Goal: Task Accomplishment & Management: Complete application form

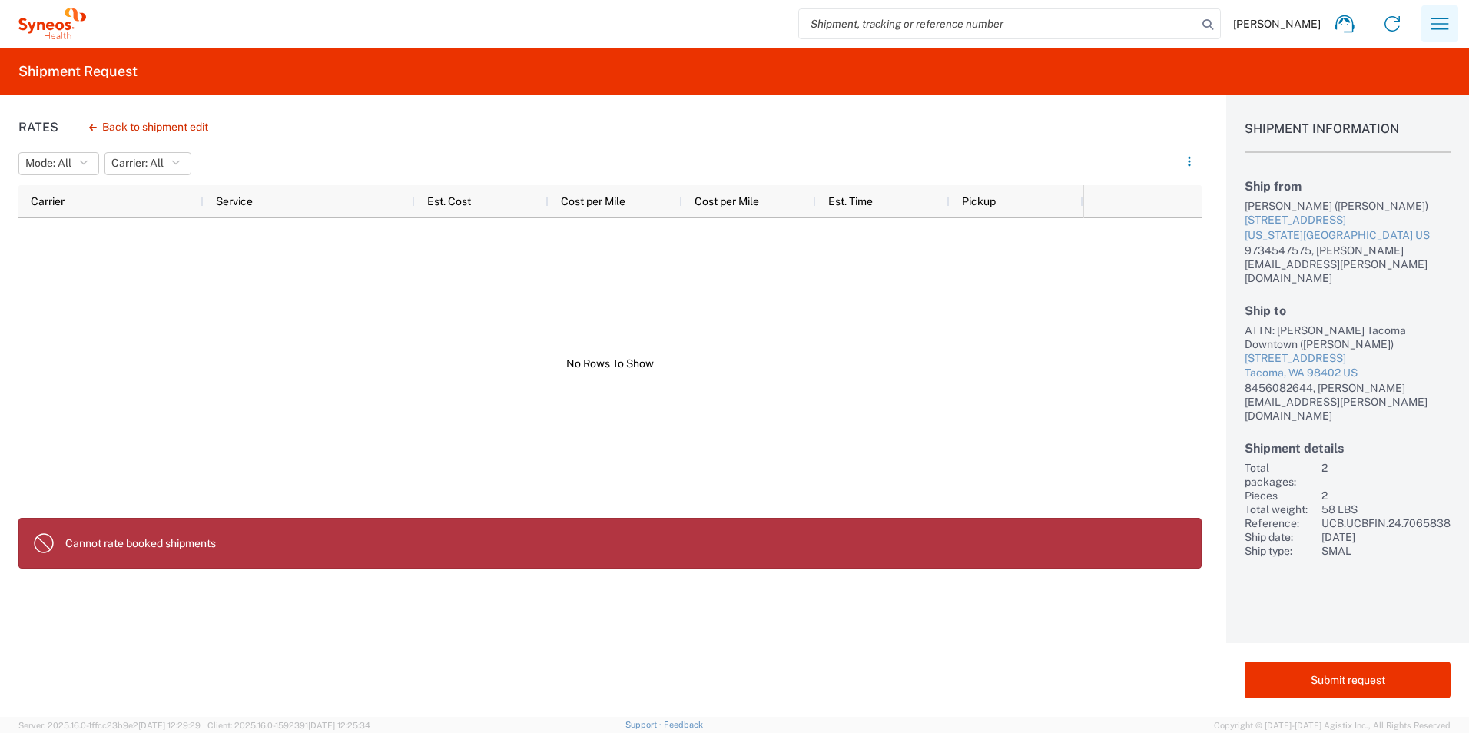
click at [1436, 18] on icon "button" at bounding box center [1440, 24] width 18 height 12
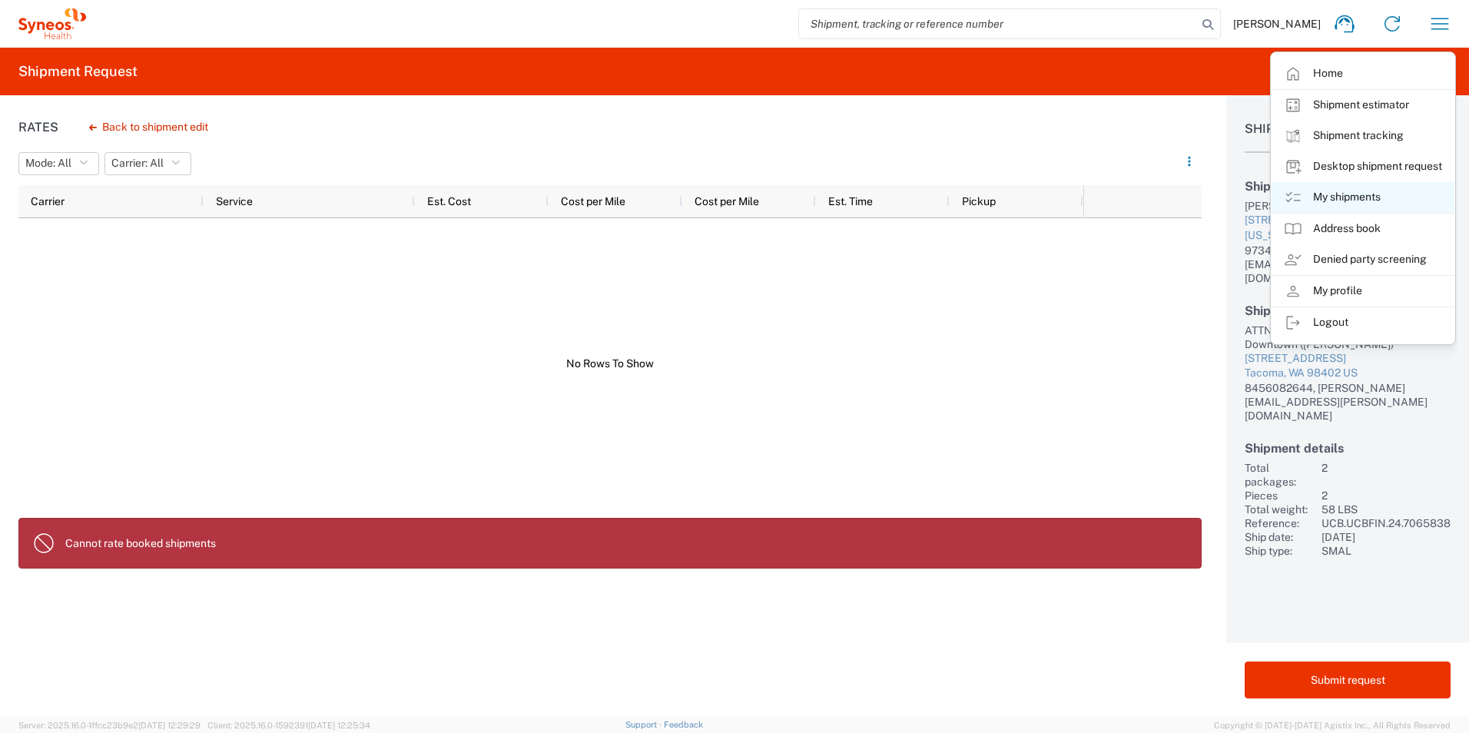
click at [1324, 200] on link "My shipments" at bounding box center [1362, 197] width 183 height 31
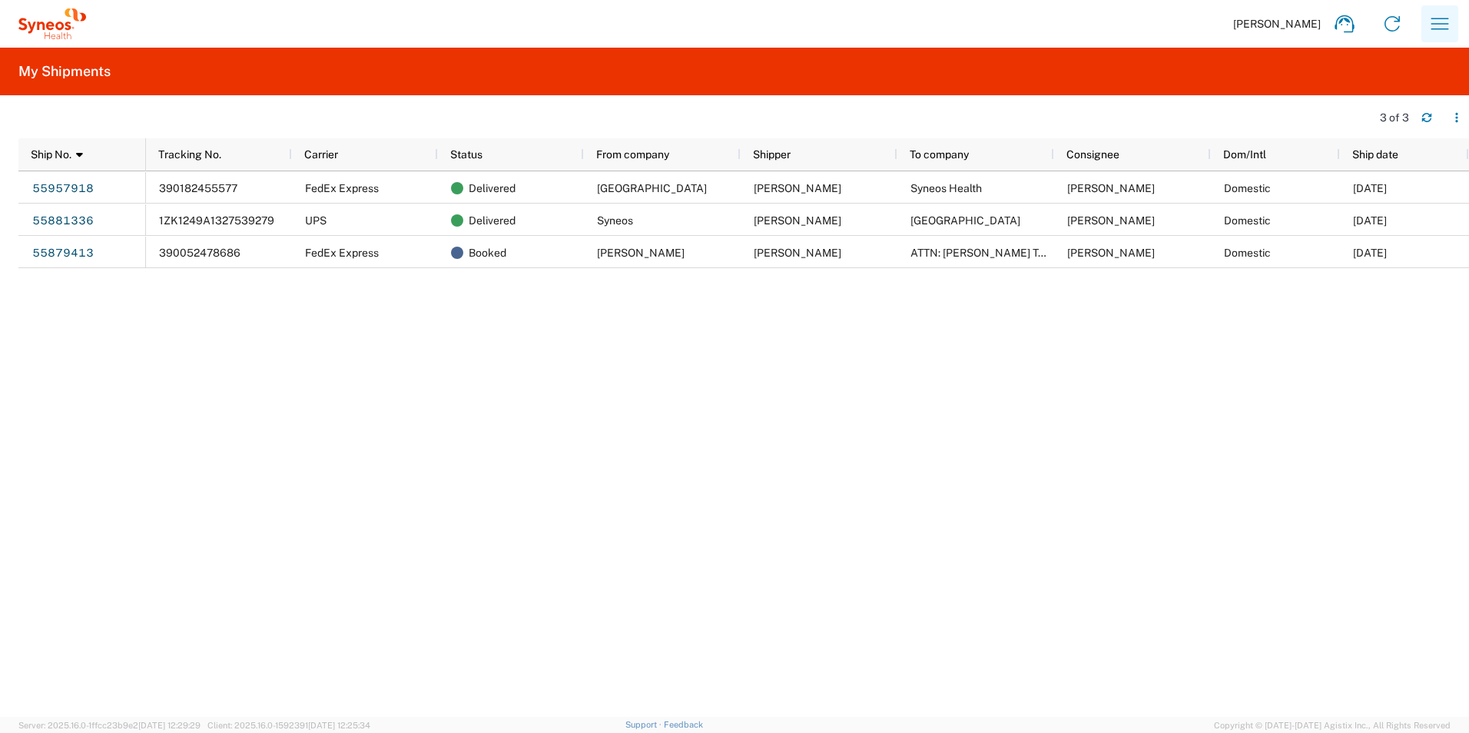
click at [1432, 33] on icon "button" at bounding box center [1439, 24] width 25 height 25
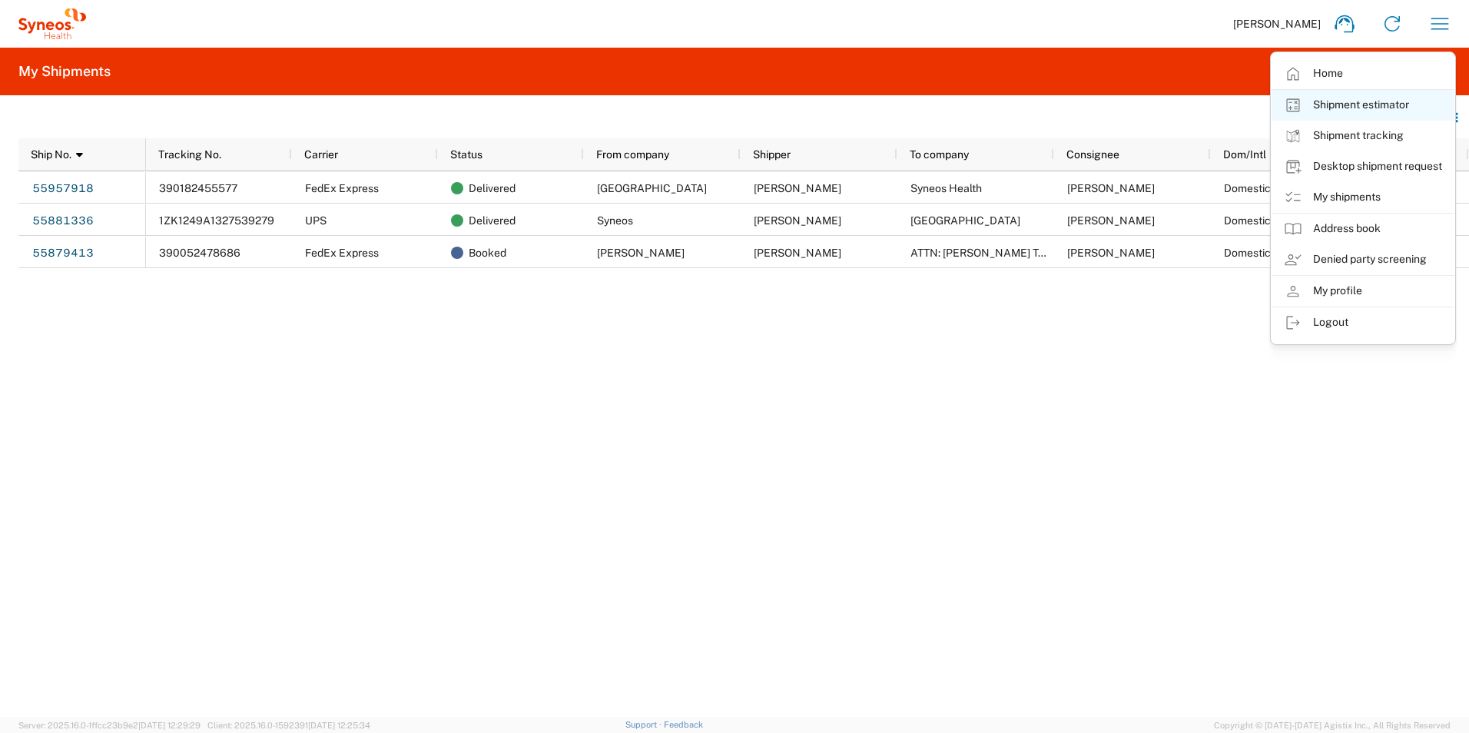
click at [1319, 100] on link "Shipment estimator" at bounding box center [1362, 105] width 183 height 31
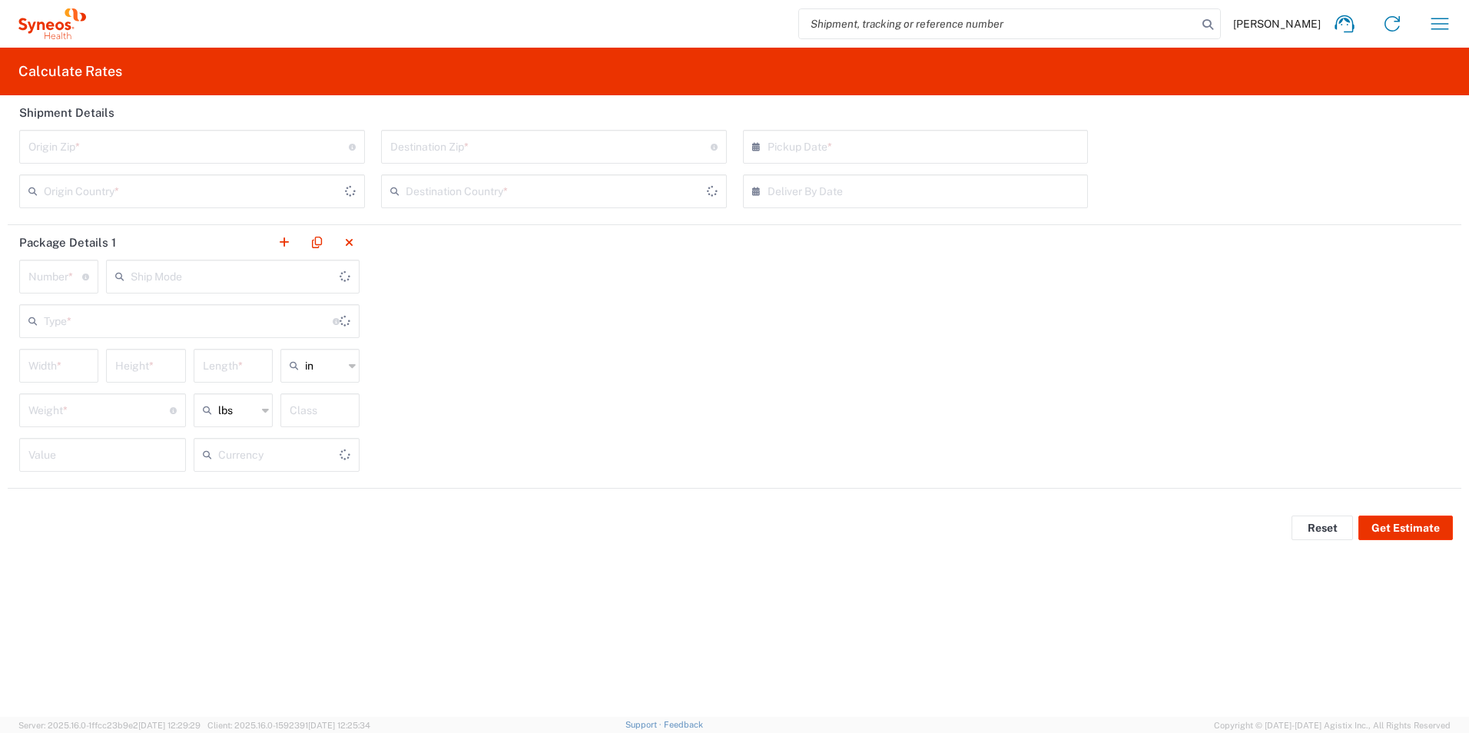
type input "US Dollar"
type input "[GEOGRAPHIC_DATA]"
click at [181, 155] on input "undefined" at bounding box center [188, 145] width 320 height 27
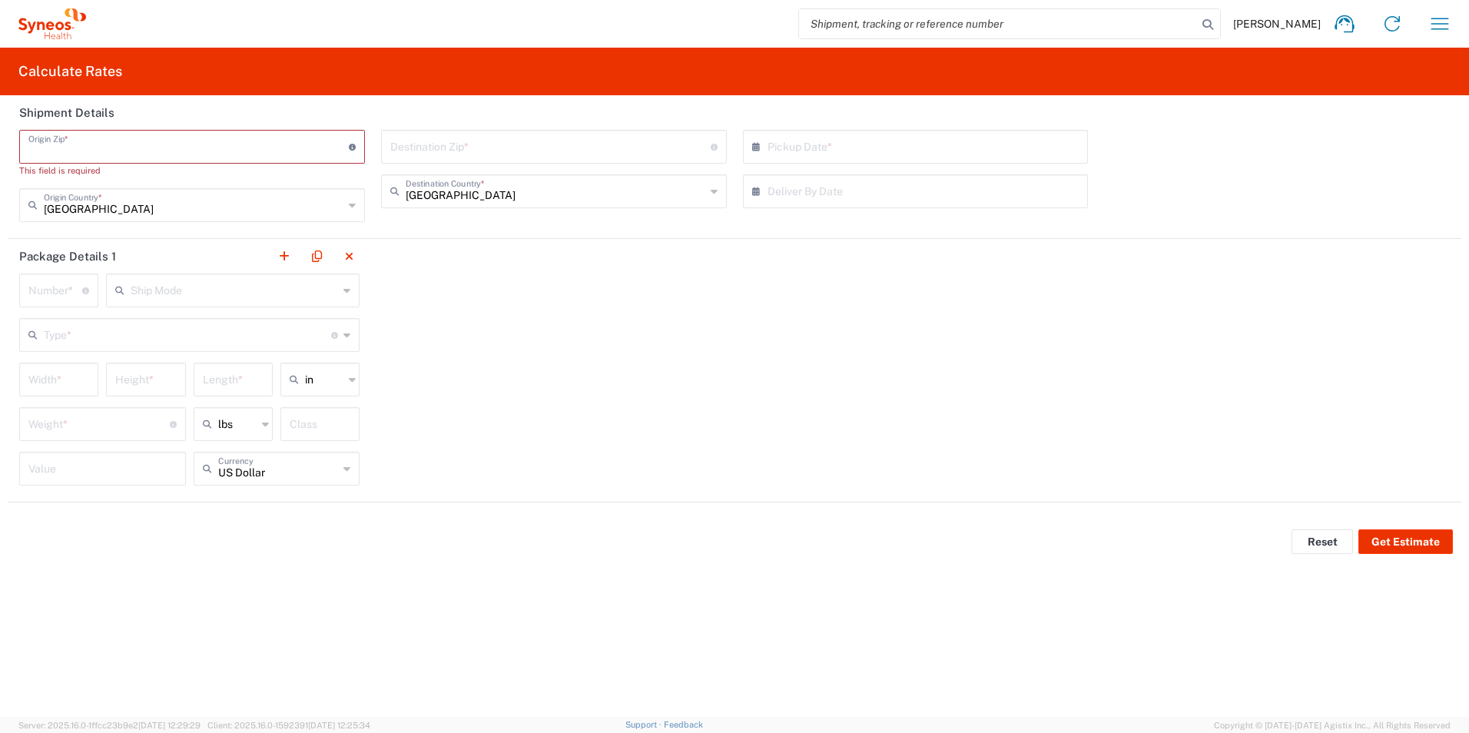
click at [146, 147] on input "undefined" at bounding box center [188, 145] width 320 height 27
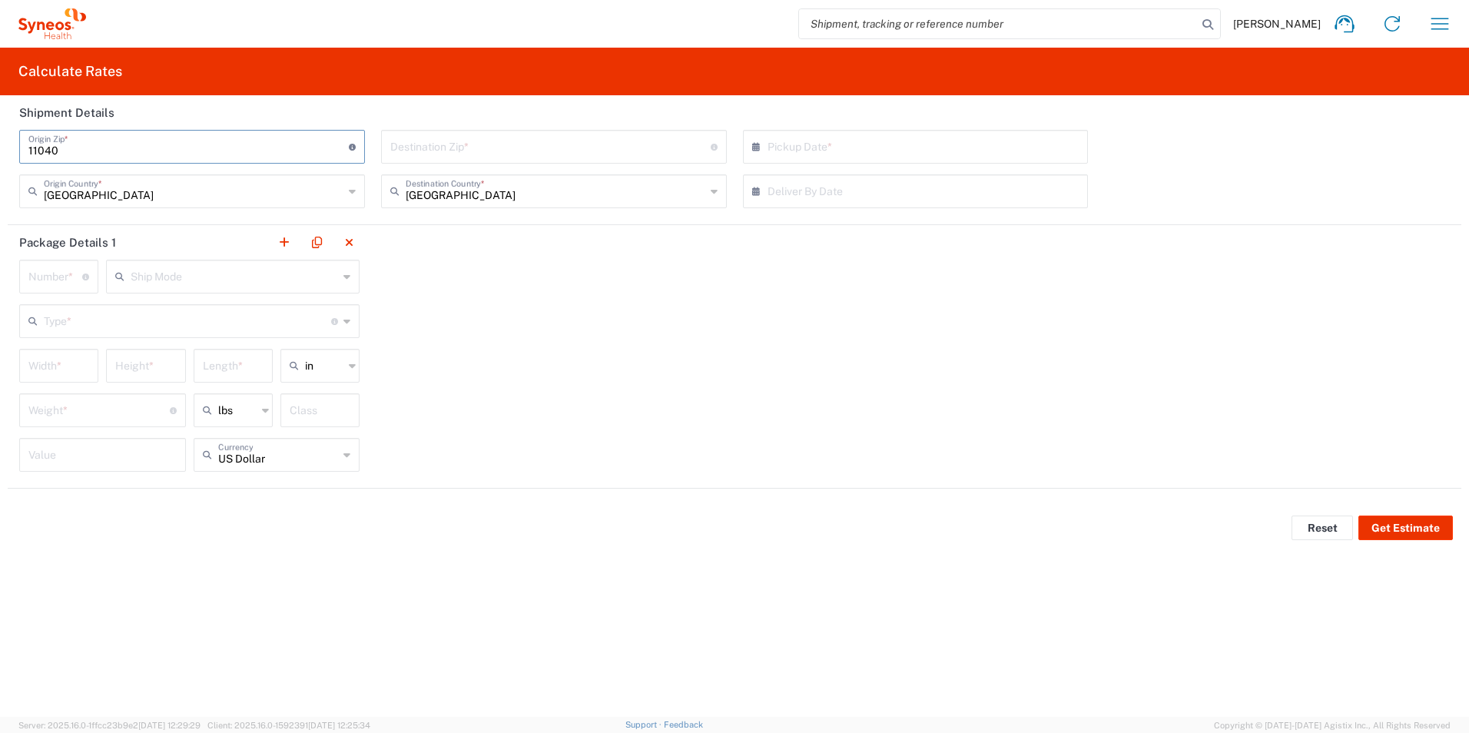
type input "11040"
click at [402, 141] on input "undefined" at bounding box center [550, 145] width 320 height 27
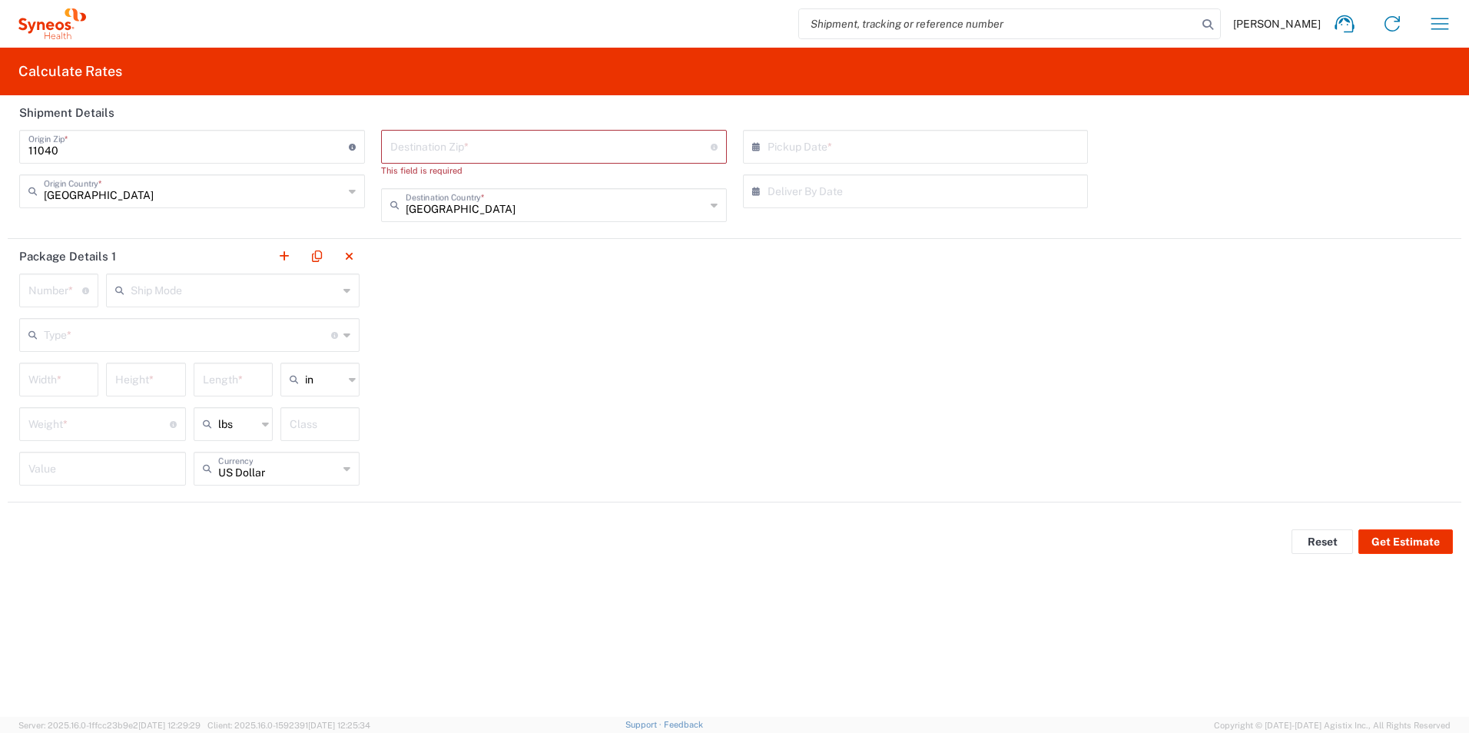
click at [452, 150] on input "undefined" at bounding box center [550, 145] width 320 height 27
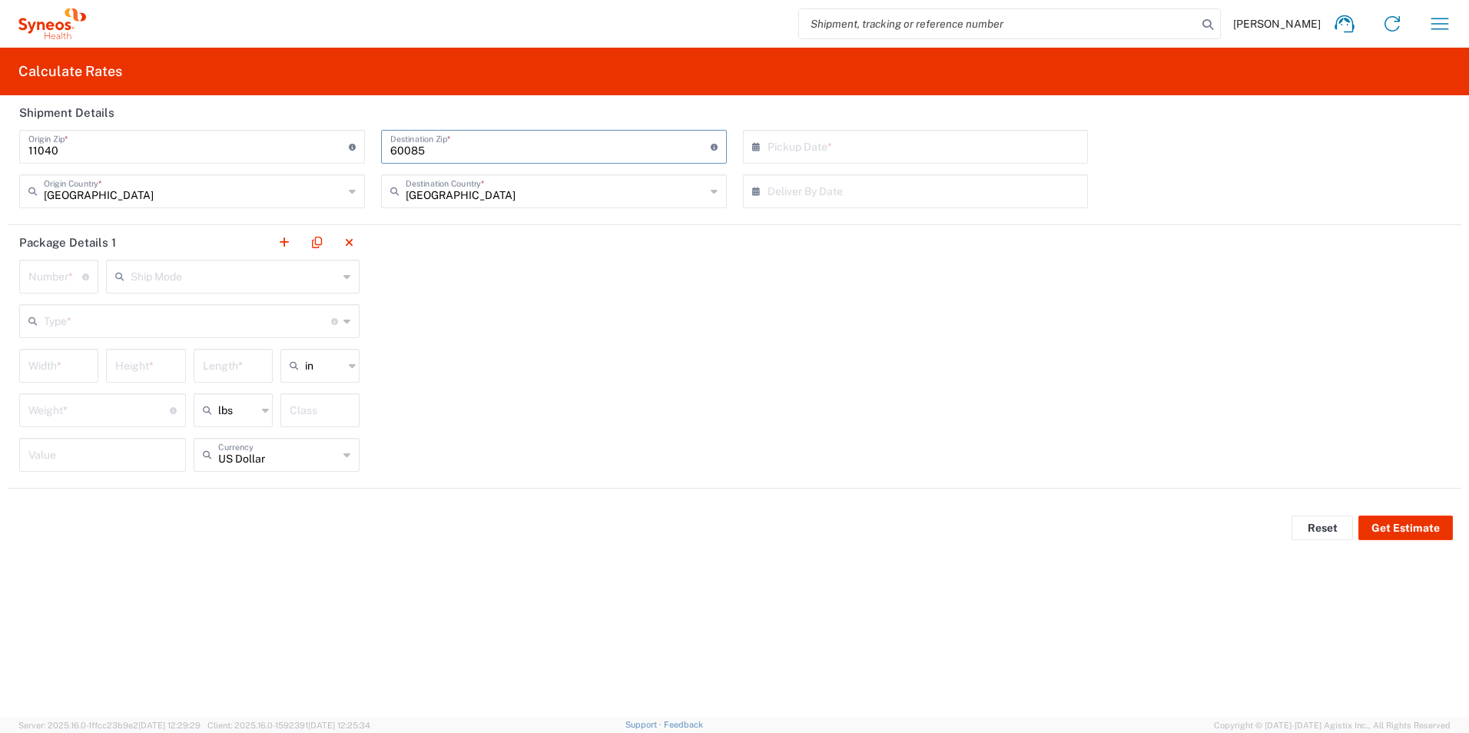
type input "60085"
click at [773, 155] on input "text" at bounding box center [918, 145] width 303 height 27
click at [875, 284] on span "18" at bounding box center [875, 286] width 22 height 22
type input "[DATE]"
click at [826, 195] on input "text" at bounding box center [918, 190] width 303 height 27
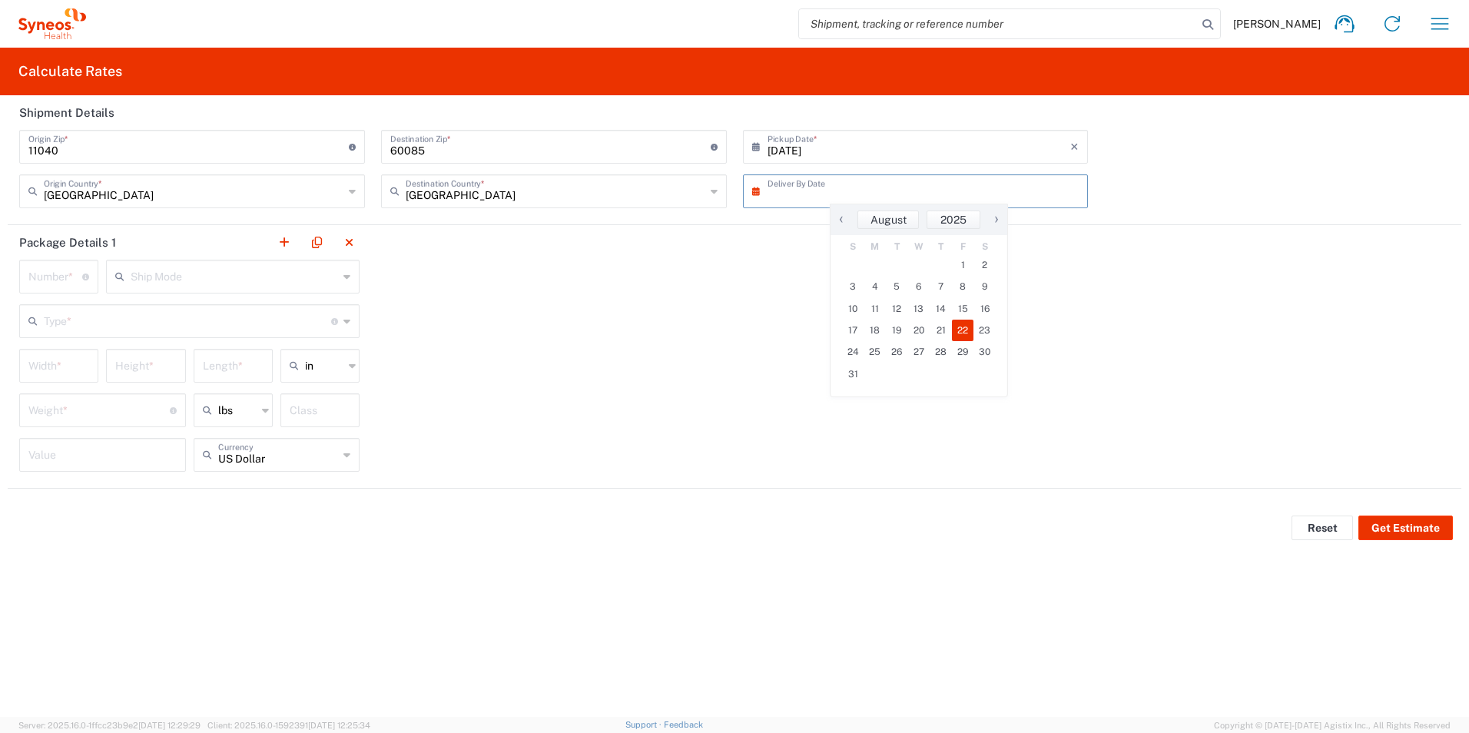
click at [958, 331] on span "22" at bounding box center [963, 331] width 22 height 22
click at [820, 199] on input "[DATE]" at bounding box center [918, 190] width 303 height 27
click at [940, 333] on span "21" at bounding box center [940, 331] width 22 height 22
type input "[DATE]"
click at [287, 247] on button "button" at bounding box center [284, 243] width 22 height 22
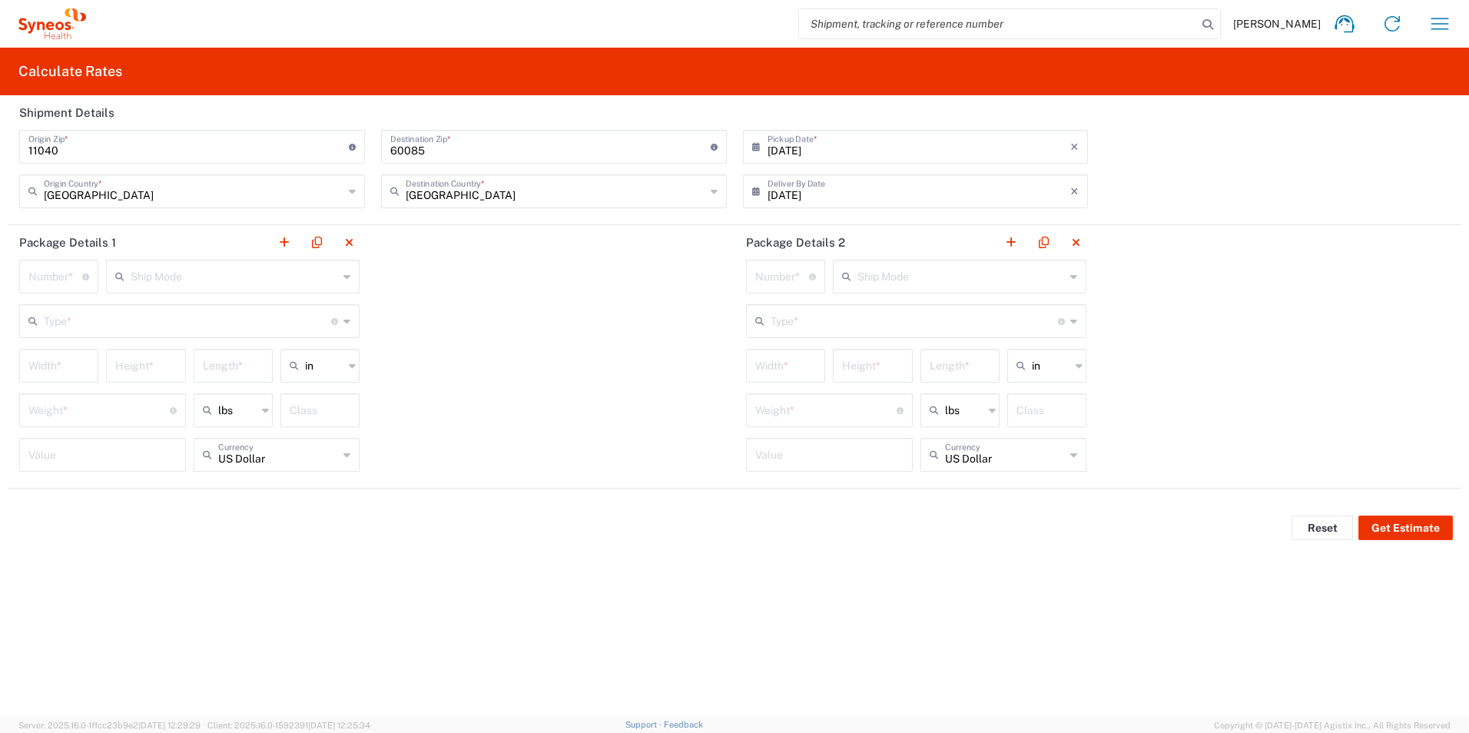
click at [63, 270] on input "number" at bounding box center [55, 275] width 54 height 27
click at [199, 290] on div "Ship Mode" at bounding box center [232, 277] width 253 height 34
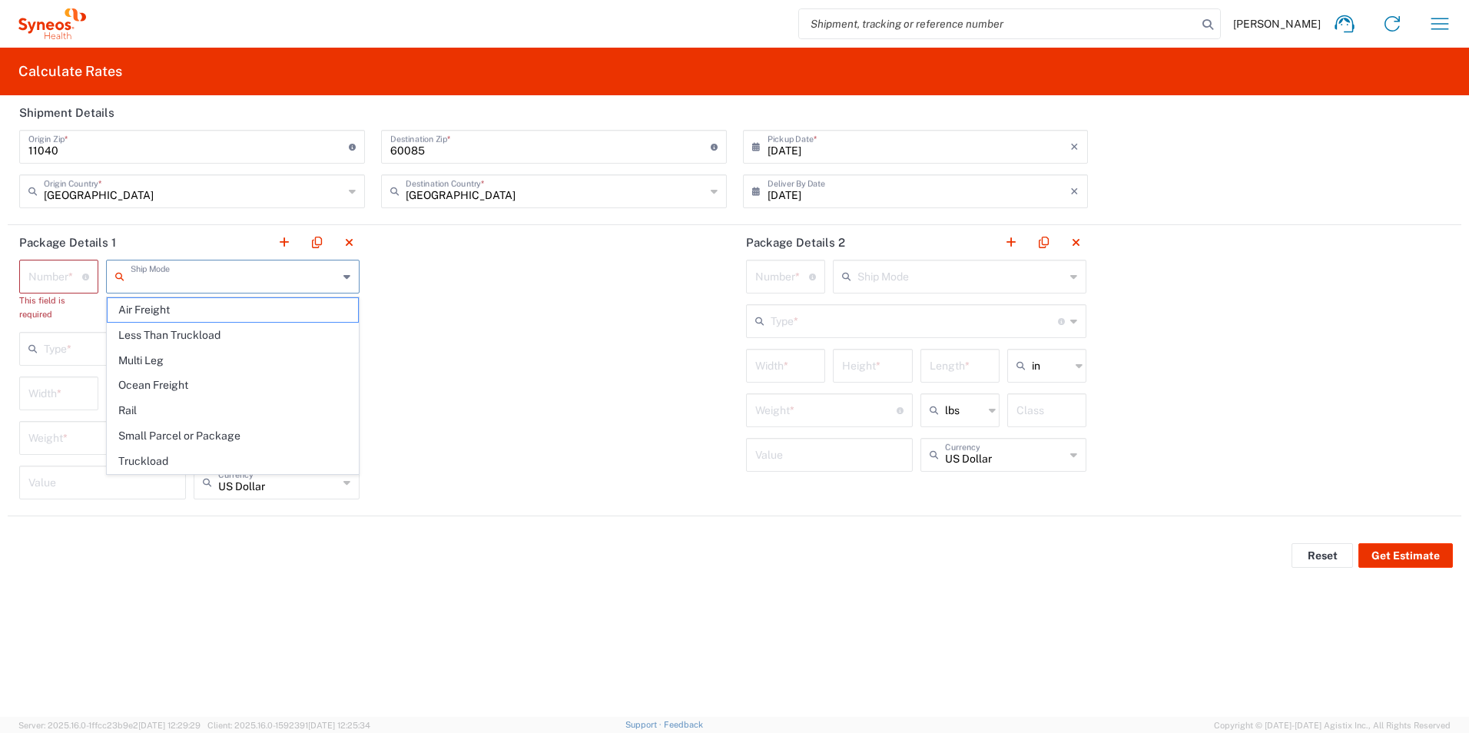
click at [68, 277] on input "number" at bounding box center [55, 275] width 54 height 27
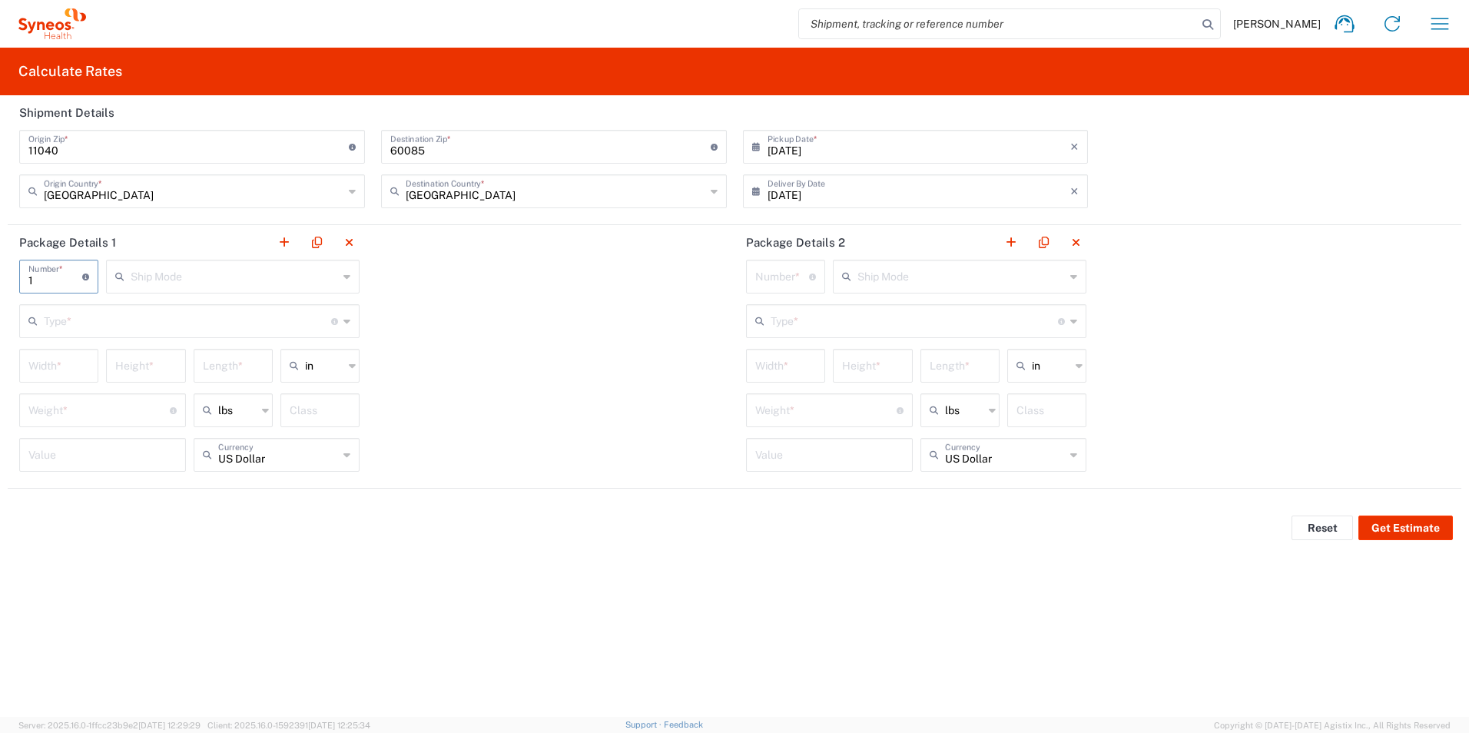
type input "1"
click at [158, 280] on input "text" at bounding box center [234, 275] width 207 height 27
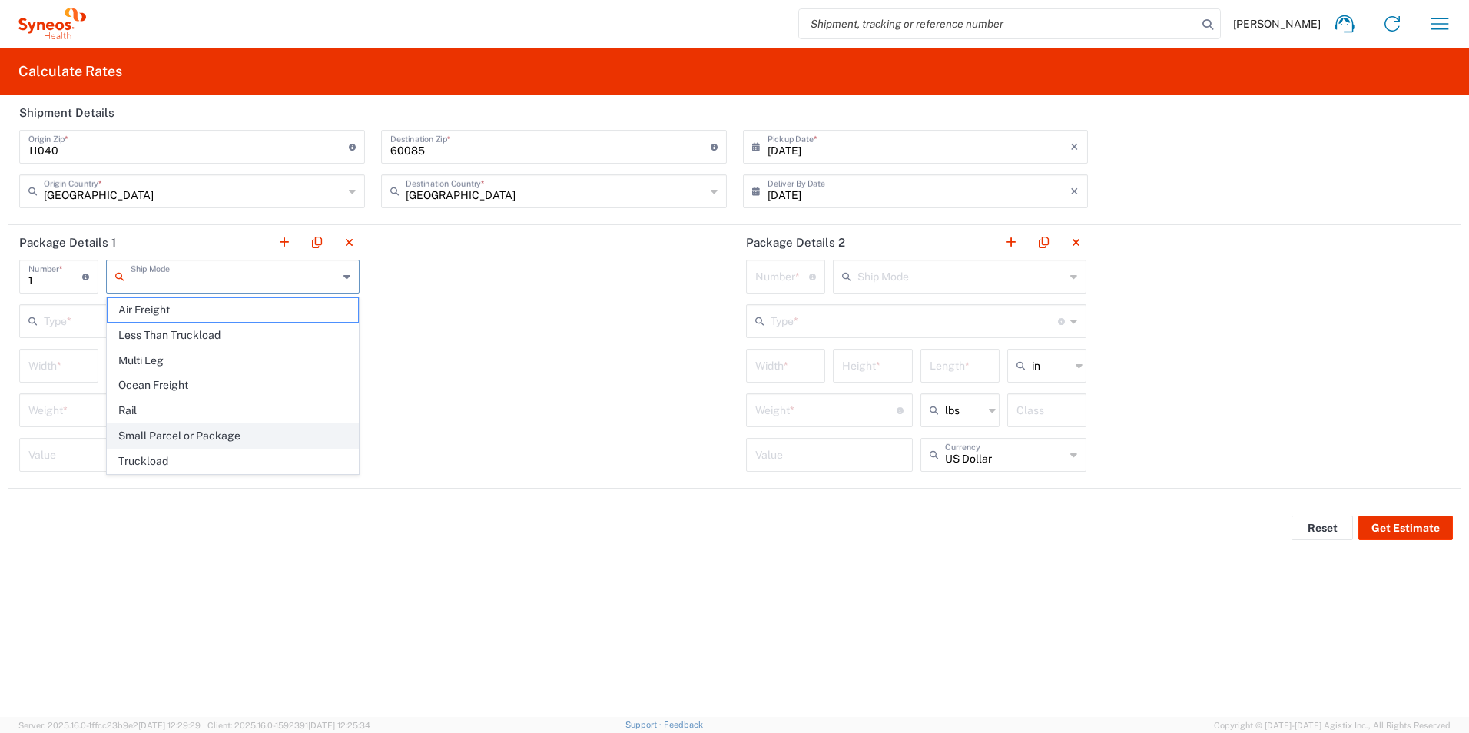
click at [210, 437] on span "Small Parcel or Package" at bounding box center [233, 436] width 250 height 24
type input "Small Parcel or Package"
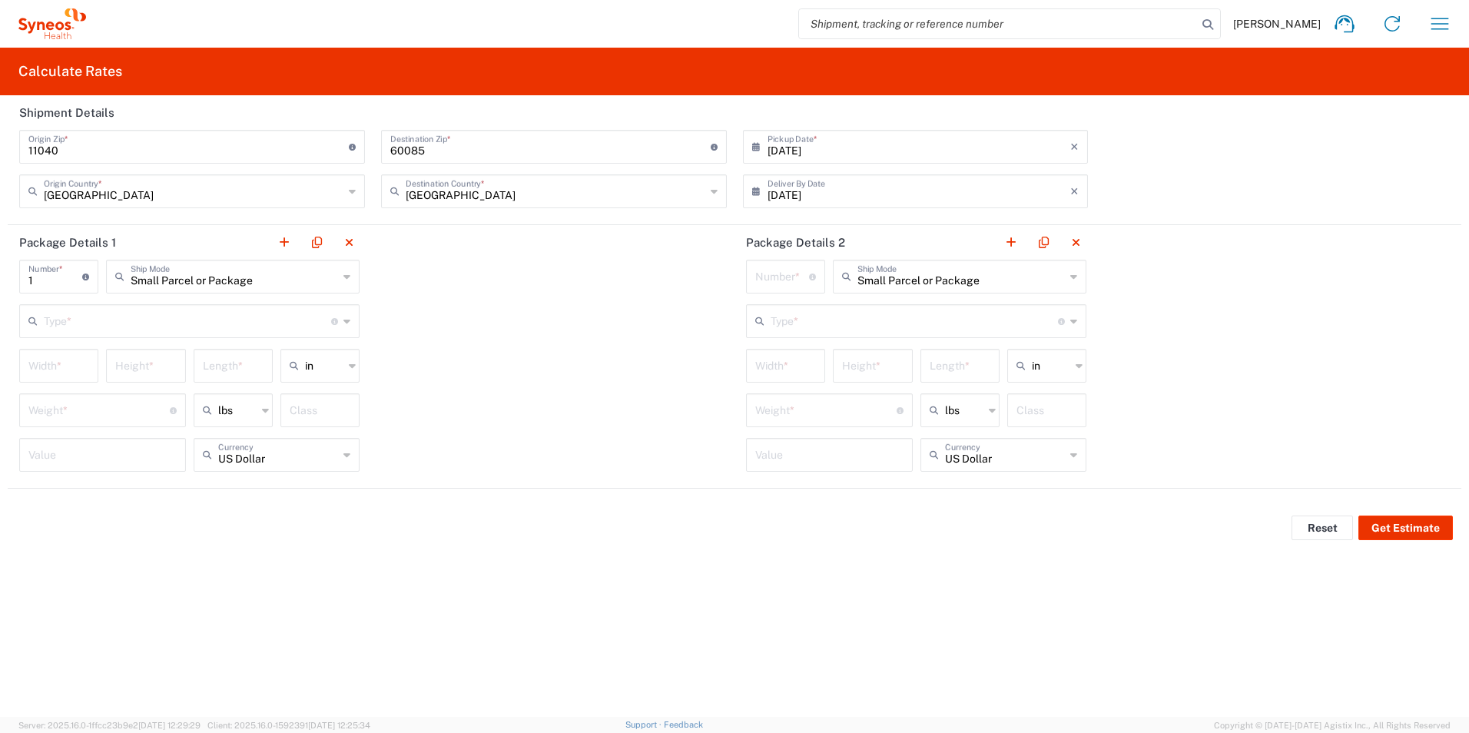
click at [134, 325] on input "text" at bounding box center [187, 319] width 287 height 27
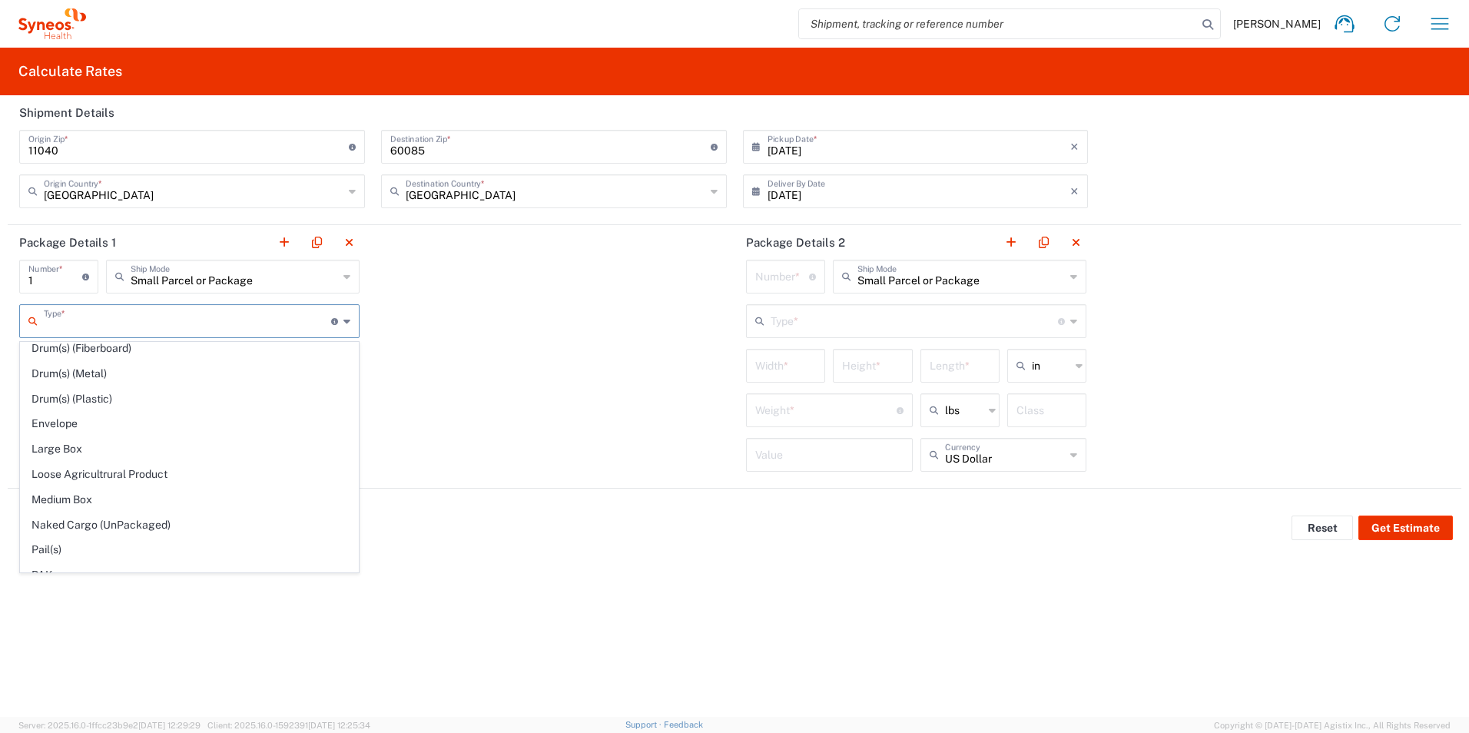
scroll to position [397, 0]
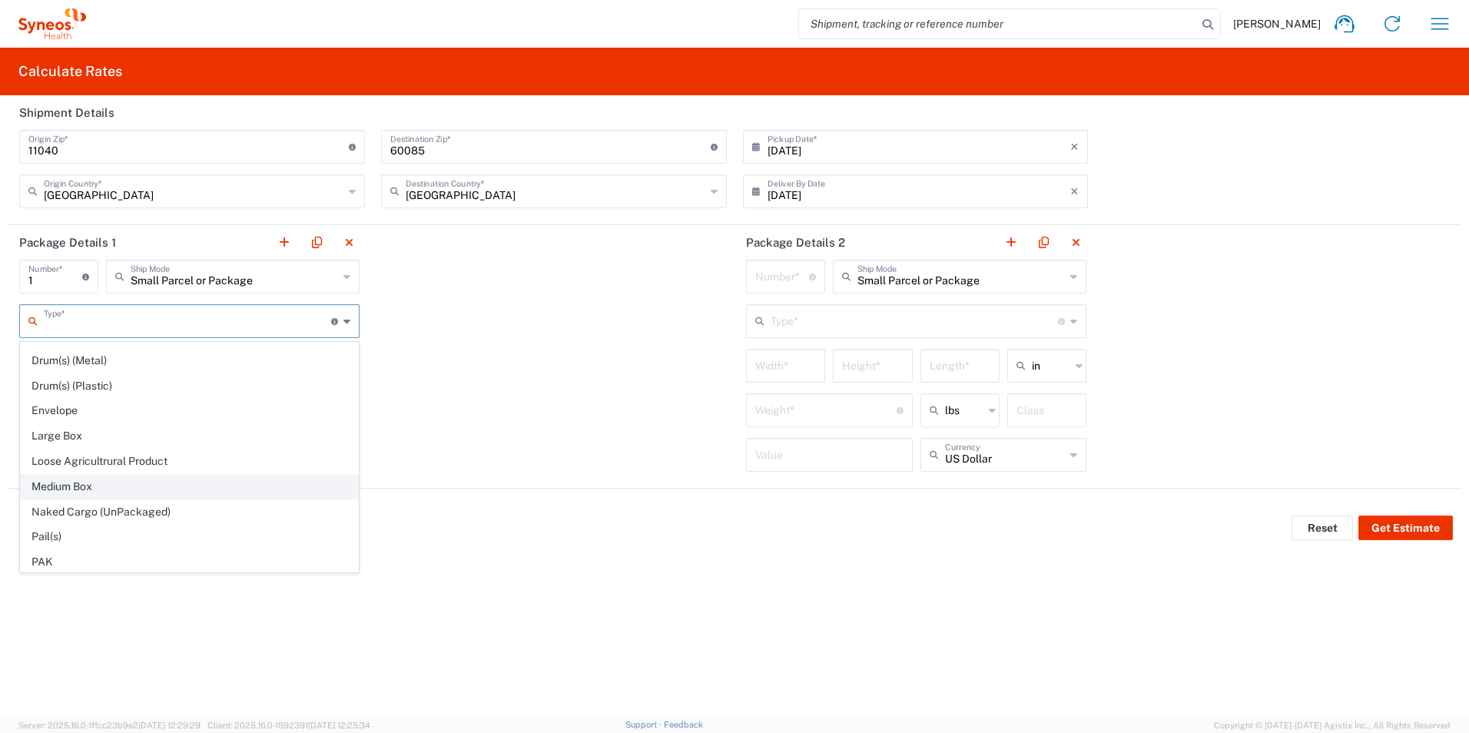
click at [92, 477] on span "Medium Box" at bounding box center [189, 487] width 337 height 24
type input "Medium Box"
type input "11.5"
type input "2.5"
type input "13"
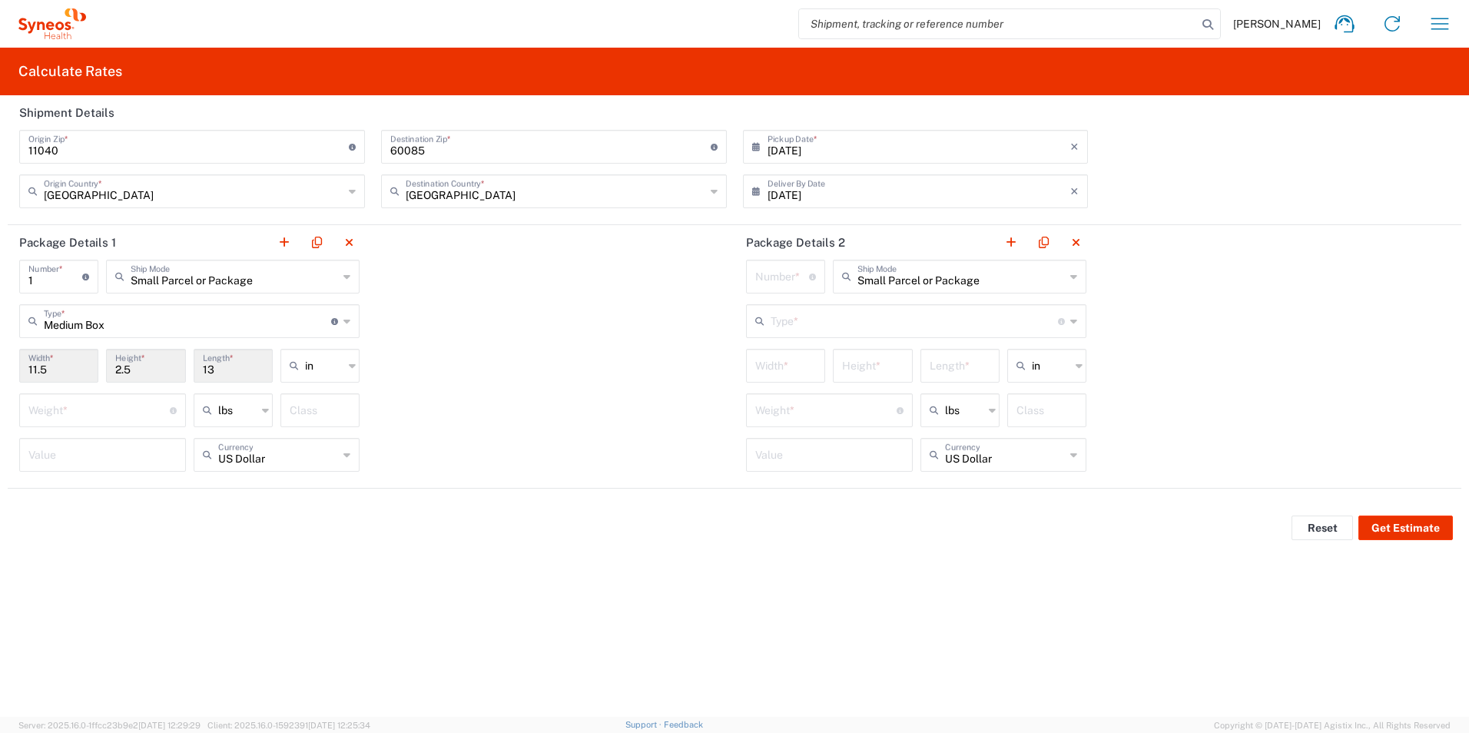
click at [844, 308] on input "text" at bounding box center [913, 319] width 287 height 27
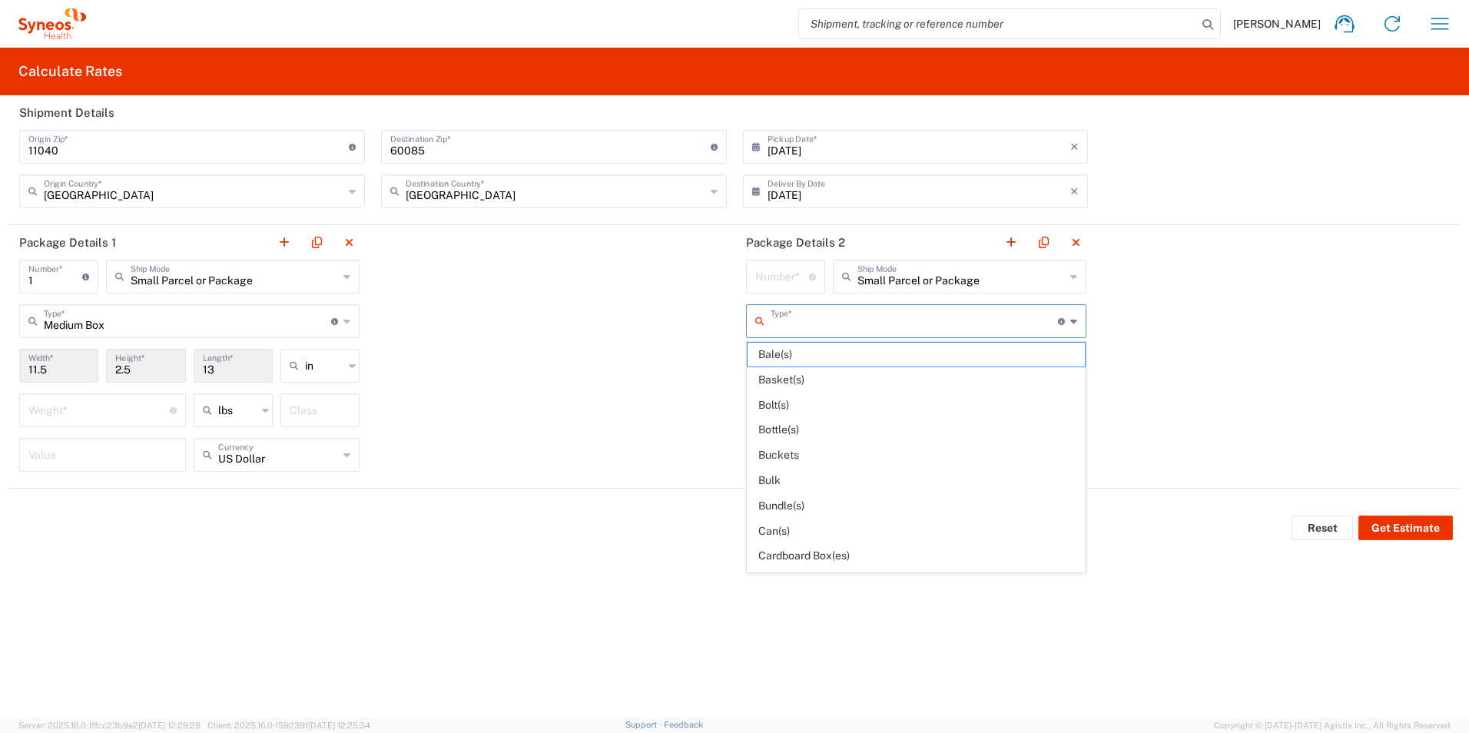
click at [122, 323] on input "Medium Box" at bounding box center [187, 319] width 287 height 27
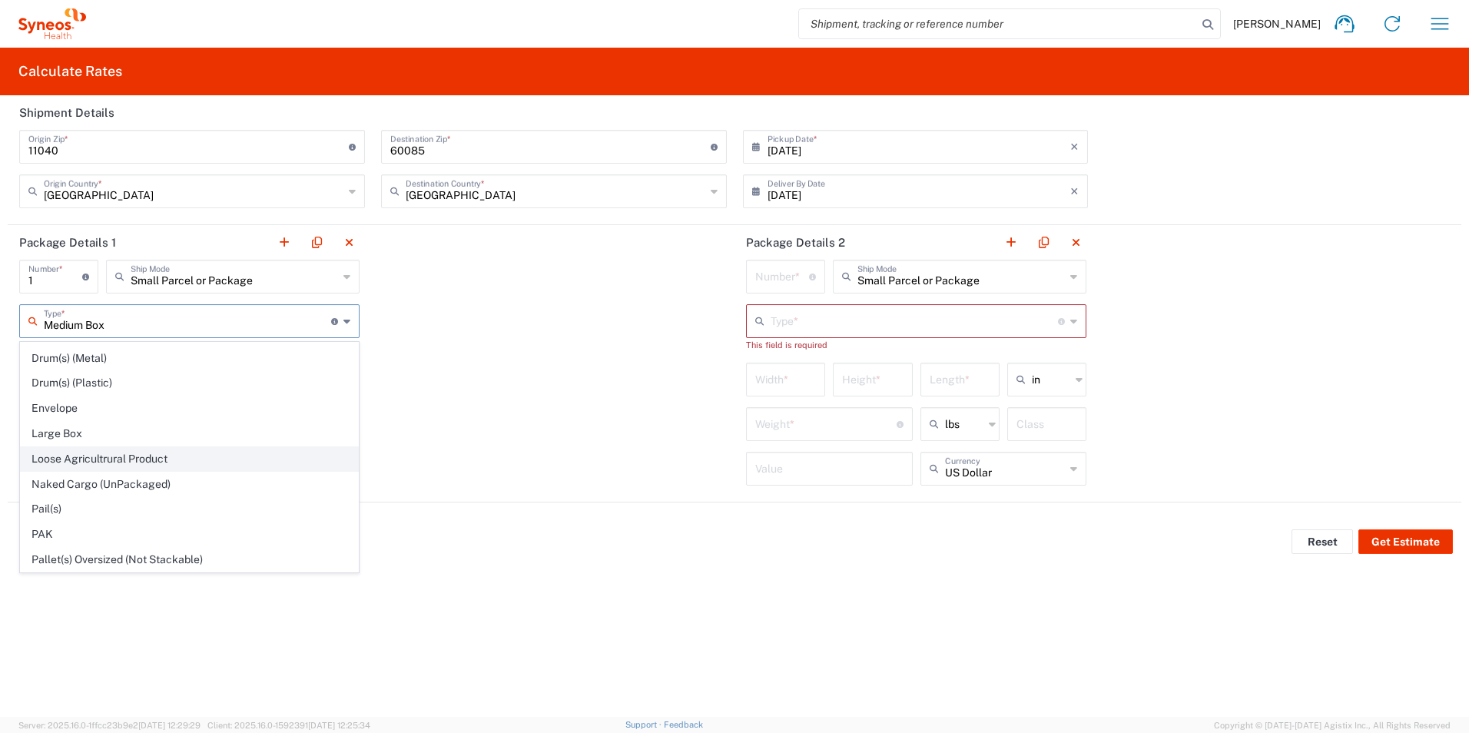
scroll to position [426, 0]
click at [92, 434] on span "Large Box" at bounding box center [189, 433] width 337 height 24
type input "Large Box"
type input "12.5"
type input "3"
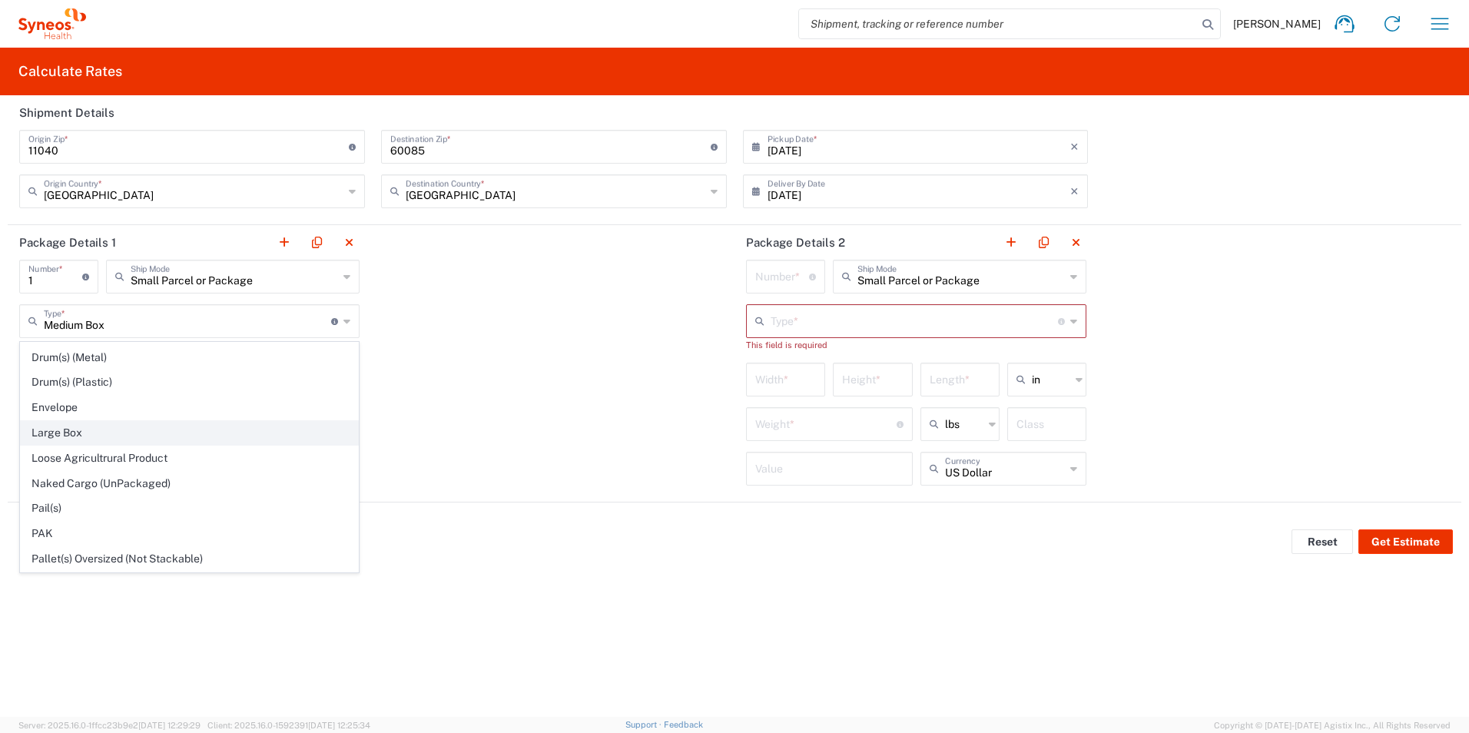
type input "17.5"
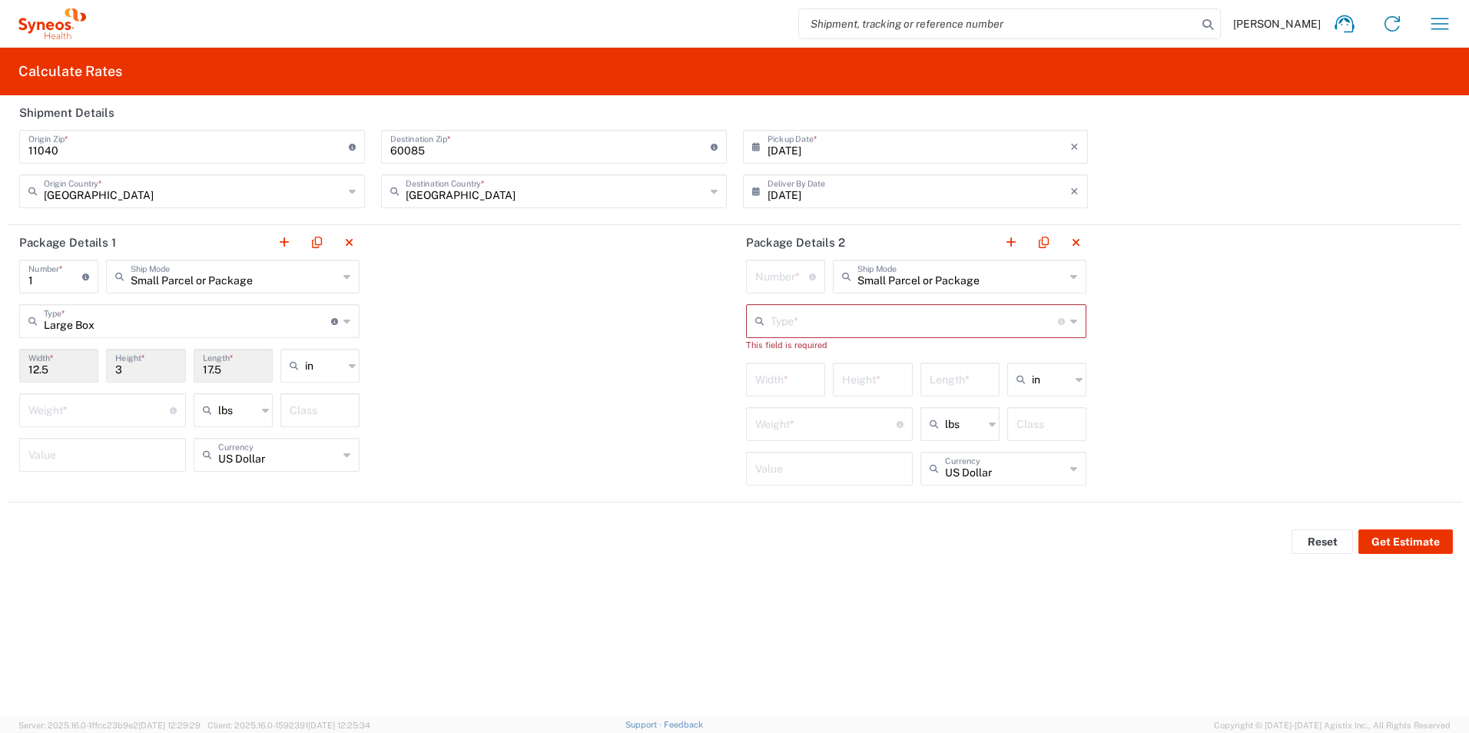
click at [803, 311] on input "text" at bounding box center [913, 319] width 287 height 27
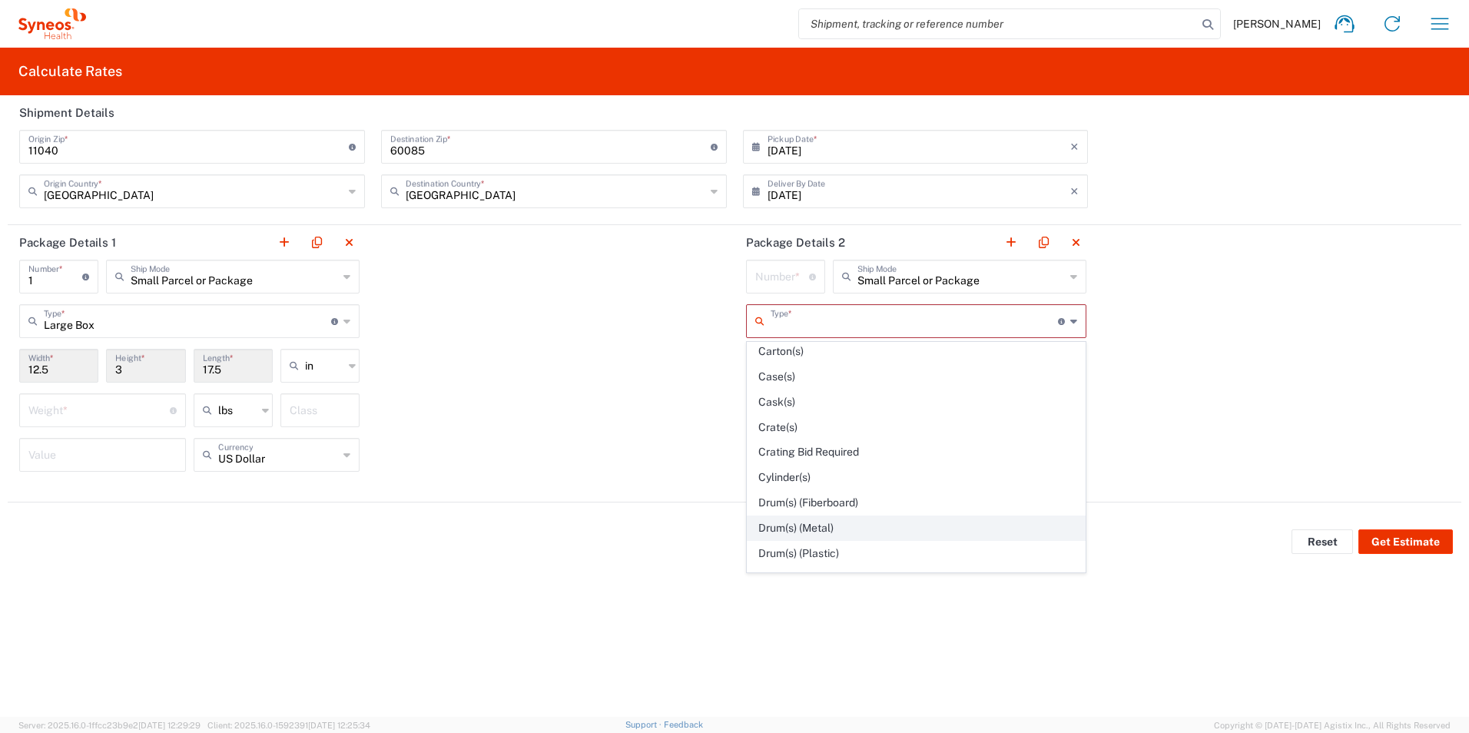
scroll to position [251, 0]
click at [922, 283] on input "text" at bounding box center [960, 275] width 207 height 27
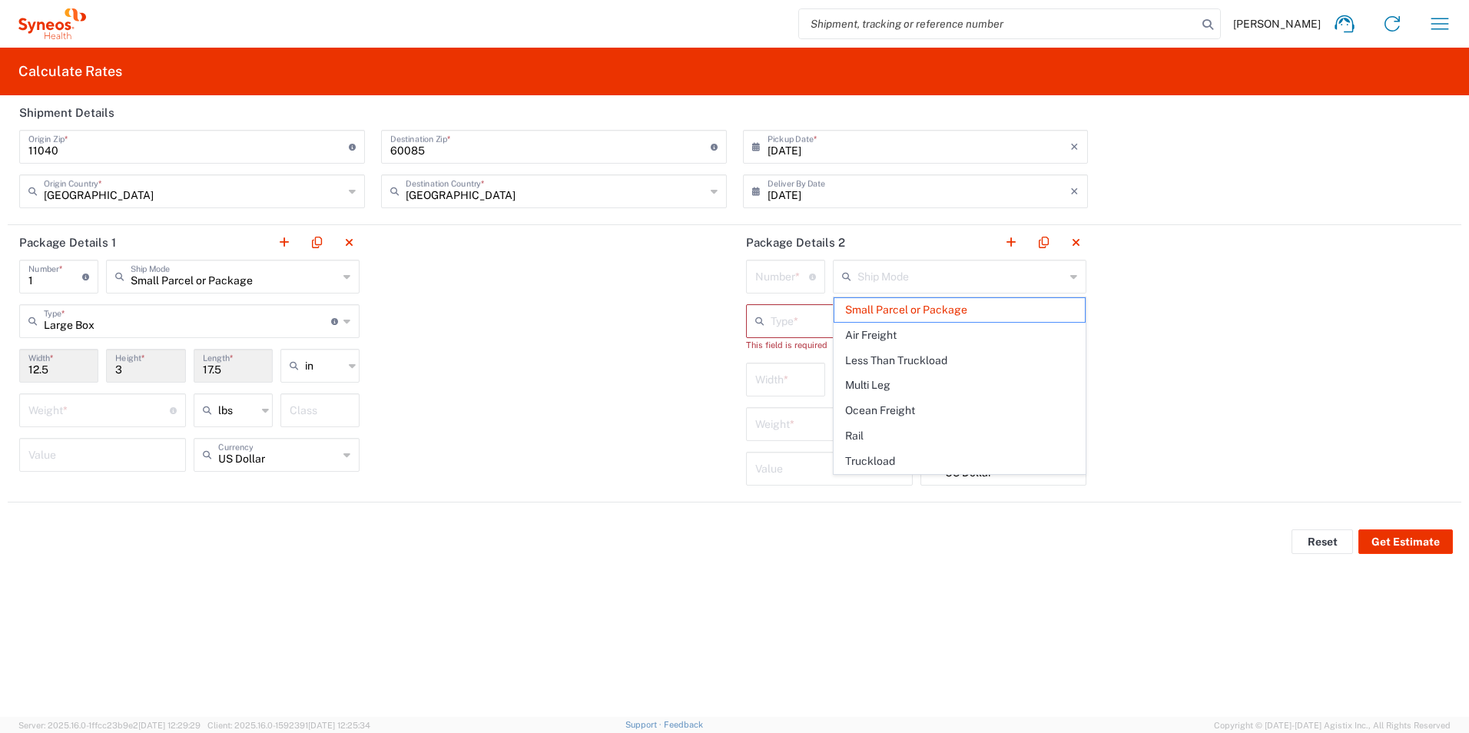
click at [1167, 334] on div "Package Details 1 1 Number * Number of packages of specified package type and d…" at bounding box center [734, 363] width 1453 height 277
type input "Small Parcel or Package"
click at [892, 316] on input "text" at bounding box center [913, 319] width 287 height 27
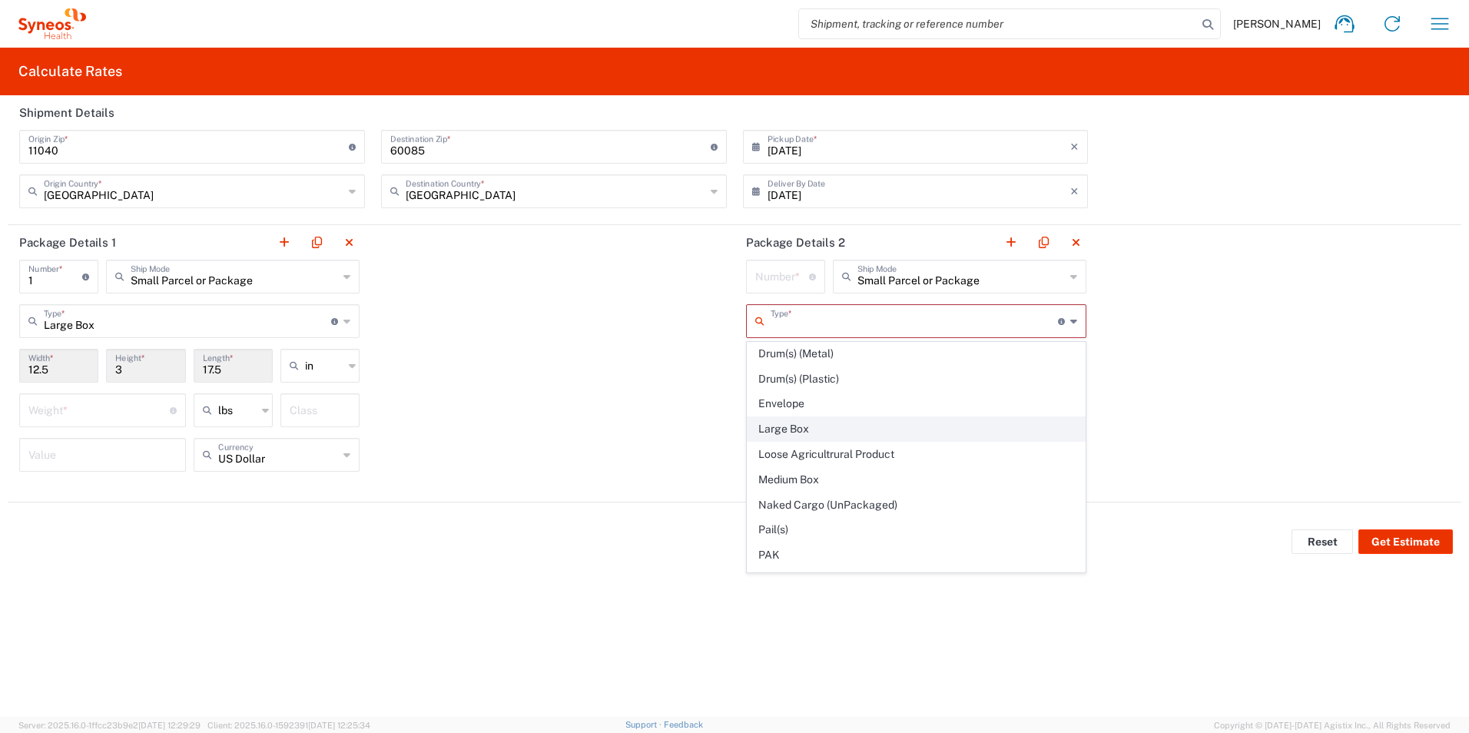
scroll to position [405, 0]
click at [864, 427] on span "Large Box" at bounding box center [915, 428] width 337 height 24
type input "Large Box"
type input "12.5"
type input "3"
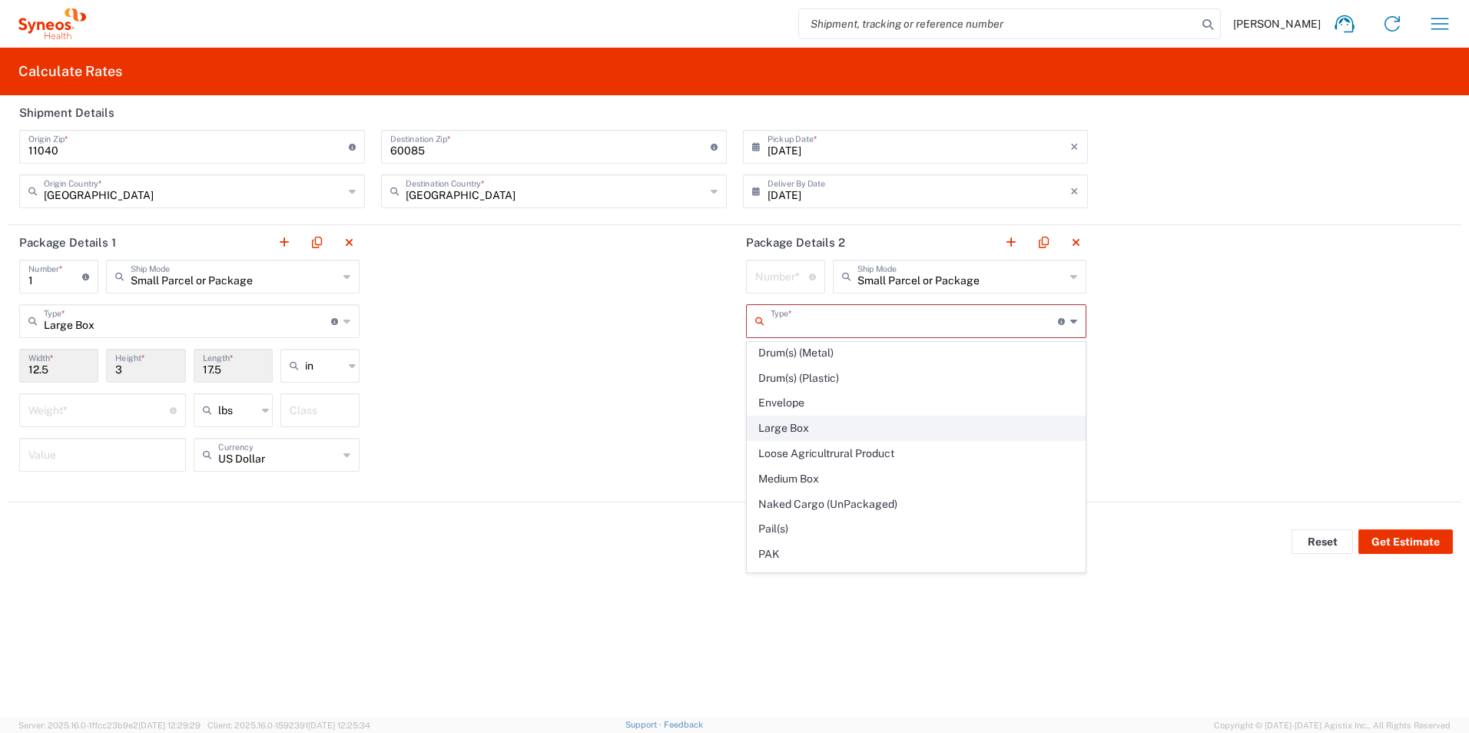
type input "17.5"
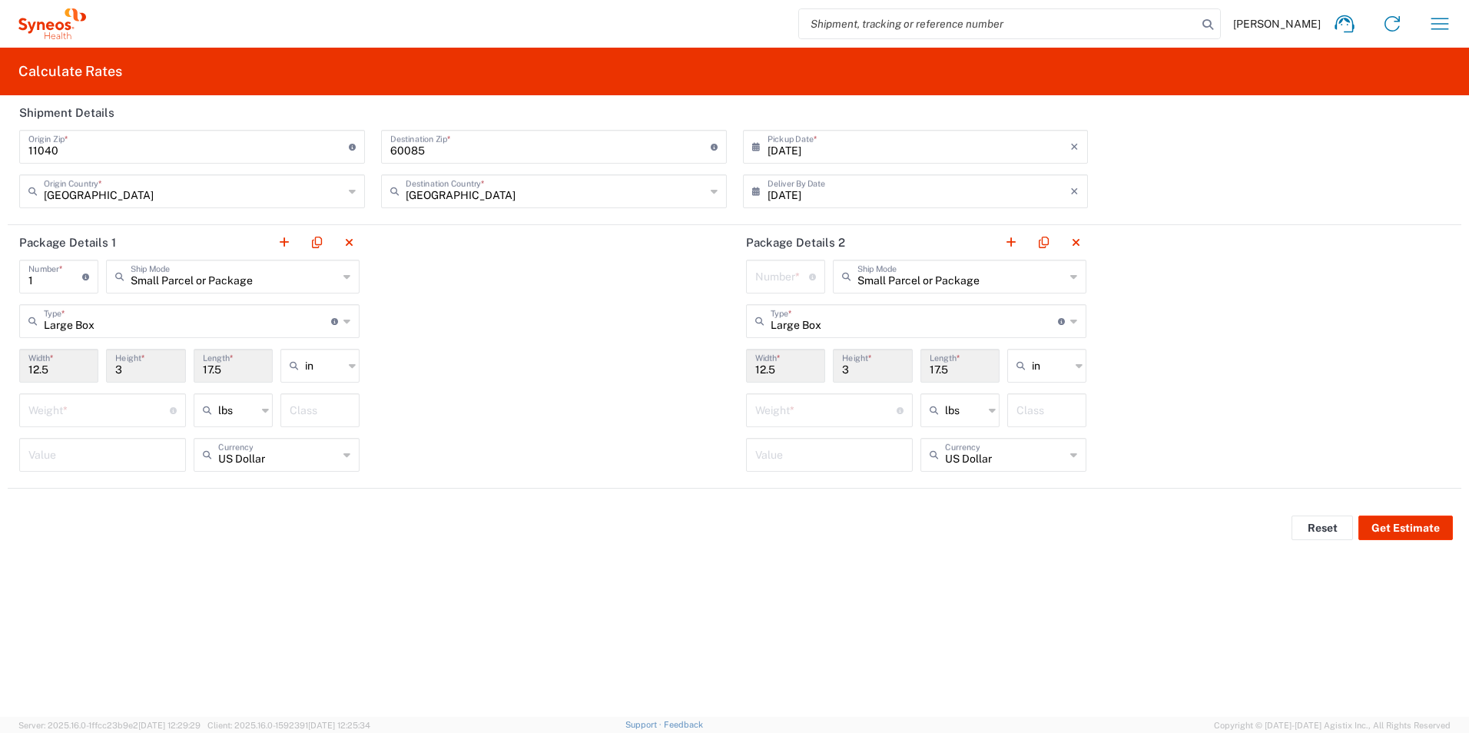
click at [104, 416] on input "number" at bounding box center [98, 409] width 141 height 27
type input "40"
click at [824, 408] on input "number" at bounding box center [825, 409] width 141 height 27
click at [760, 414] on input "15" at bounding box center [825, 409] width 141 height 27
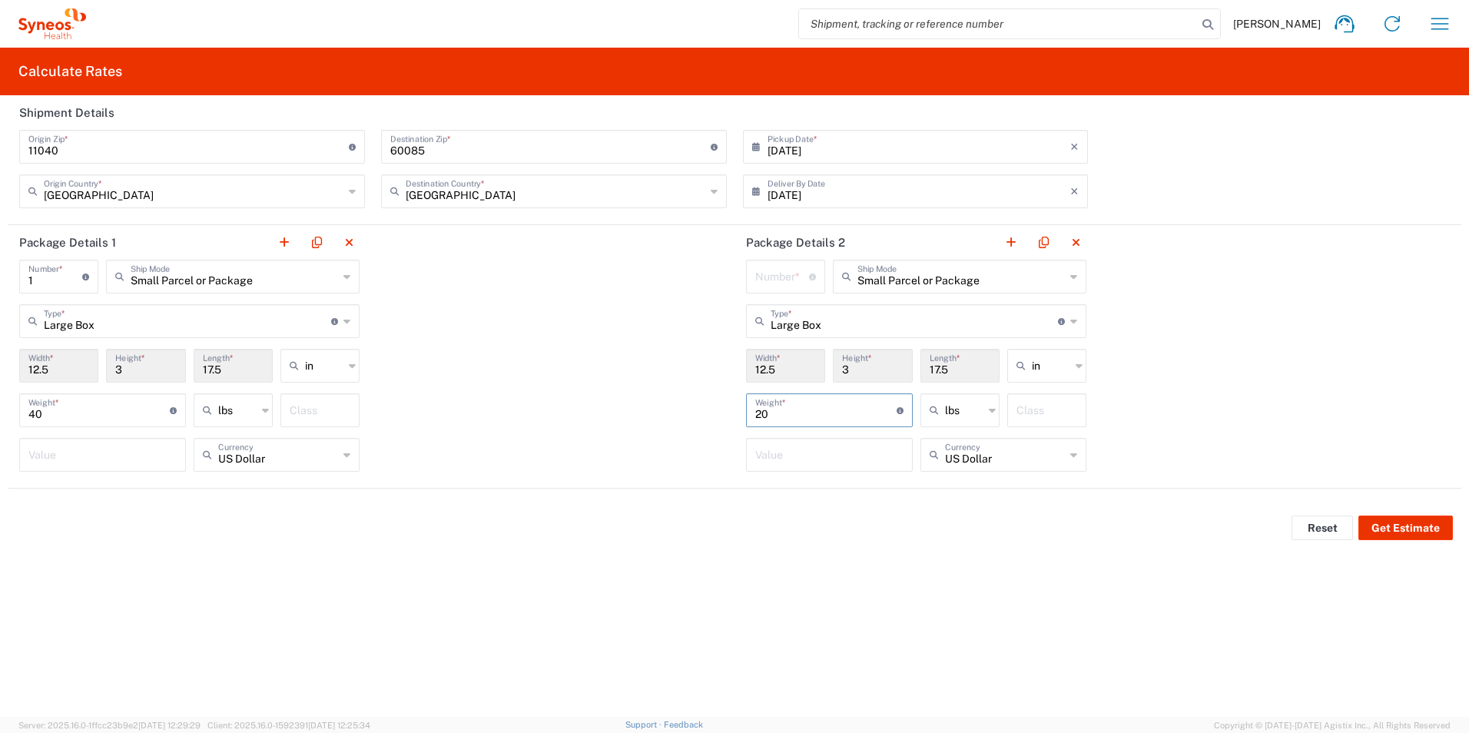
type input "20"
click at [640, 508] on div "Reset Get Estimate" at bounding box center [734, 528] width 1469 height 46
click at [114, 451] on input "number" at bounding box center [102, 453] width 148 height 27
type input "1000"
click at [798, 447] on input "number" at bounding box center [829, 453] width 148 height 27
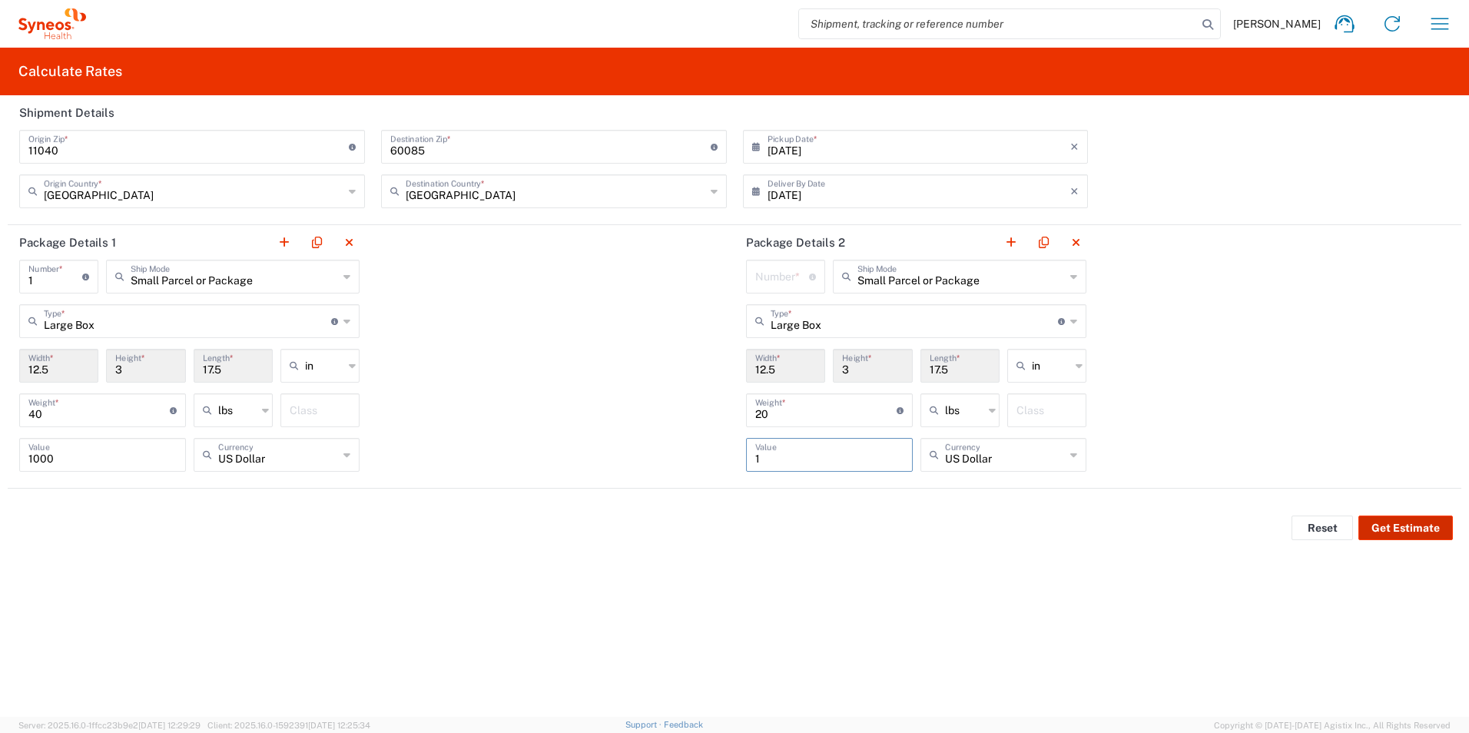
type input "1"
click at [1428, 531] on button "Get Estimate" at bounding box center [1405, 527] width 94 height 25
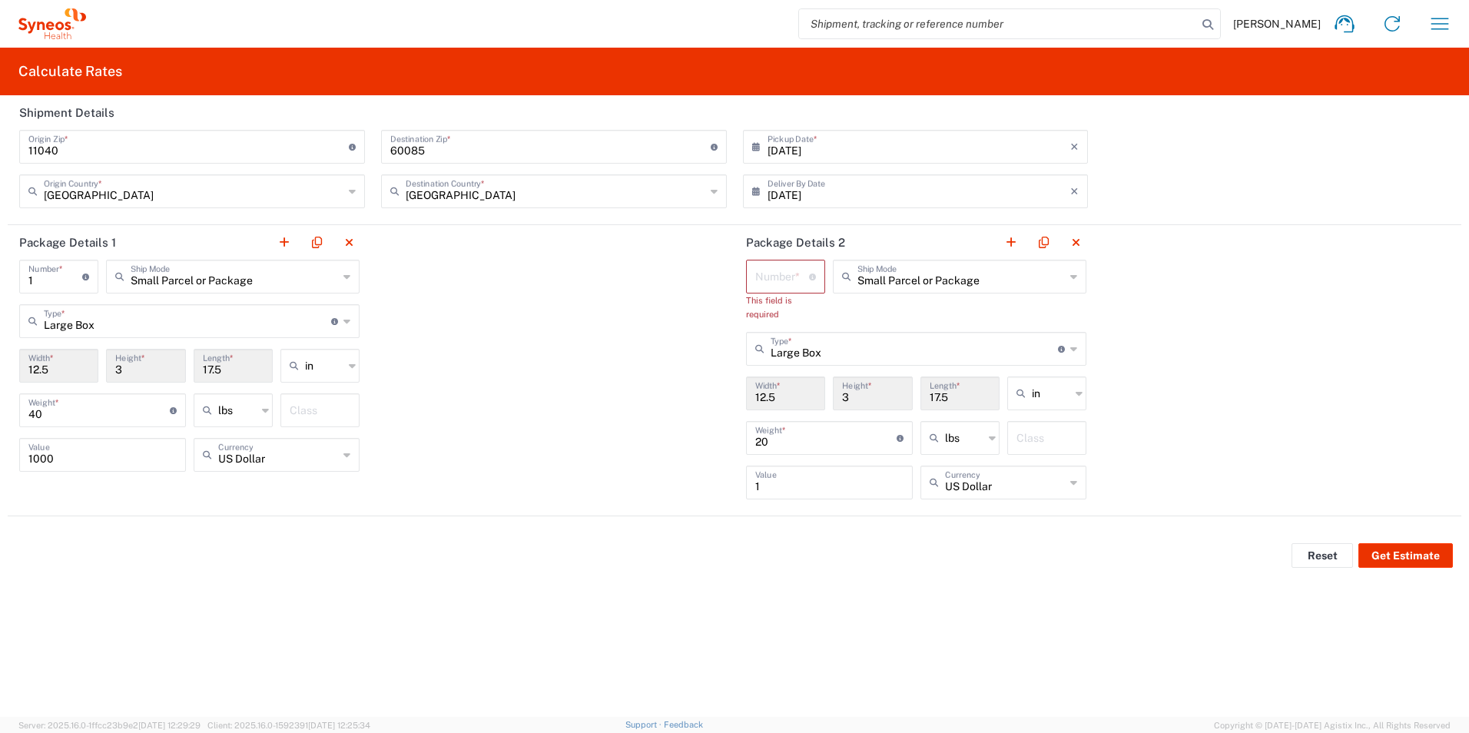
click at [780, 273] on input "number" at bounding box center [782, 275] width 54 height 27
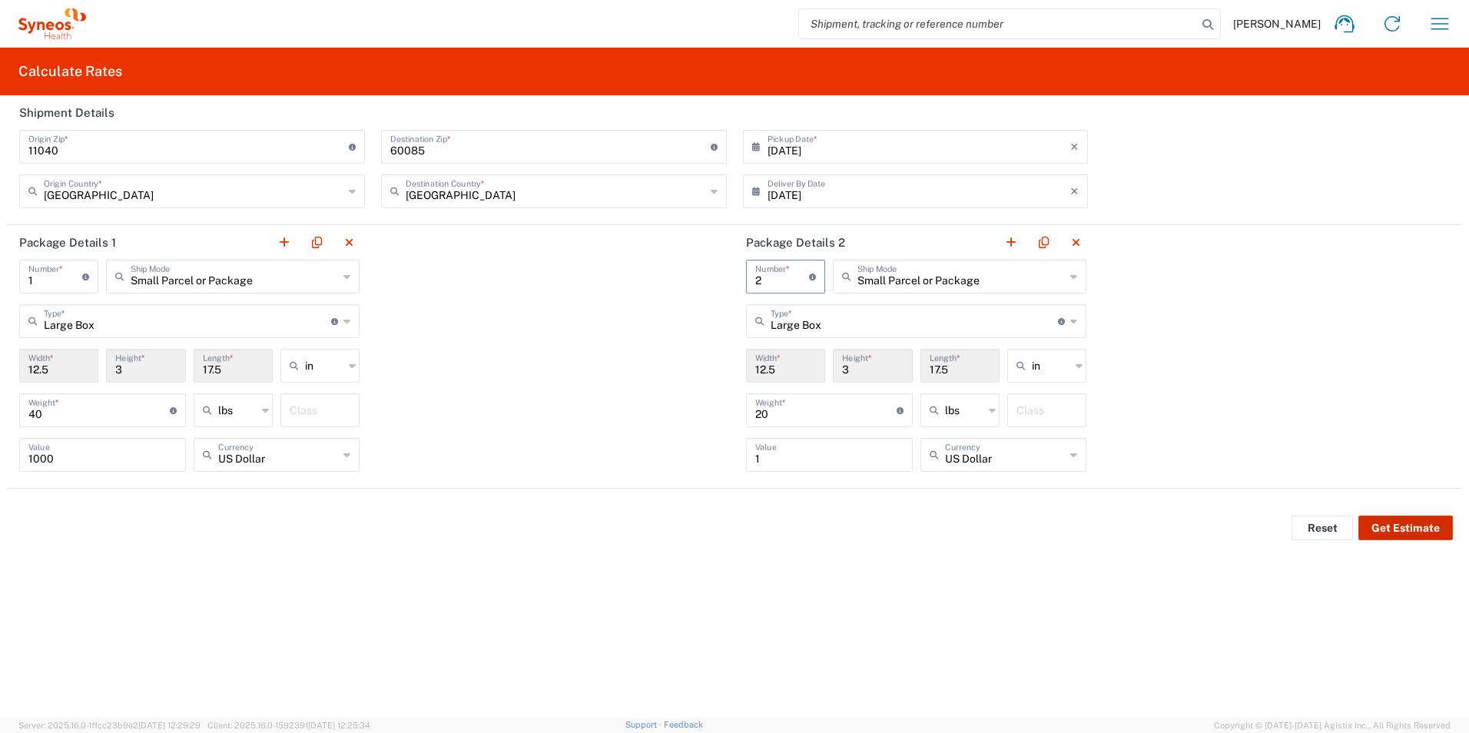
type input "2"
click at [1400, 525] on button "Get Estimate" at bounding box center [1405, 527] width 94 height 25
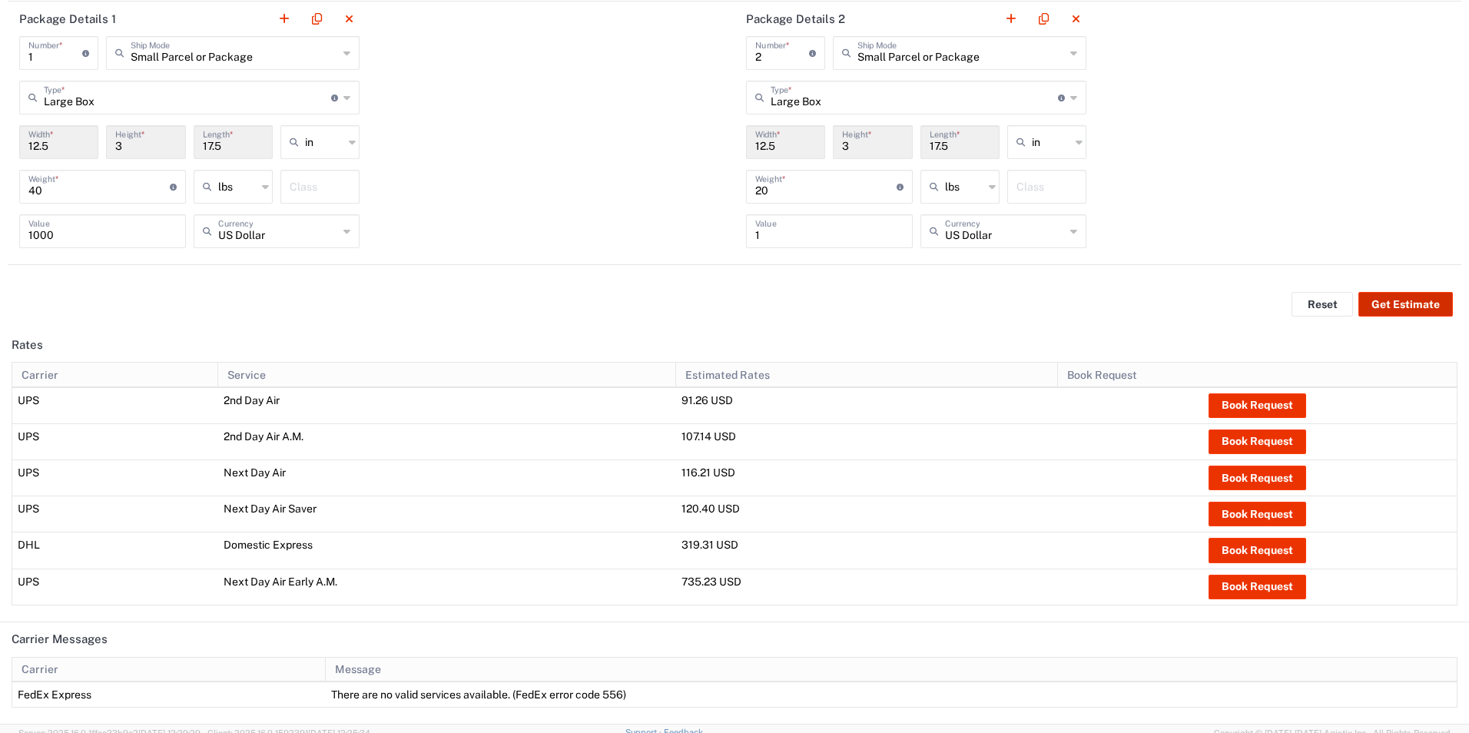
scroll to position [222, 0]
click at [1220, 406] on button "Book Request" at bounding box center [1257, 407] width 98 height 25
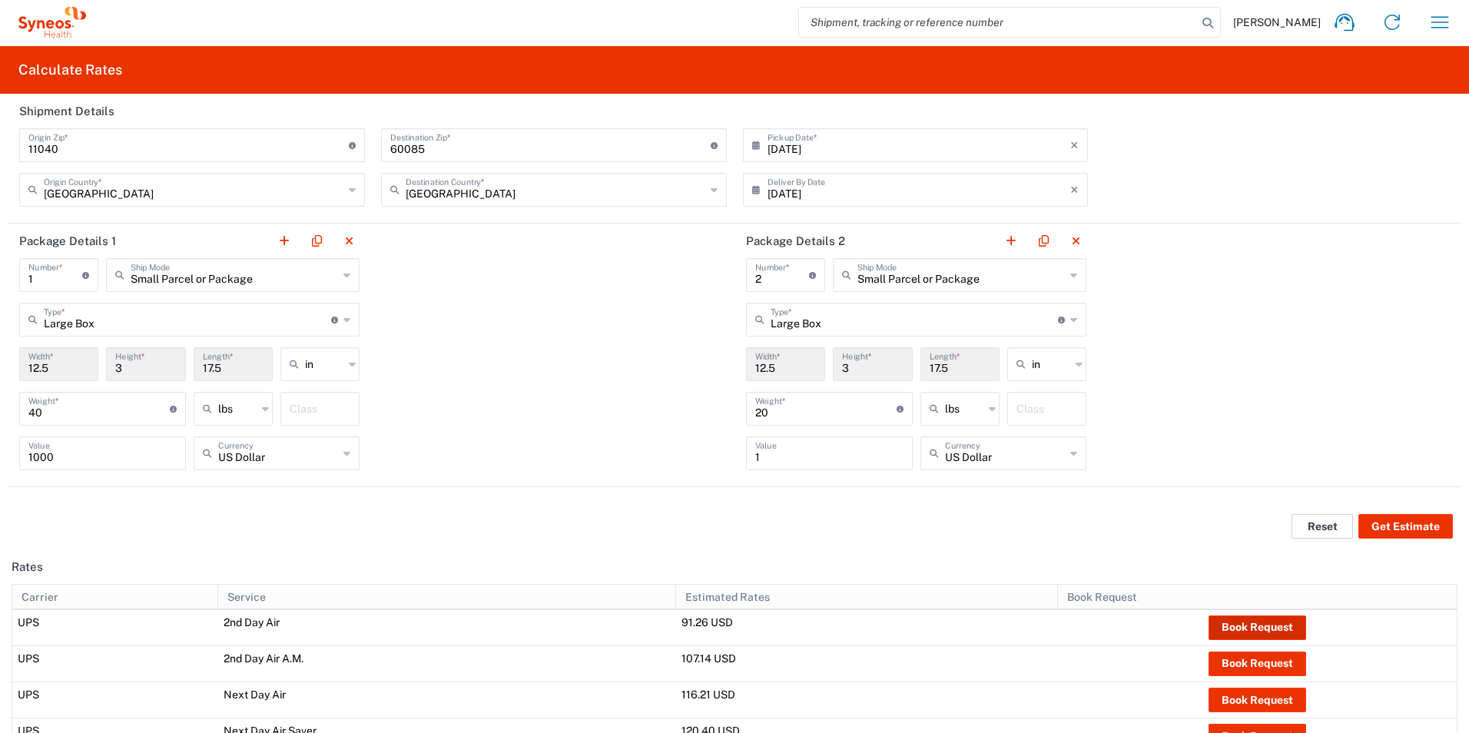
scroll to position [2, 0]
click at [233, 628] on td "2nd Day Air" at bounding box center [447, 626] width 458 height 37
click at [1427, 25] on icon "button" at bounding box center [1439, 21] width 25 height 25
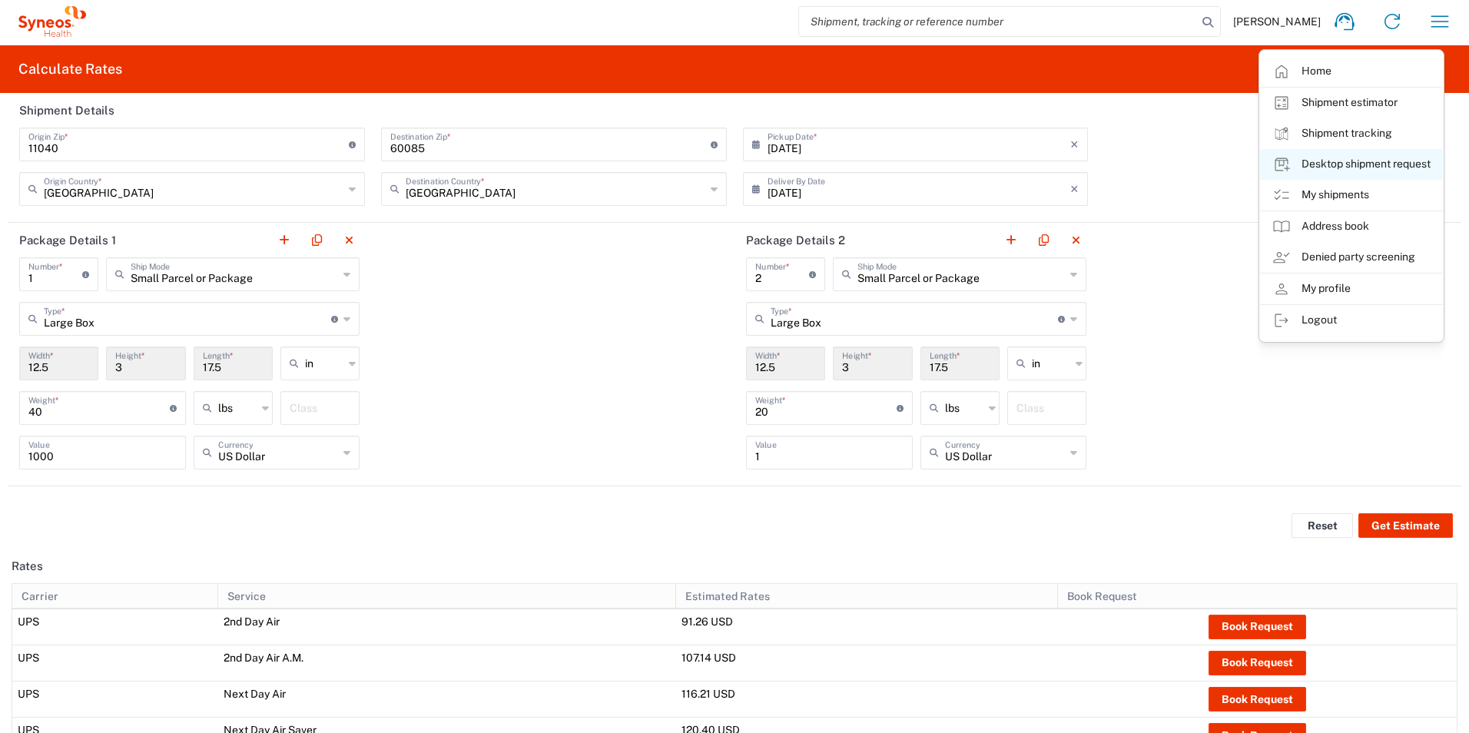
click at [1329, 165] on link "Desktop shipment request" at bounding box center [1351, 164] width 183 height 31
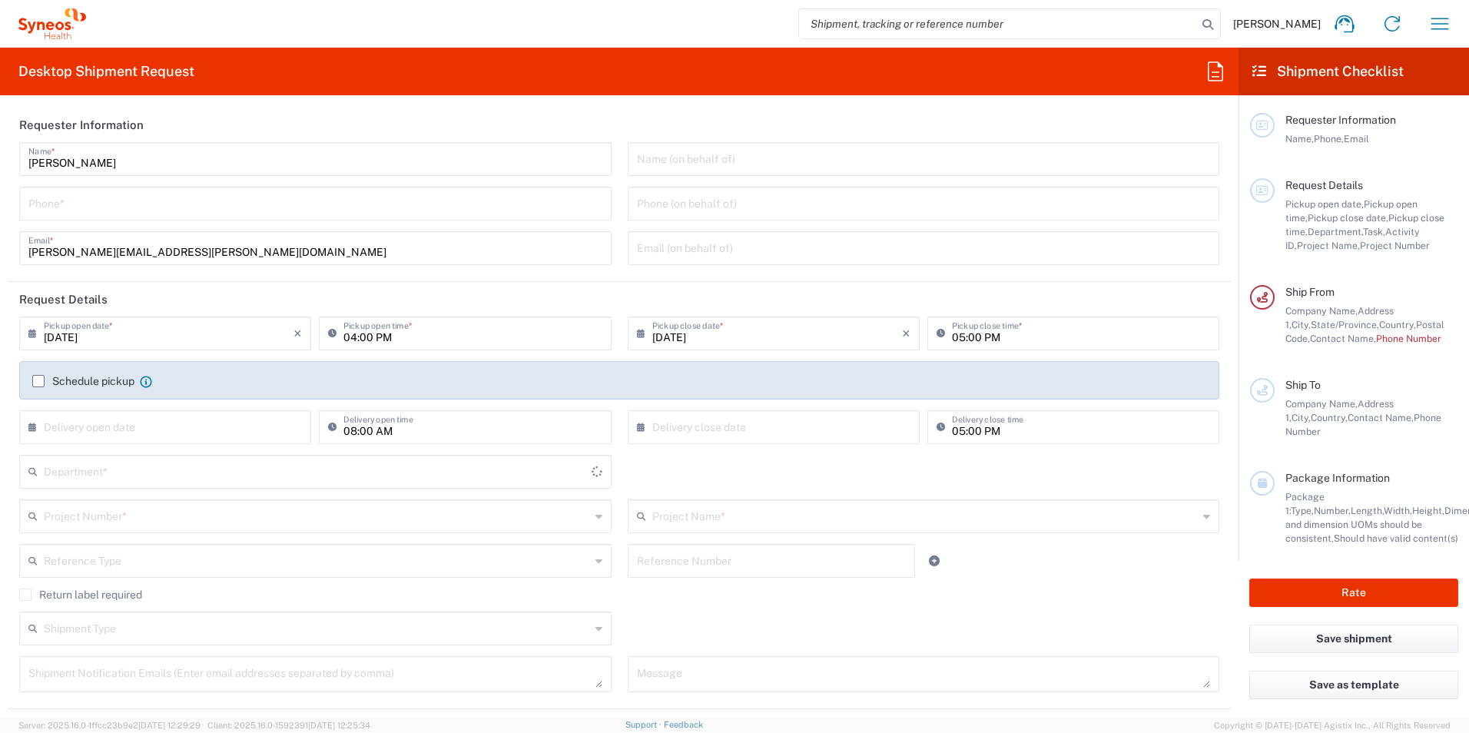
type input "[US_STATE]"
type input "6150"
type input "[PERSON_NAME] Communications LLC-[US_STATE] [GEOGRAPHIC_DATA]"
click at [300, 196] on input "tel" at bounding box center [315, 202] width 574 height 27
click at [37, 207] on input "09734547575" at bounding box center [315, 202] width 574 height 27
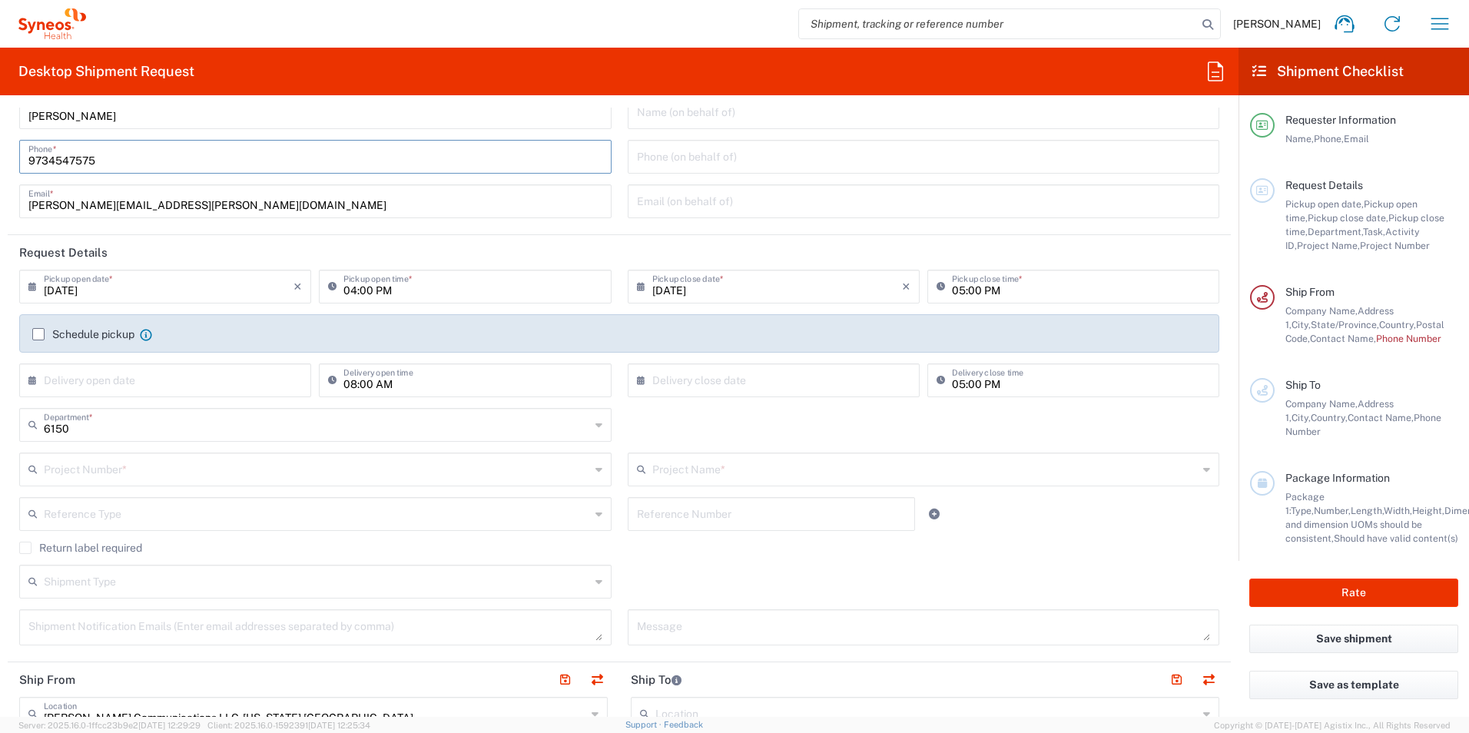
scroll to position [45, 0]
type input "9734547575"
click at [141, 292] on input "[DATE]" at bounding box center [169, 286] width 250 height 27
click at [122, 425] on span "18" at bounding box center [123, 427] width 22 height 22
type input "[DATE]"
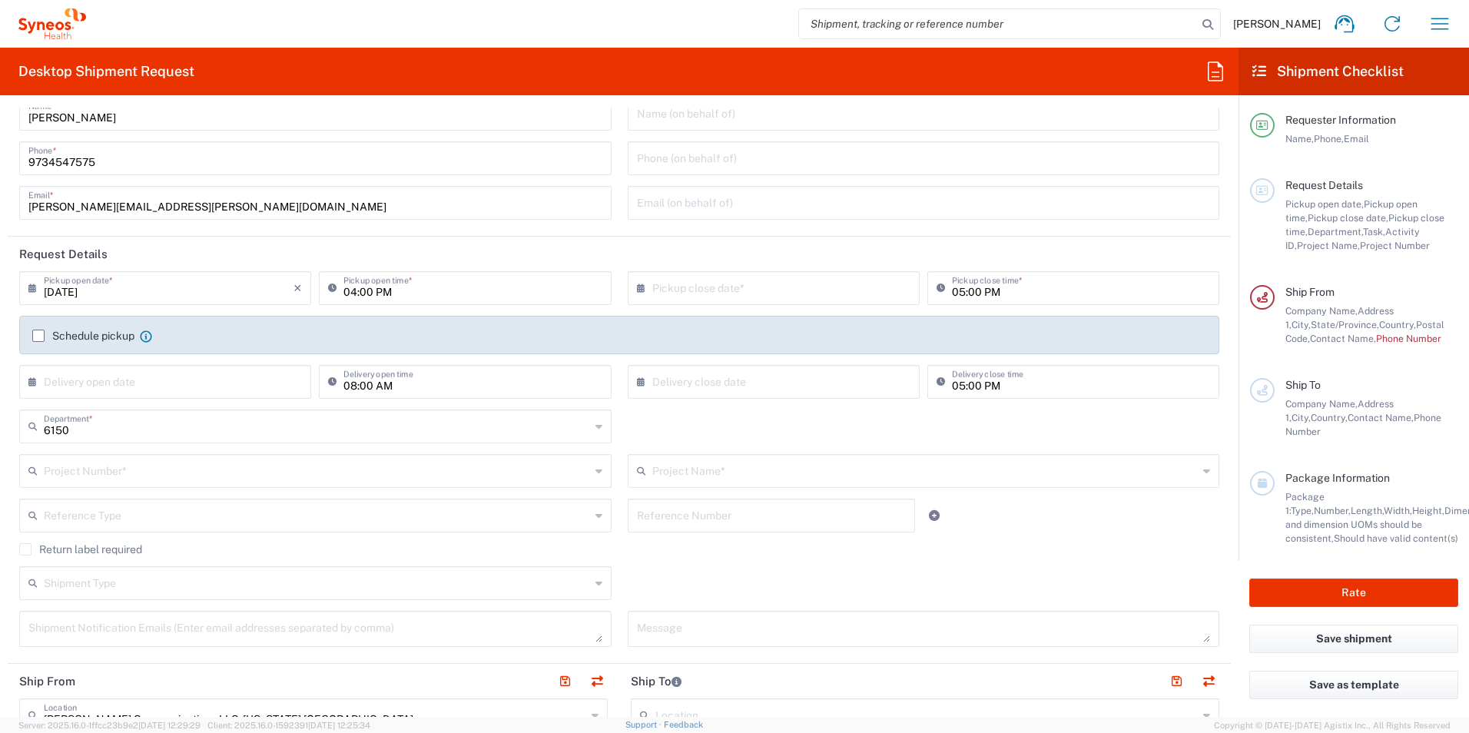
click at [373, 291] on input "04:00 PM" at bounding box center [472, 286] width 258 height 27
click at [373, 286] on input "04:00 PM" at bounding box center [472, 286] width 258 height 27
drag, startPoint x: 406, startPoint y: 290, endPoint x: 299, endPoint y: 328, distance: 114.2
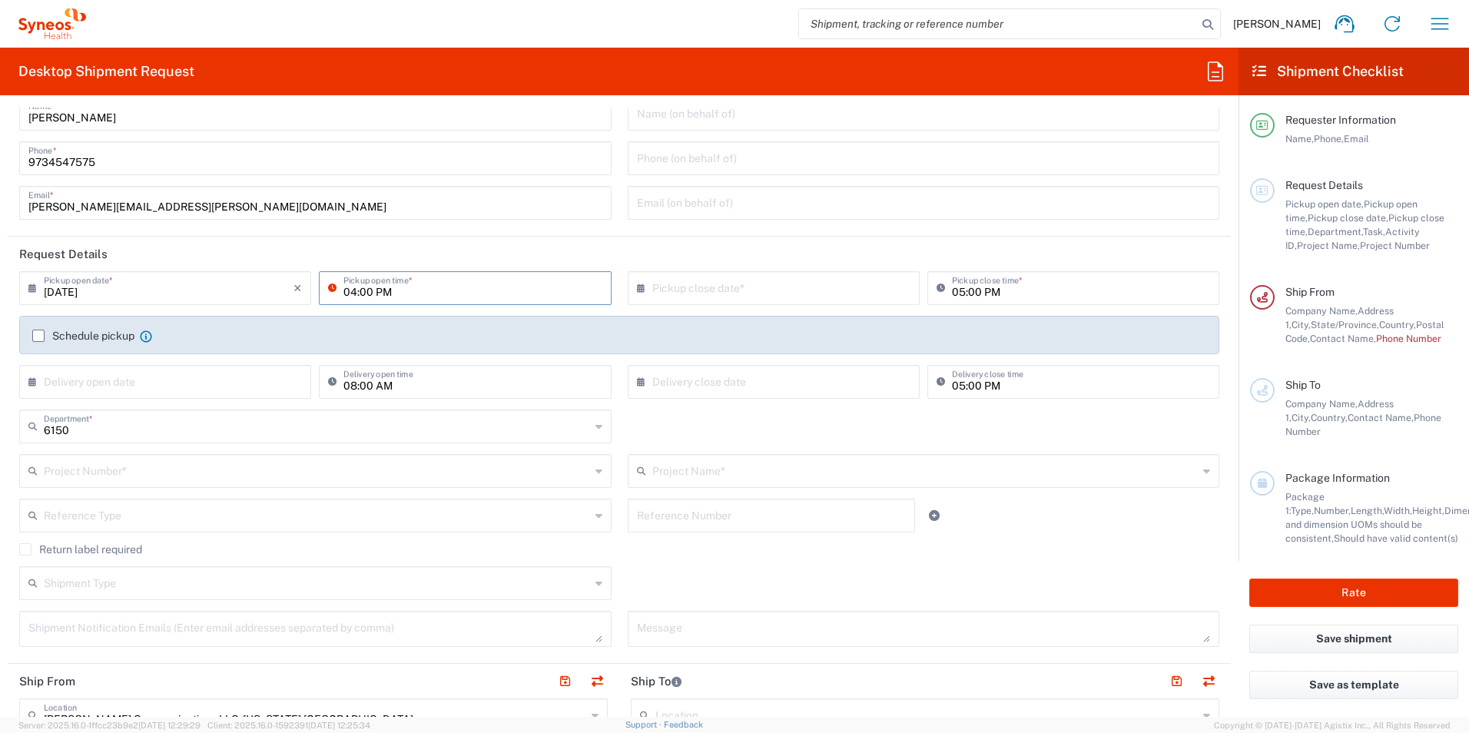
click at [306, 283] on div "[DATE] × Pickup open date * Cancel Apply 04:00 PM Pickup open time *" at bounding box center [315, 293] width 600 height 45
click at [397, 296] on input "04:00 PM" at bounding box center [472, 286] width 258 height 27
type input "12:00 PM"
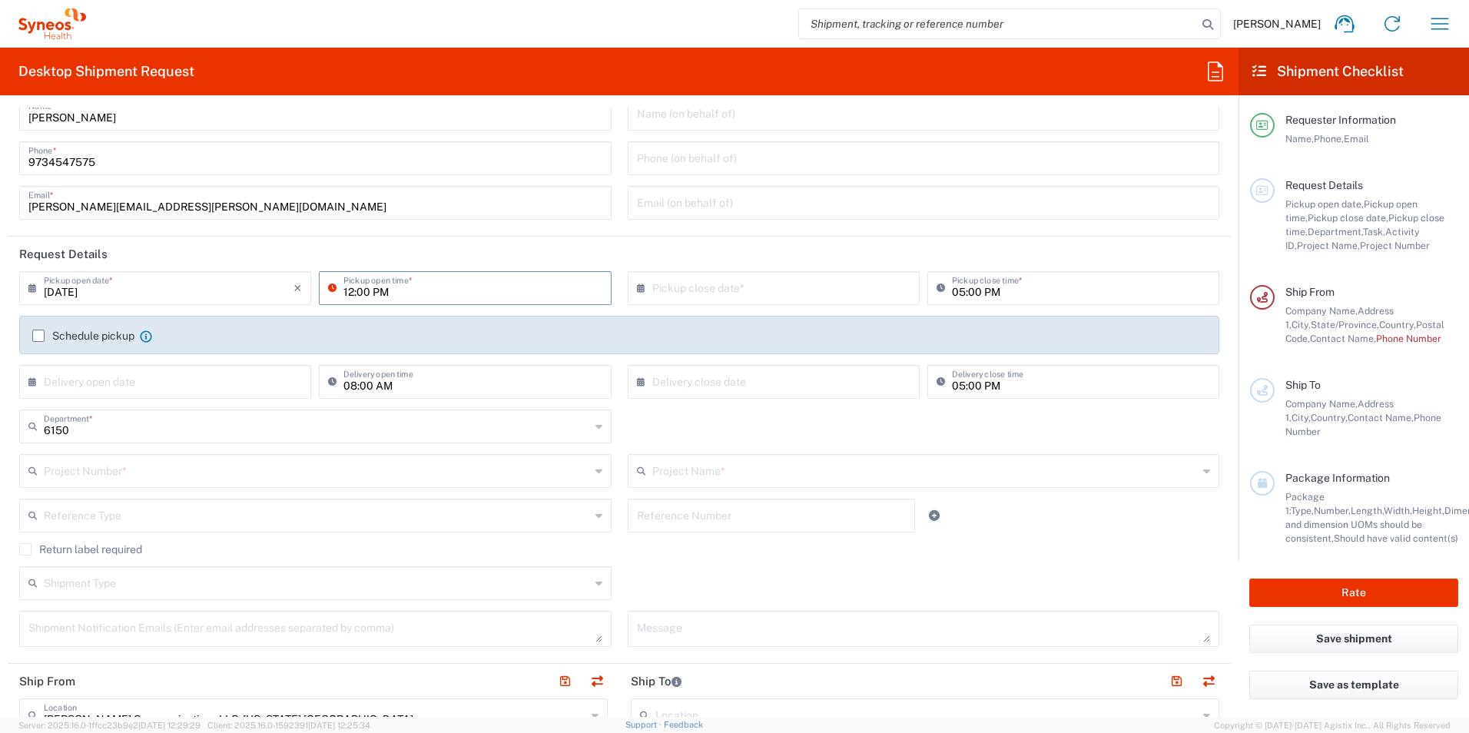
click at [723, 293] on input "text" at bounding box center [777, 286] width 250 height 27
click at [729, 424] on span "18" at bounding box center [725, 427] width 22 height 22
type input "[DATE]"
click at [958, 293] on input "05:00 PM" at bounding box center [1081, 286] width 258 height 27
click at [42, 333] on label "Schedule pickup" at bounding box center [83, 336] width 102 height 12
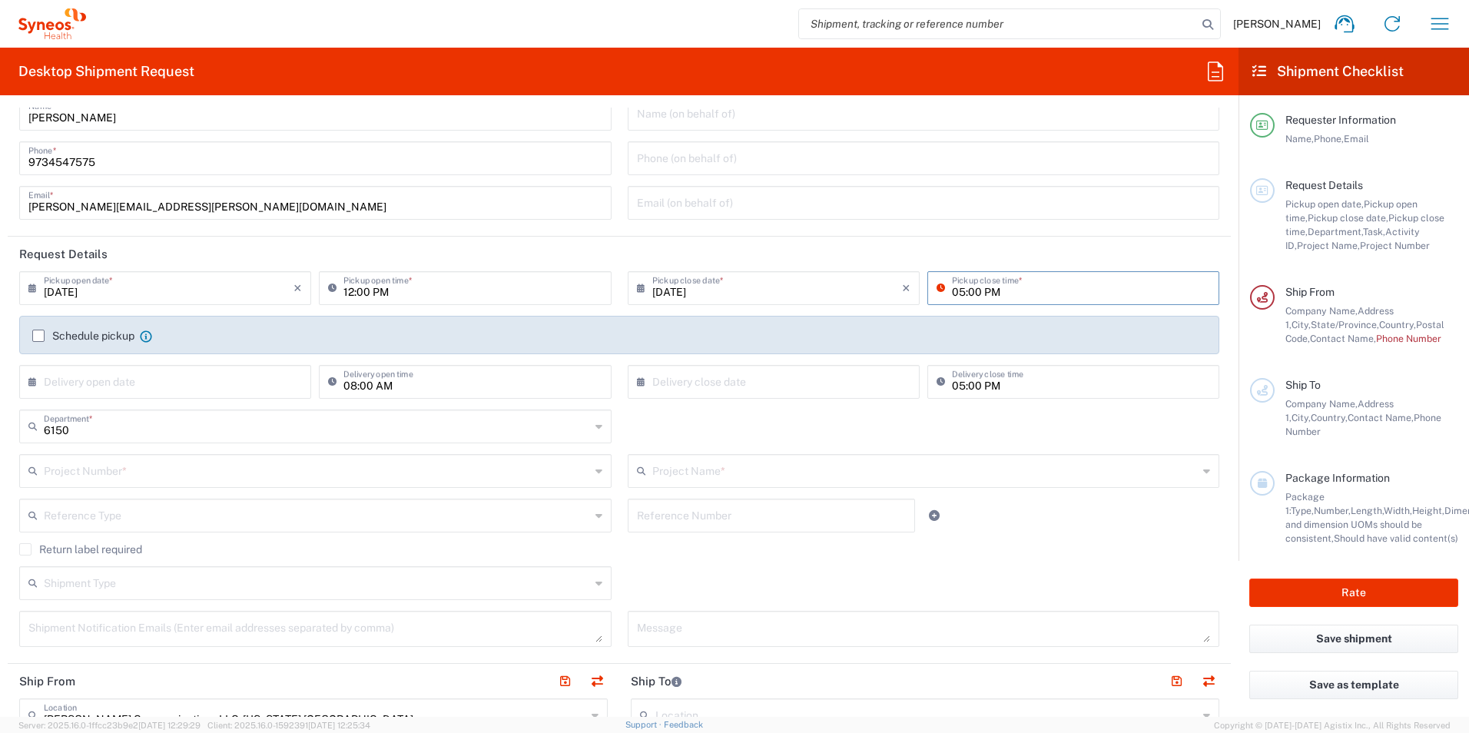
click at [38, 336] on input "Schedule pickup" at bounding box center [38, 336] width 0 height 0
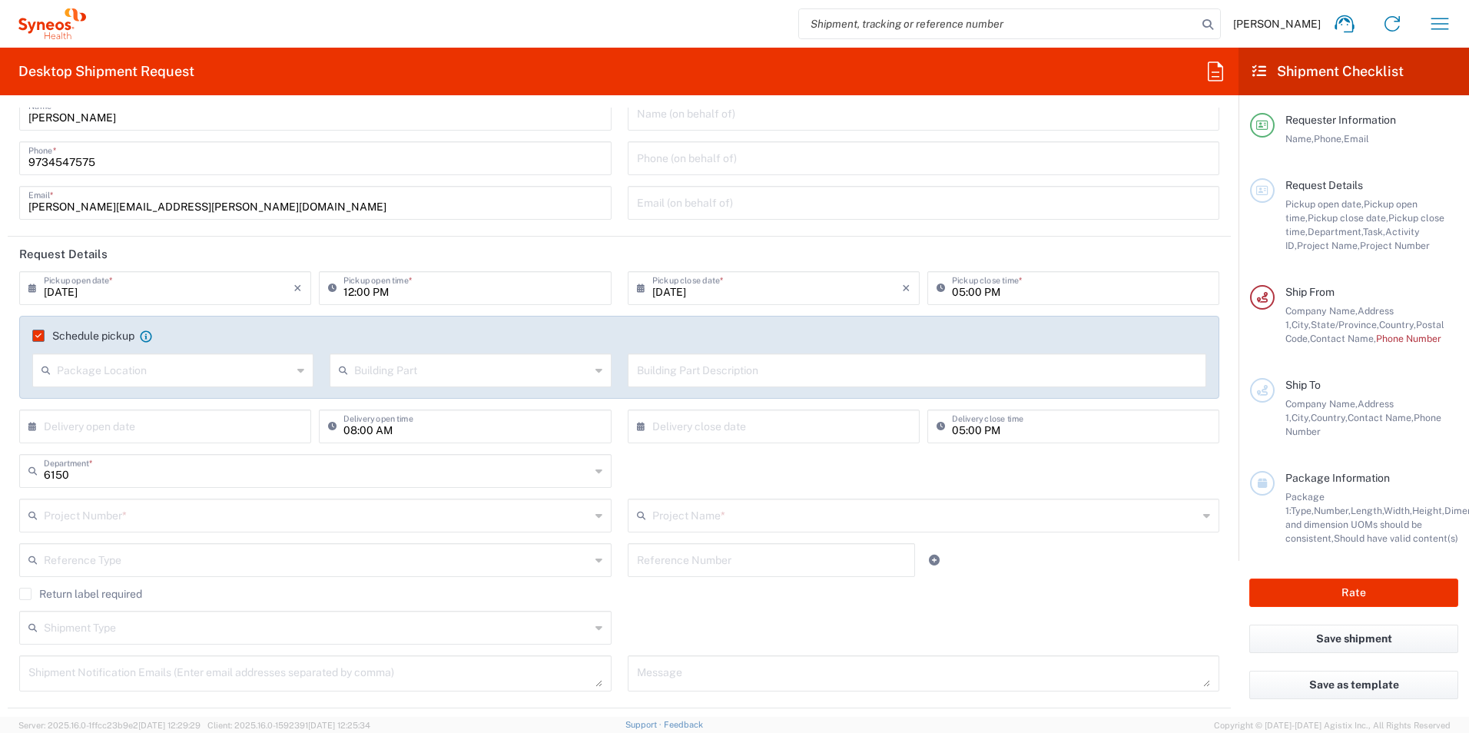
click at [37, 335] on label "Schedule pickup" at bounding box center [83, 336] width 102 height 12
click at [35, 336] on input "Schedule pickup" at bounding box center [35, 336] width 0 height 0
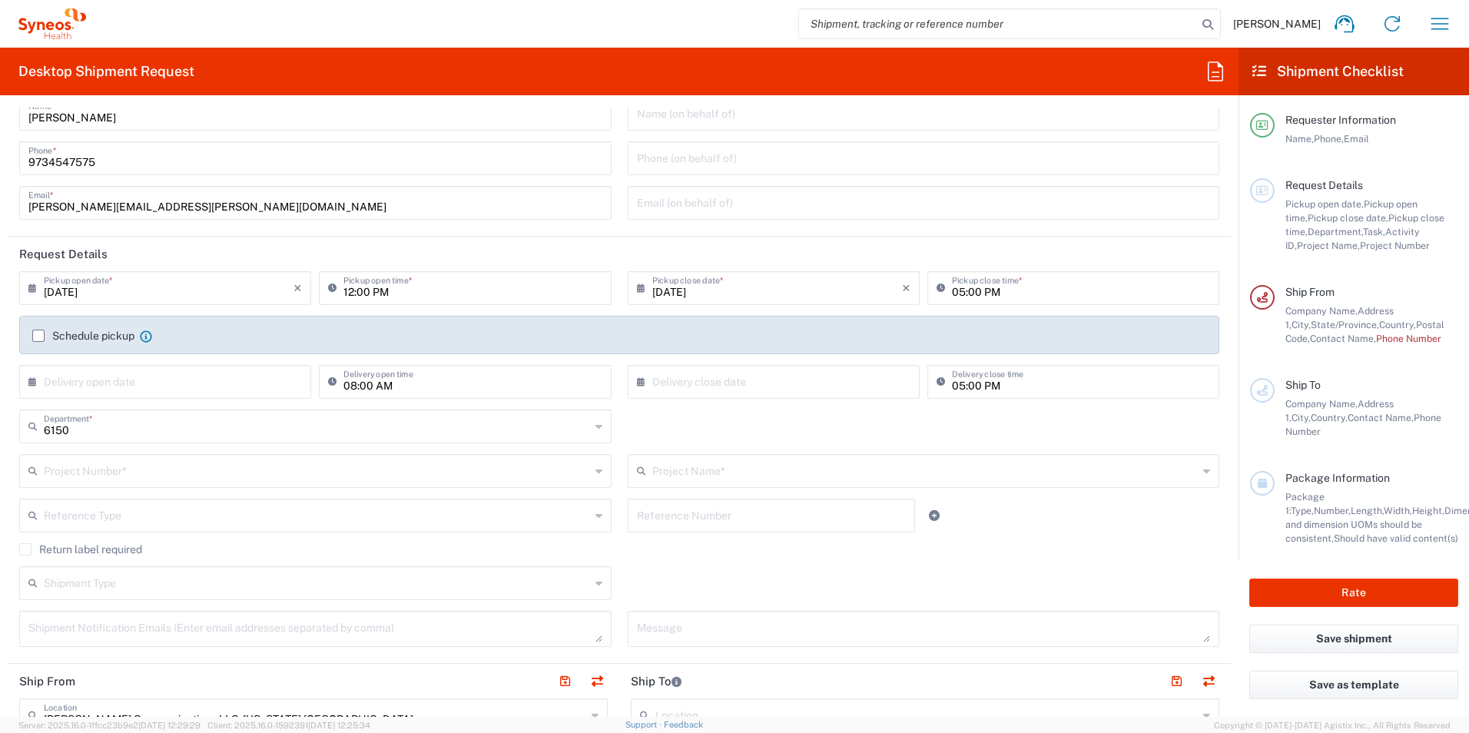
click at [39, 335] on label "Schedule pickup" at bounding box center [83, 336] width 102 height 12
click at [38, 336] on input "Schedule pickup" at bounding box center [38, 336] width 0 height 0
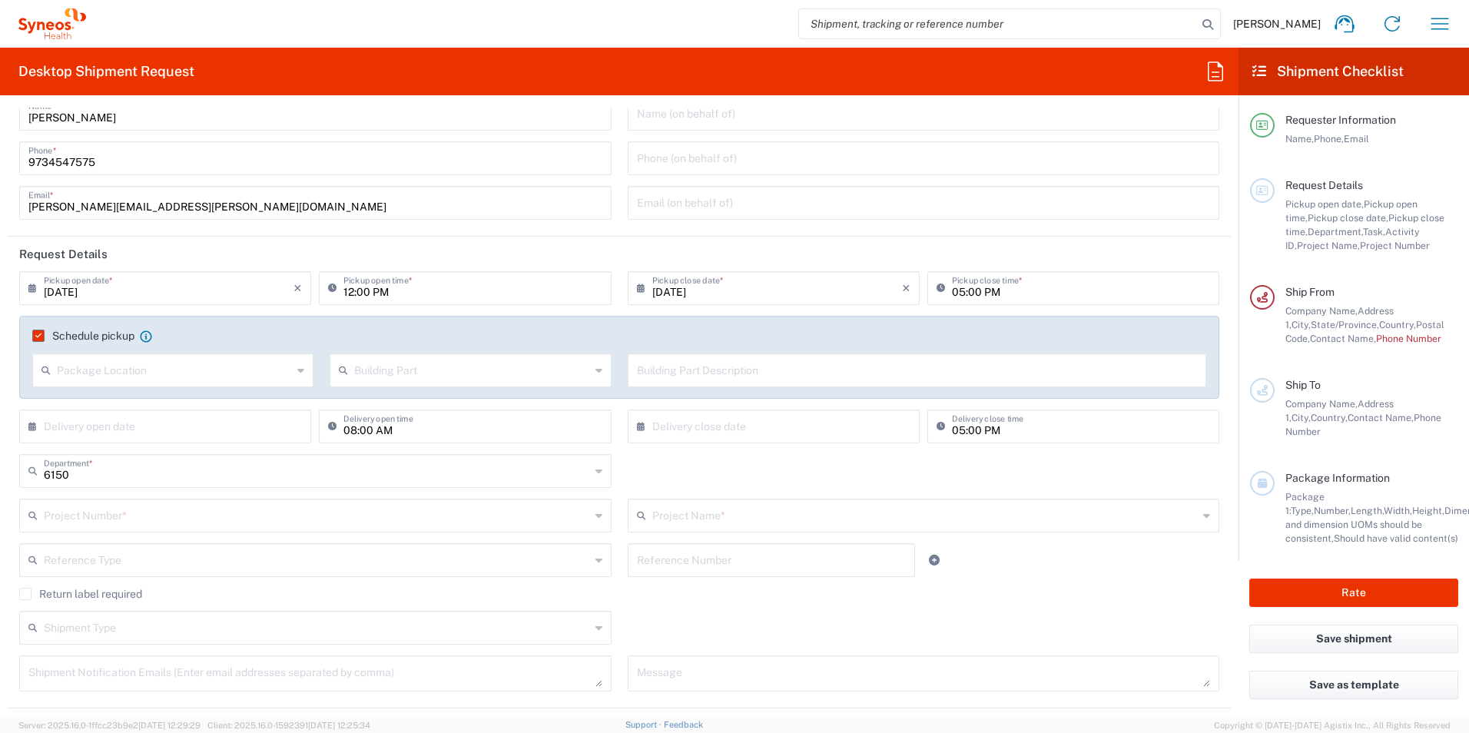
click at [82, 373] on input "text" at bounding box center [174, 369] width 235 height 27
type input "h"
click at [89, 402] on span "Front" at bounding box center [172, 404] width 276 height 24
type input "Front"
click at [369, 369] on input "text" at bounding box center [471, 369] width 235 height 27
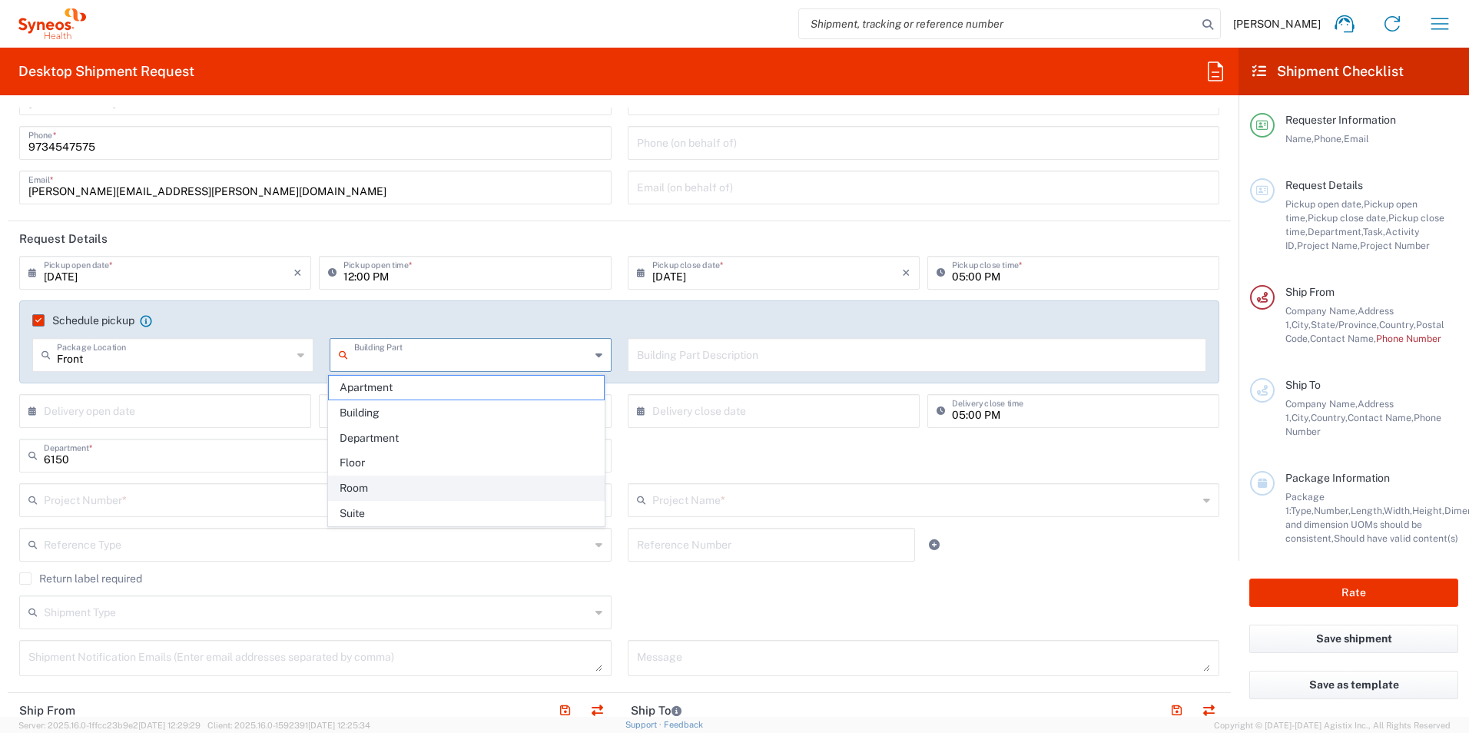
scroll to position [61, 0]
click at [378, 412] on span "Building" at bounding box center [467, 413] width 276 height 24
type input "Building"
click at [691, 365] on input "text" at bounding box center [917, 352] width 561 height 27
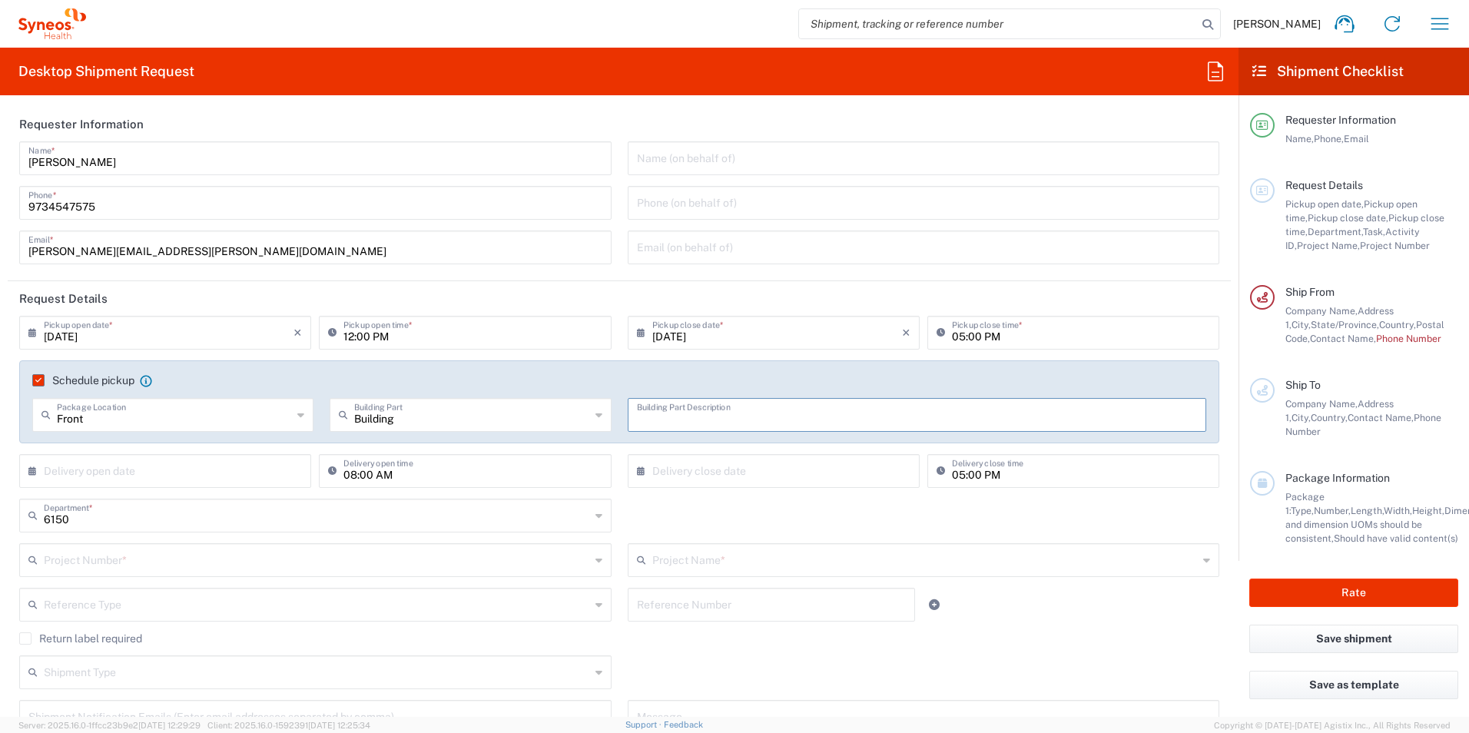
scroll to position [0, 0]
click at [656, 424] on input "text" at bounding box center [917, 414] width 561 height 27
drag, startPoint x: 656, startPoint y: 424, endPoint x: 859, endPoint y: 412, distance: 203.1
click at [871, 407] on input "FrFron" at bounding box center [917, 414] width 561 height 27
click at [859, 412] on input "FrFron" at bounding box center [917, 414] width 561 height 27
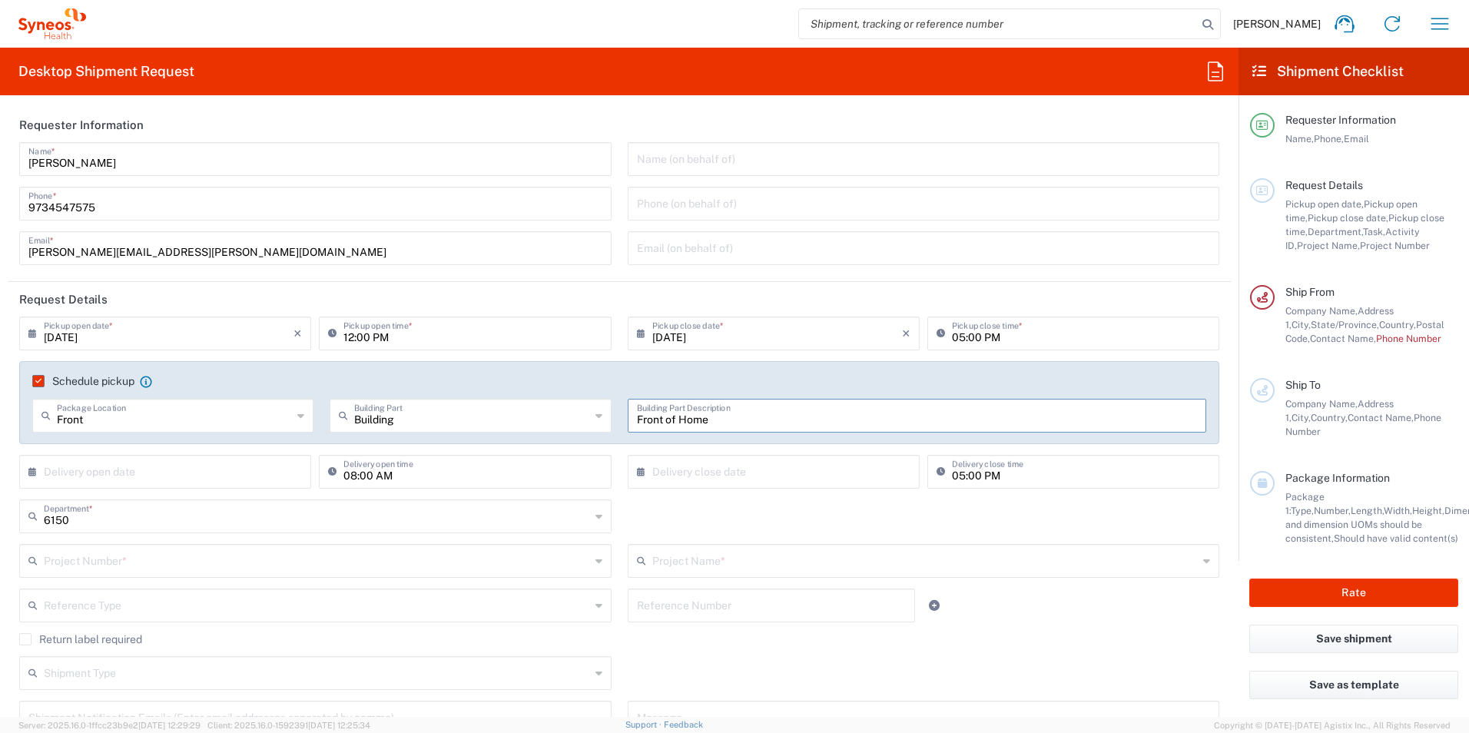
type input "Front of Home"
click at [150, 462] on input "text" at bounding box center [169, 470] width 250 height 27
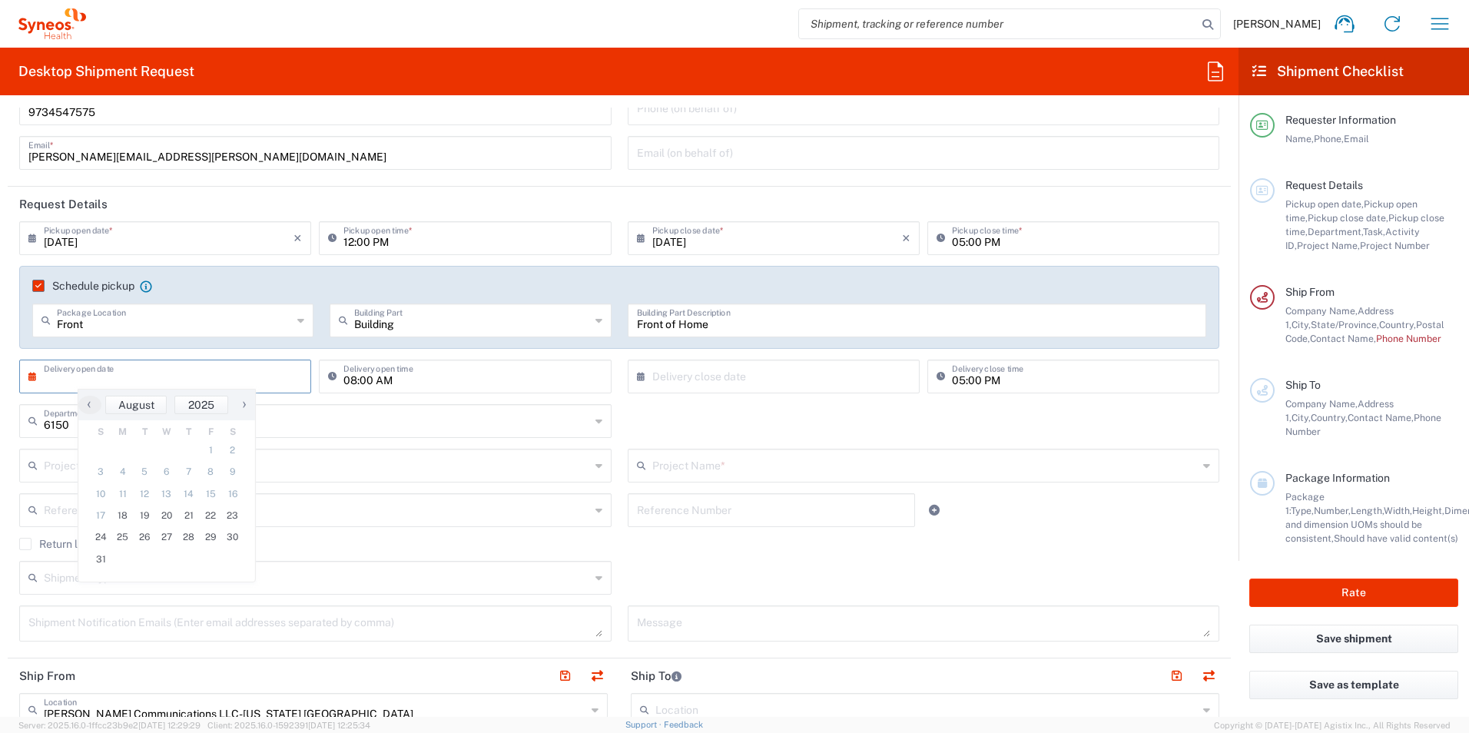
scroll to position [95, 0]
click at [141, 514] on span "19" at bounding box center [145, 516] width 22 height 22
type input "[DATE]"
click at [811, 381] on input "text" at bounding box center [777, 375] width 250 height 27
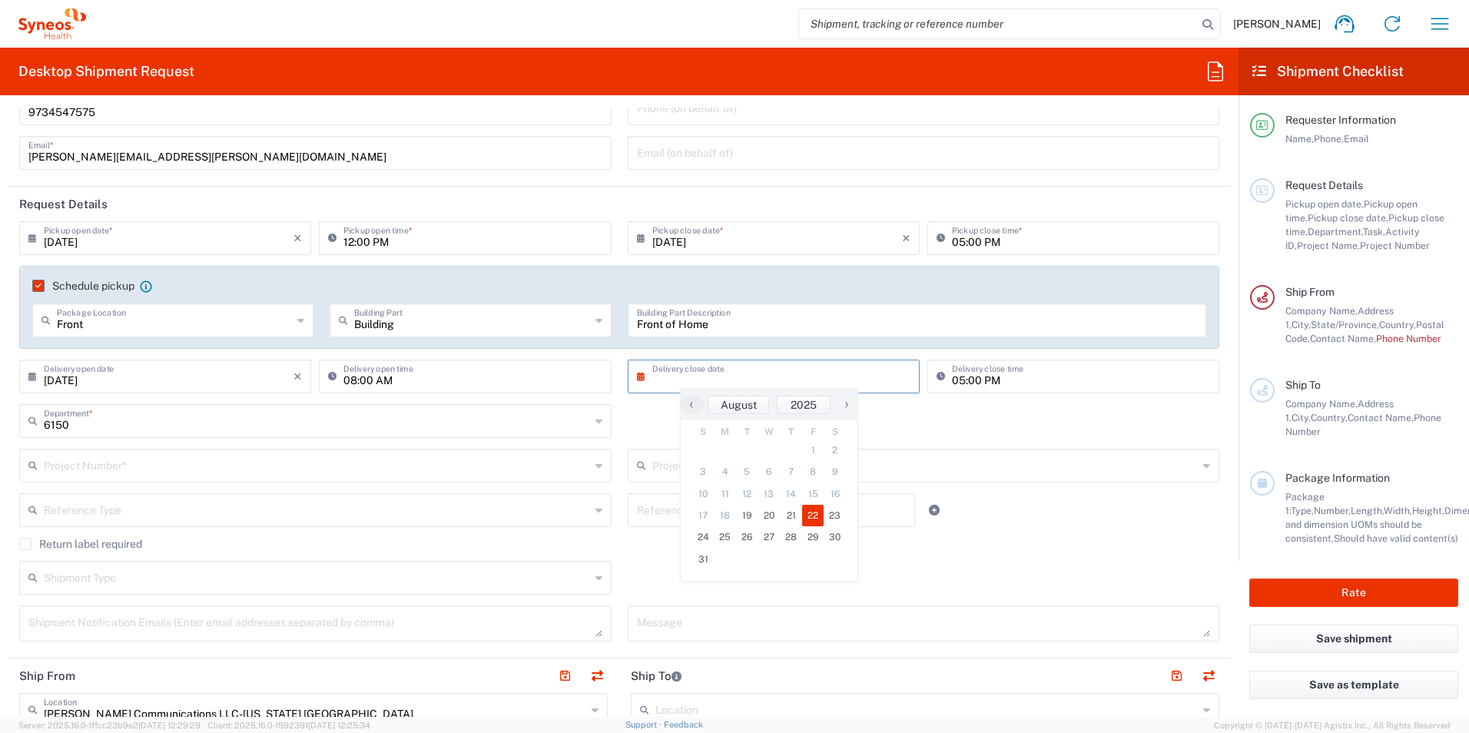
click at [809, 518] on span "22" at bounding box center [813, 516] width 22 height 22
type input "[DATE]"
click at [964, 388] on input "05:00 PM" at bounding box center [1081, 375] width 258 height 27
click at [981, 385] on input "05:00 PM" at bounding box center [1081, 375] width 258 height 27
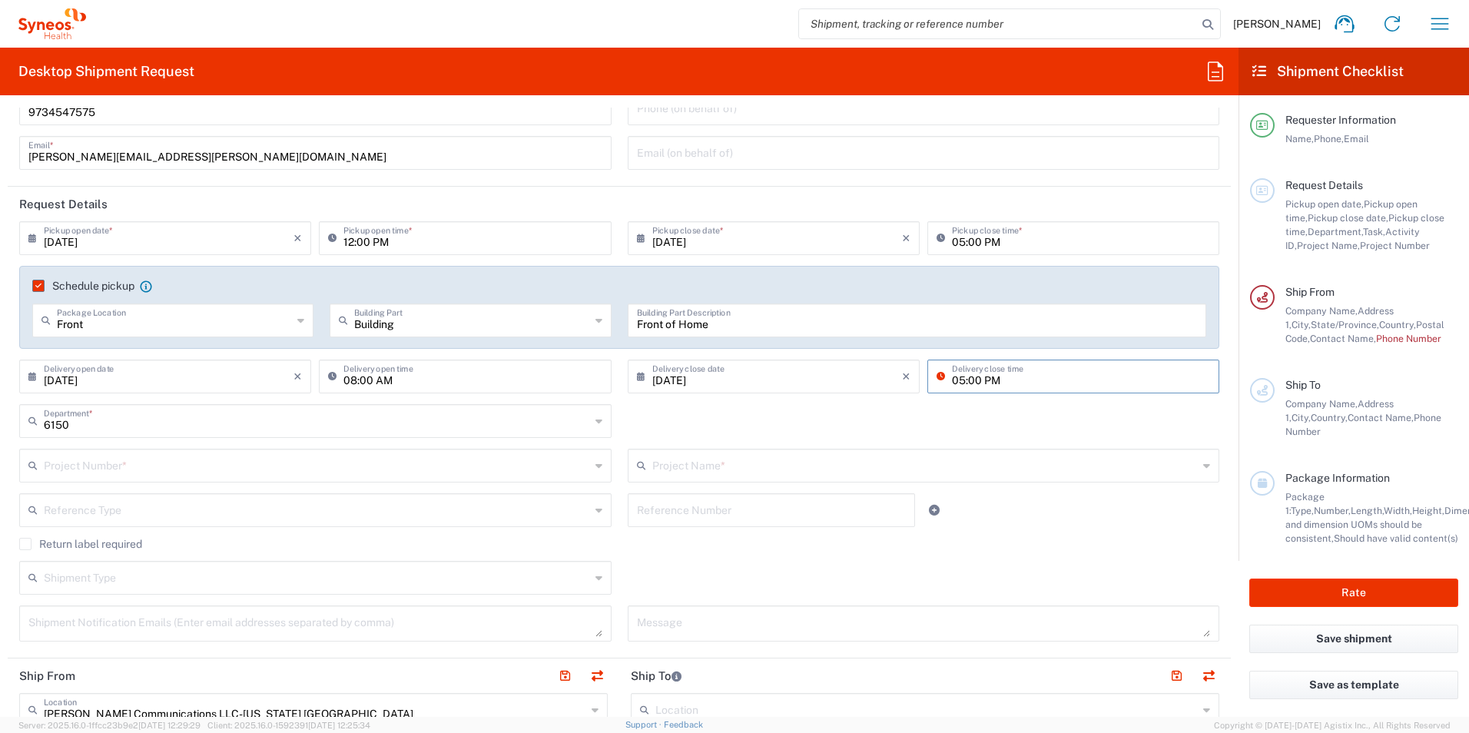
click at [981, 385] on input "05:00 PM" at bounding box center [1081, 375] width 258 height 27
click at [989, 382] on input "05:00 PM" at bounding box center [1081, 375] width 258 height 27
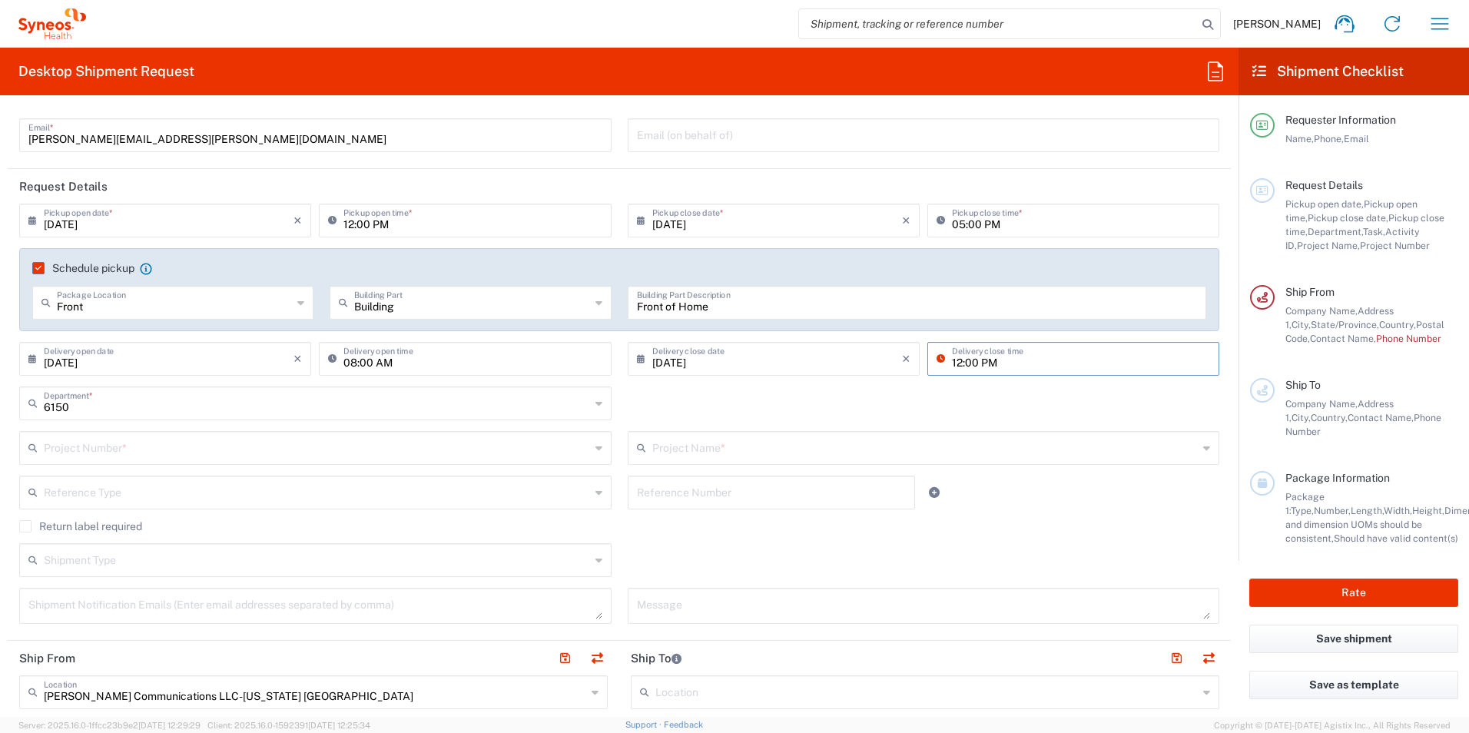
scroll to position [112, 0]
type input "12:00 PM"
click at [307, 413] on input "text" at bounding box center [317, 402] width 546 height 27
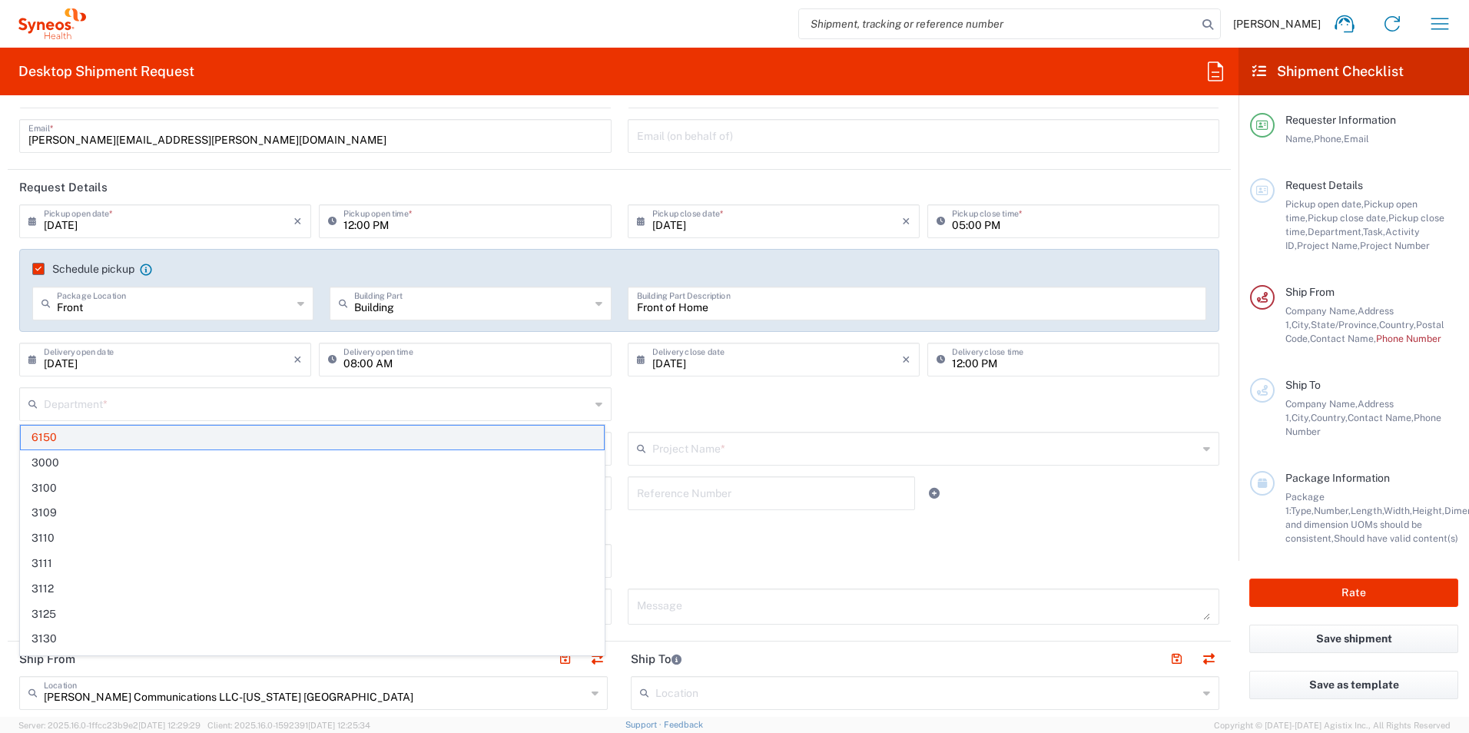
click at [300, 435] on span "6150" at bounding box center [312, 438] width 583 height 24
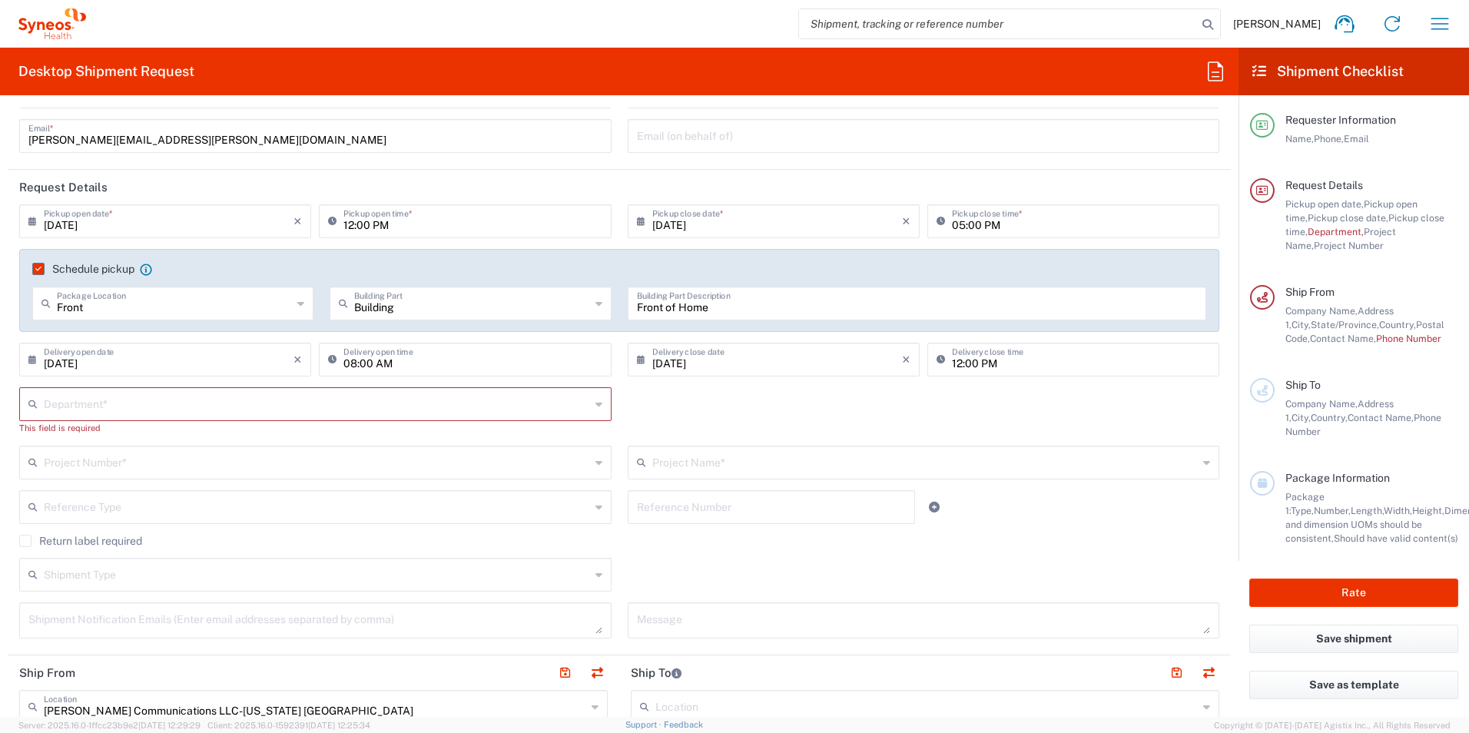
click at [403, 475] on div "Project Number *" at bounding box center [315, 462] width 592 height 34
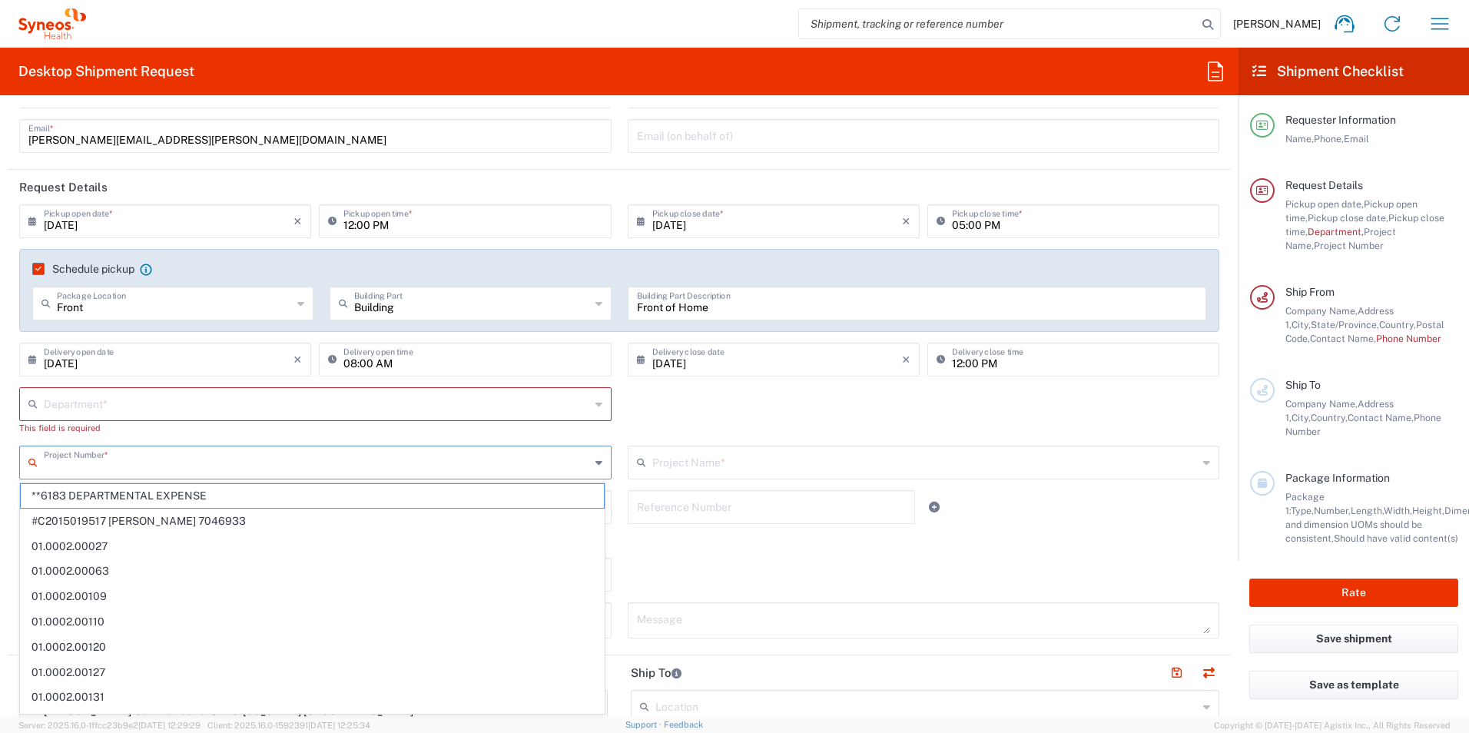
click at [595, 406] on icon at bounding box center [598, 404] width 7 height 25
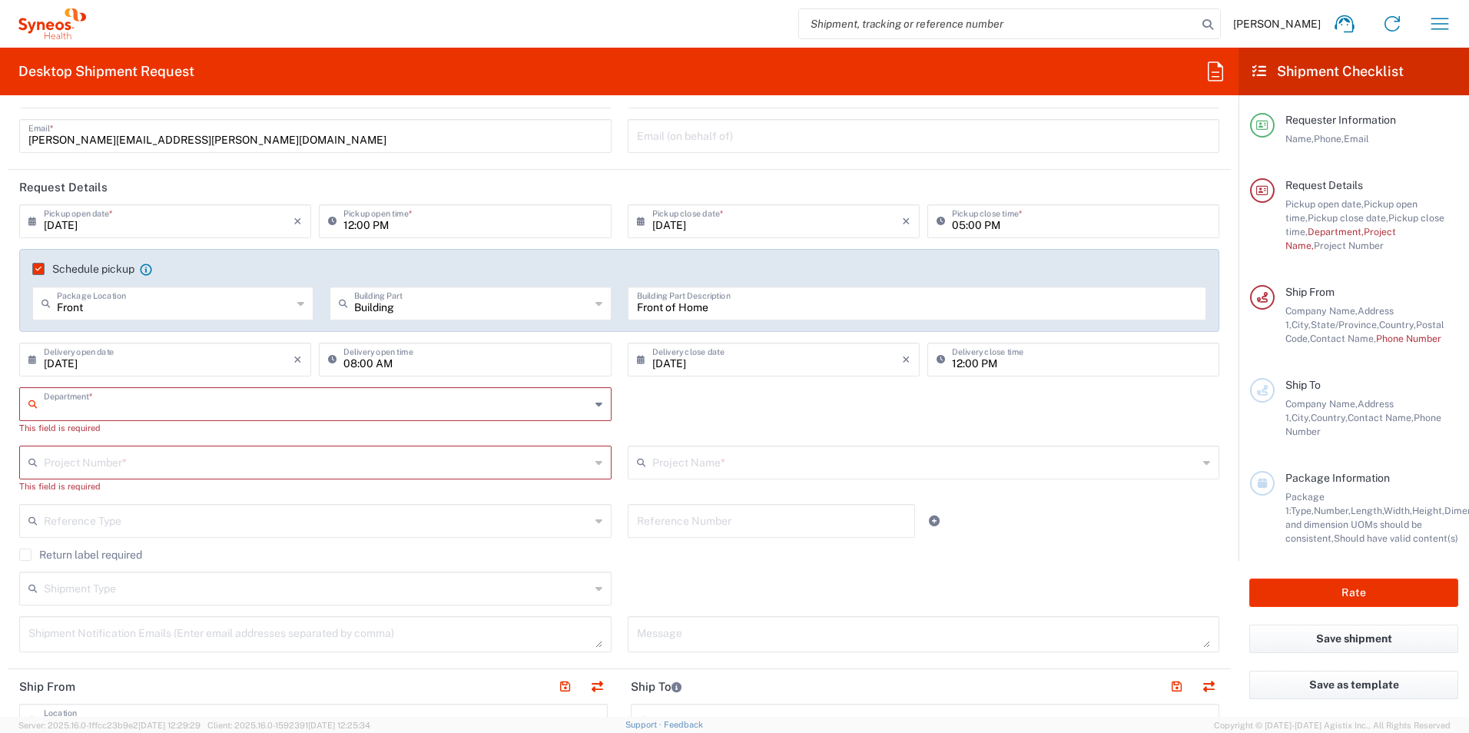
click at [536, 400] on input "text" at bounding box center [317, 402] width 546 height 27
type input "6150"
click at [446, 437] on span "6150" at bounding box center [312, 438] width 583 height 24
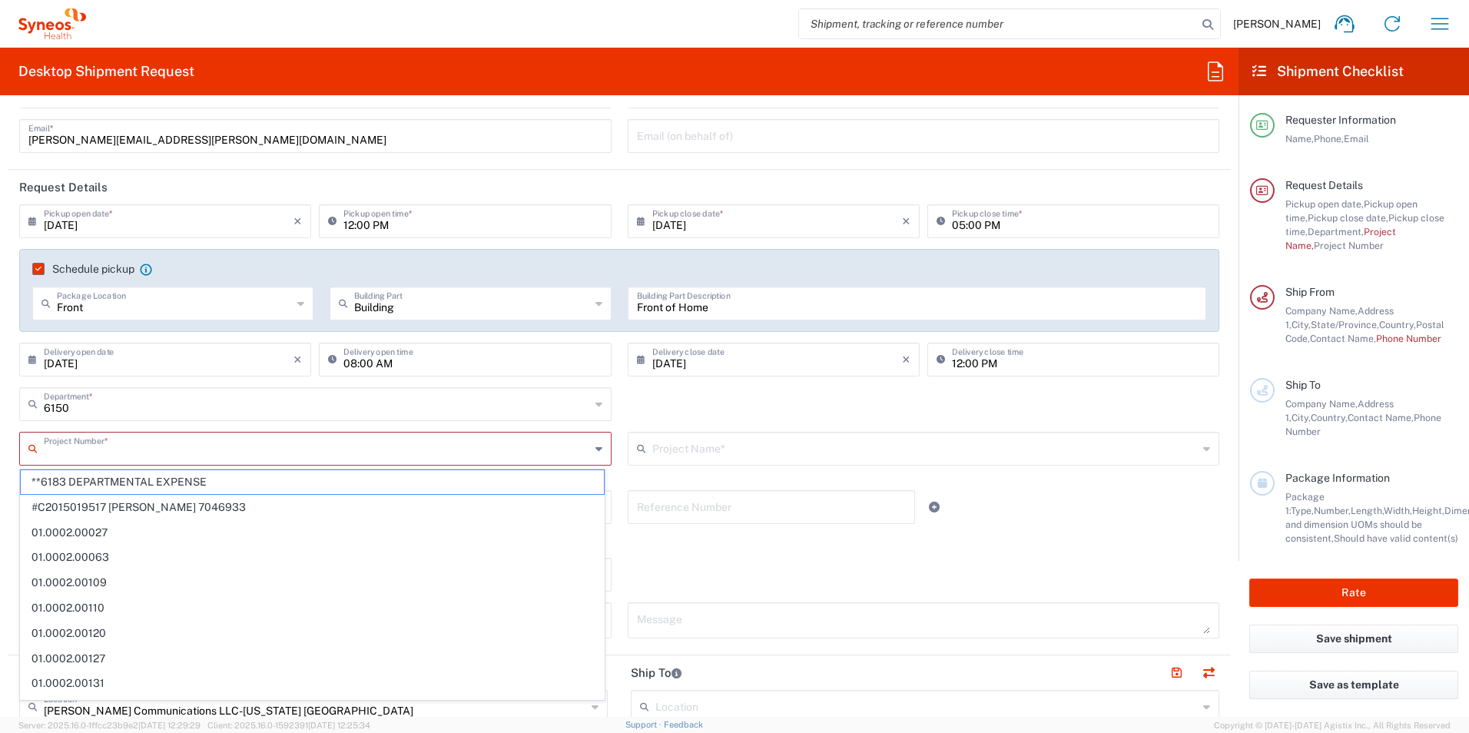
click at [161, 451] on input "text" at bounding box center [317, 447] width 546 height 27
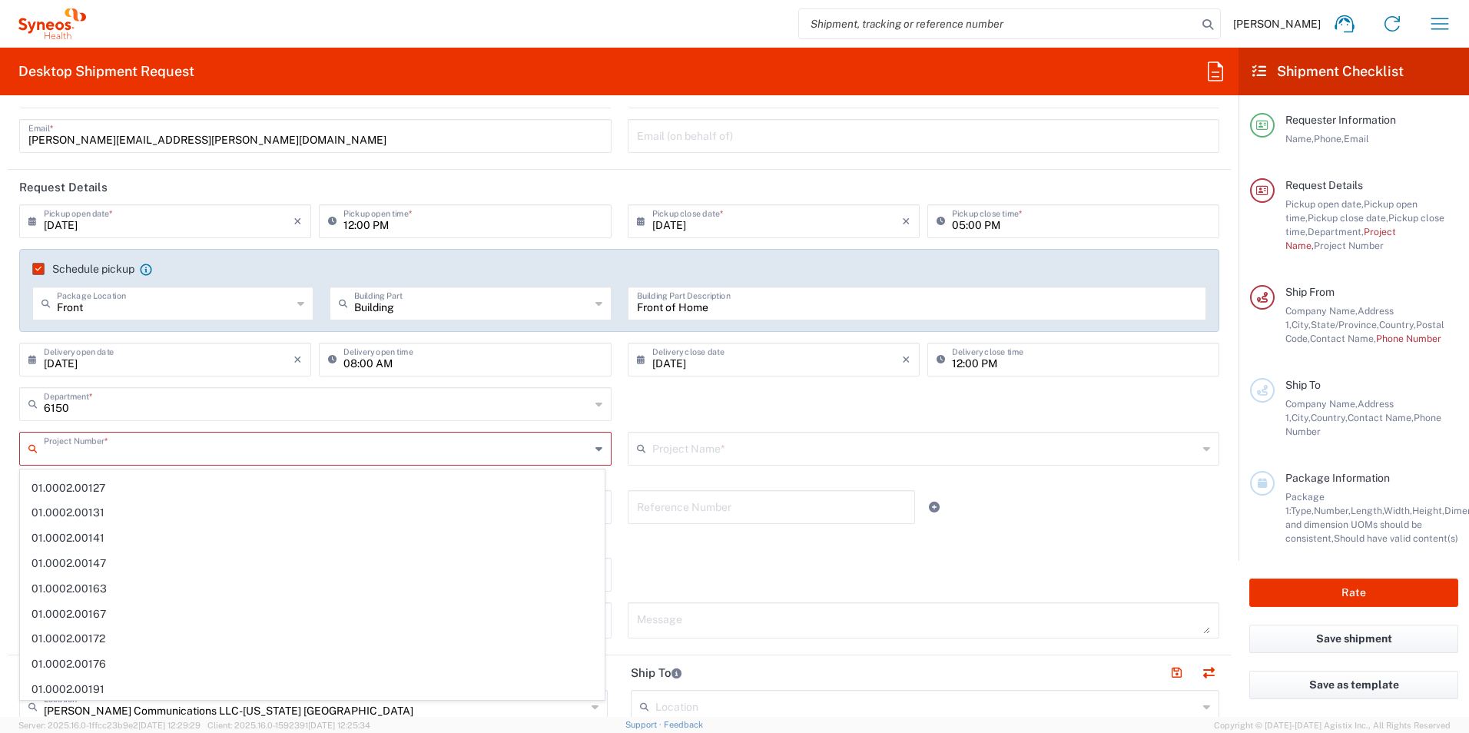
scroll to position [0, 0]
click at [647, 401] on div "6150 Department * 6150" at bounding box center [620, 409] width 1216 height 45
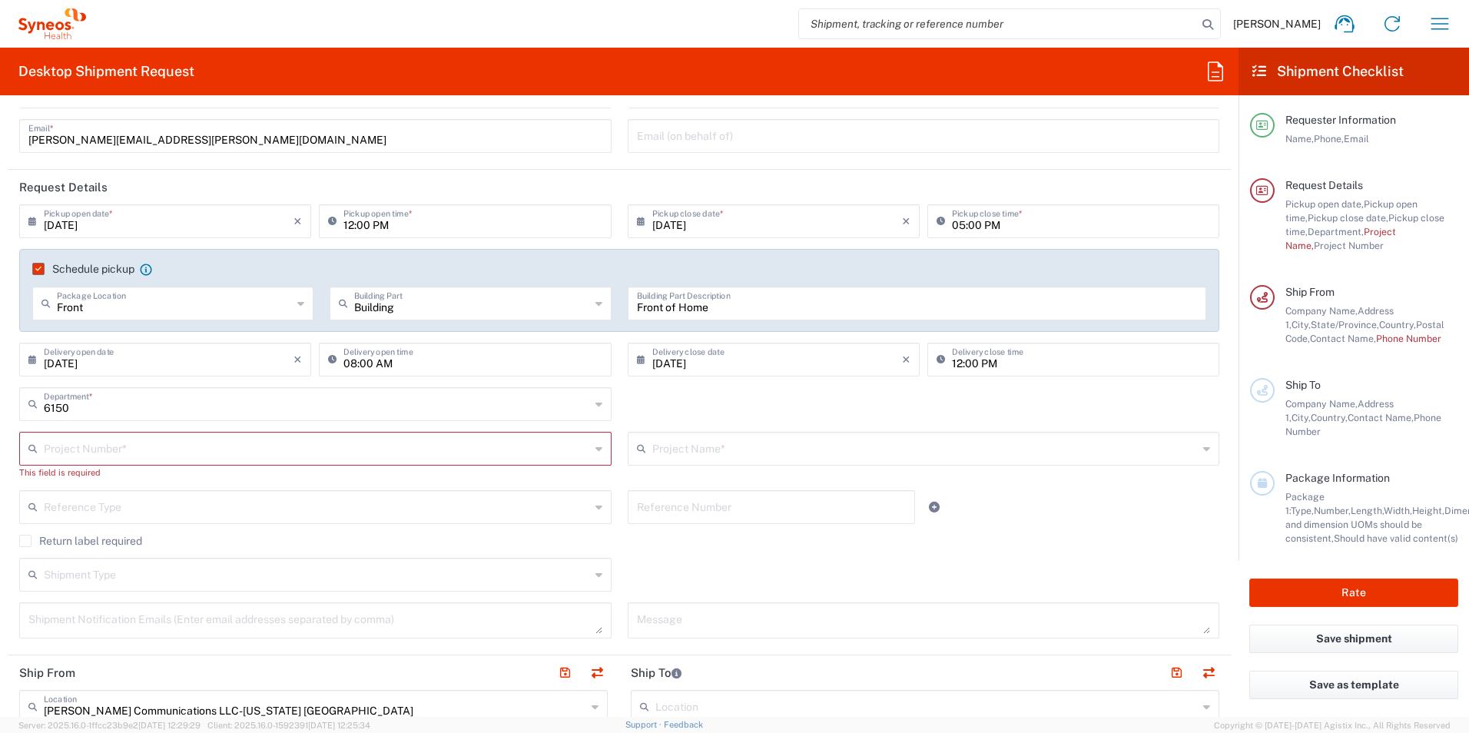
click at [691, 456] on input "text" at bounding box center [925, 447] width 546 height 27
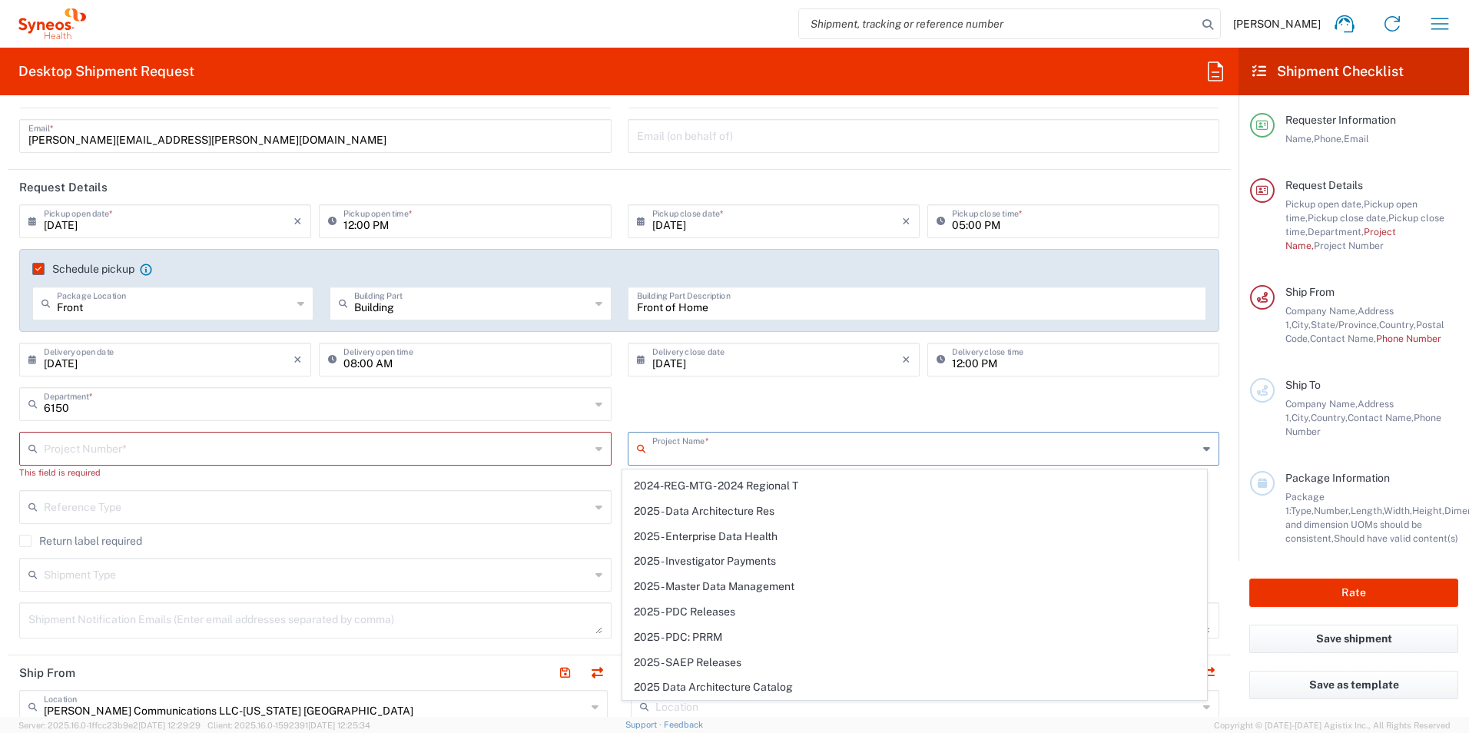
scroll to position [1734, 0]
click at [354, 522] on div "Reference Type" at bounding box center [315, 507] width 592 height 34
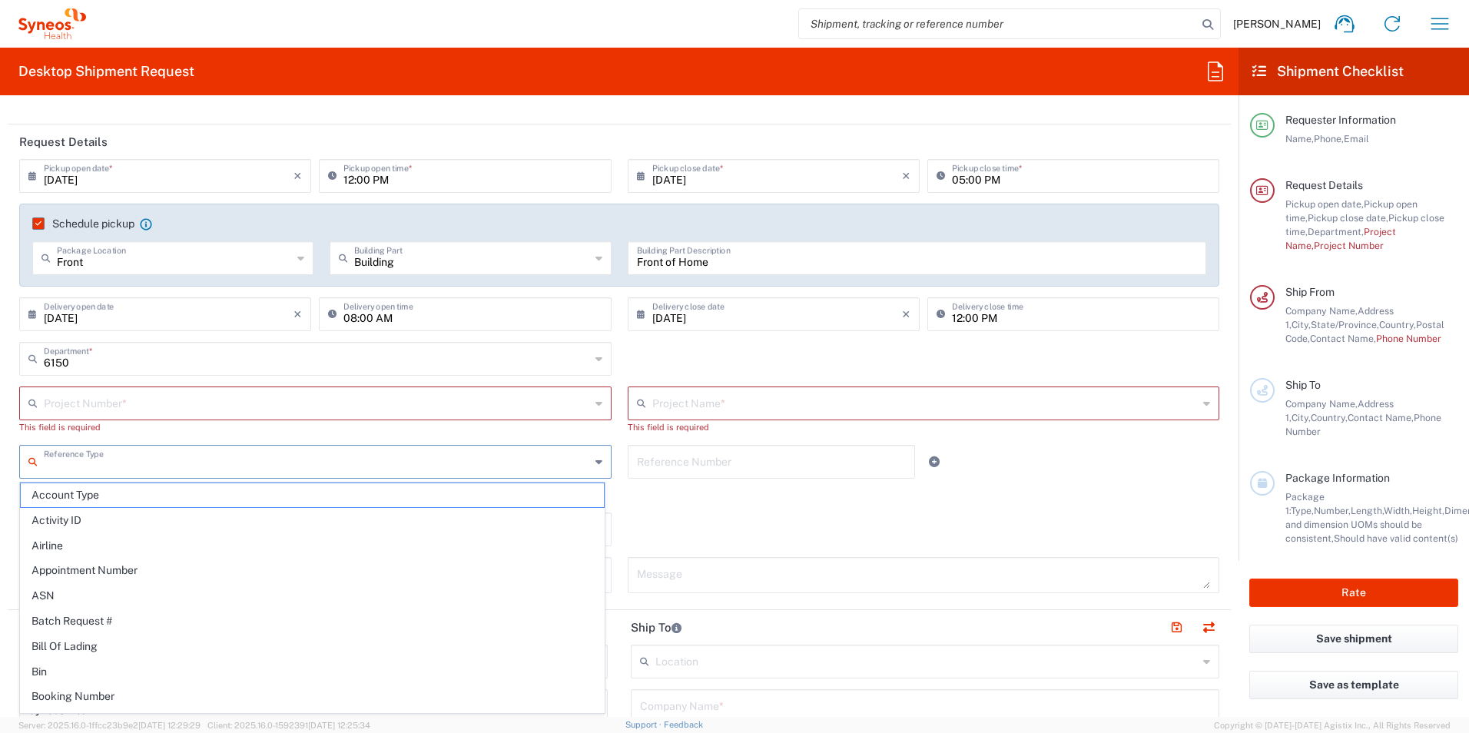
scroll to position [157, 0]
click at [316, 453] on input "text" at bounding box center [317, 461] width 546 height 27
click at [250, 402] on input "text" at bounding box center [317, 402] width 546 height 27
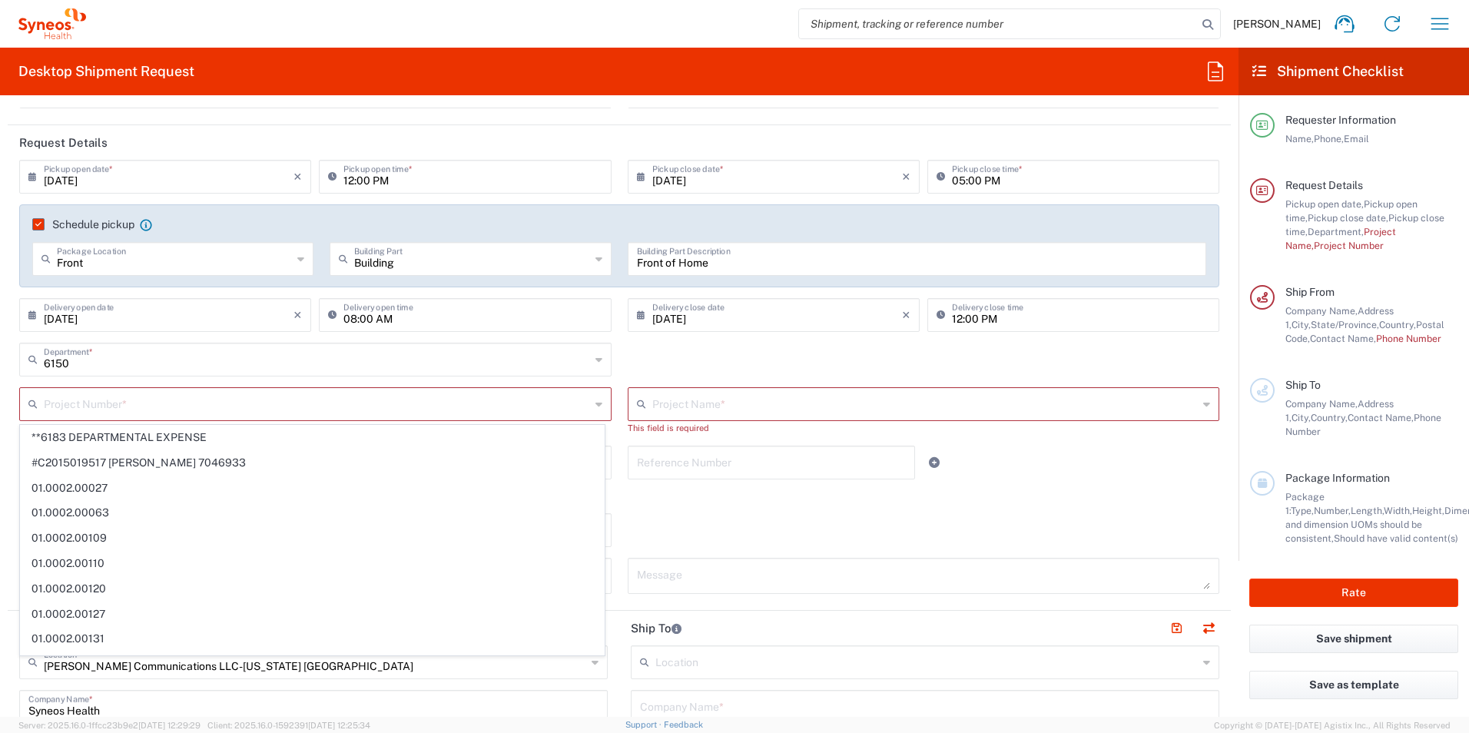
click at [525, 380] on div "6150 Department * 6150" at bounding box center [316, 365] width 608 height 45
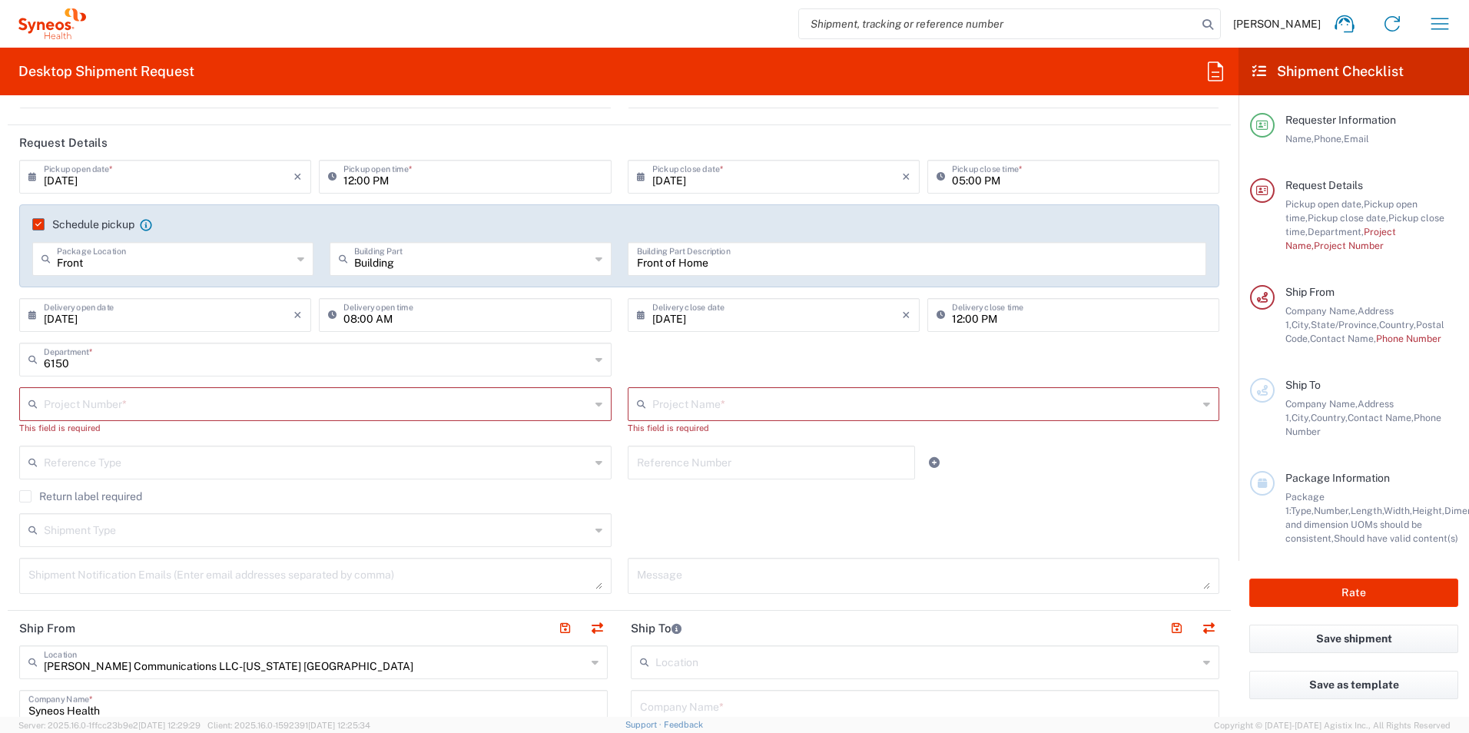
click at [714, 366] on div "6150 Department * 6150" at bounding box center [620, 365] width 1216 height 45
click at [344, 411] on input "text" at bounding box center [317, 402] width 546 height 27
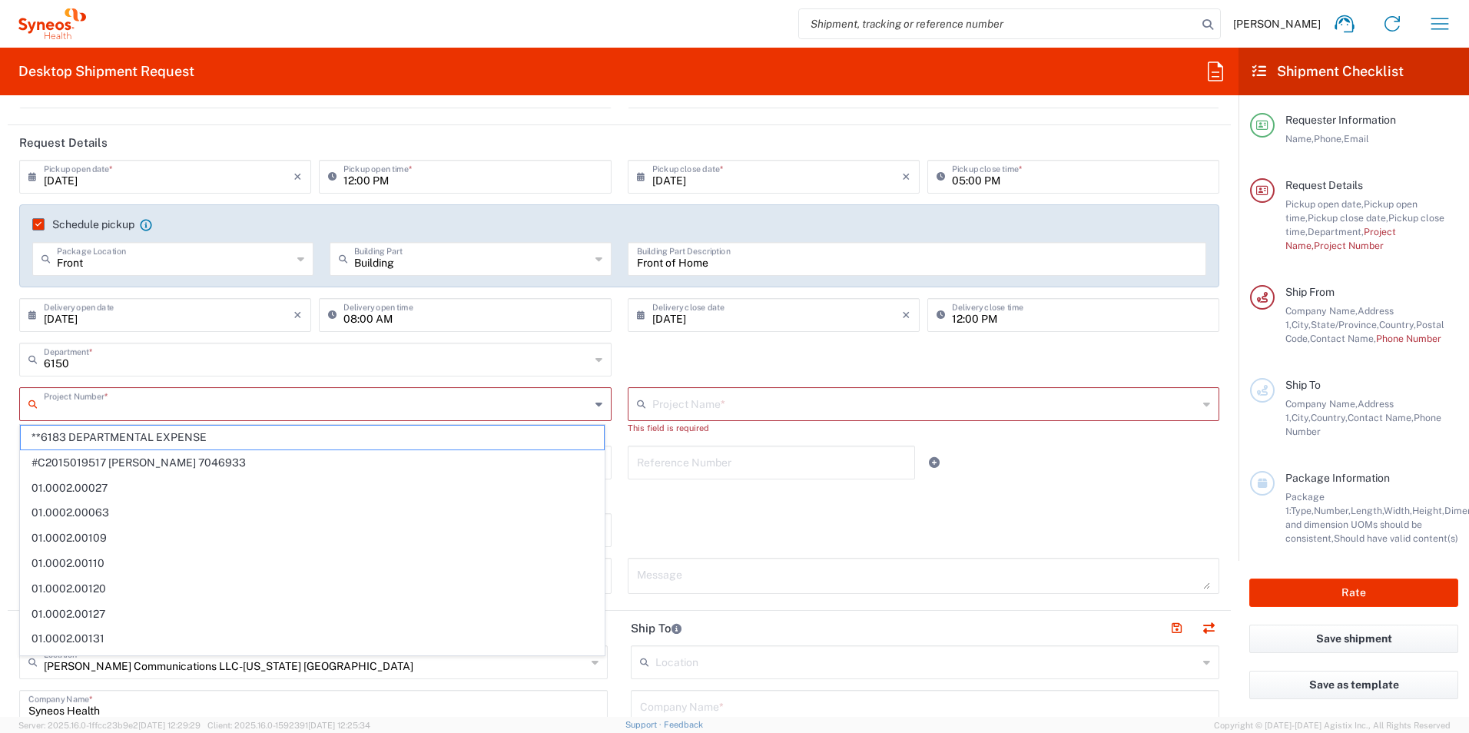
paste input "[PERSON_NAME].CHAM.CL.7065802"
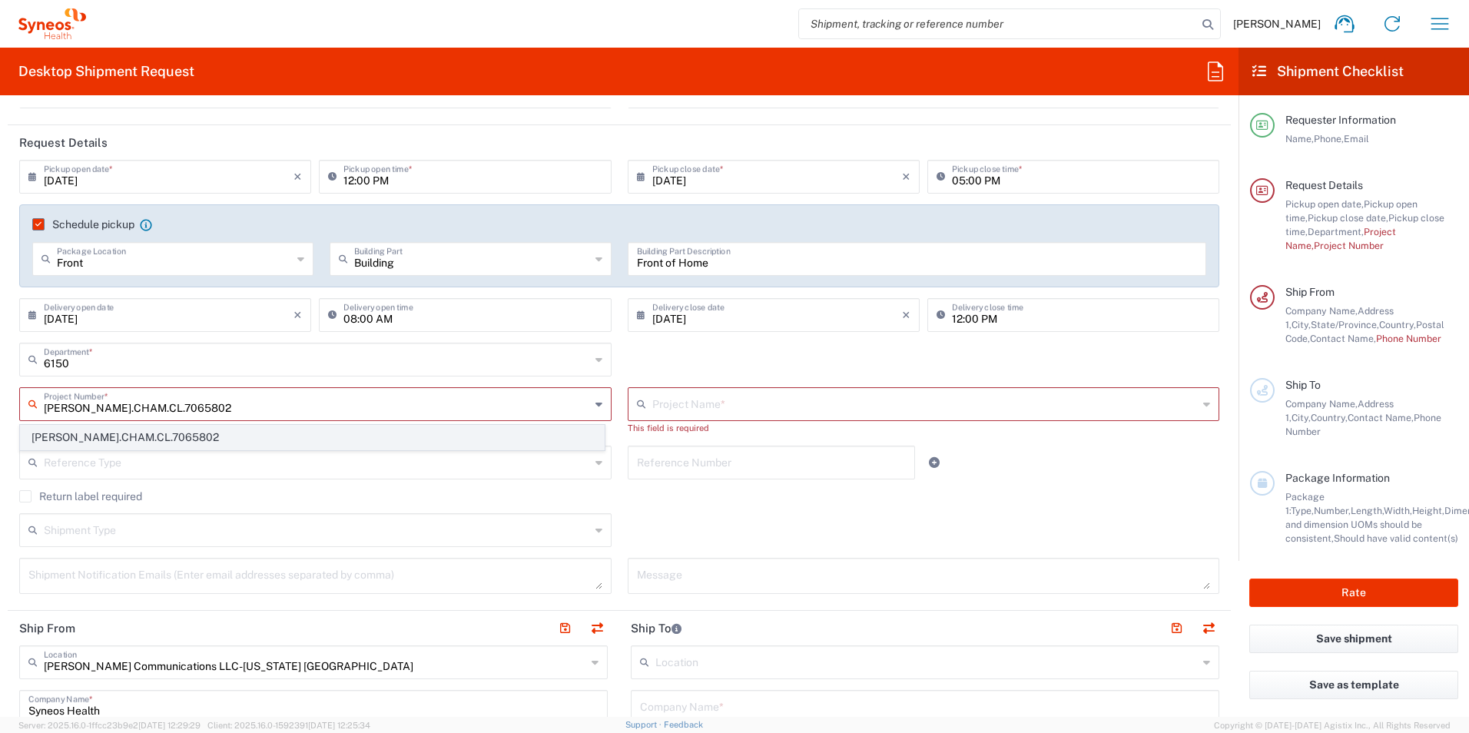
type input "[PERSON_NAME].CHAM.CL.7065802"
click at [210, 442] on span "[PERSON_NAME].CHAM.CL.7065802" at bounding box center [312, 438] width 583 height 24
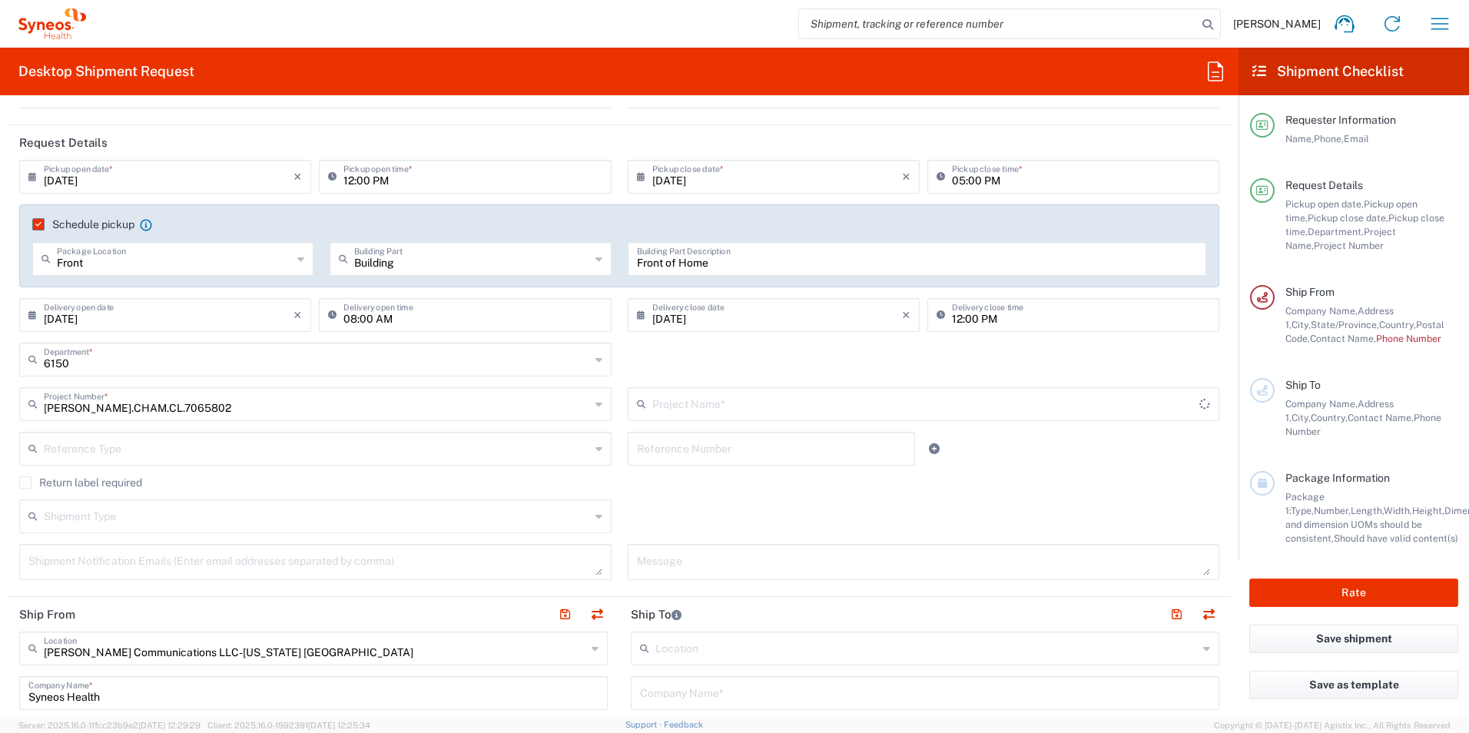
type input "UCB.UCBFIN.24.7065802"
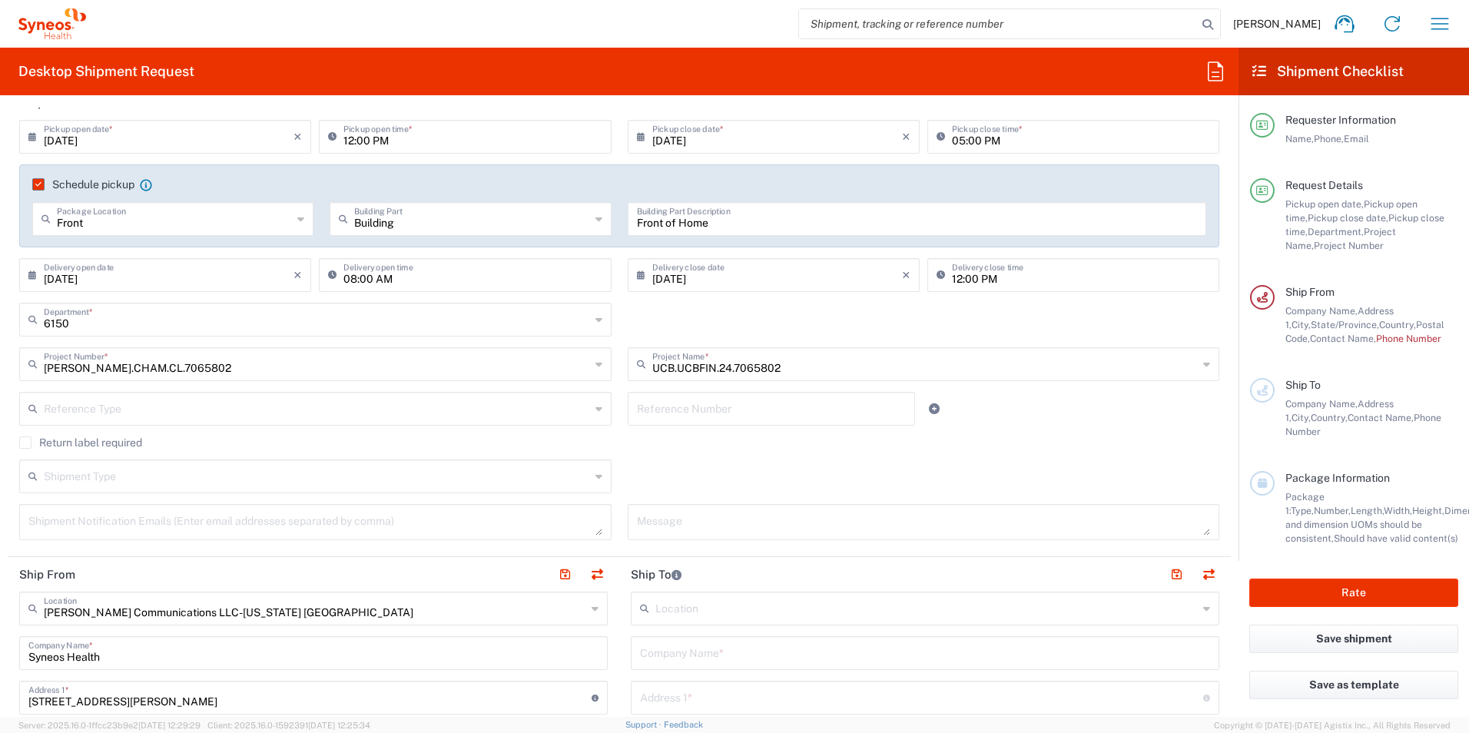
click at [271, 415] on input "text" at bounding box center [317, 407] width 546 height 27
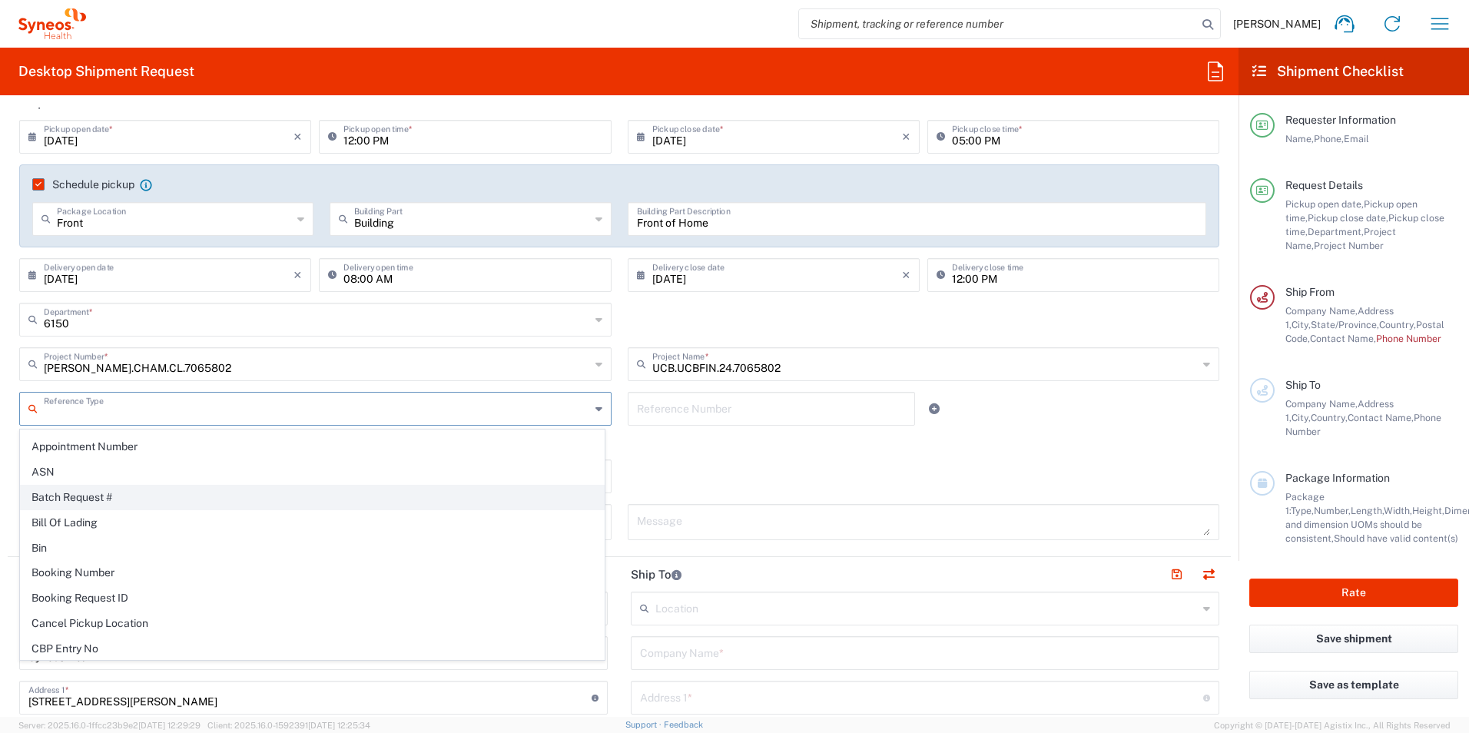
scroll to position [70, 0]
click at [730, 525] on textarea at bounding box center [924, 521] width 574 height 27
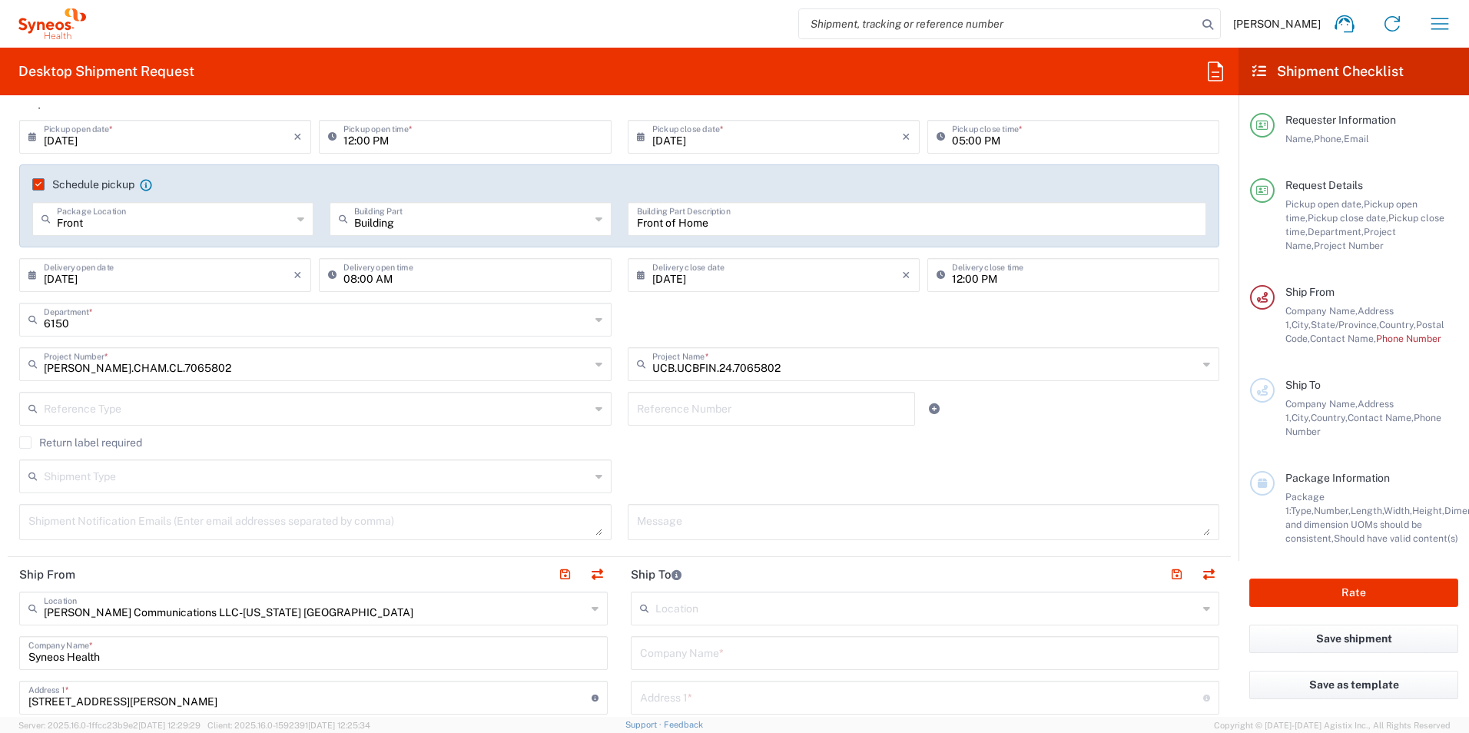
click at [685, 464] on div "Shipment Type Batch Regular" at bounding box center [620, 481] width 1216 height 45
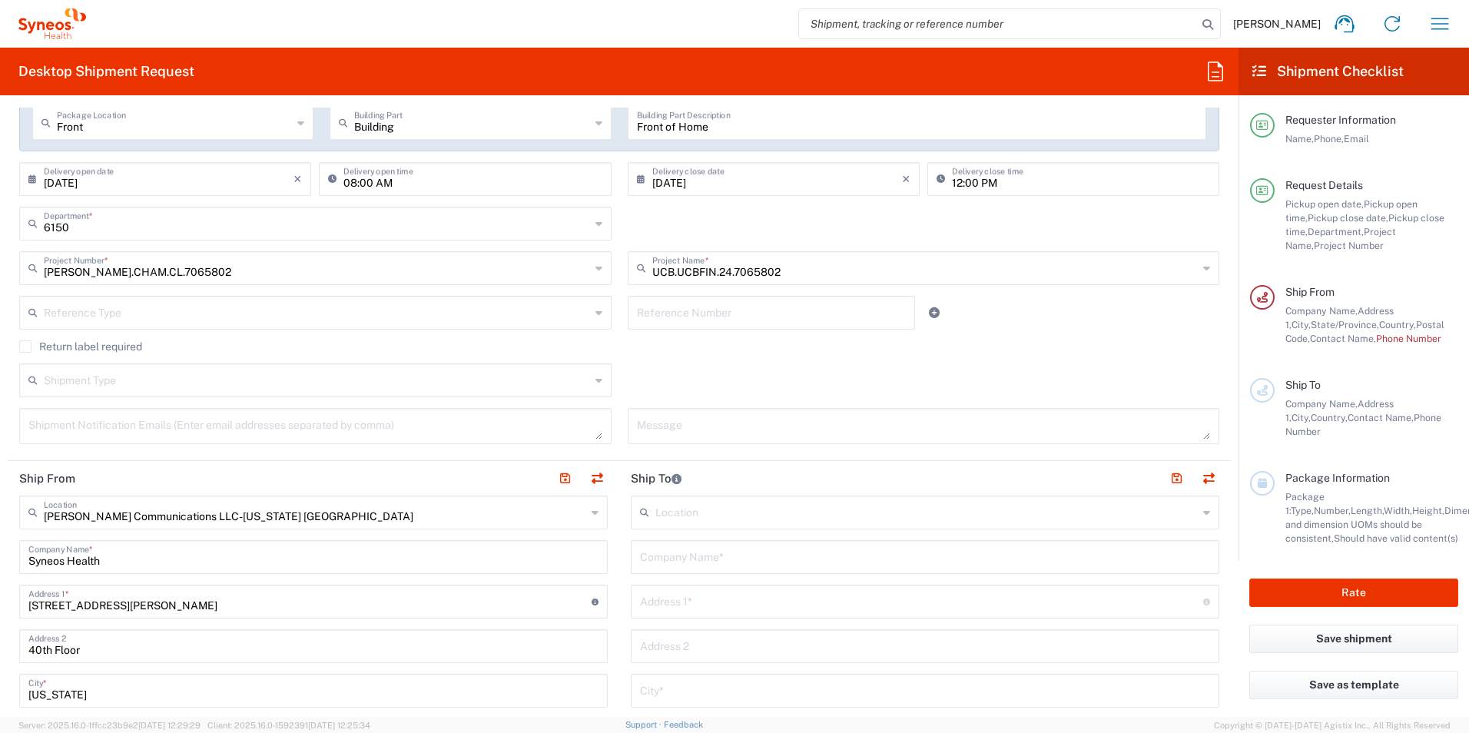
scroll to position [293, 0]
click at [268, 380] on input "text" at bounding box center [317, 378] width 546 height 27
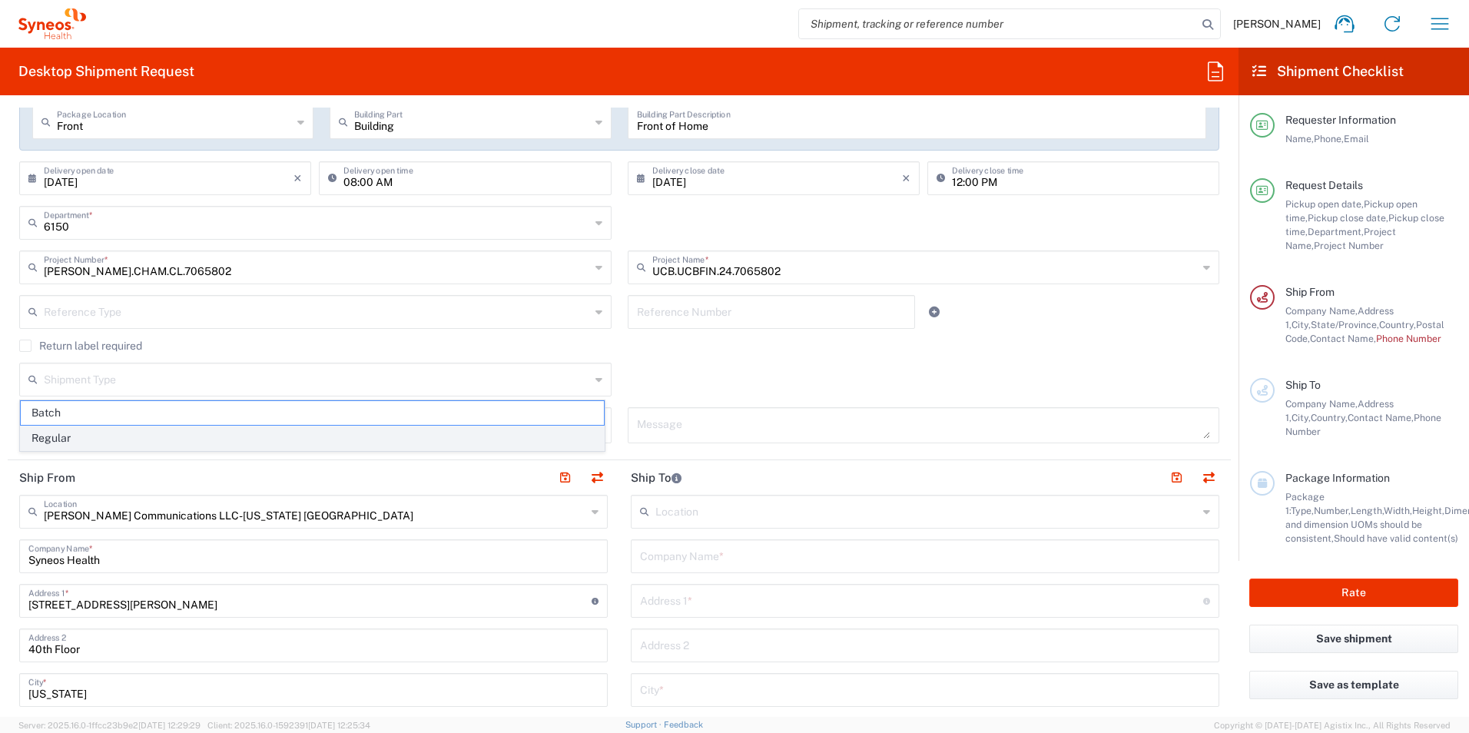
click at [213, 442] on span "Regular" at bounding box center [312, 438] width 583 height 24
type input "Regular"
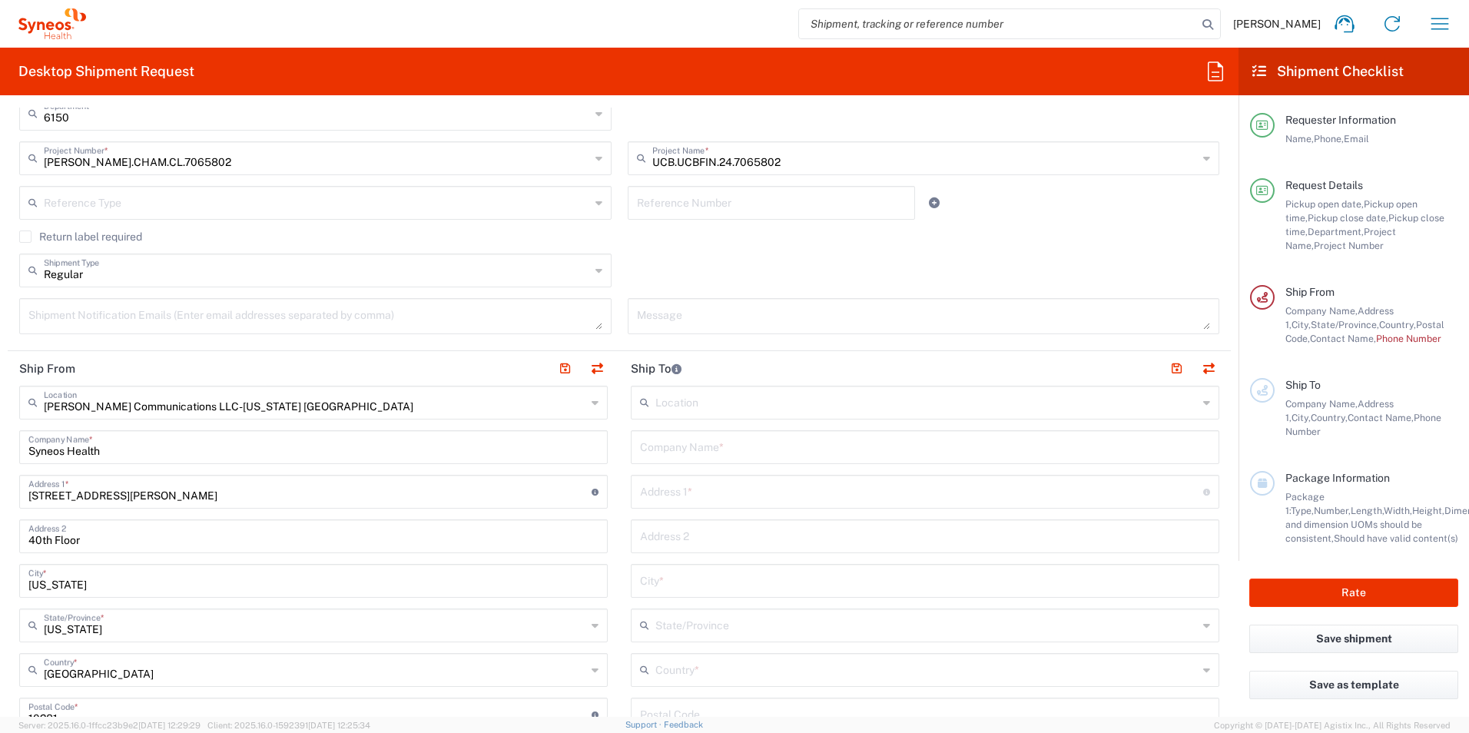
scroll to position [402, 0]
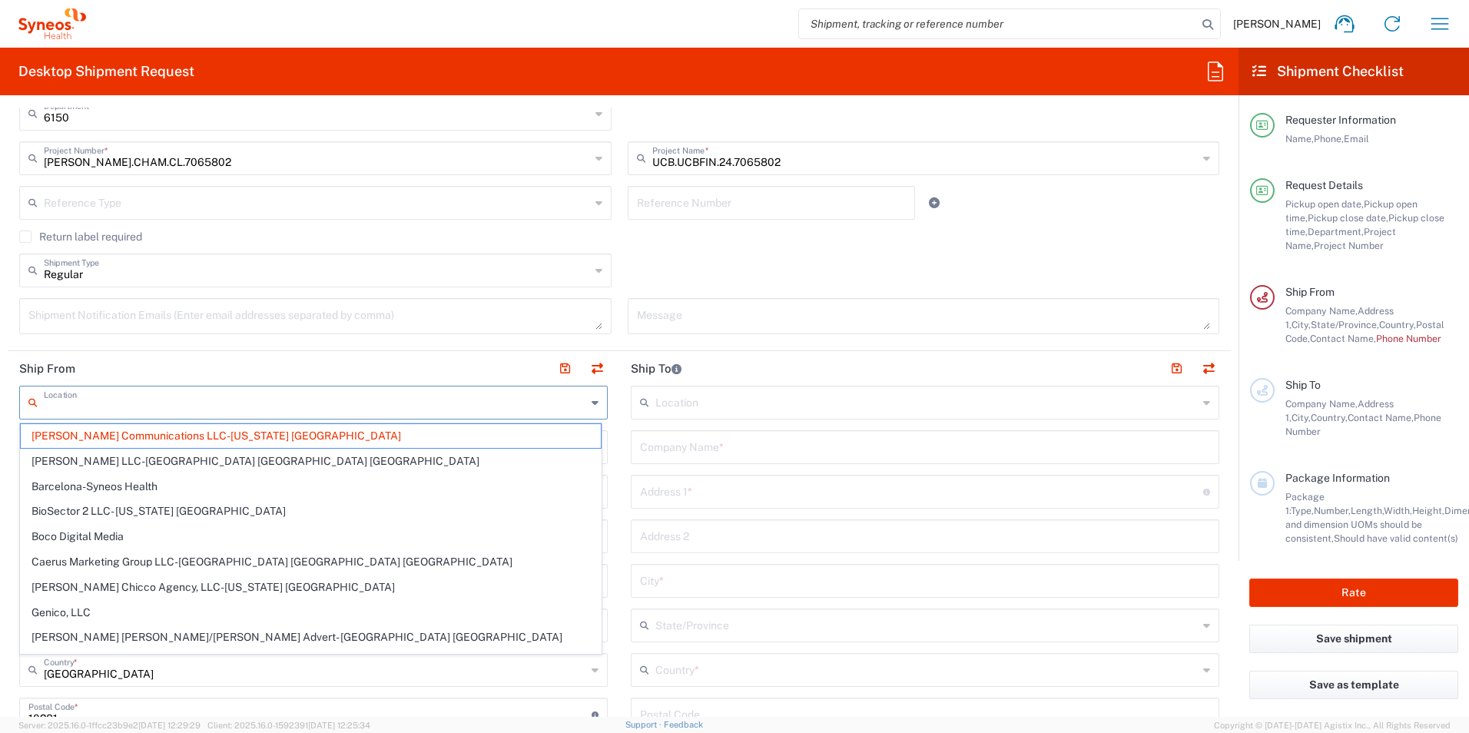
click at [242, 409] on input "text" at bounding box center [315, 401] width 542 height 27
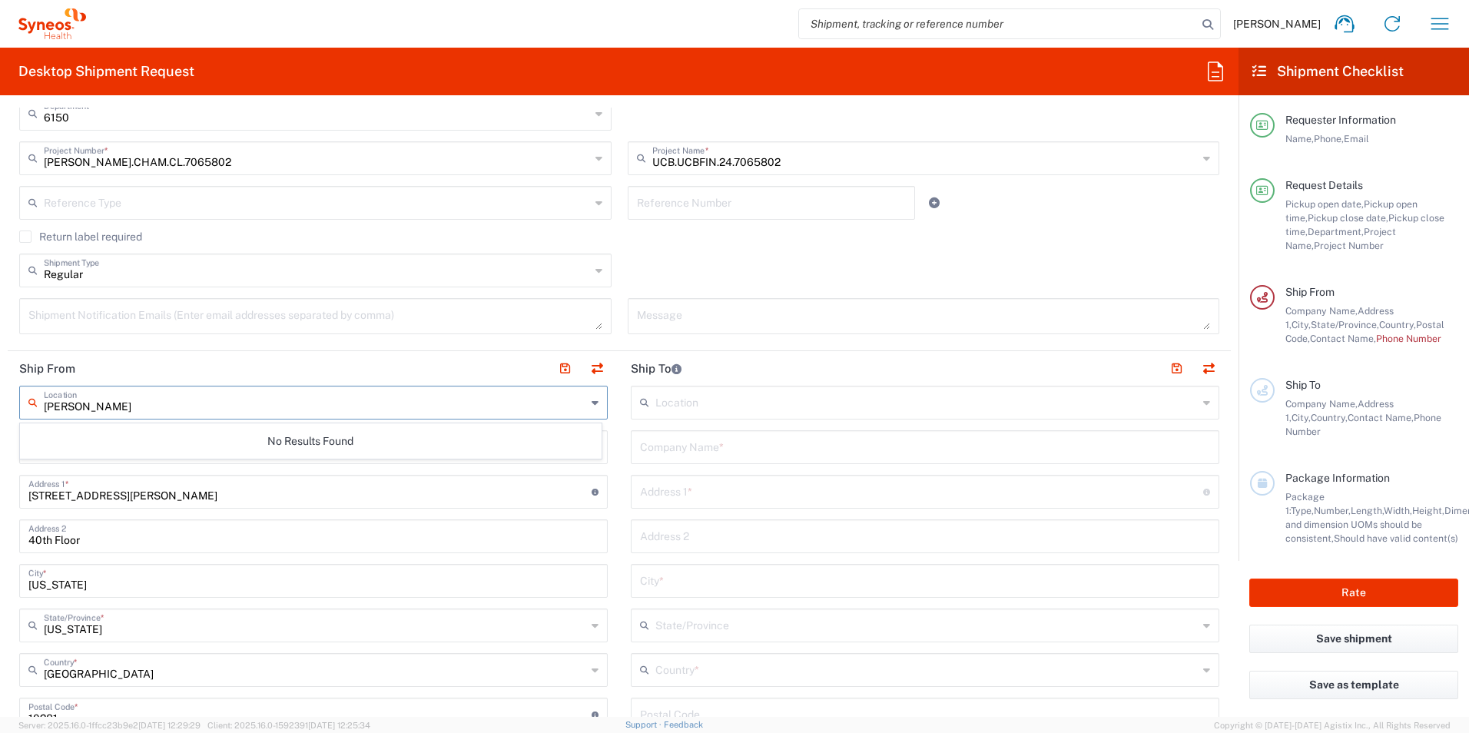
type input "[PERSON_NAME]"
click at [306, 365] on header "Ship From" at bounding box center [313, 368] width 611 height 35
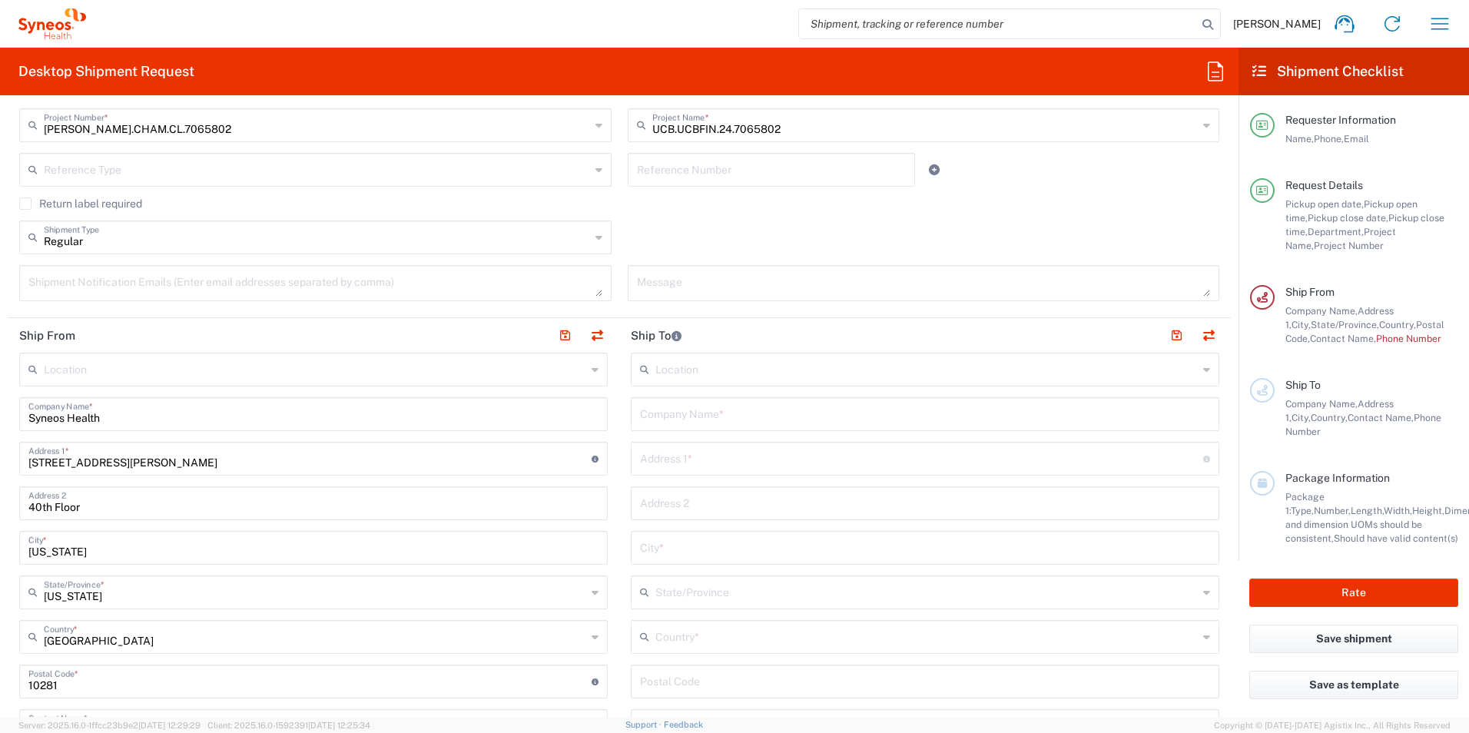
click at [230, 376] on input "text" at bounding box center [315, 368] width 542 height 27
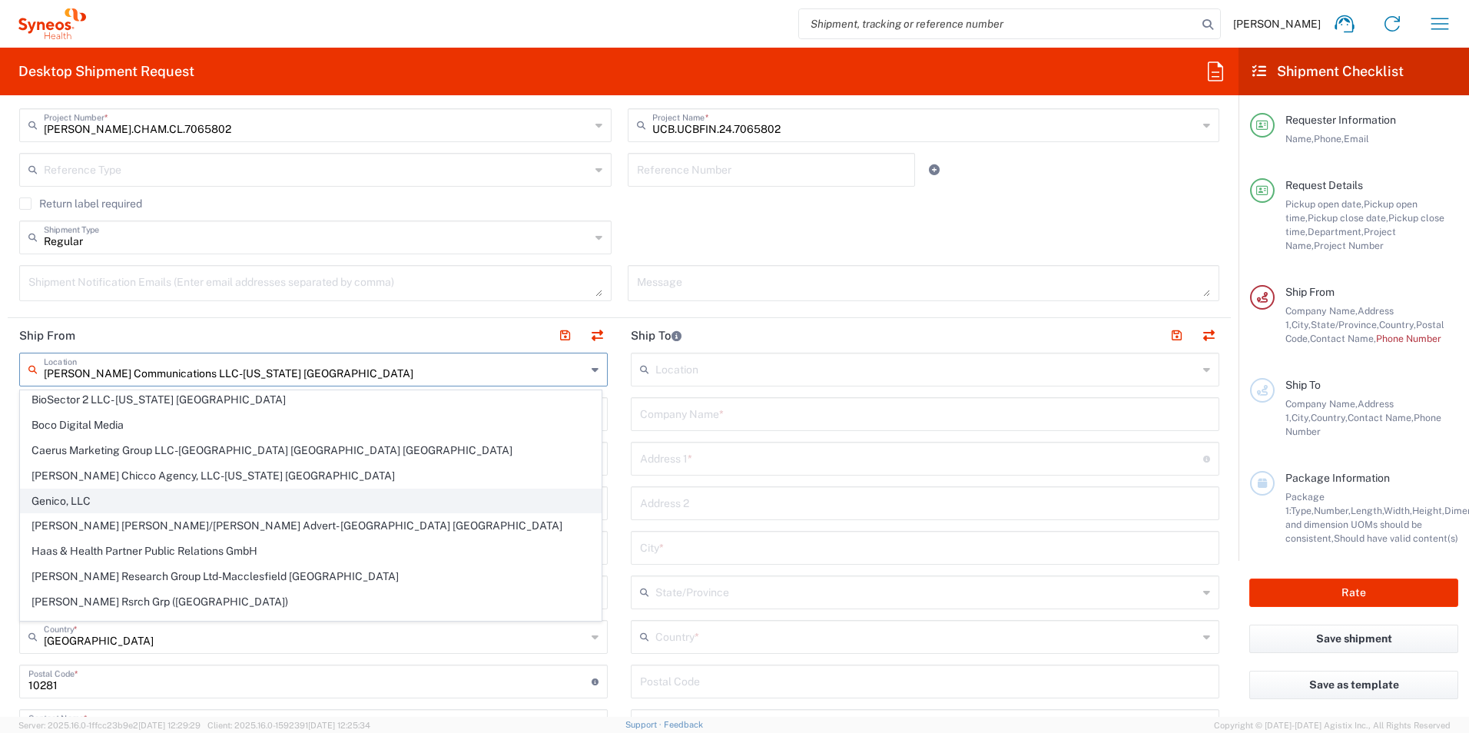
scroll to position [78, 0]
click at [191, 368] on input "[PERSON_NAME] Communications LLC-[US_STATE] [GEOGRAPHIC_DATA]" at bounding box center [315, 368] width 542 height 27
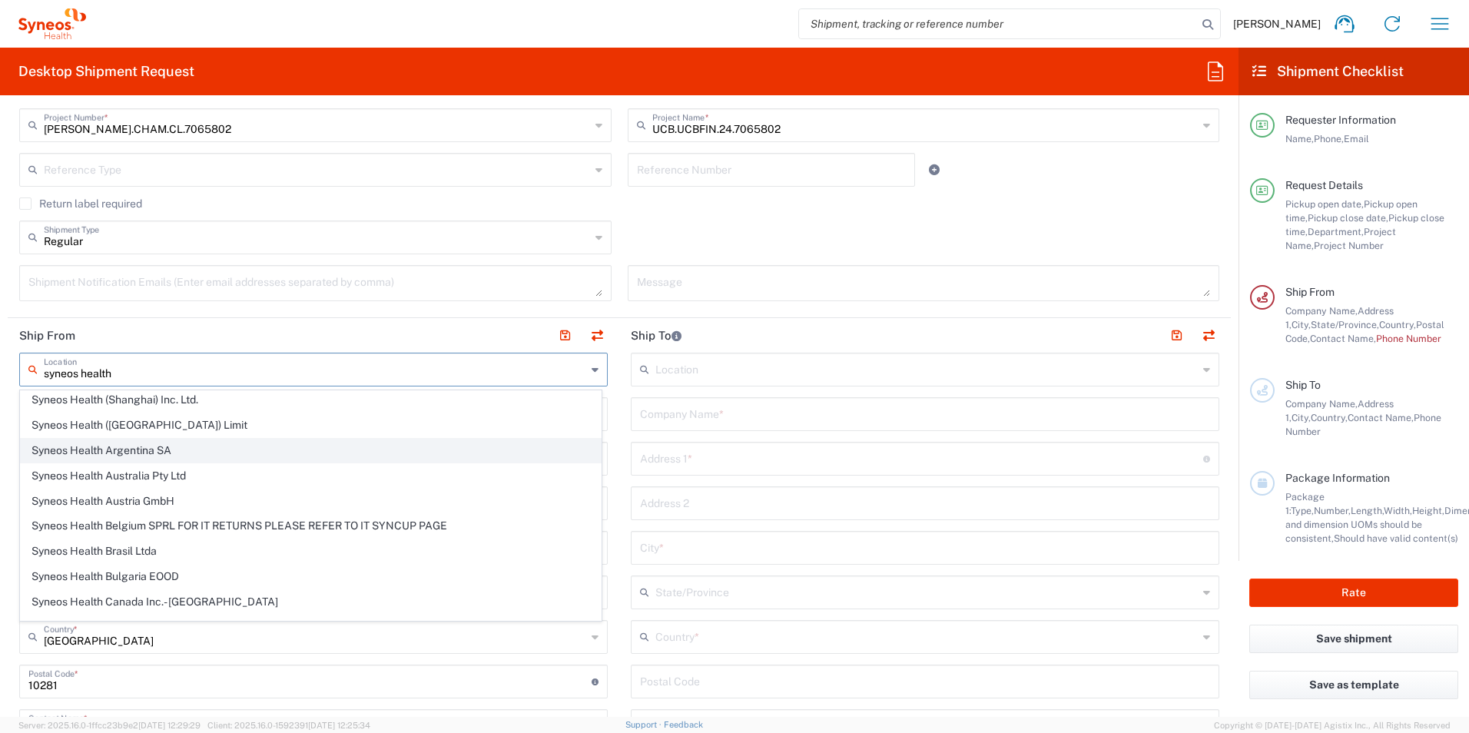
scroll to position [0, 0]
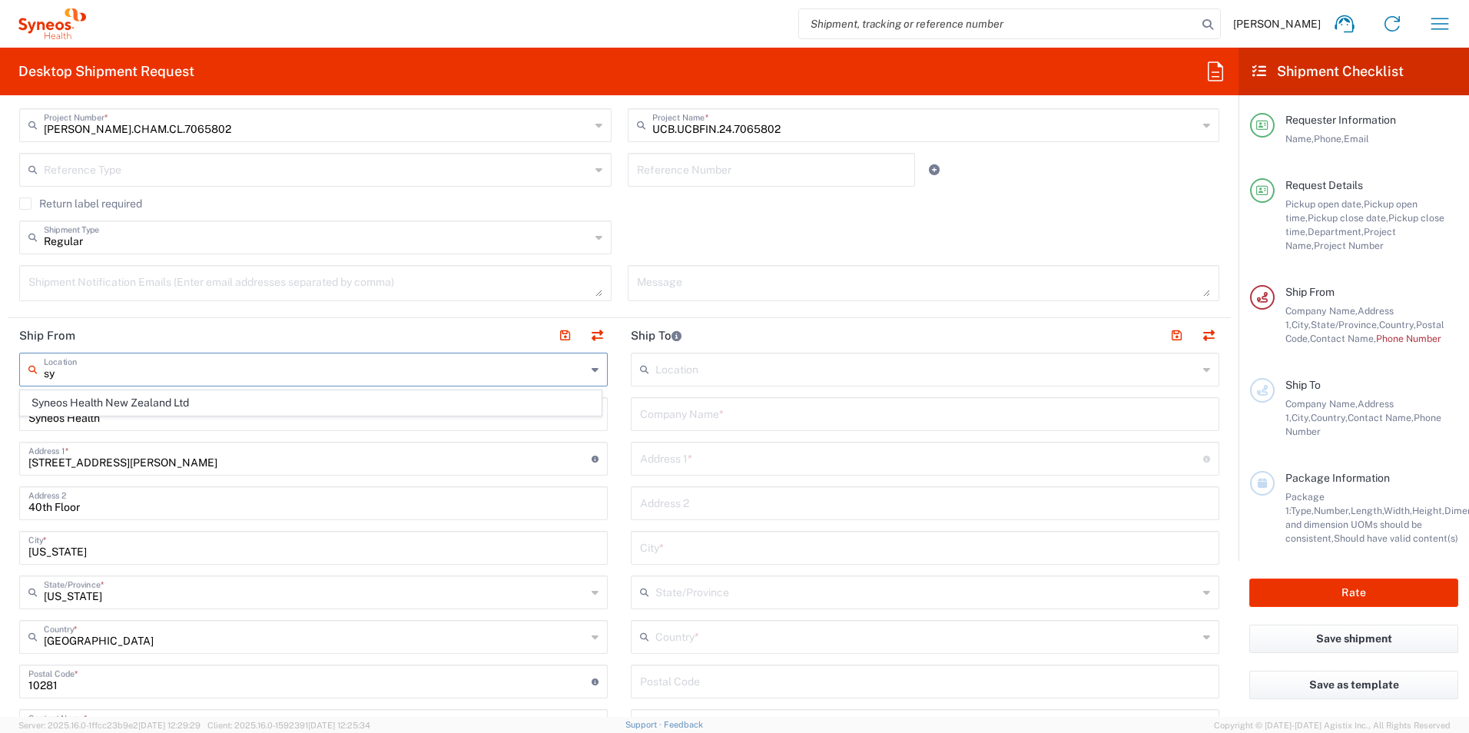
type input "s"
click at [591, 371] on icon at bounding box center [594, 369] width 7 height 25
click at [360, 333] on header "Ship From" at bounding box center [313, 335] width 611 height 35
click at [655, 371] on input "text" at bounding box center [926, 368] width 542 height 27
click at [402, 485] on div "Location Syneos Health New Zealand Ltd Syneos Health Company Name * [STREET_ADD…" at bounding box center [313, 682] width 588 height 659
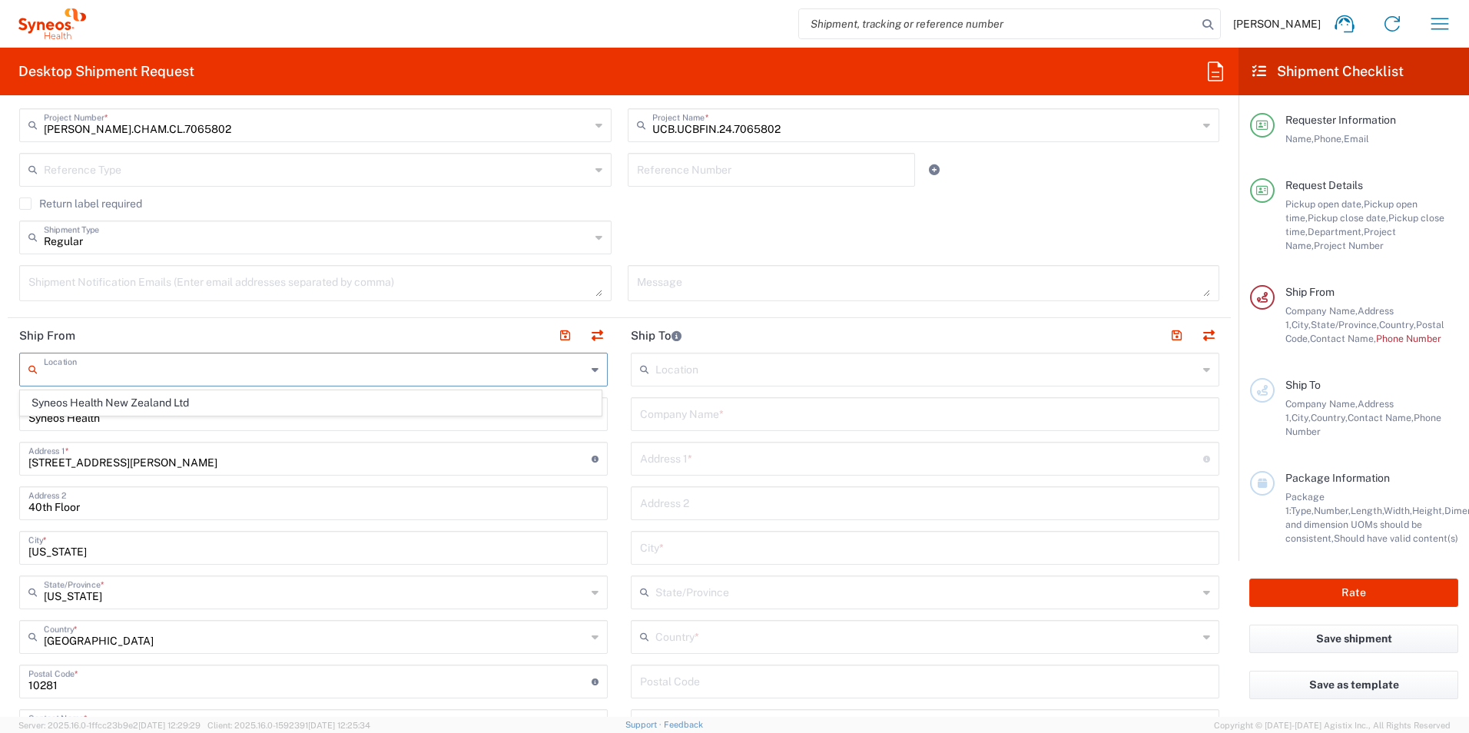
click at [402, 485] on div "Location Syneos Health New Zealand Ltd Syneos Health Company Name * [STREET_ADD…" at bounding box center [313, 682] width 588 height 659
type input "[PERSON_NAME] Communications LLC-[US_STATE] [GEOGRAPHIC_DATA]"
click at [65, 464] on input "[STREET_ADDRESS][PERSON_NAME]" at bounding box center [309, 457] width 563 height 27
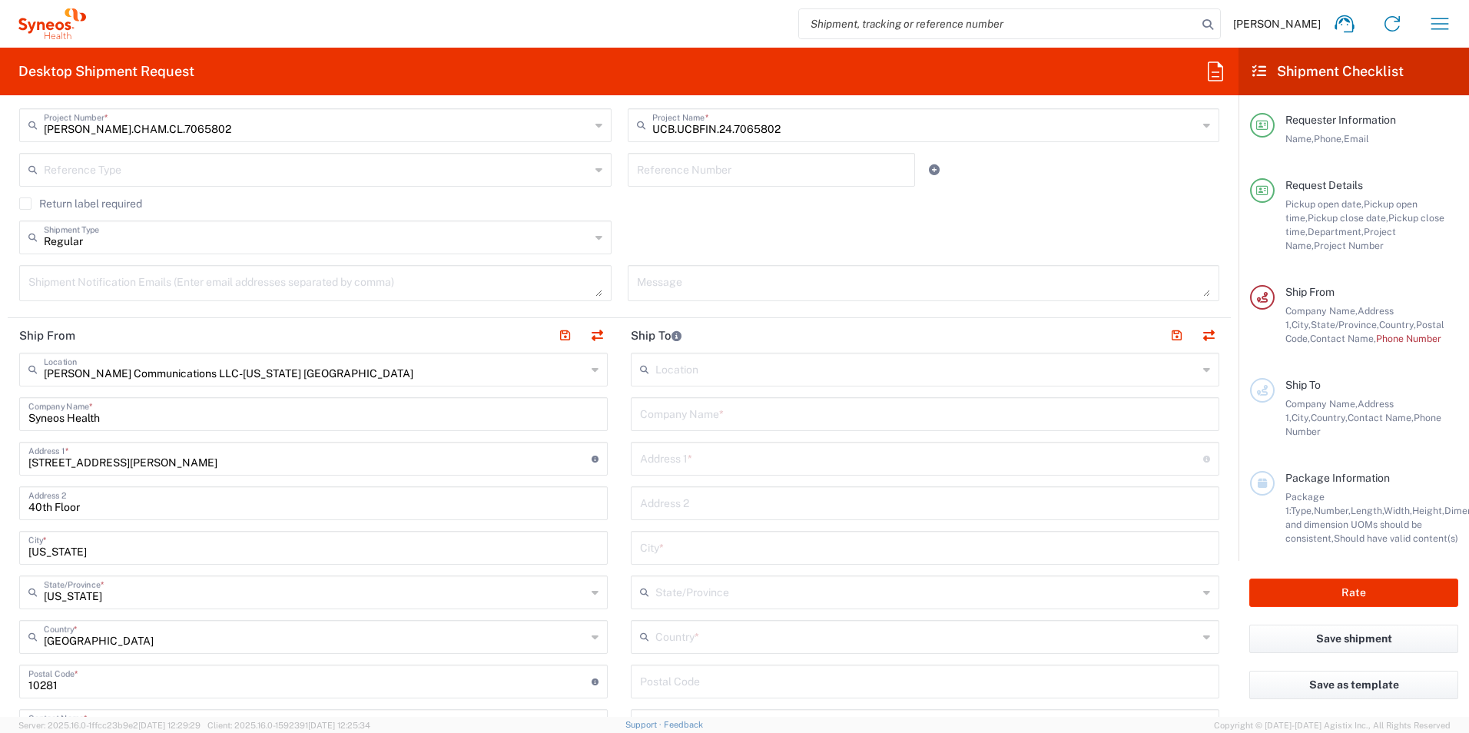
click at [163, 451] on input "[STREET_ADDRESS][PERSON_NAME]" at bounding box center [309, 457] width 563 height 27
type input "[STREET_ADDRESS][PERSON_NAME]"
click at [122, 463] on input "[STREET_ADDRESS][PERSON_NAME]" at bounding box center [309, 457] width 563 height 27
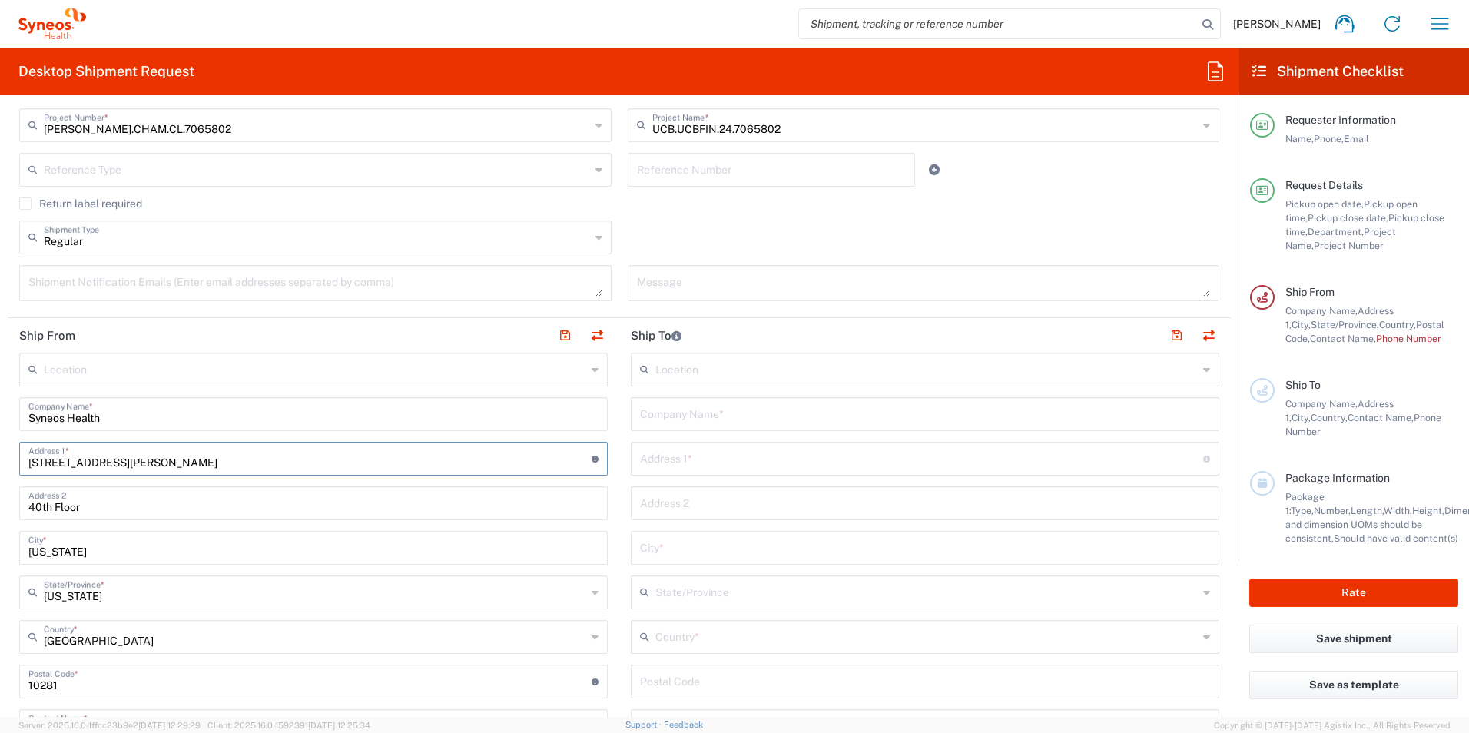
click at [122, 463] on input "[STREET_ADDRESS][PERSON_NAME]" at bounding box center [309, 457] width 563 height 27
type input "[STREET_ADDRESS]"
type input "[PERSON_NAME][EMAIL_ADDRESS][PERSON_NAME][DOMAIN_NAME]"
type input "9734547575"
click at [65, 506] on input "40th Floor" at bounding box center [313, 502] width 570 height 27
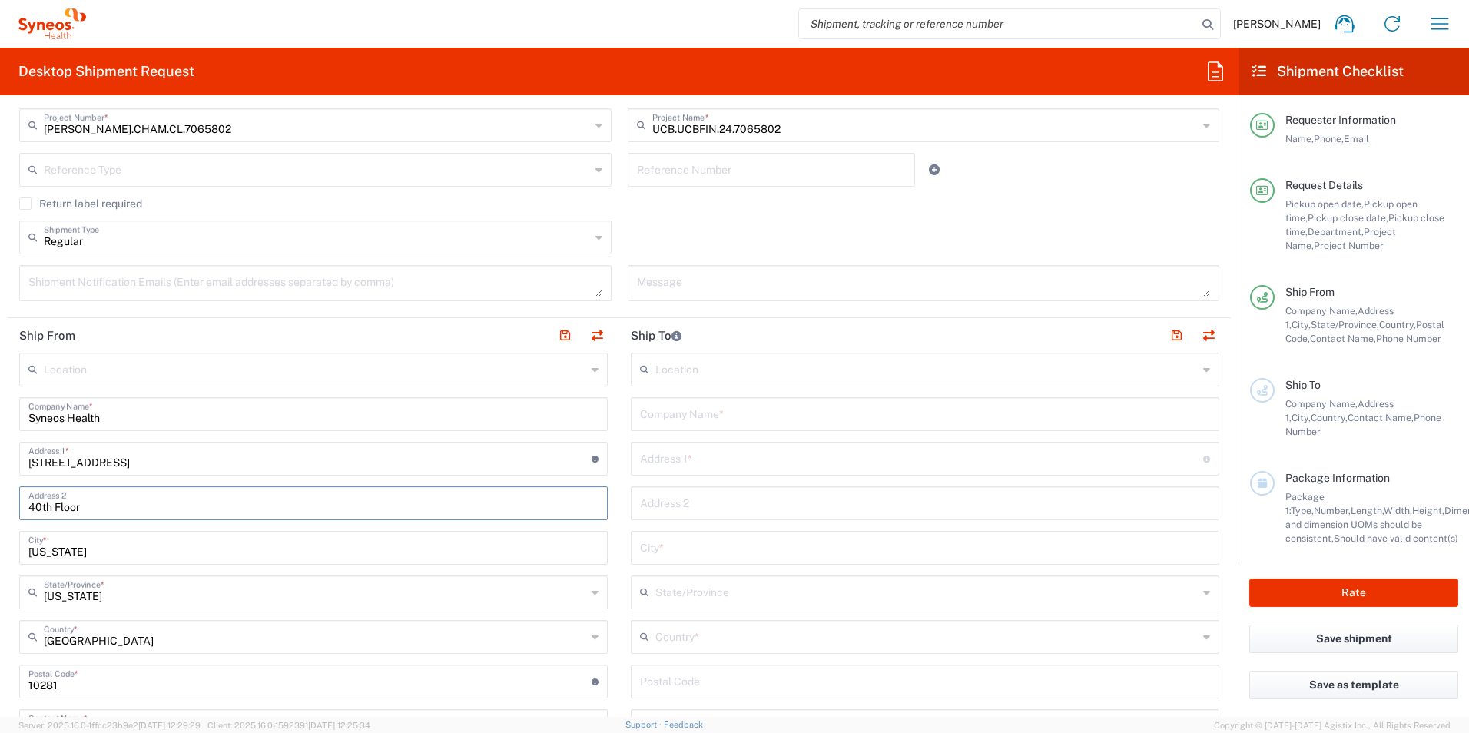
click at [65, 506] on input "40th Floor" at bounding box center [313, 502] width 570 height 27
click at [54, 546] on input "[US_STATE]" at bounding box center [313, 546] width 570 height 27
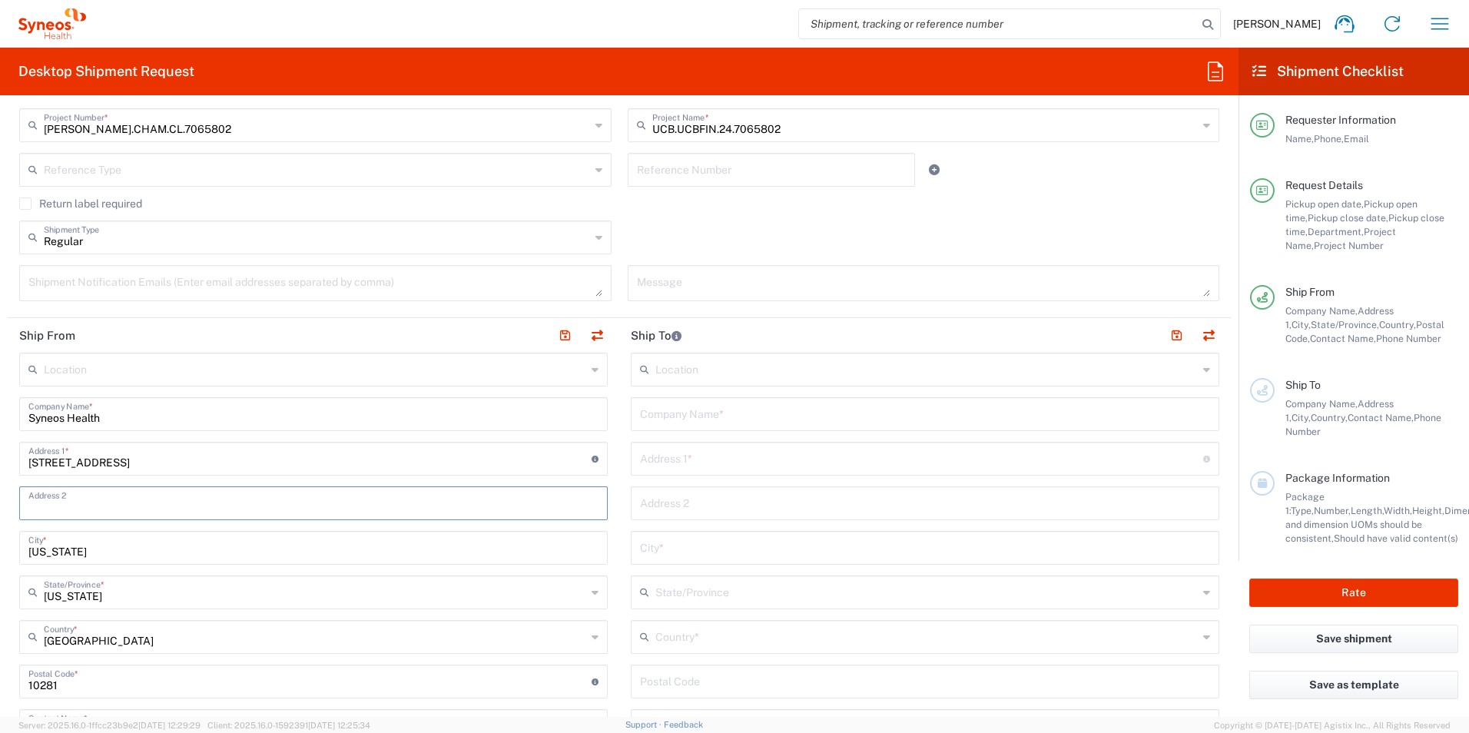
click at [54, 546] on input "[US_STATE]" at bounding box center [313, 546] width 570 height 27
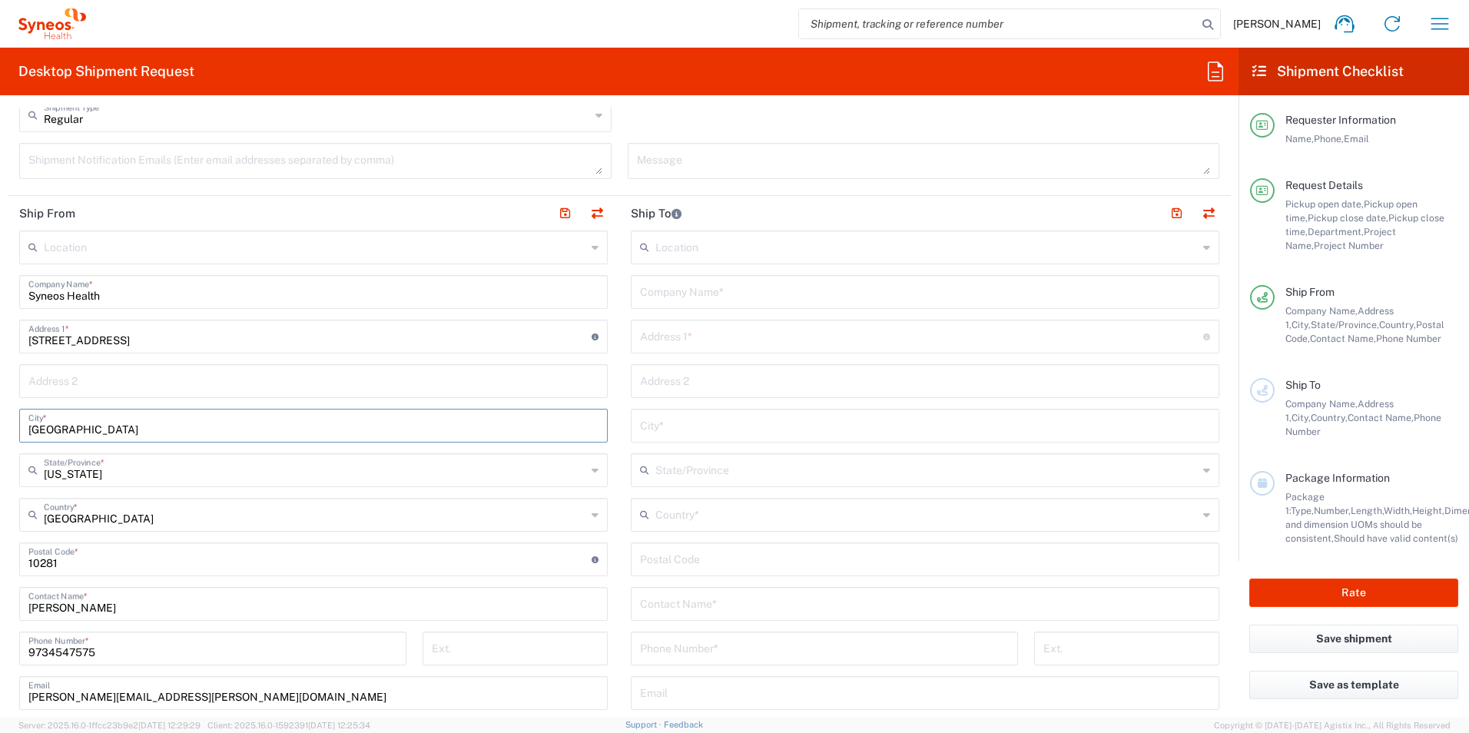
scroll to position [557, 0]
type input "[GEOGRAPHIC_DATA]"
click at [78, 560] on input "undefined" at bounding box center [309, 558] width 563 height 27
type input "11040"
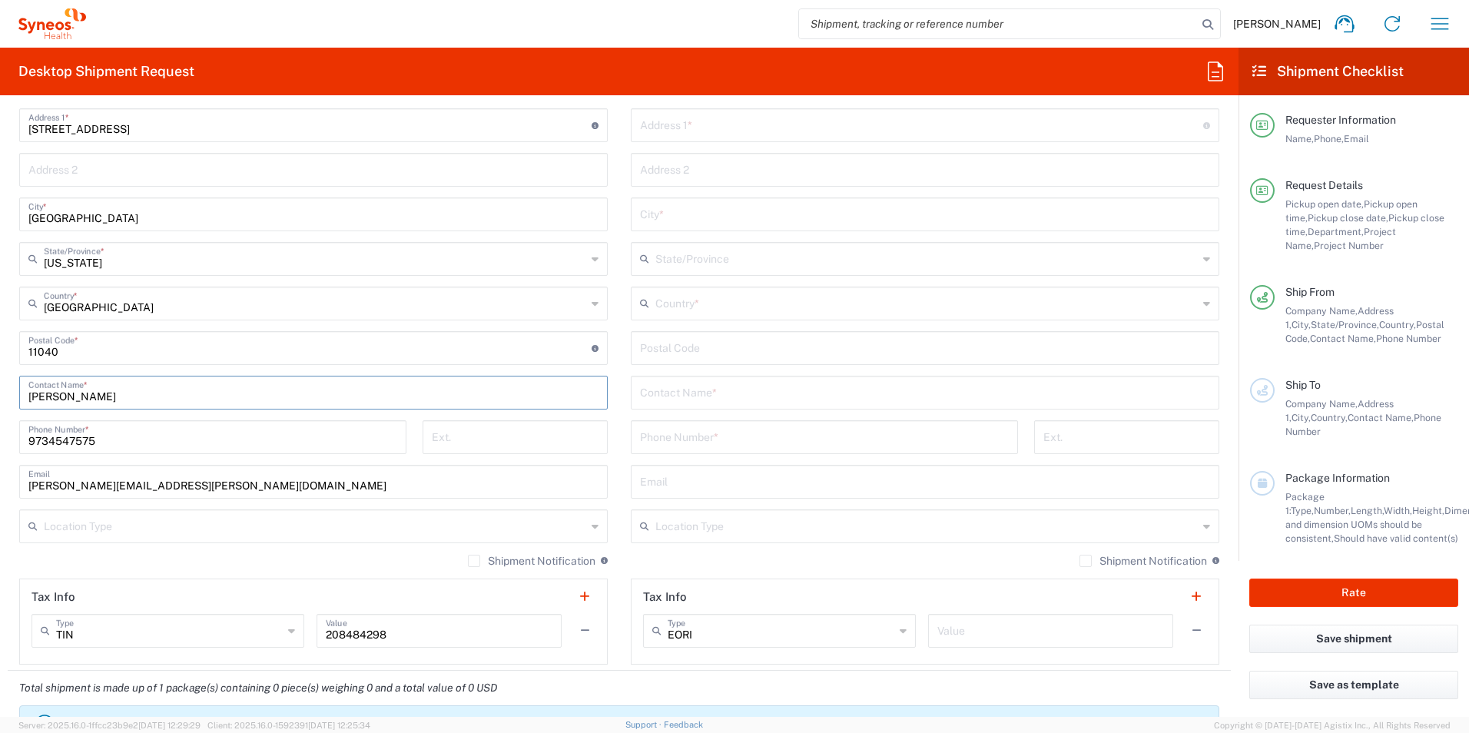
scroll to position [768, 0]
type input "[PERSON_NAME]"
click at [246, 528] on input "text" at bounding box center [315, 525] width 542 height 27
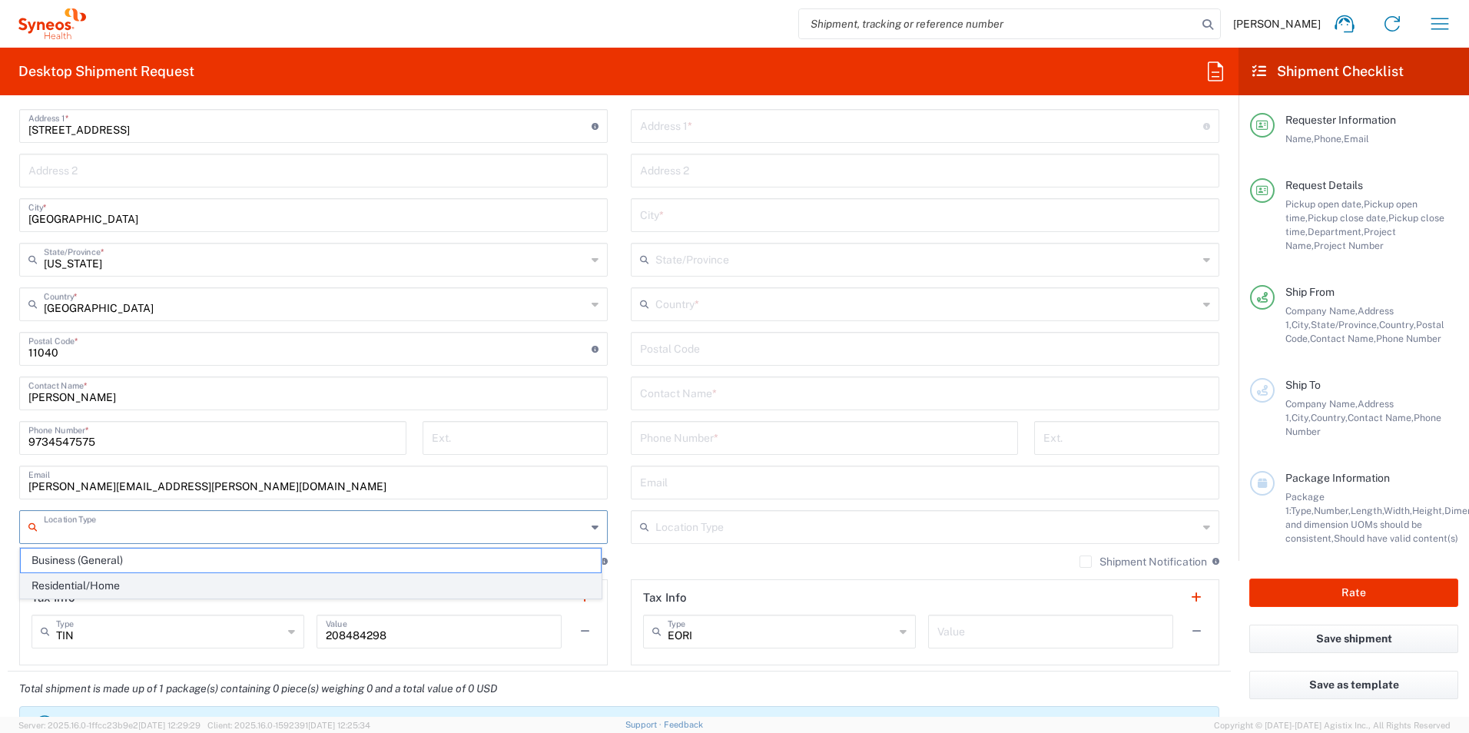
click at [196, 587] on span "Residential/Home" at bounding box center [311, 586] width 580 height 24
type input "Residential/Home"
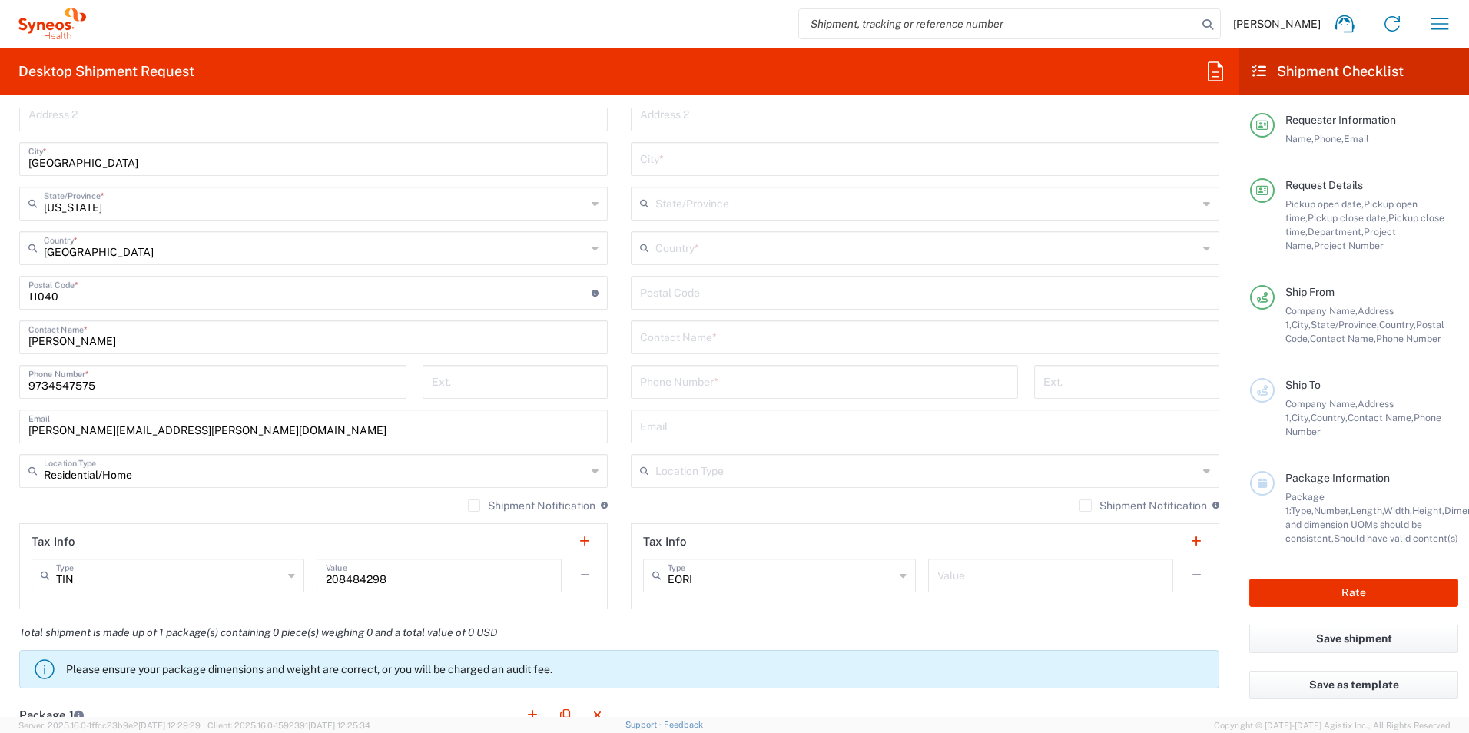
scroll to position [823, 0]
click at [468, 503] on label "Shipment Notification" at bounding box center [532, 506] width 128 height 12
click at [474, 506] on input "Shipment Notification" at bounding box center [474, 506] width 0 height 0
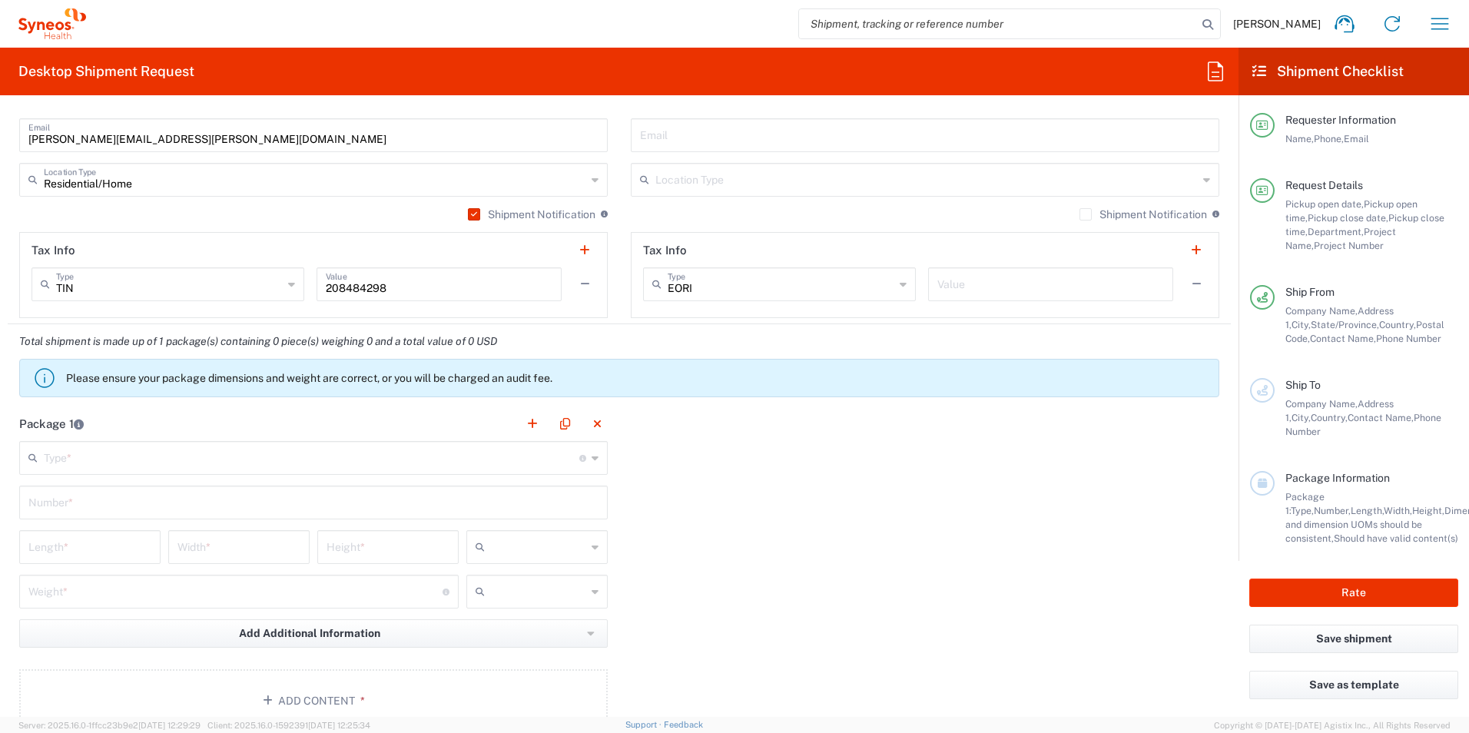
scroll to position [1121, 0]
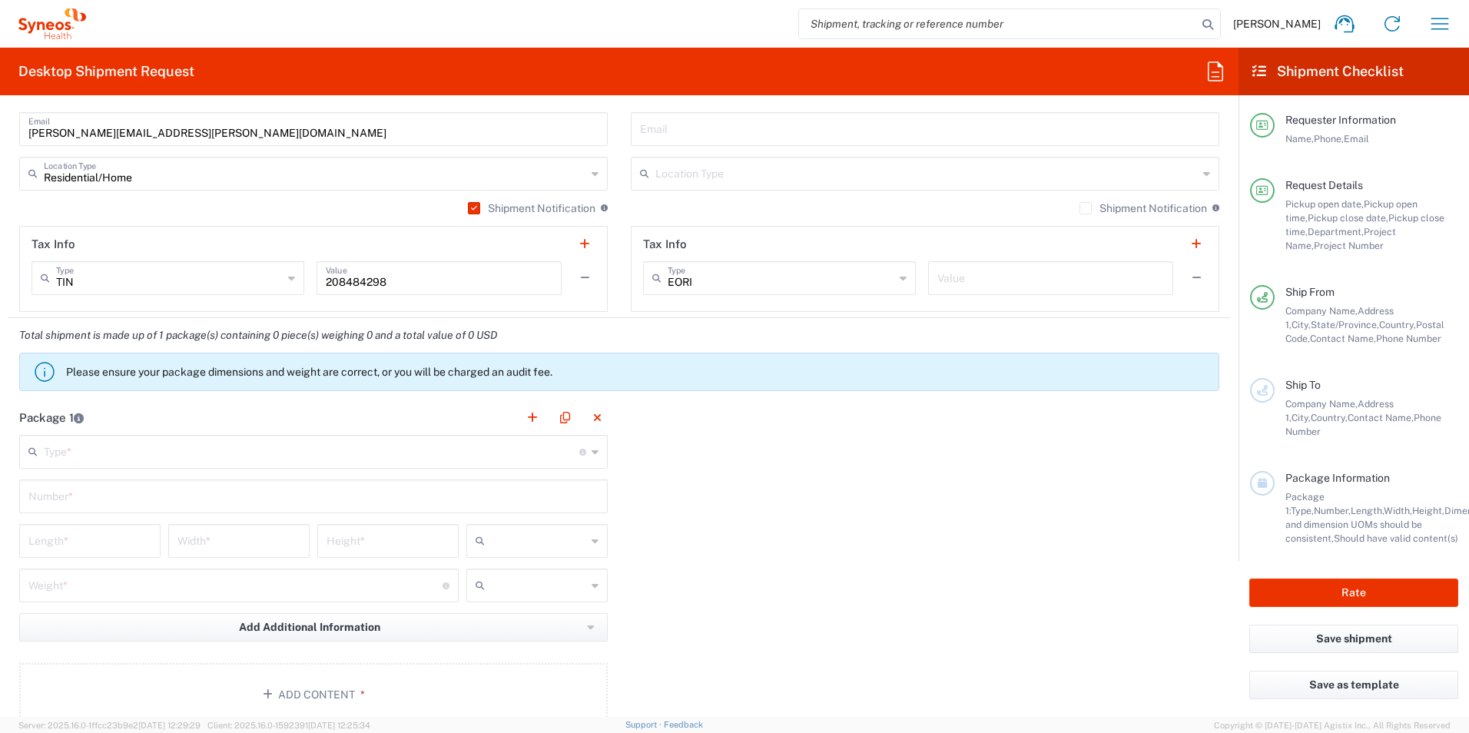
click at [41, 376] on icon at bounding box center [44, 371] width 25 height 25
click at [300, 322] on div "Total shipment is made up of 1 package(s) containing 0 piece(s) weighing 0 and …" at bounding box center [619, 359] width 1239 height 82
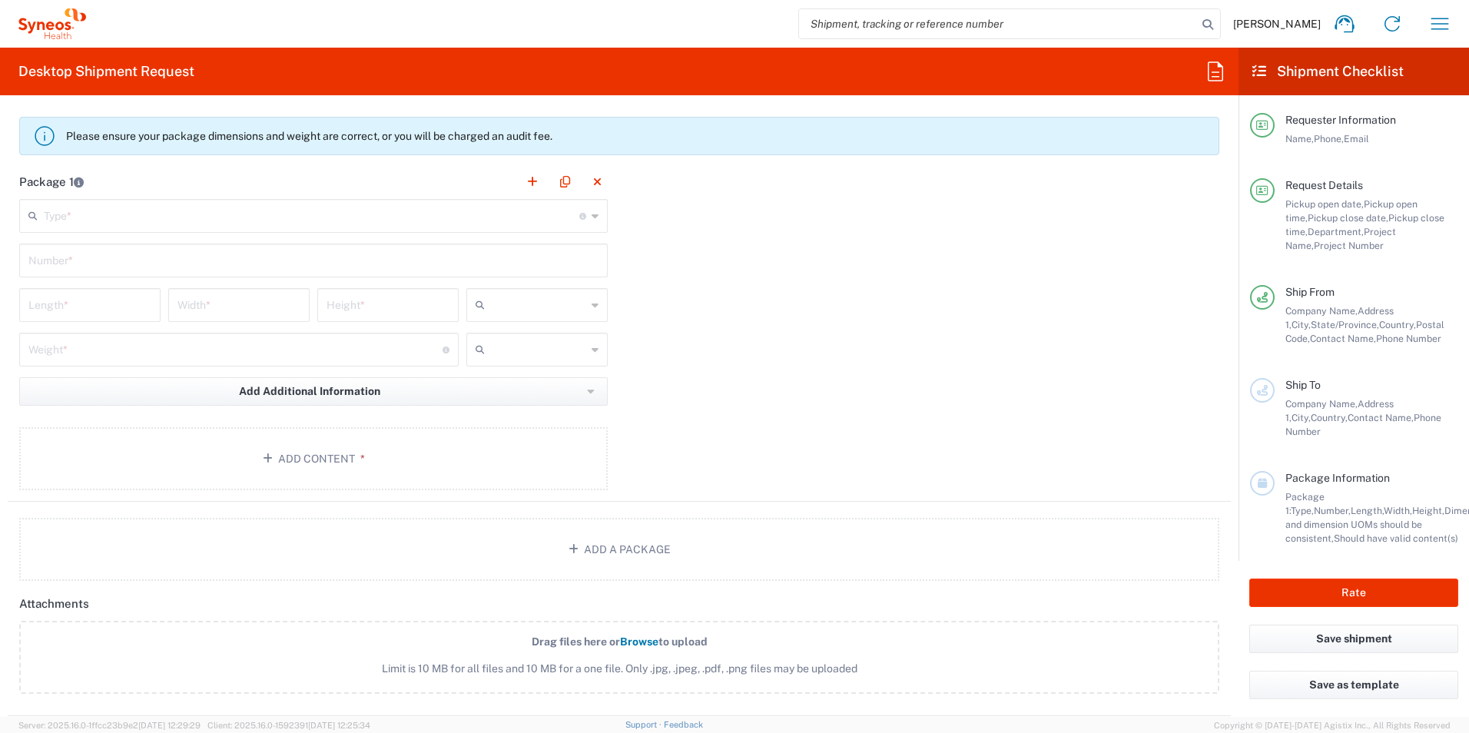
scroll to position [1358, 0]
click at [376, 529] on button "Add a Package" at bounding box center [619, 548] width 1200 height 63
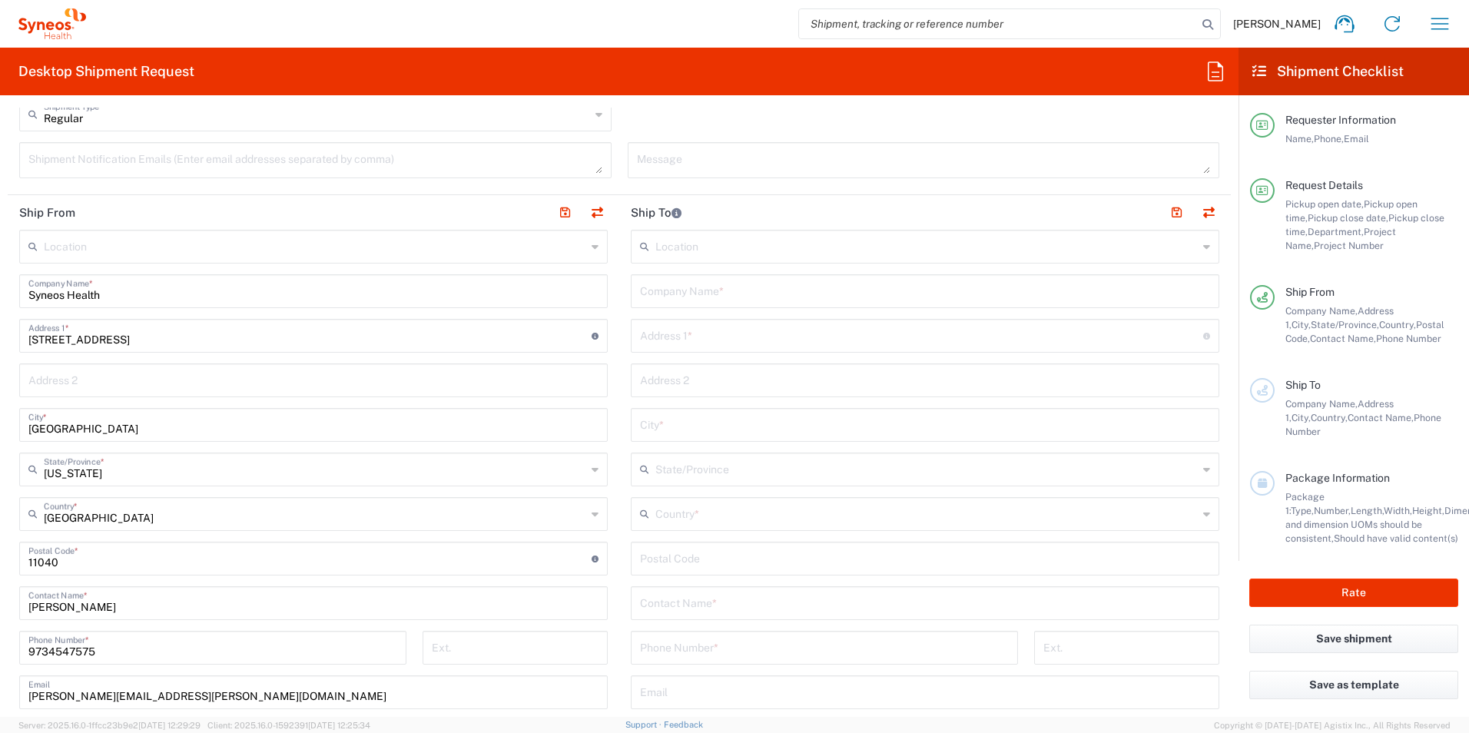
scroll to position [558, 0]
click at [667, 262] on div "Location" at bounding box center [925, 247] width 588 height 34
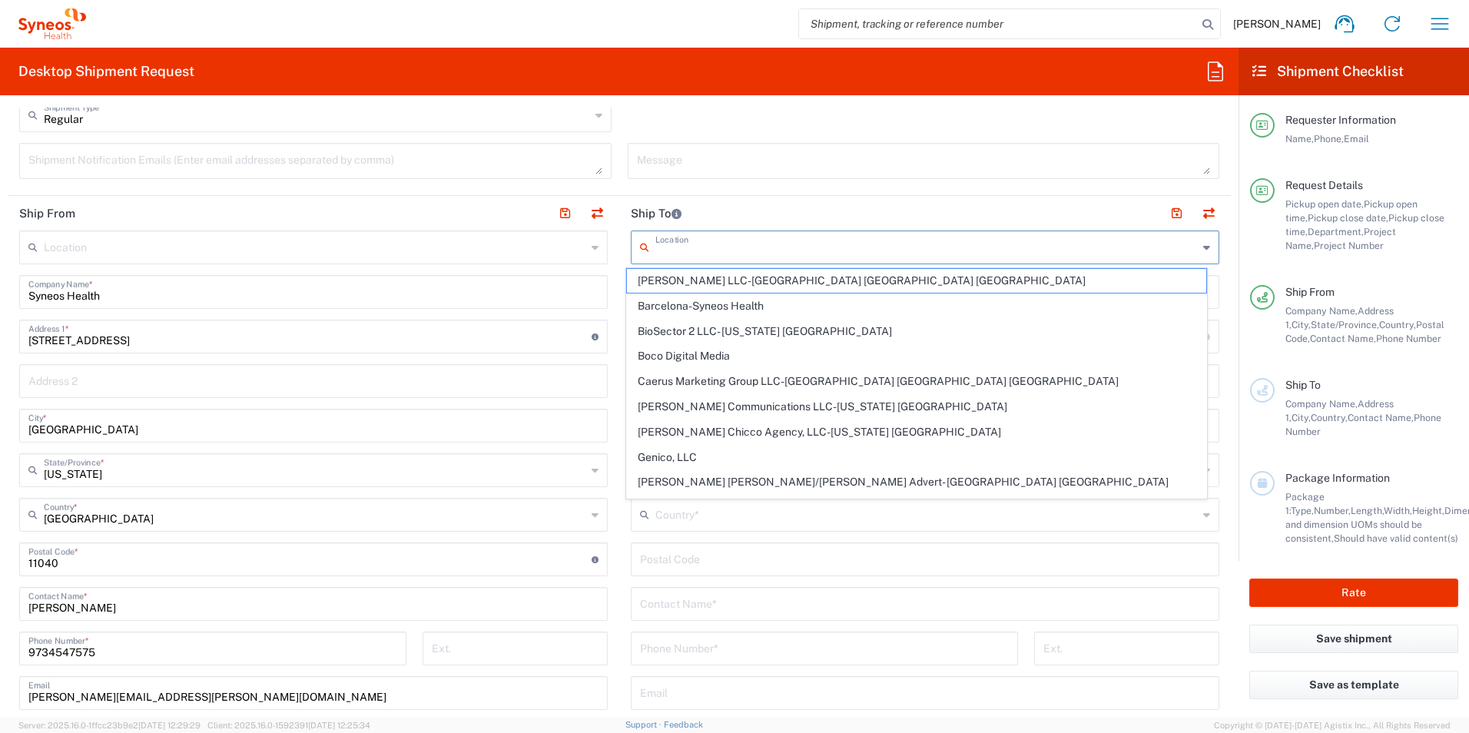
click at [655, 247] on input "text" at bounding box center [926, 246] width 542 height 27
click at [712, 406] on span "[PERSON_NAME] Communications LLC-[US_STATE] [GEOGRAPHIC_DATA]" at bounding box center [917, 407] width 580 height 24
type input "[PERSON_NAME] Communications LLC-[US_STATE] [GEOGRAPHIC_DATA]"
type input "[PERSON_NAME] Communications Group LLC"
type input "[STREET_ADDRESS][PERSON_NAME]"
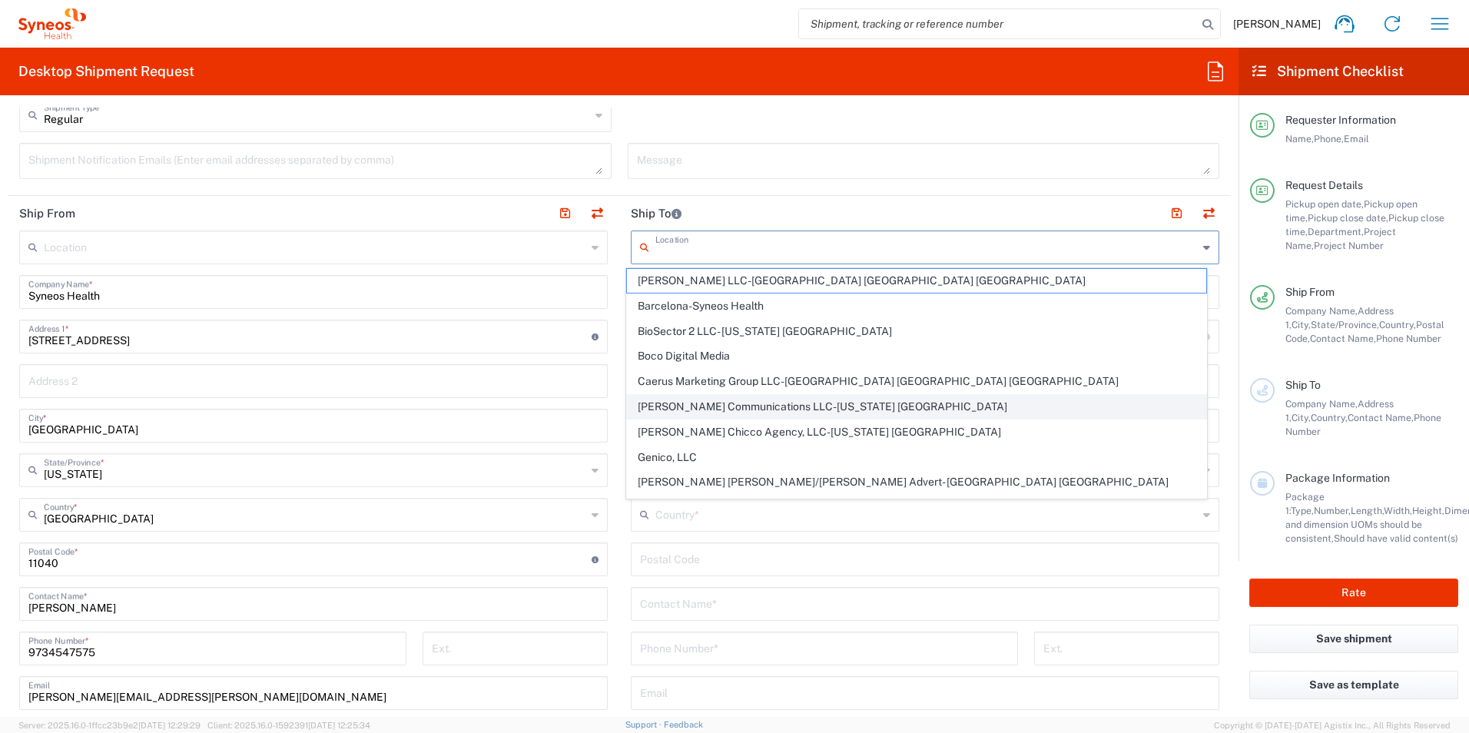
type input "40th Floor"
type input "[US_STATE]"
type input "[GEOGRAPHIC_DATA]"
type input "10281"
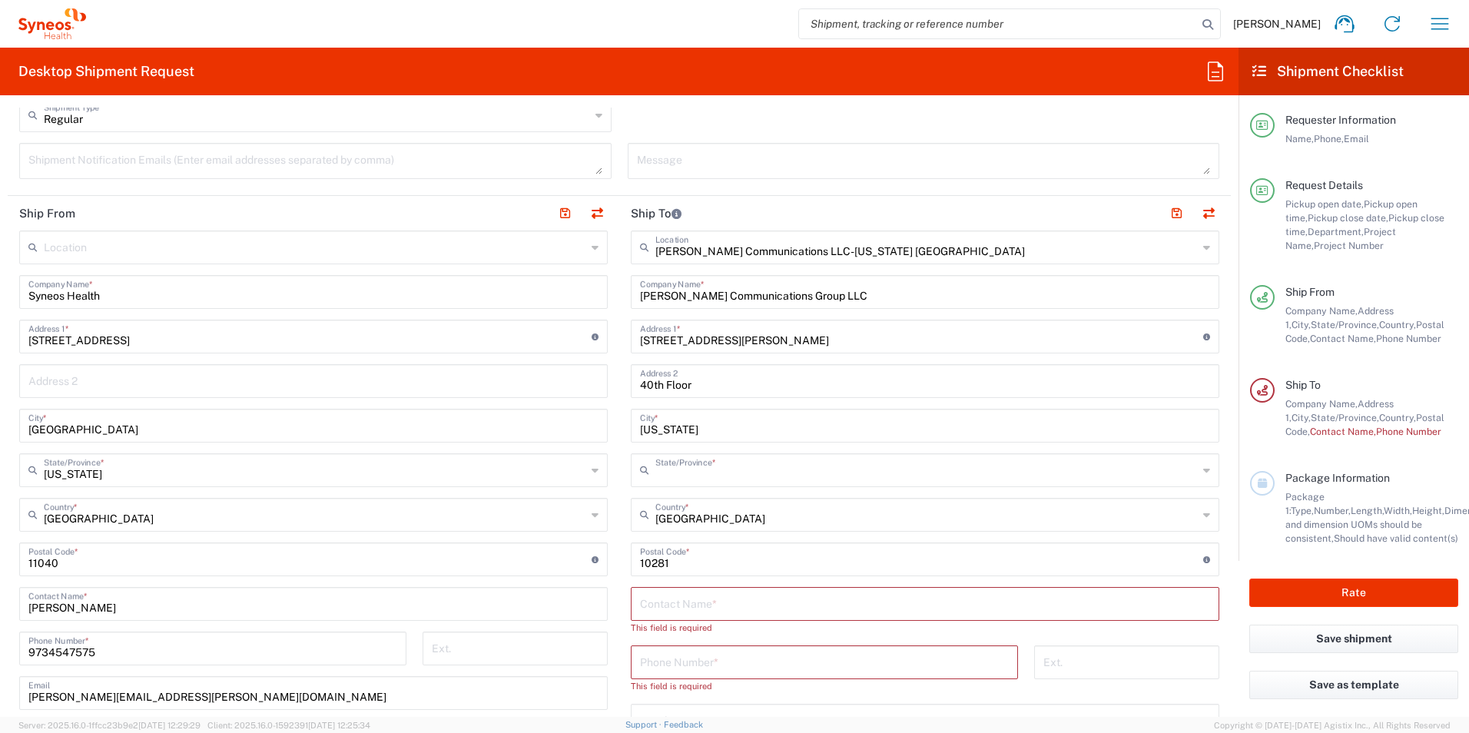
type input "[US_STATE]"
click at [751, 294] on input "[PERSON_NAME] Communications Group LLC" at bounding box center [925, 290] width 570 height 27
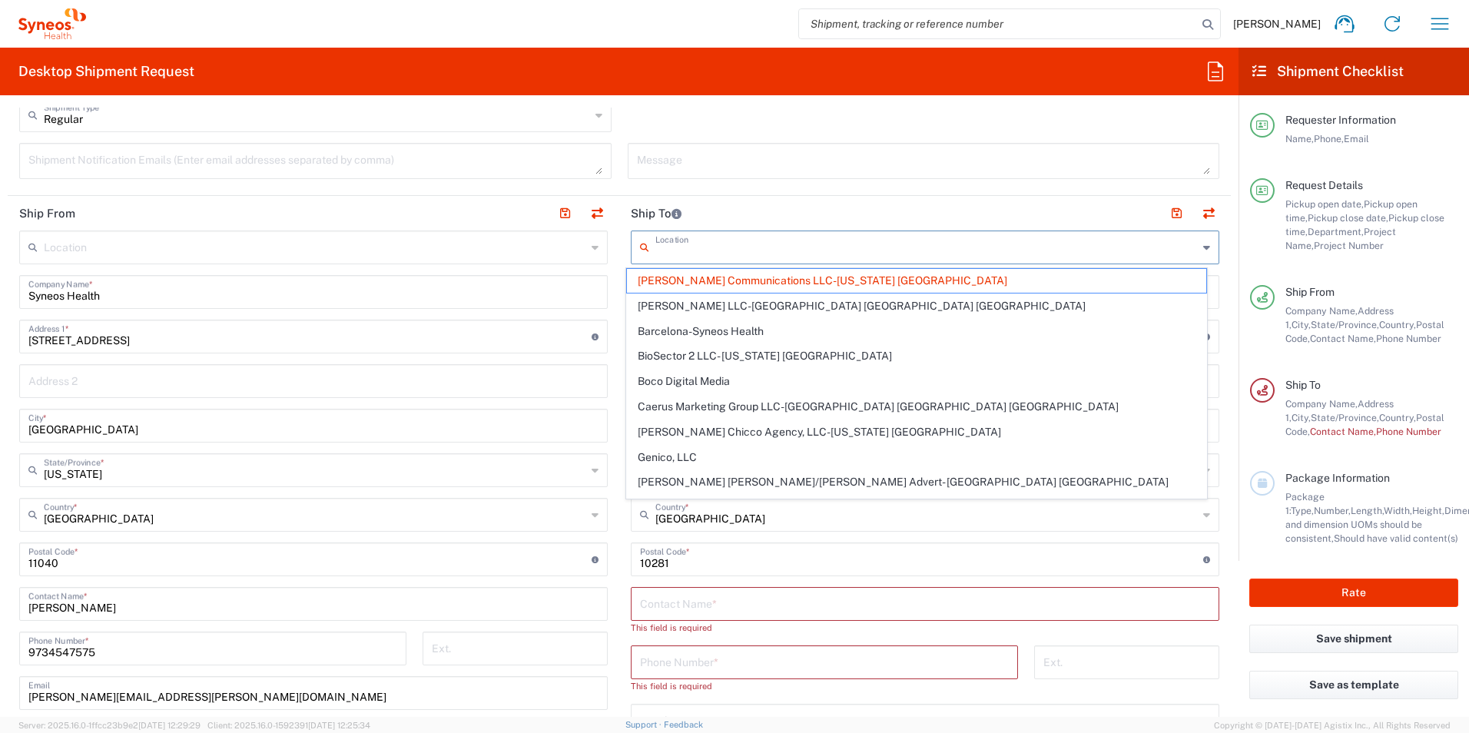
click at [790, 253] on input "text" at bounding box center [926, 246] width 542 height 27
click at [833, 282] on span "[PERSON_NAME] Communications LLC-[US_STATE] [GEOGRAPHIC_DATA]" at bounding box center [917, 281] width 580 height 24
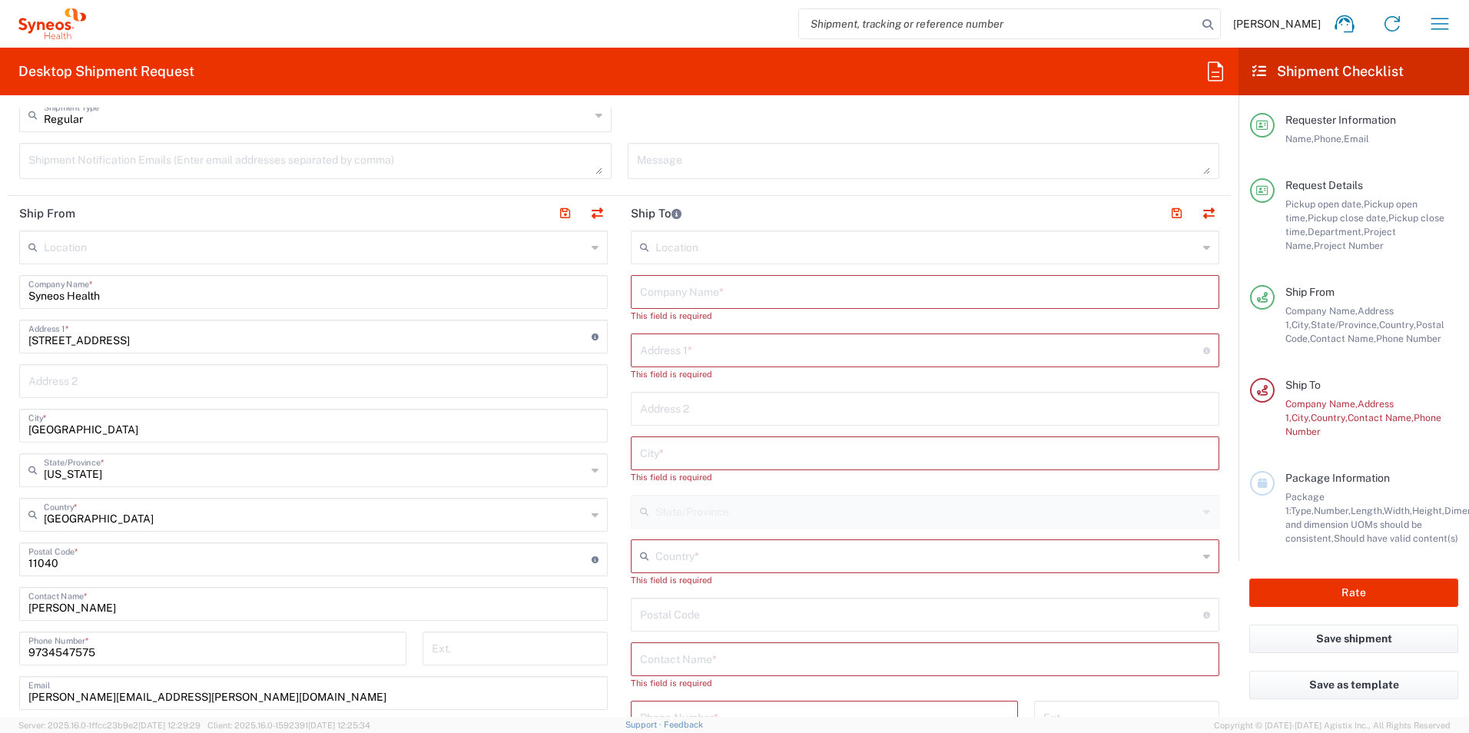
click at [664, 293] on input "text" at bounding box center [925, 290] width 570 height 27
click at [667, 460] on input "text" at bounding box center [925, 452] width 570 height 27
type input "Waukegan"
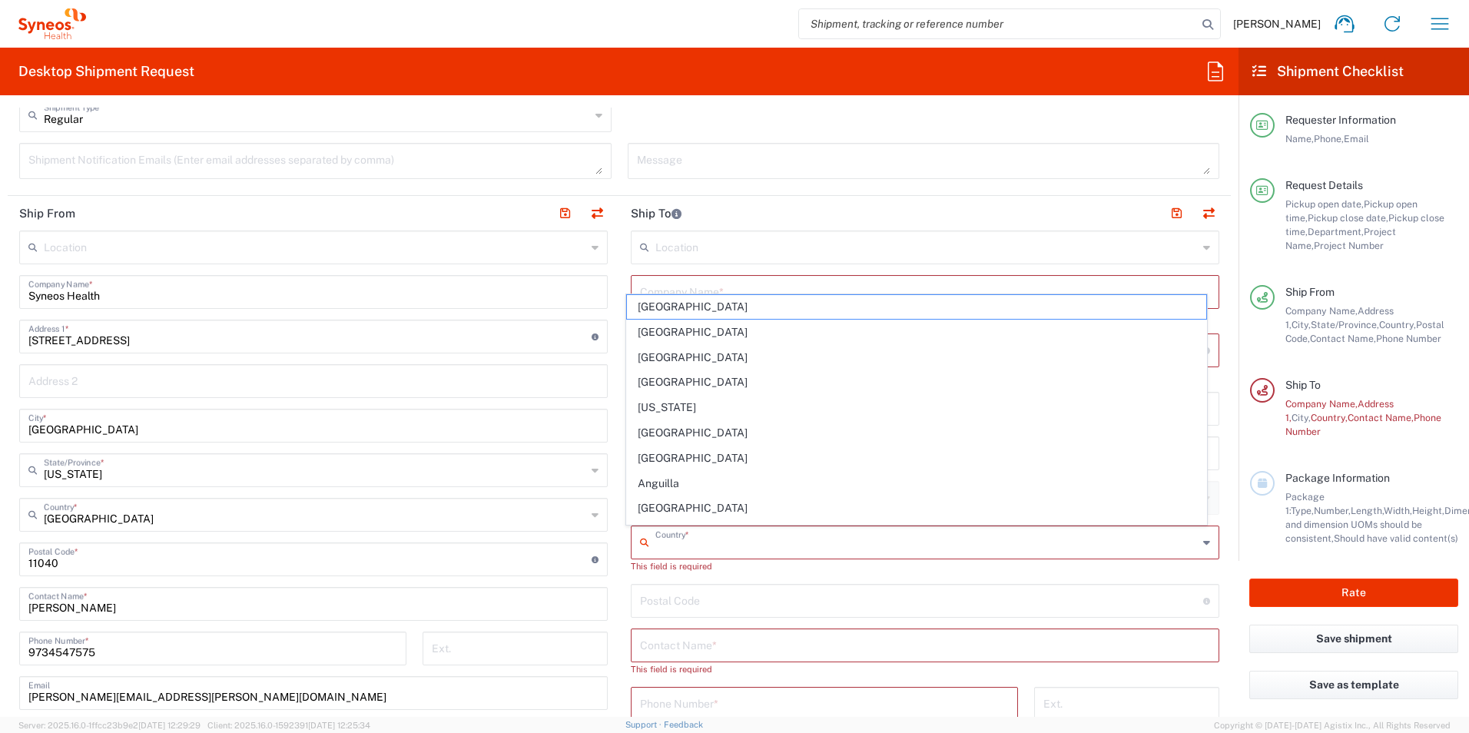
click at [663, 548] on input "text" at bounding box center [926, 541] width 542 height 27
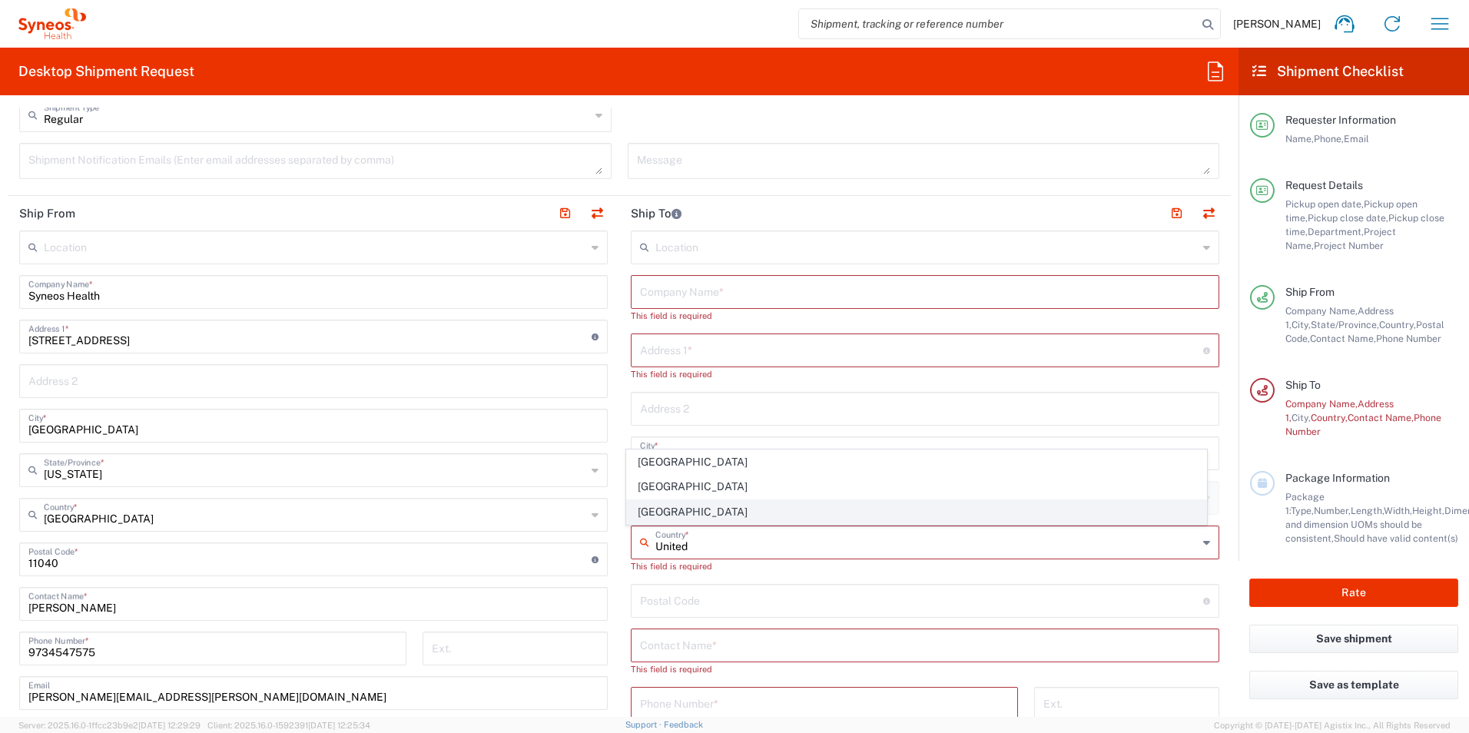
click at [647, 518] on span "[GEOGRAPHIC_DATA]" at bounding box center [917, 512] width 580 height 24
type input "[GEOGRAPHIC_DATA]"
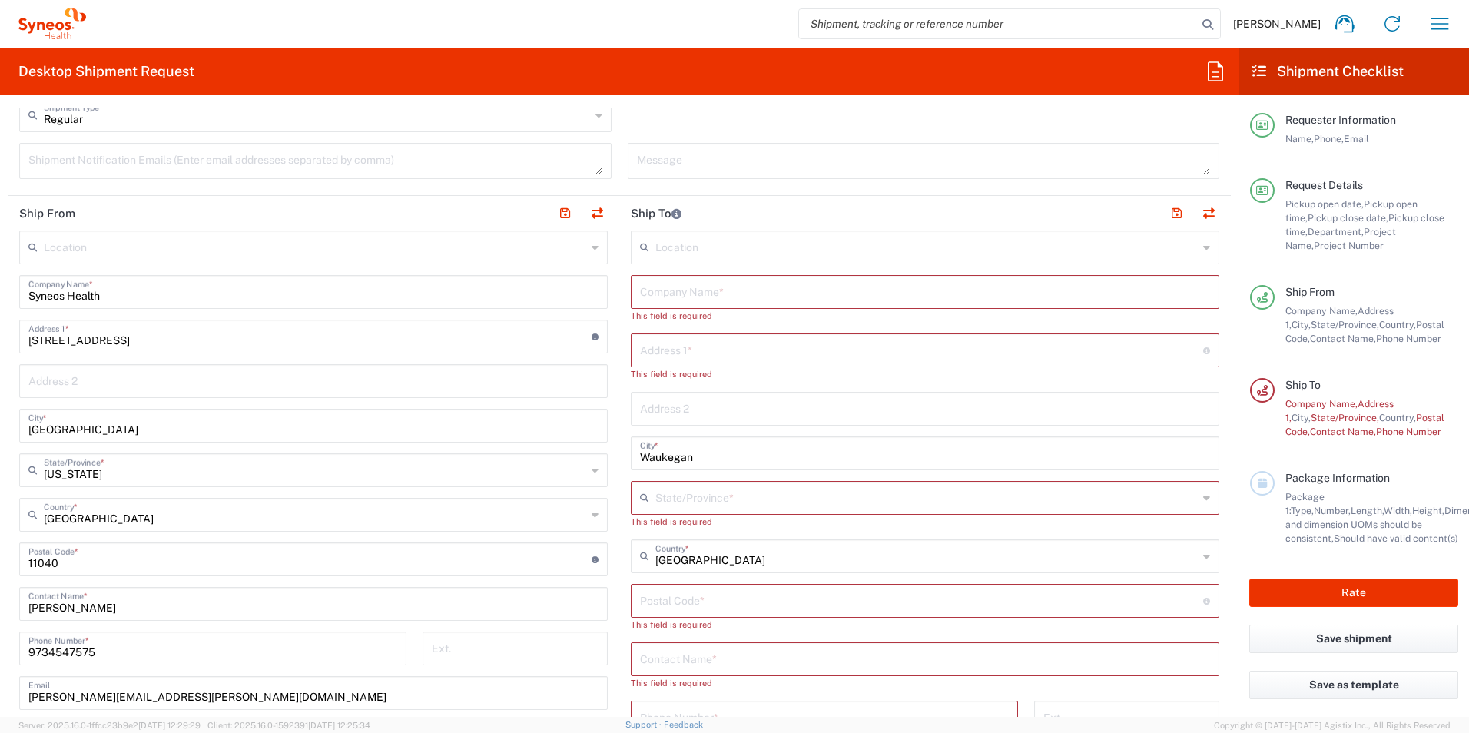
click at [655, 499] on input "text" at bounding box center [926, 496] width 542 height 27
click at [655, 504] on input "Illinoi" at bounding box center [926, 496] width 542 height 27
click at [1203, 501] on icon at bounding box center [1206, 497] width 7 height 25
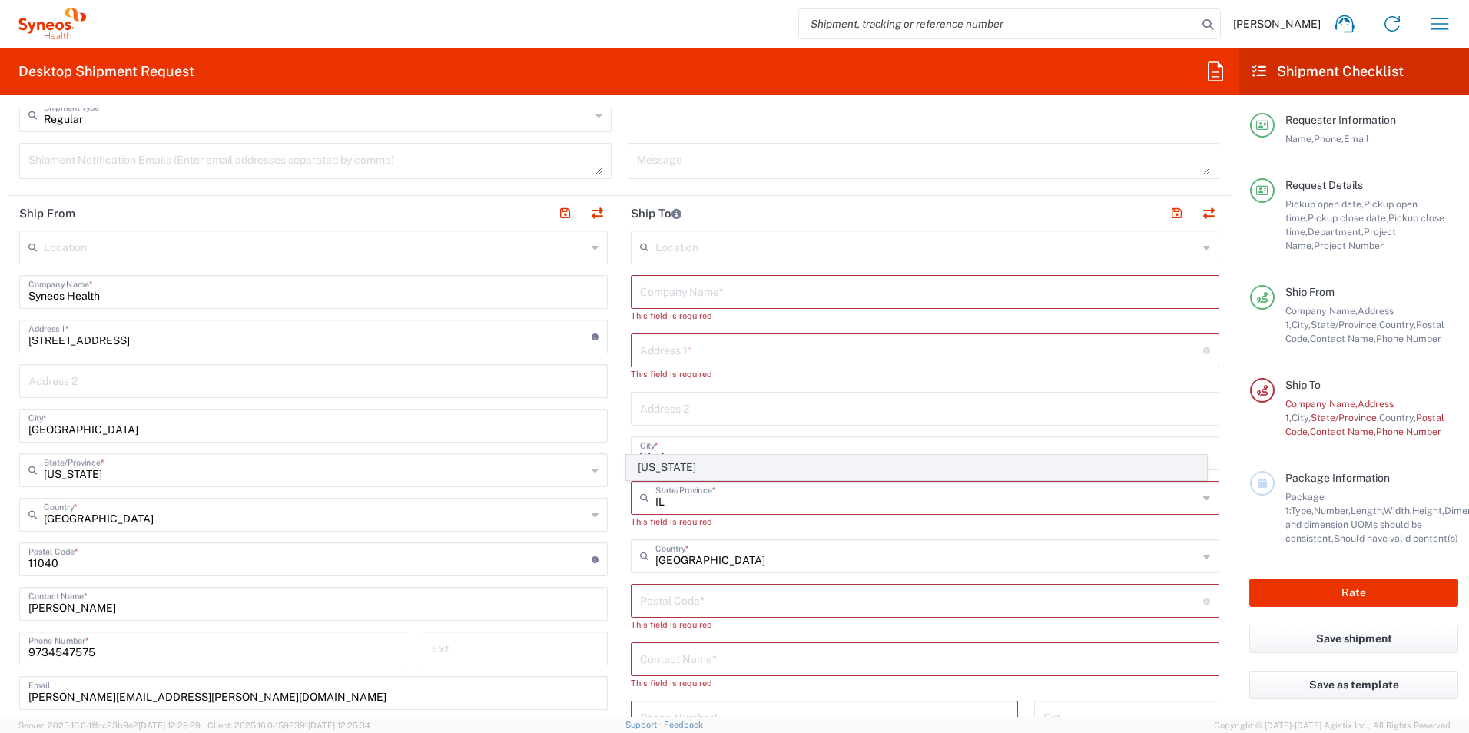
click at [1119, 469] on span "[US_STATE]" at bounding box center [917, 467] width 580 height 24
type input "[US_STATE]"
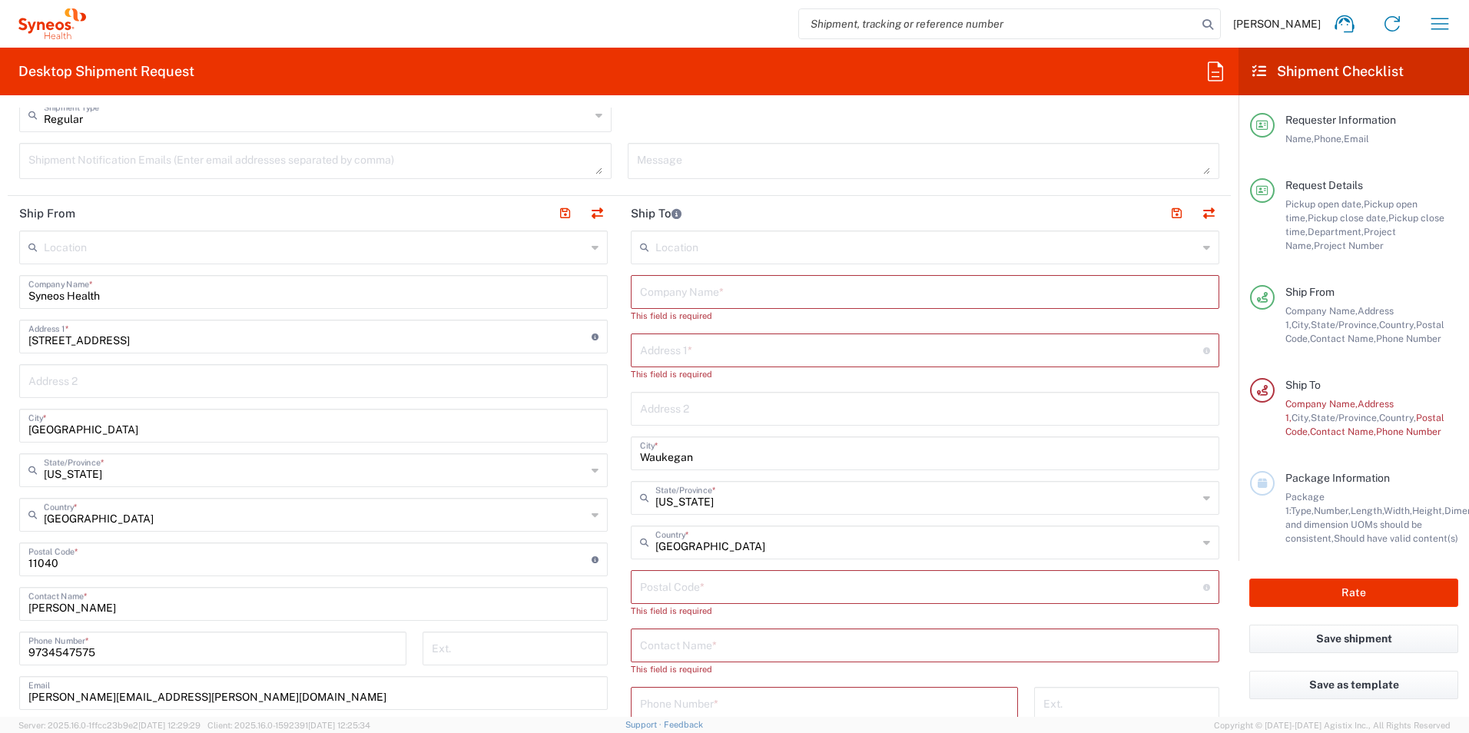
scroll to position [616, 0]
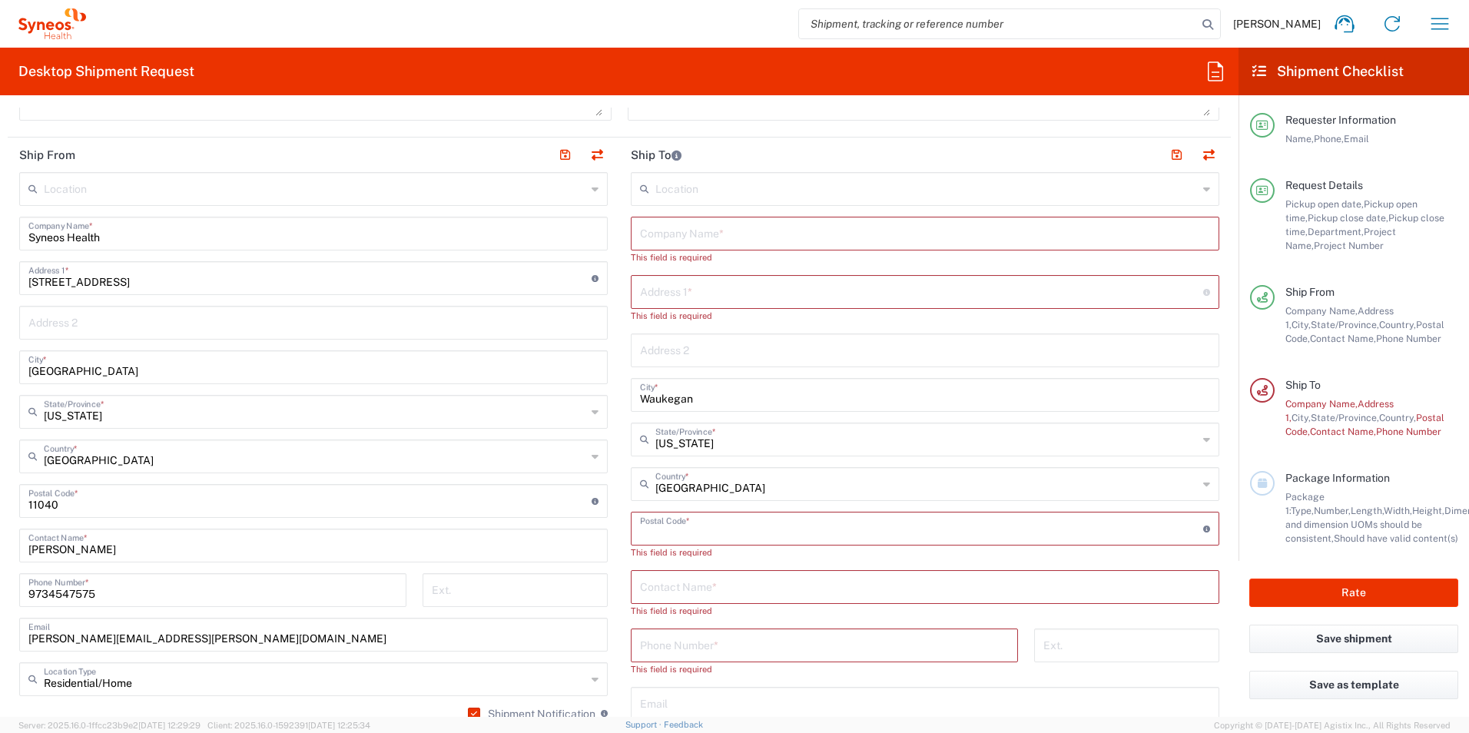
click at [779, 525] on input "undefined" at bounding box center [921, 527] width 563 height 27
type input "60085"
click at [729, 573] on input "text" at bounding box center [925, 571] width 570 height 27
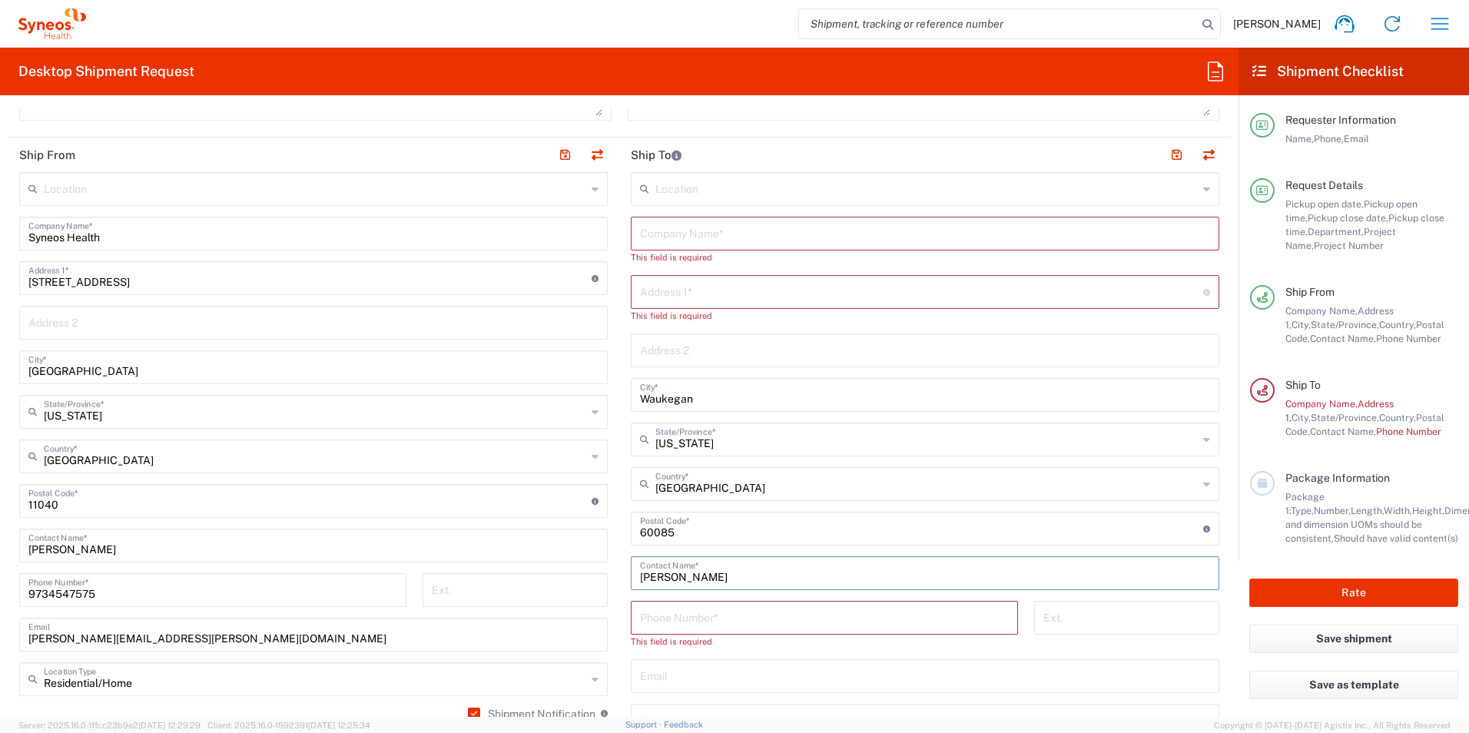
type input "[PERSON_NAME]"
click at [707, 610] on input "tel" at bounding box center [824, 616] width 369 height 27
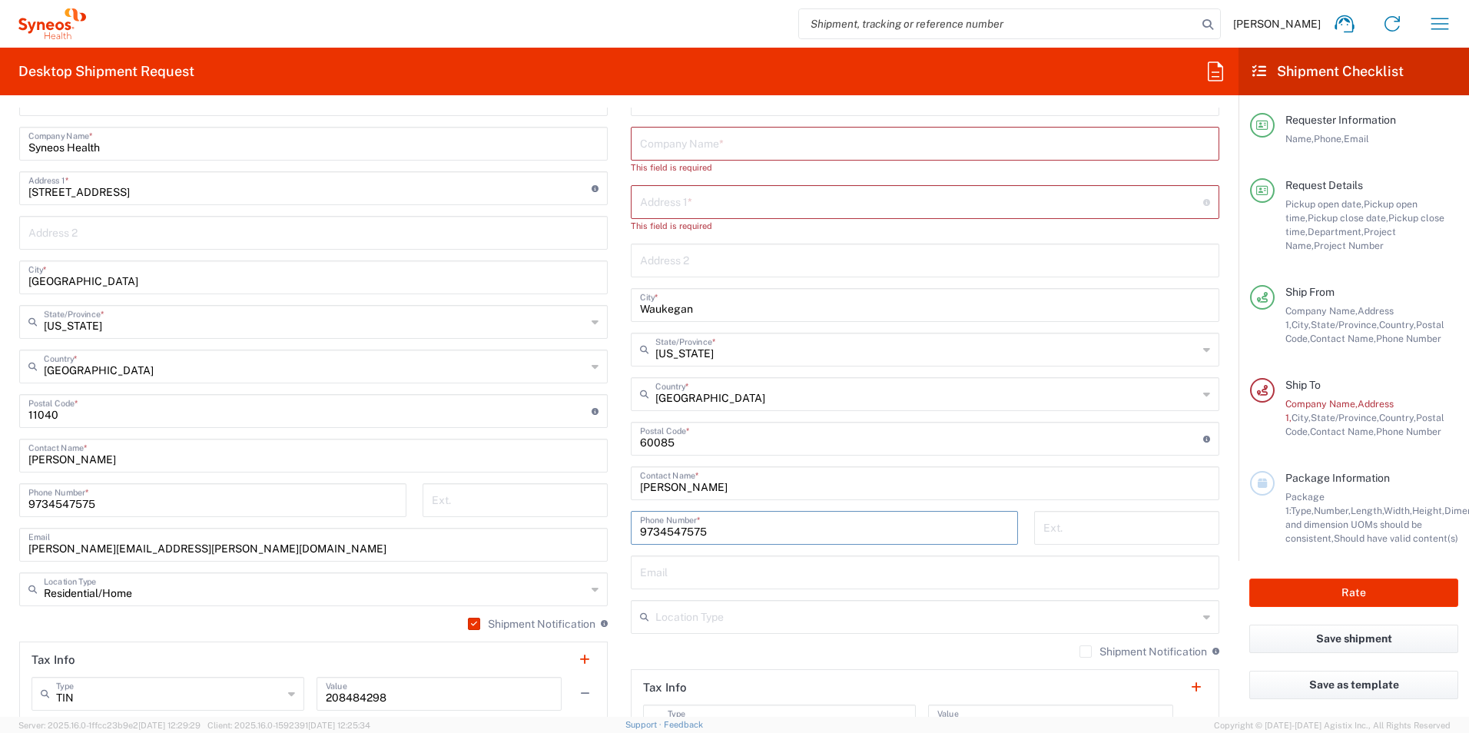
scroll to position [705, 0]
type input "9734547575"
click at [1058, 558] on input "text" at bounding box center [925, 571] width 570 height 27
click at [1035, 579] on input "text" at bounding box center [925, 574] width 570 height 27
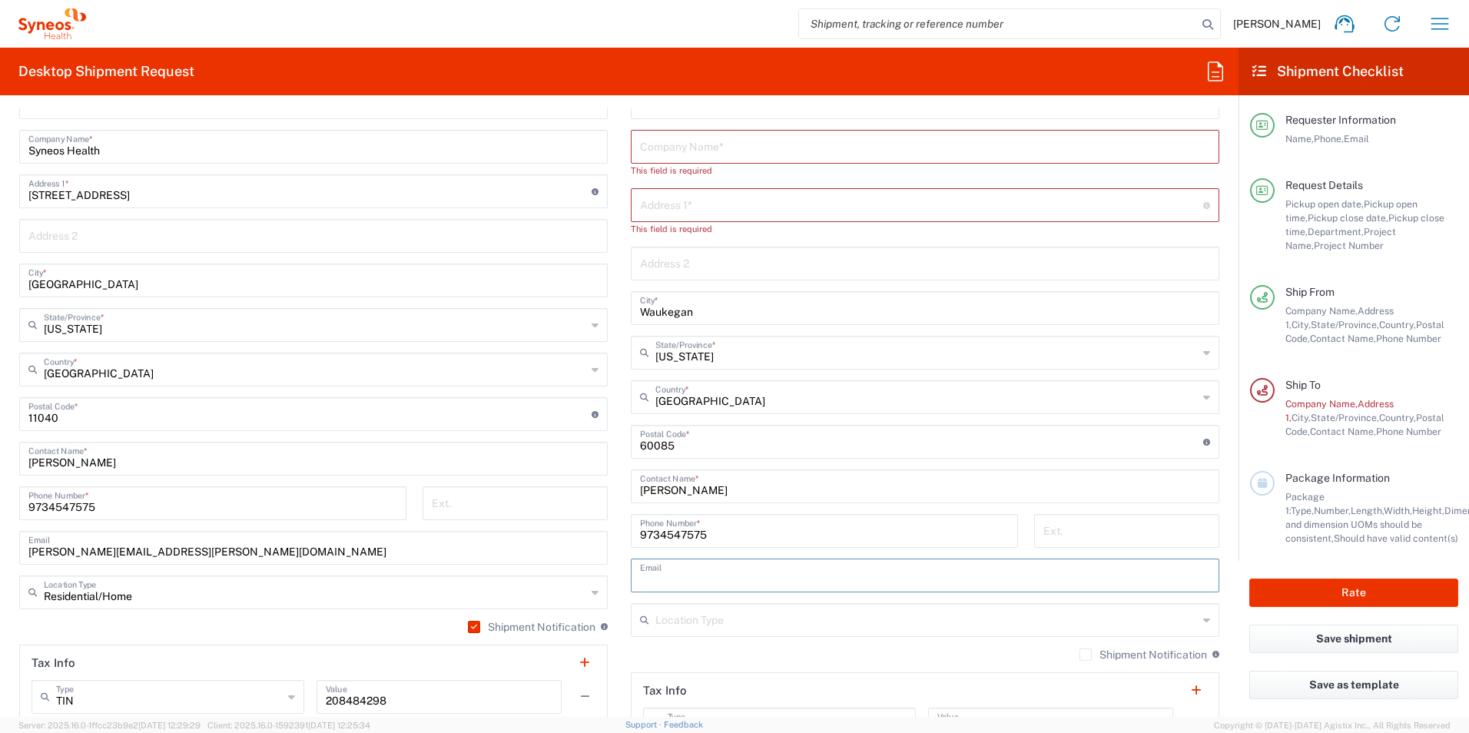
click at [1035, 579] on input "text" at bounding box center [925, 574] width 570 height 27
type input "[PERSON_NAME][EMAIL_ADDRESS][PERSON_NAME][DOMAIN_NAME]"
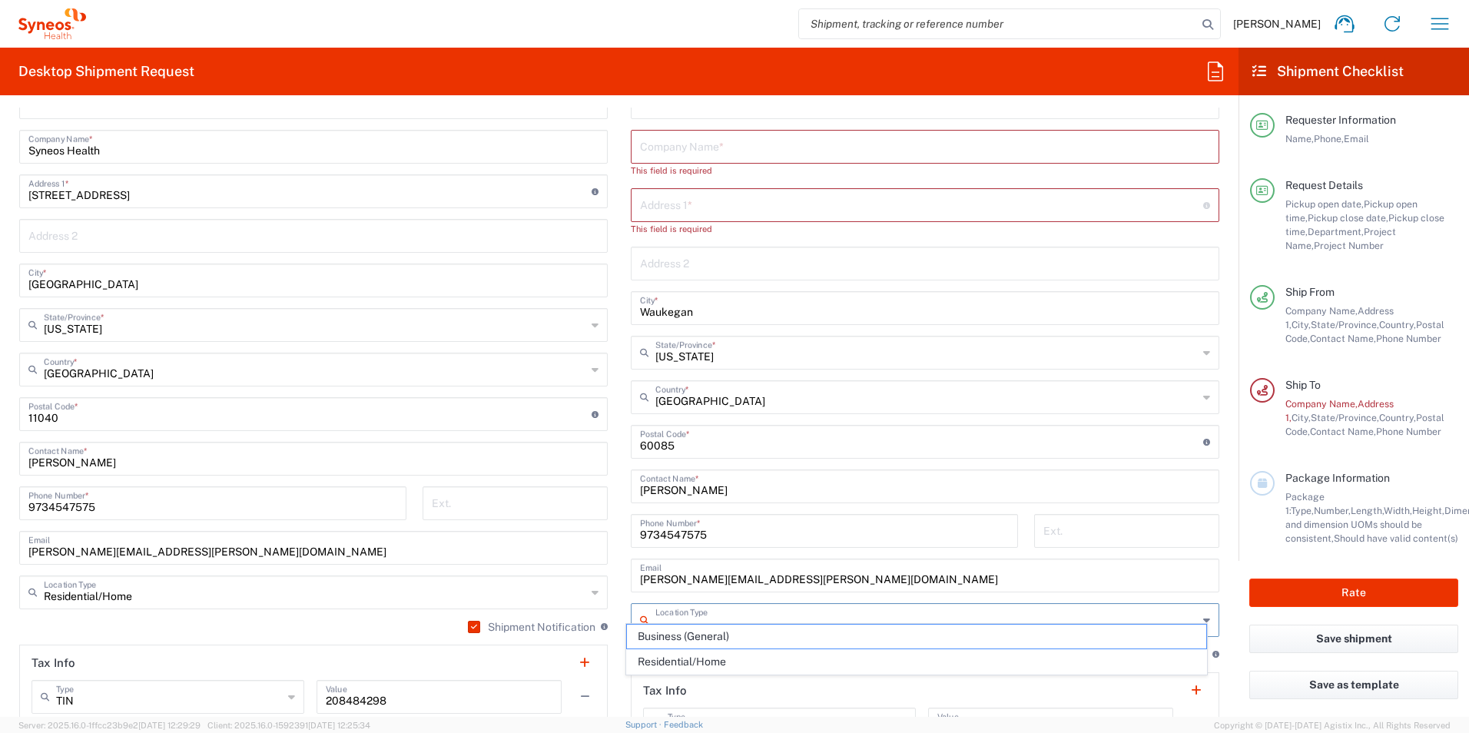
scroll to position [594, 0]
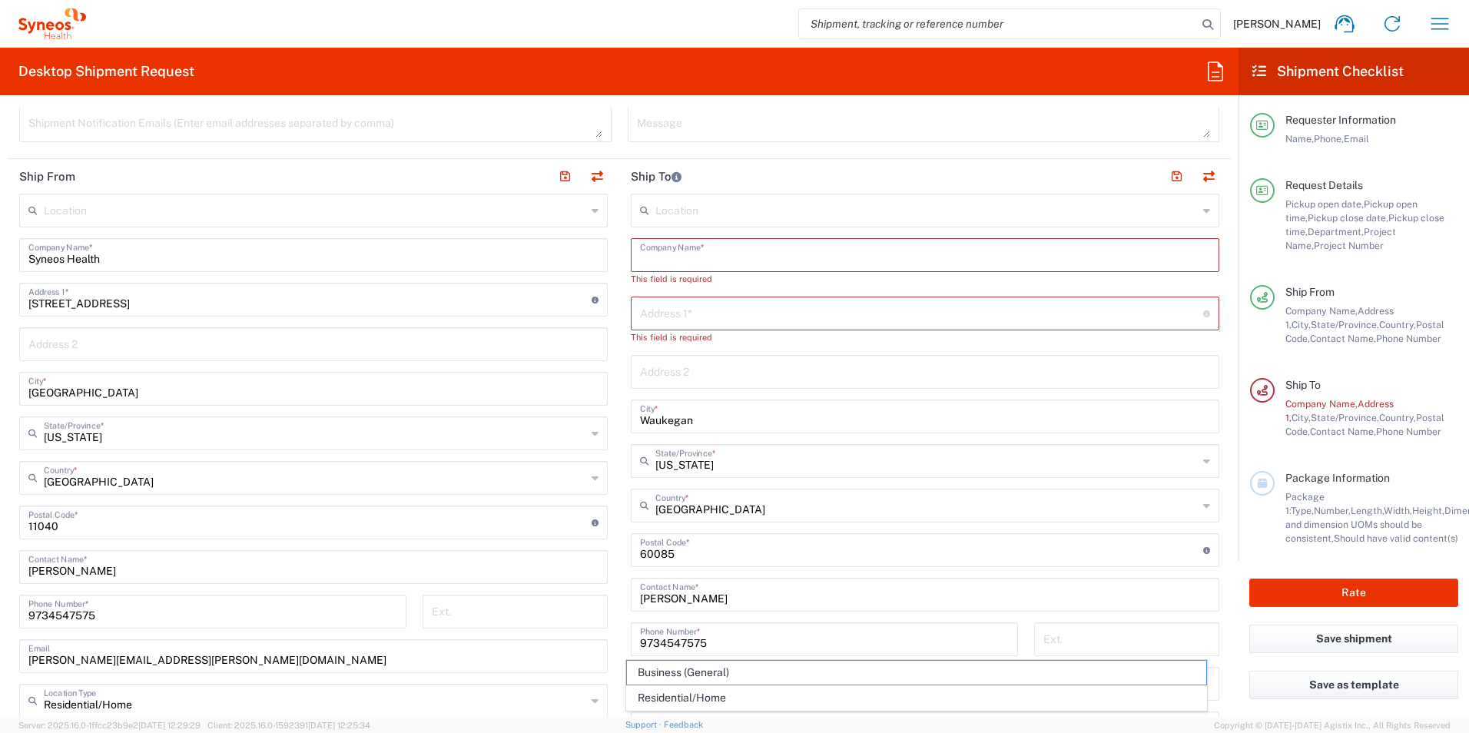
click at [677, 261] on input "text" at bounding box center [925, 253] width 570 height 27
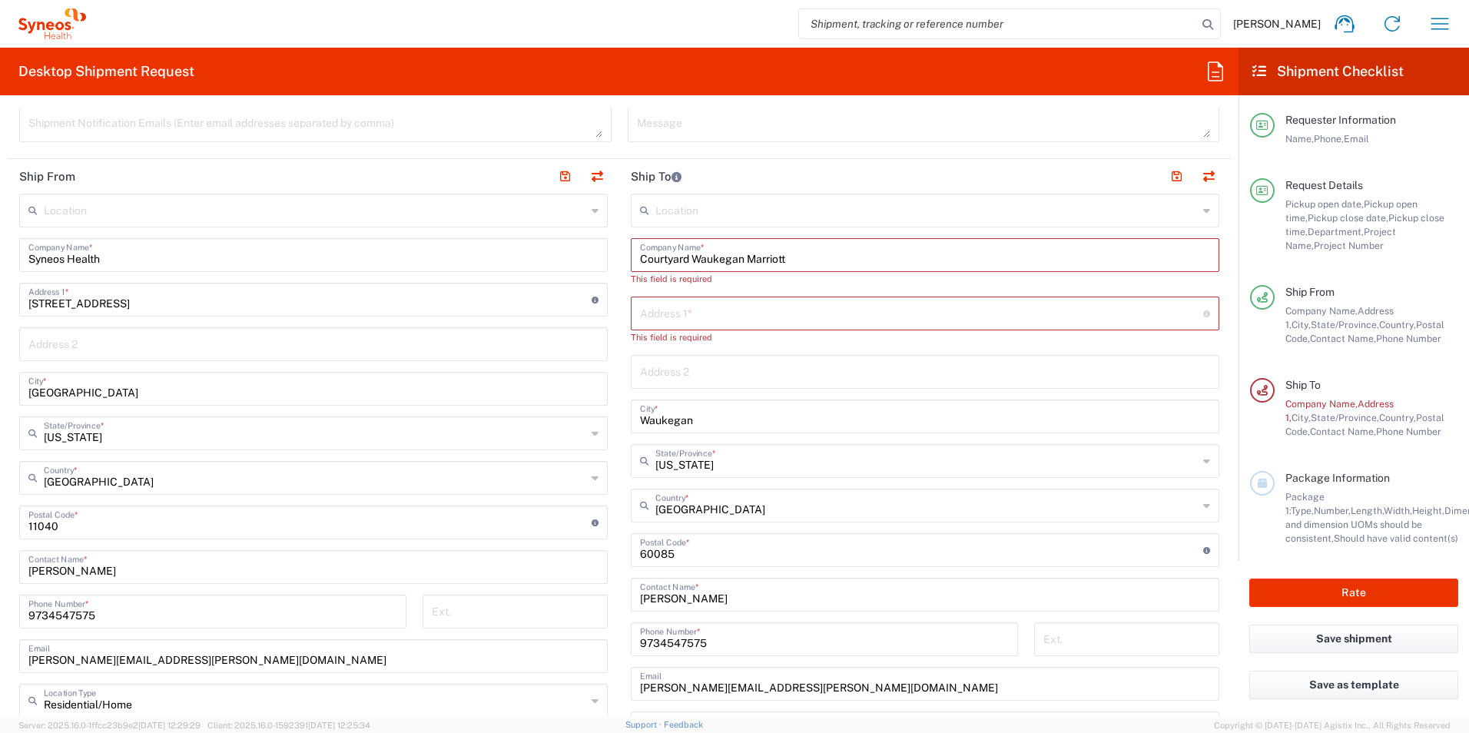
click at [677, 258] on input "Courtyard Waukegan Marriott" at bounding box center [925, 253] width 570 height 27
click at [706, 263] on input "Courtyard Waukegan Marriott" at bounding box center [925, 253] width 570 height 27
type input "Courtyard Waukegan Marriott"
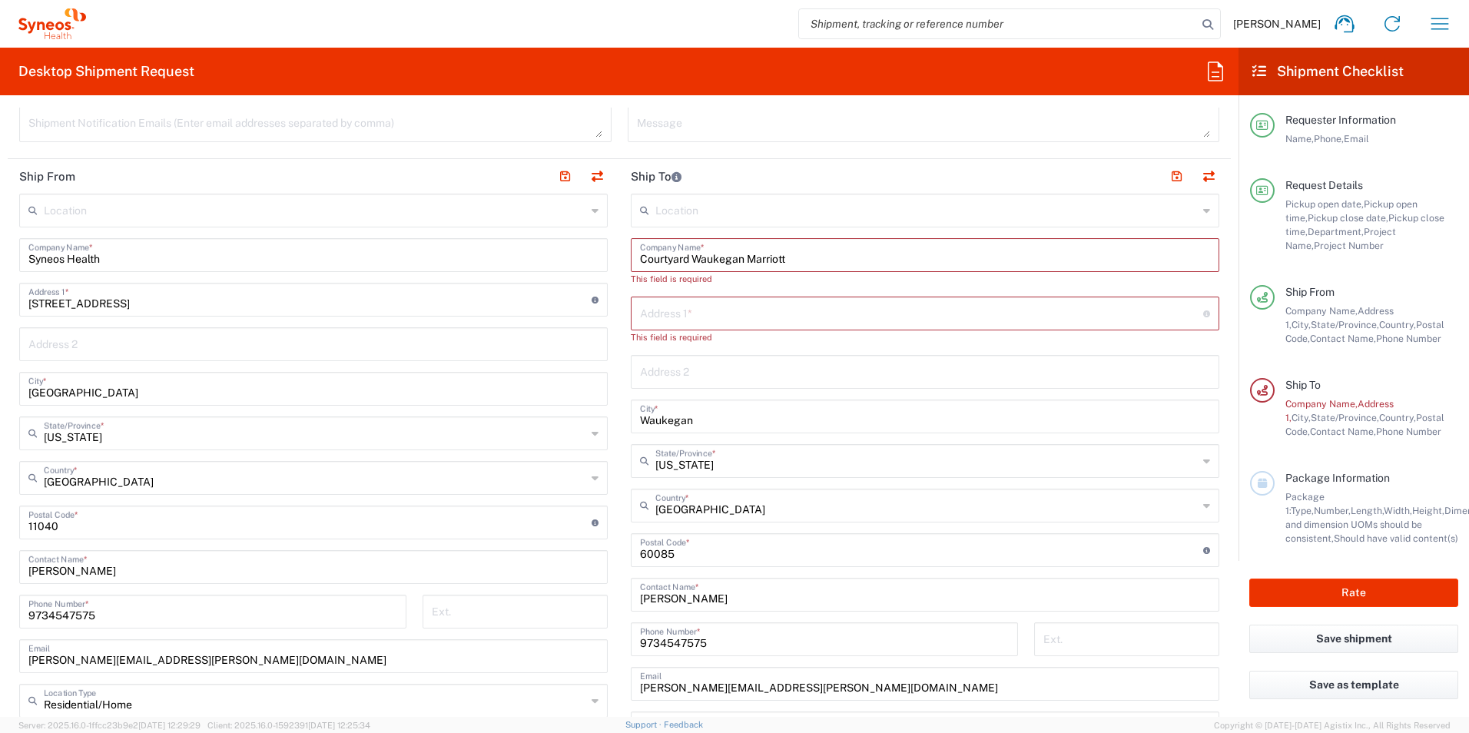
click at [708, 310] on input "text" at bounding box center [921, 312] width 563 height 27
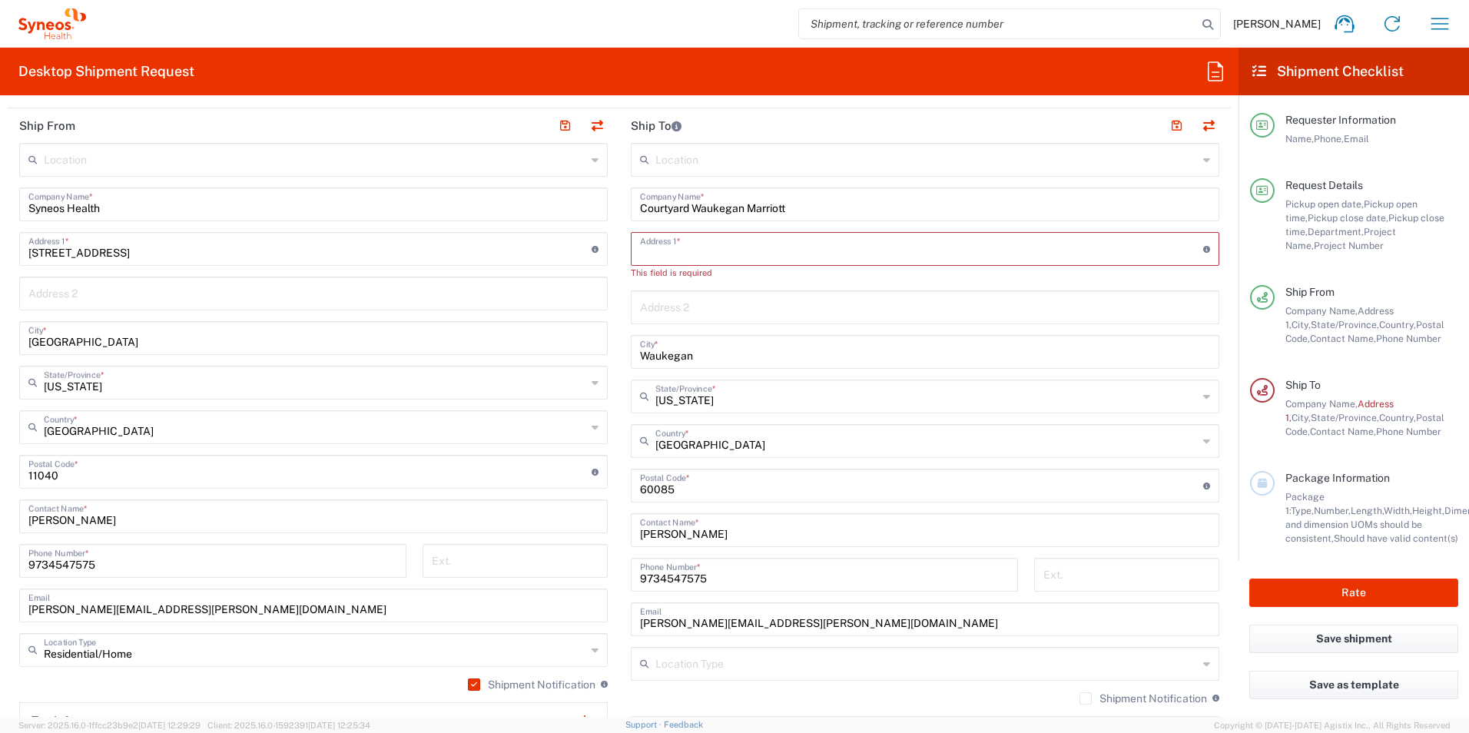
scroll to position [646, 0]
click at [662, 249] on input "text" at bounding box center [921, 246] width 563 height 27
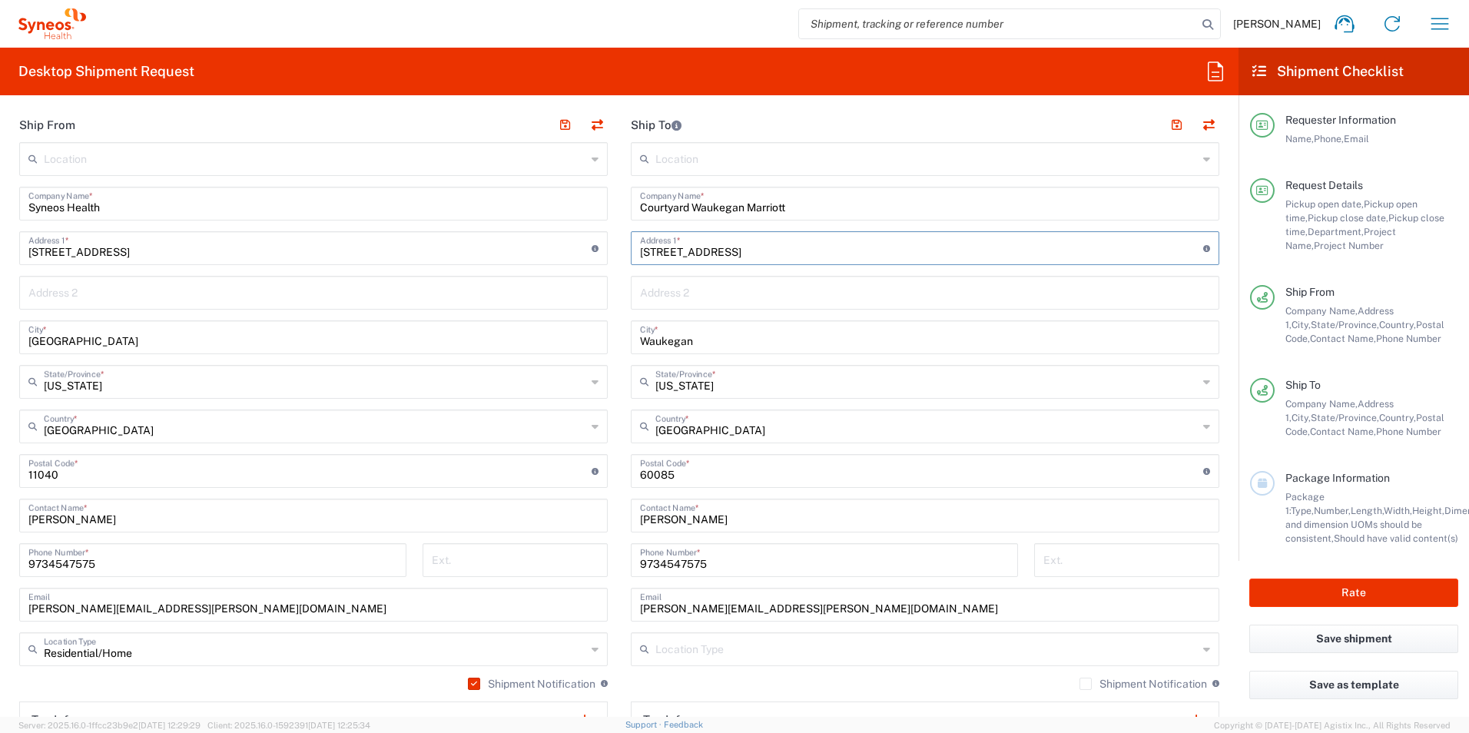
type input "[STREET_ADDRESS]"
click at [76, 253] on input "[STREET_ADDRESS]" at bounding box center [309, 246] width 563 height 27
type input "[STREET_ADDRESS]"
click at [658, 306] on div "Address 2" at bounding box center [925, 293] width 588 height 34
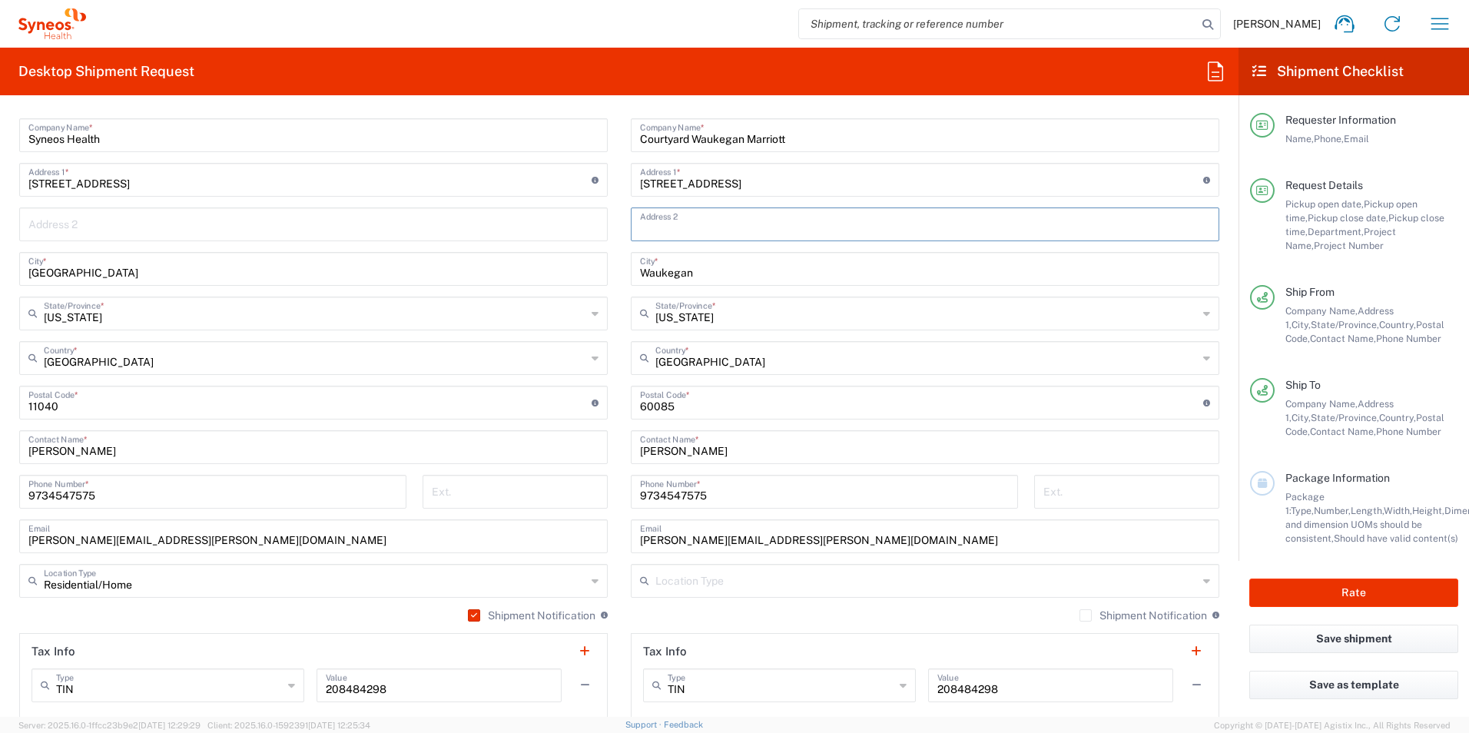
scroll to position [715, 0]
click at [684, 449] on input "[PERSON_NAME]" at bounding box center [925, 445] width 570 height 27
click at [643, 453] on input "[PERSON_NAME]" at bounding box center [925, 445] width 570 height 27
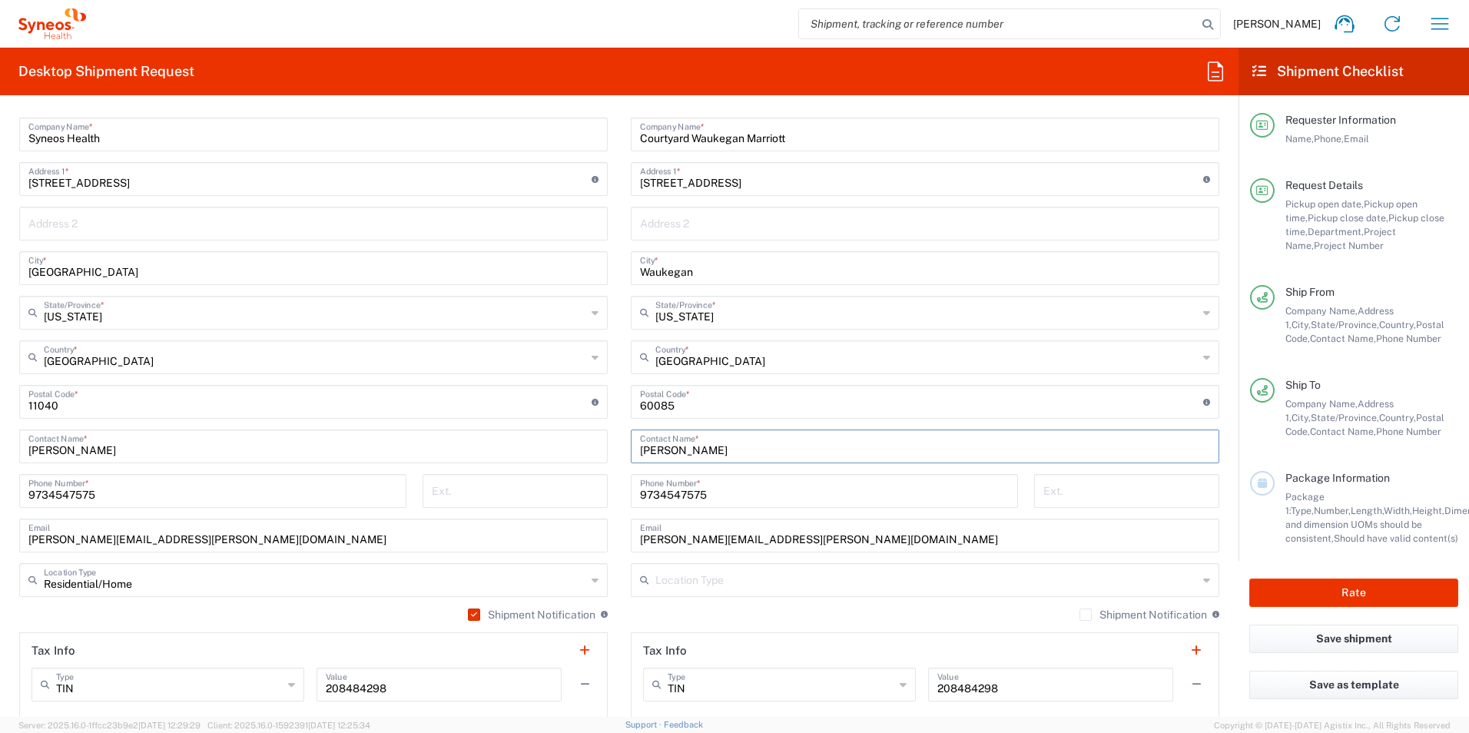
click at [643, 453] on input "[PERSON_NAME]" at bounding box center [925, 445] width 570 height 27
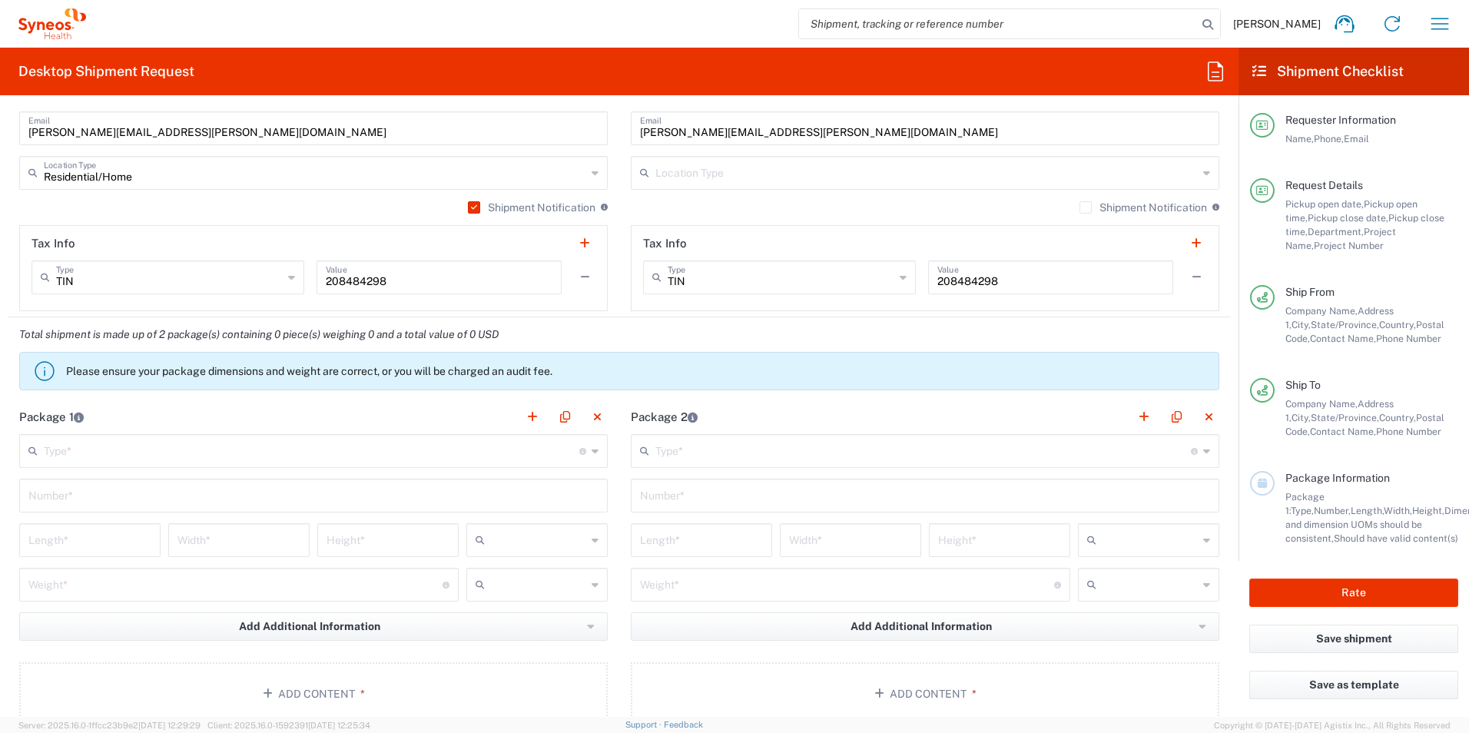
scroll to position [1121, 0]
type input "[PERSON_NAME]"
click at [178, 434] on header "Package 1" at bounding box center [313, 417] width 611 height 35
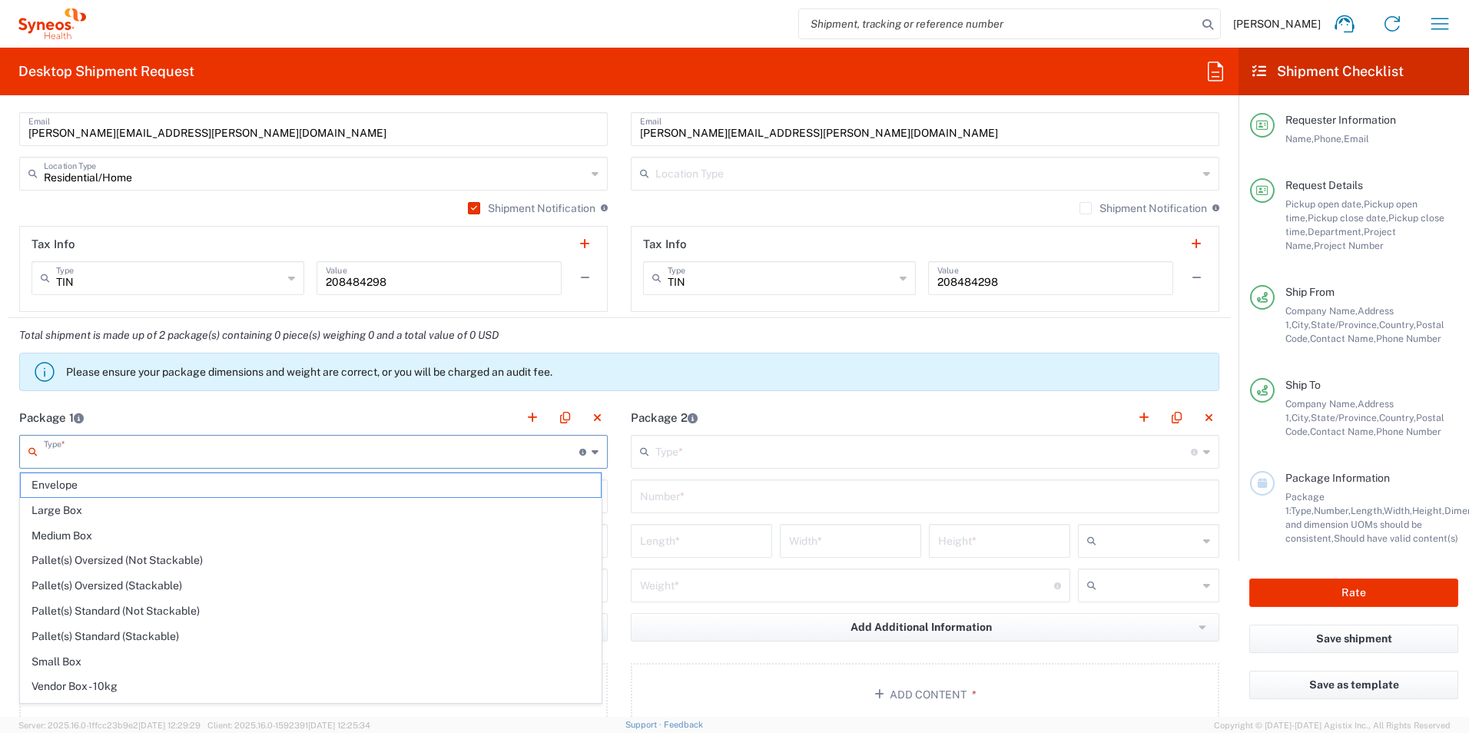
click at [182, 447] on input "text" at bounding box center [311, 450] width 535 height 27
click at [210, 506] on span "Large Box" at bounding box center [311, 510] width 580 height 24
type input "Large Box"
type input "17.5"
type input "12.5"
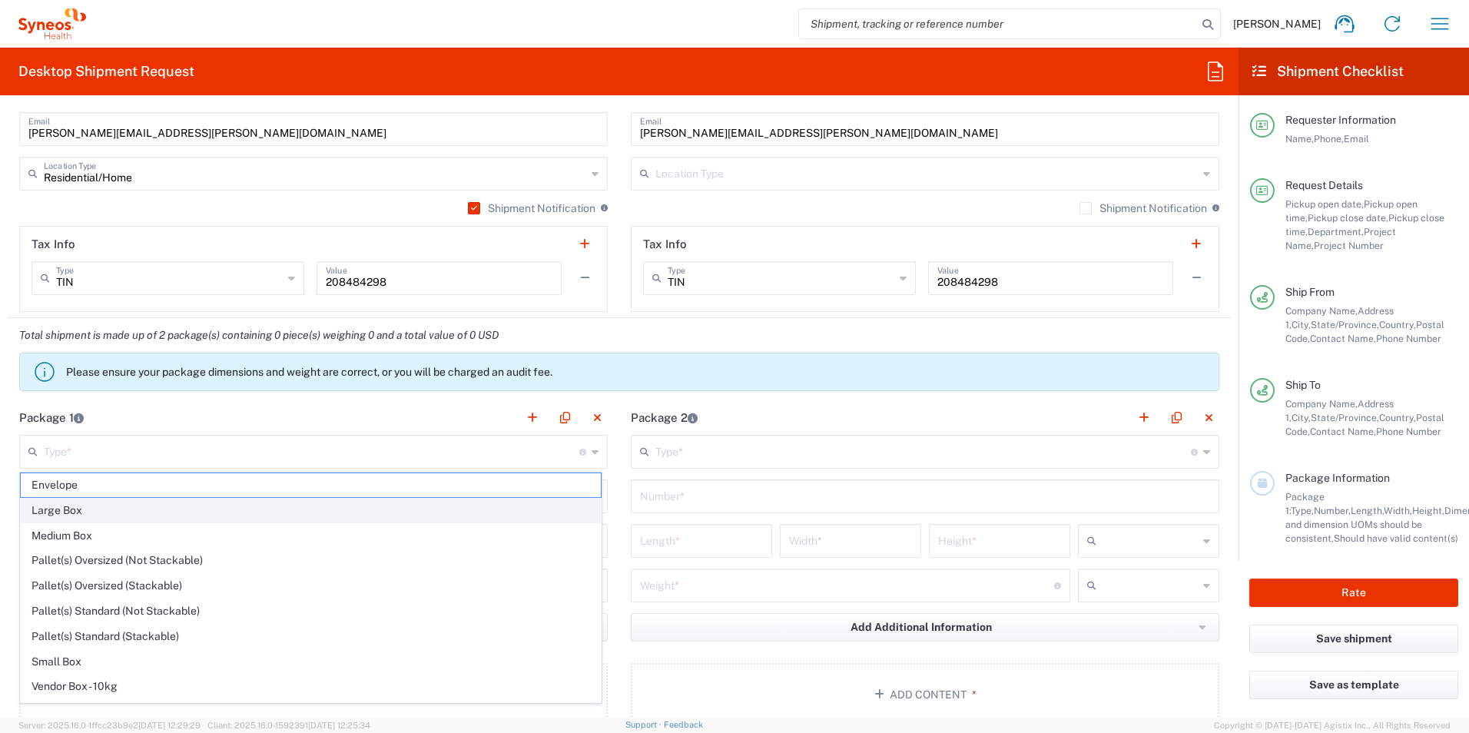
type input "3"
type input "in"
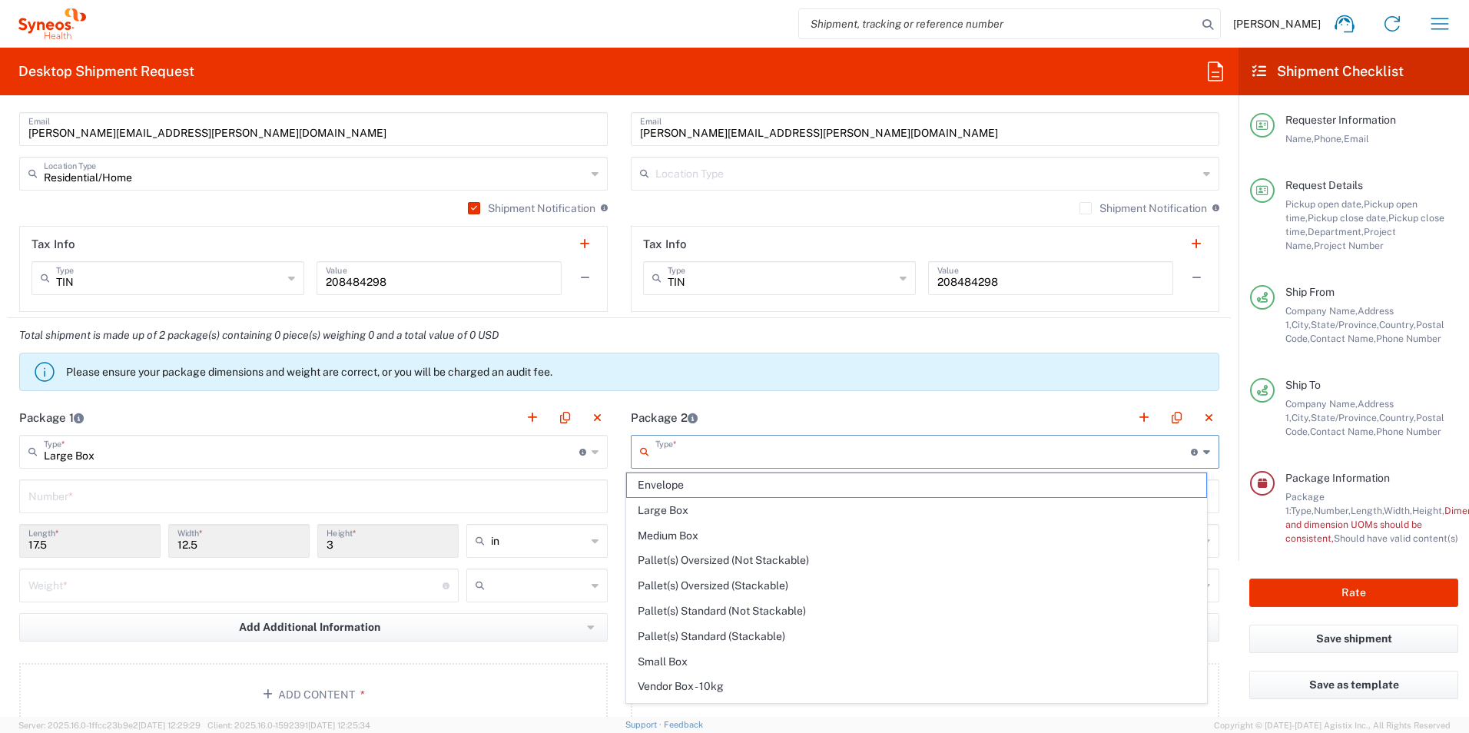
click at [710, 450] on input "text" at bounding box center [922, 450] width 535 height 27
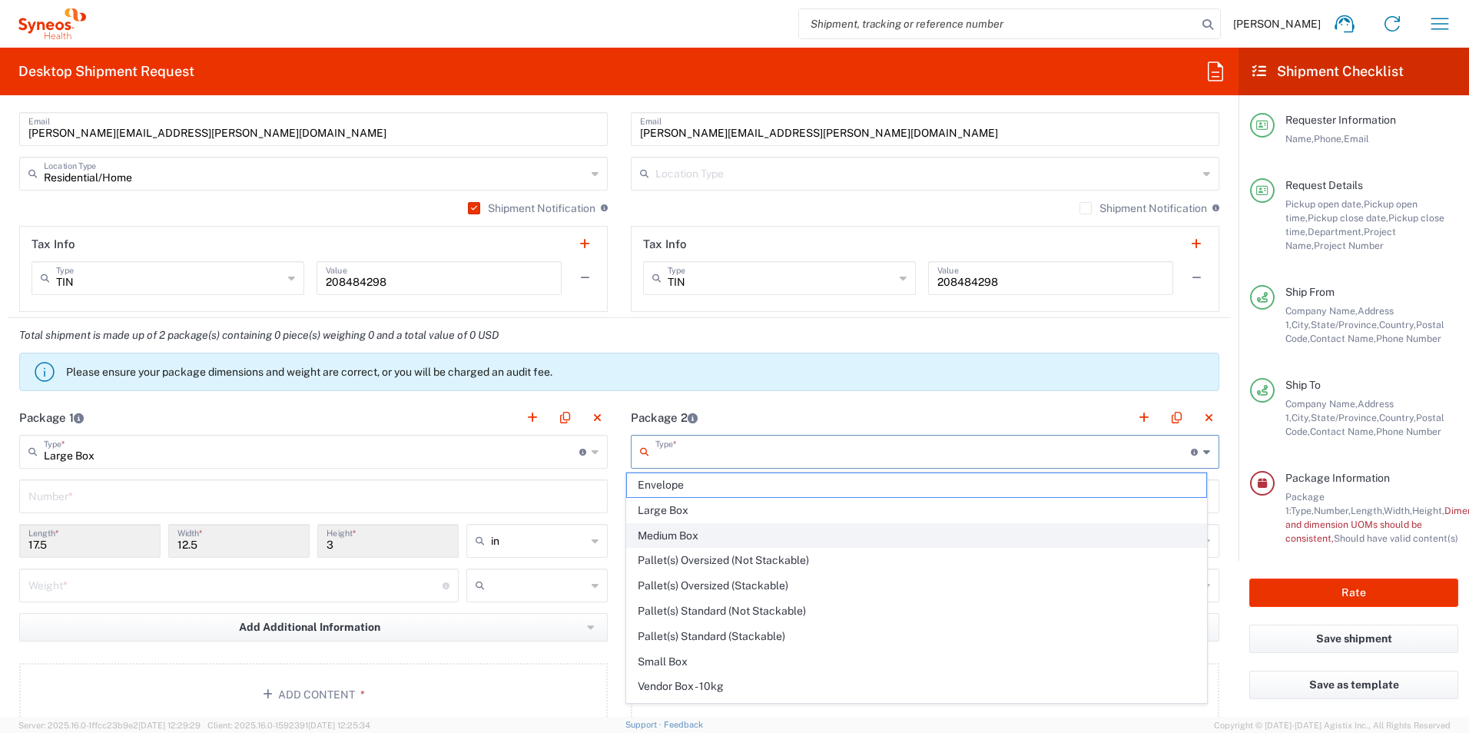
click at [700, 535] on span "Medium Box" at bounding box center [917, 536] width 580 height 24
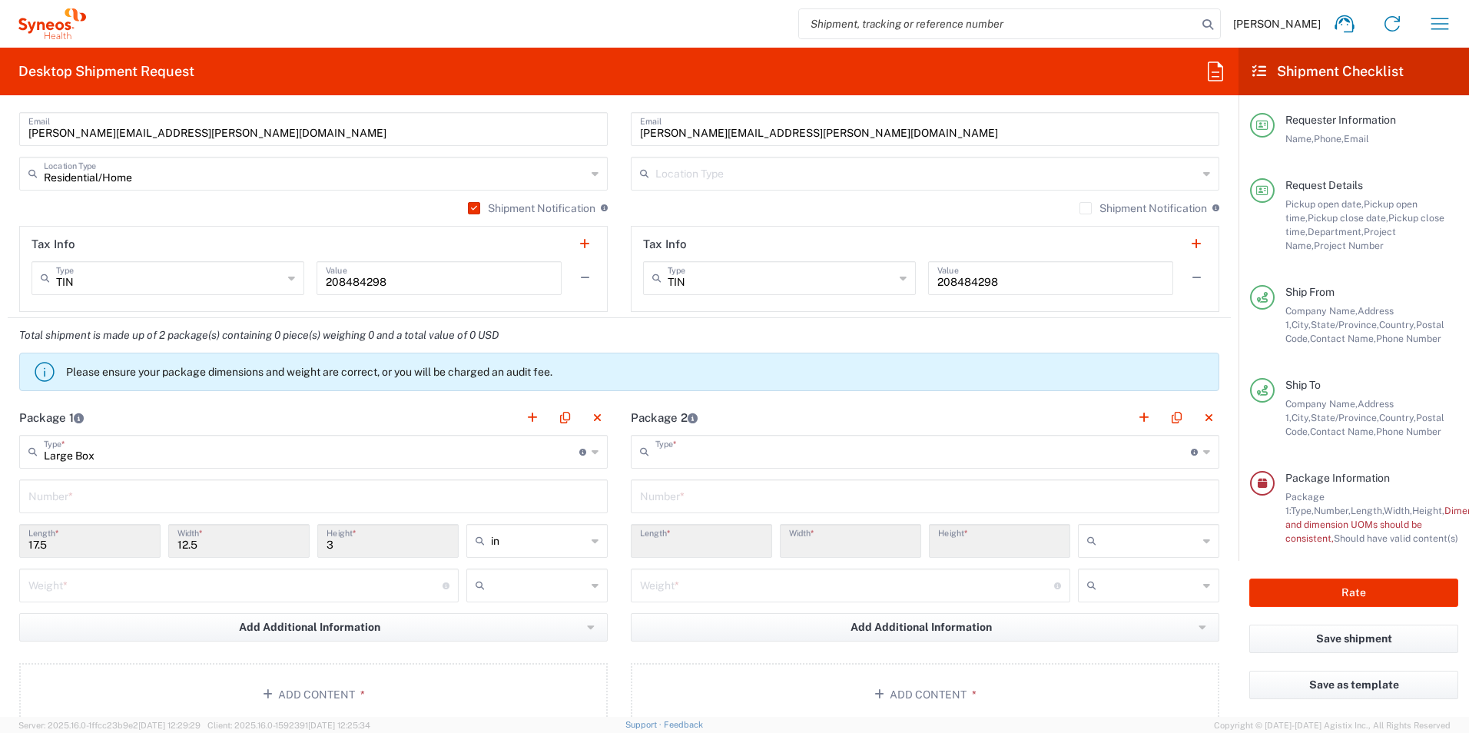
type input "Medium Box"
type input "13"
type input "11.5"
type input "2.5"
type input "in"
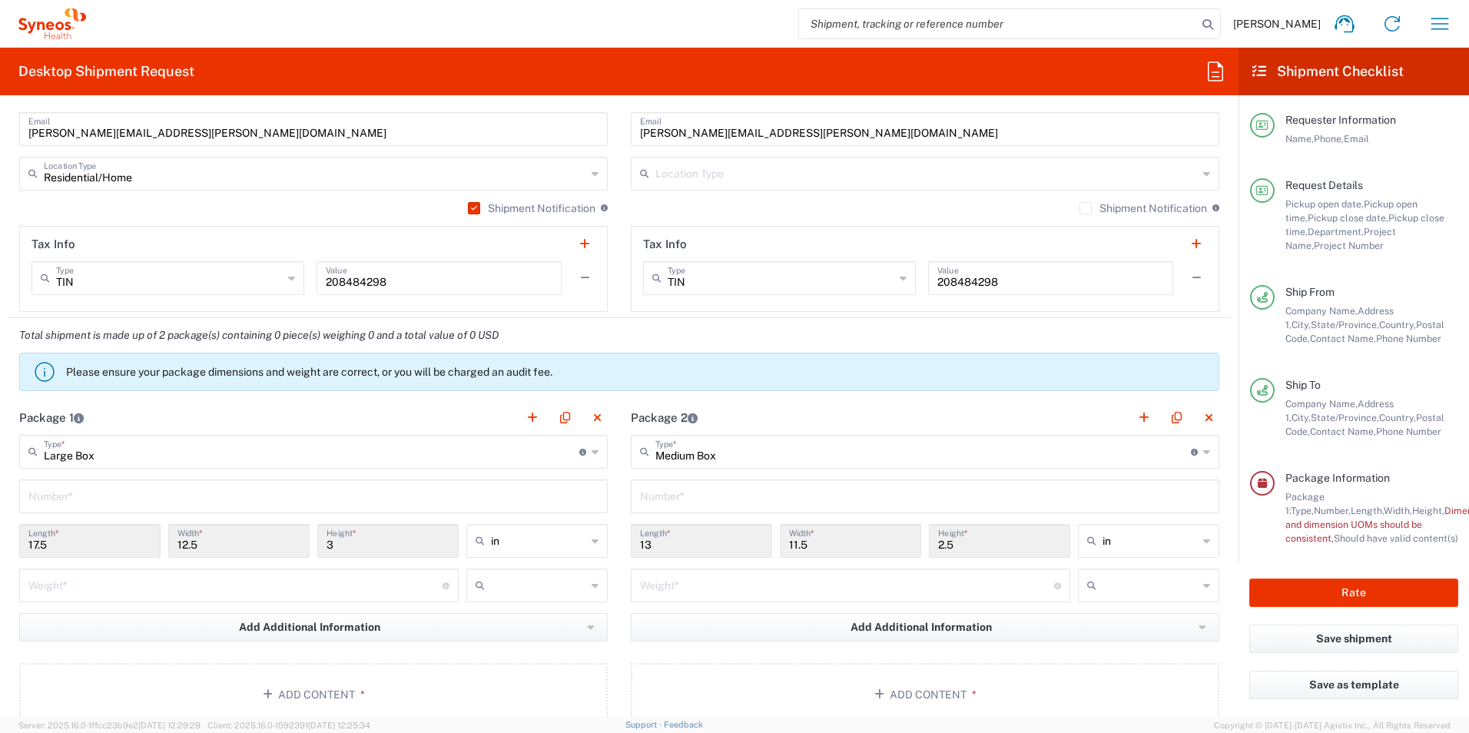
click at [87, 555] on div "17.5 Length *" at bounding box center [89, 541] width 141 height 34
click at [73, 548] on input "17.5" at bounding box center [89, 539] width 123 height 27
click at [49, 543] on input "17.5" at bounding box center [89, 539] width 123 height 27
click at [36, 545] on input "17.5" at bounding box center [89, 539] width 123 height 27
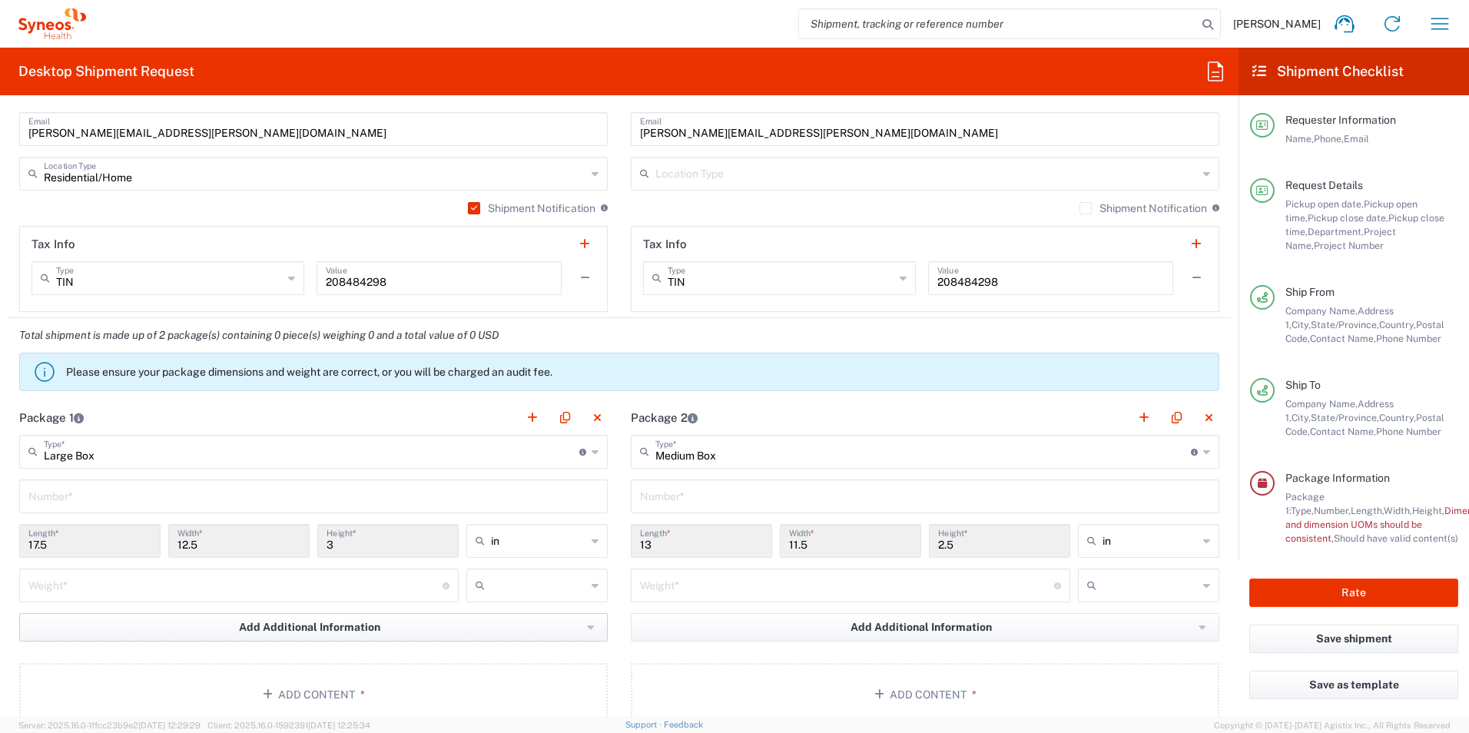
drag, startPoint x: 36, startPoint y: 545, endPoint x: 306, endPoint y: 614, distance: 279.3
click at [36, 545] on input "17.5" at bounding box center [89, 539] width 123 height 27
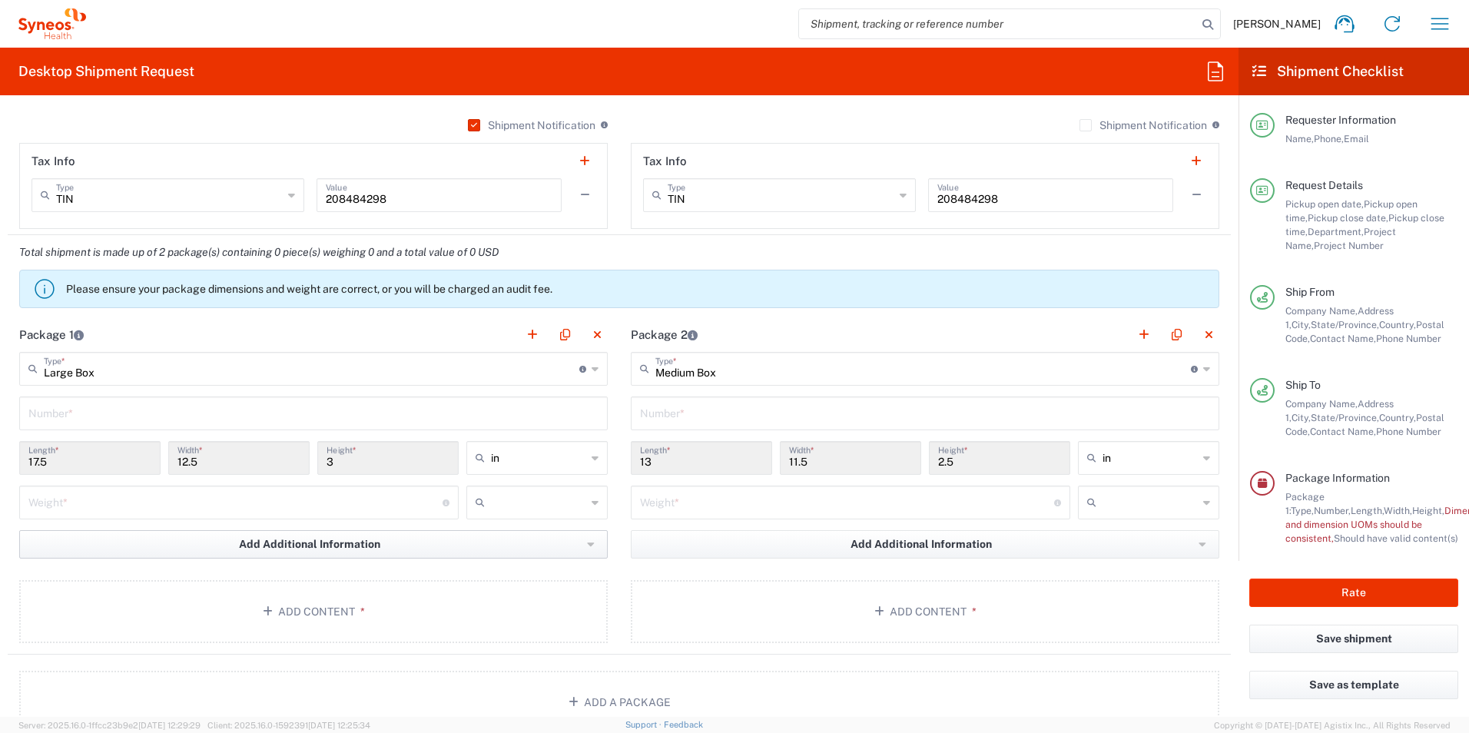
scroll to position [1204, 0]
click at [198, 458] on input "12.5" at bounding box center [238, 457] width 123 height 27
click at [36, 462] on input "17.5" at bounding box center [89, 457] width 123 height 27
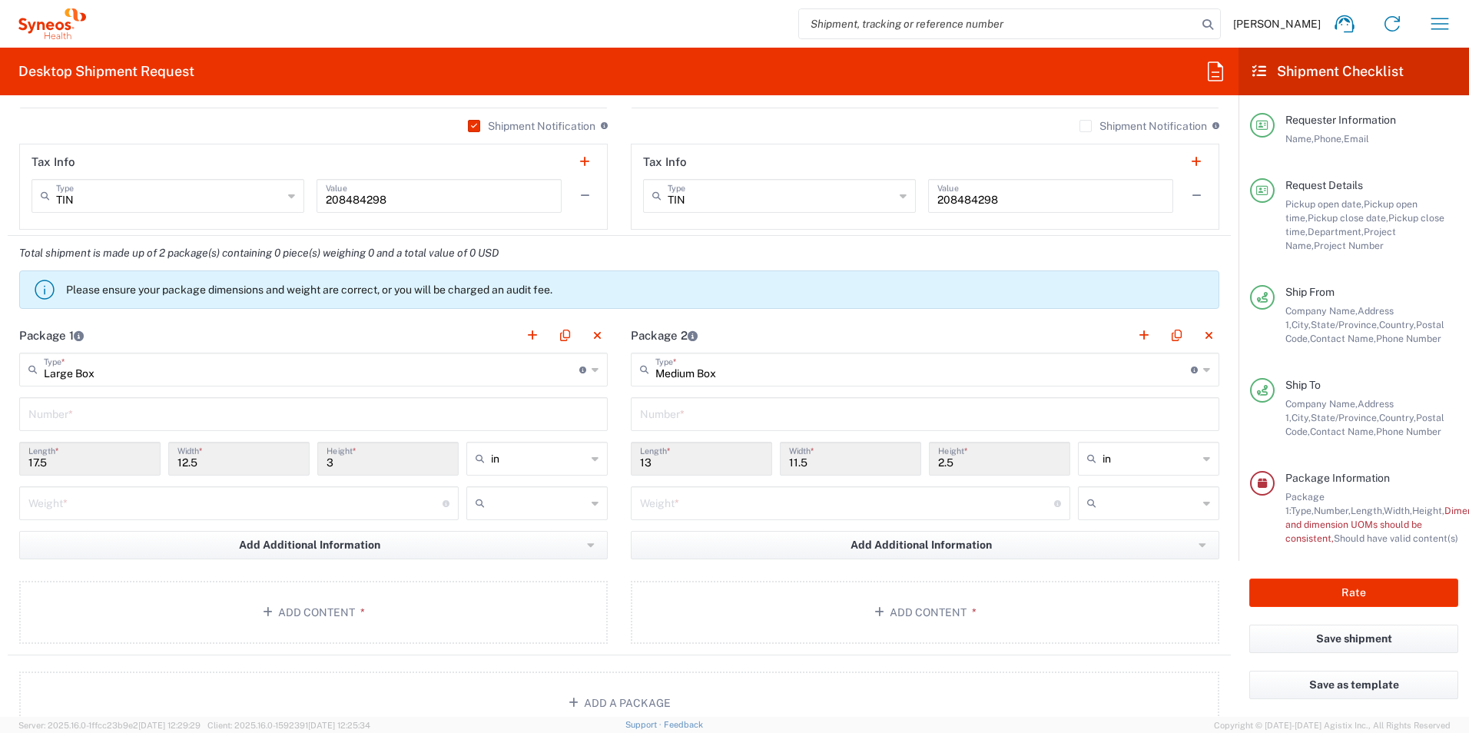
drag, startPoint x: 36, startPoint y: 462, endPoint x: 190, endPoint y: 468, distance: 154.5
click at [190, 468] on input "12.5" at bounding box center [238, 457] width 123 height 27
click at [194, 467] on input "12.5" at bounding box center [238, 457] width 123 height 27
click at [200, 466] on input "12.5" at bounding box center [238, 457] width 123 height 27
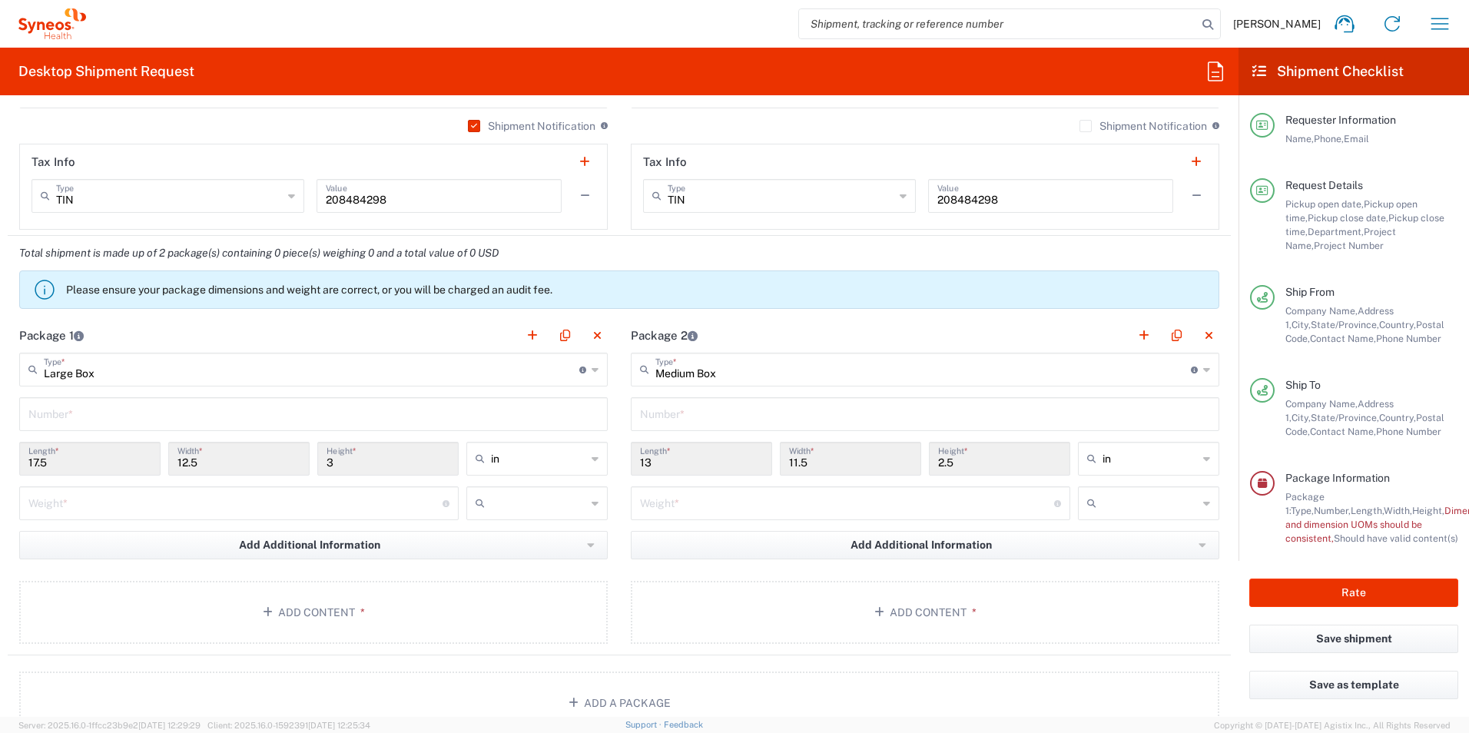
click at [197, 462] on input "12.5" at bounding box center [238, 457] width 123 height 27
drag, startPoint x: 197, startPoint y: 462, endPoint x: 161, endPoint y: 416, distance: 59.6
click at [161, 416] on input "text" at bounding box center [313, 412] width 570 height 27
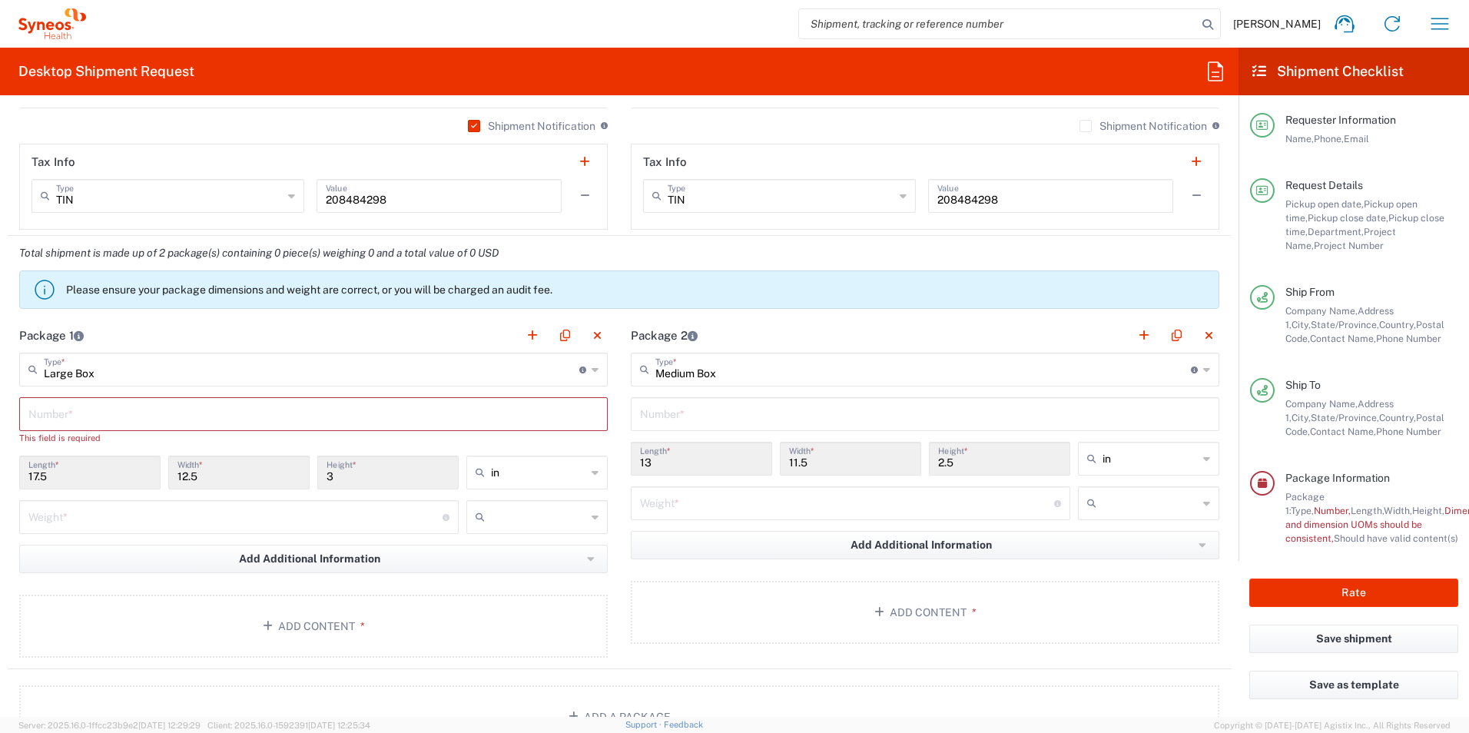
click at [584, 368] on div "Large Box Type * Material used to package goods" at bounding box center [313, 370] width 588 height 34
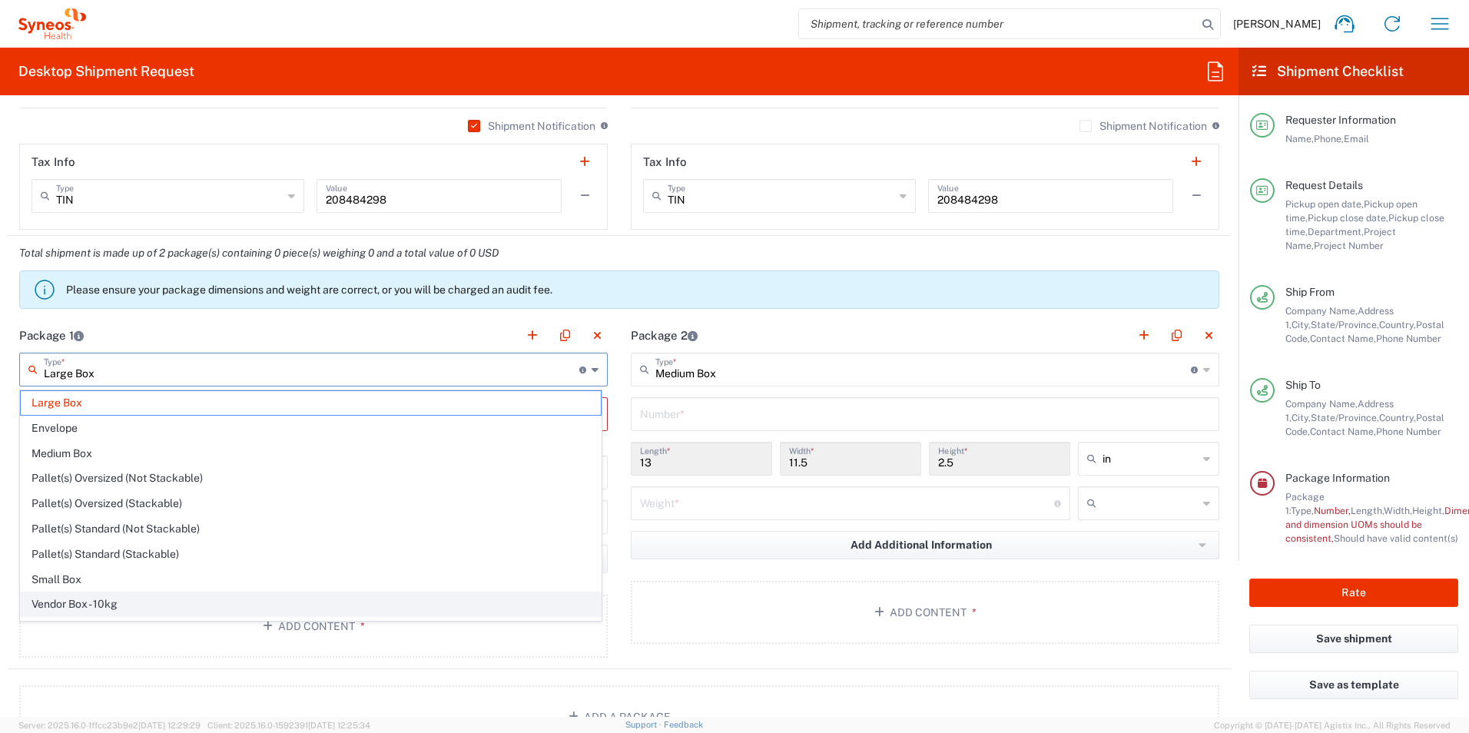
scroll to position [47, 0]
click at [154, 596] on span "Your Packaging" at bounding box center [311, 608] width 580 height 24
type input "Your Packaging"
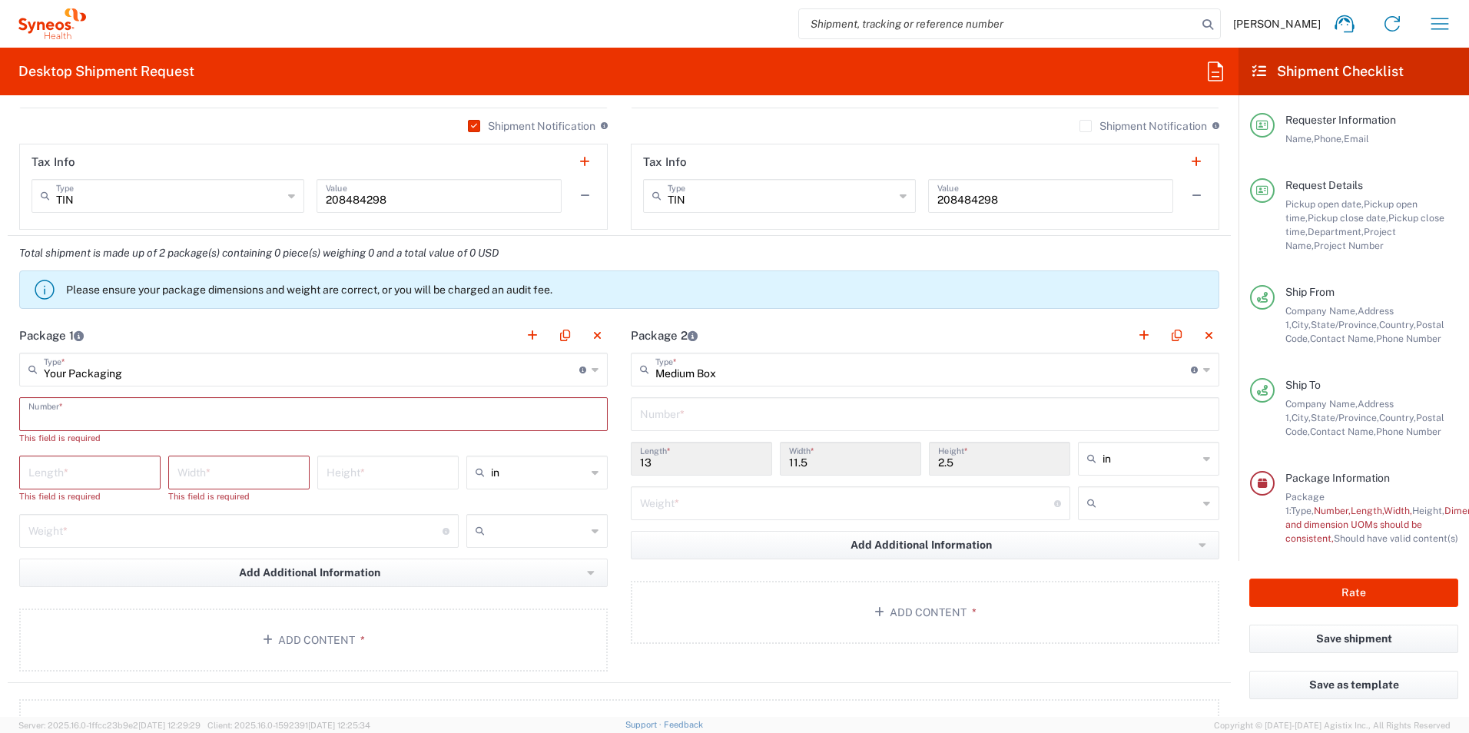
click at [102, 419] on input "text" at bounding box center [313, 412] width 570 height 27
type input "q"
type input "1"
click at [94, 465] on input "number" at bounding box center [89, 457] width 123 height 27
type input "20"
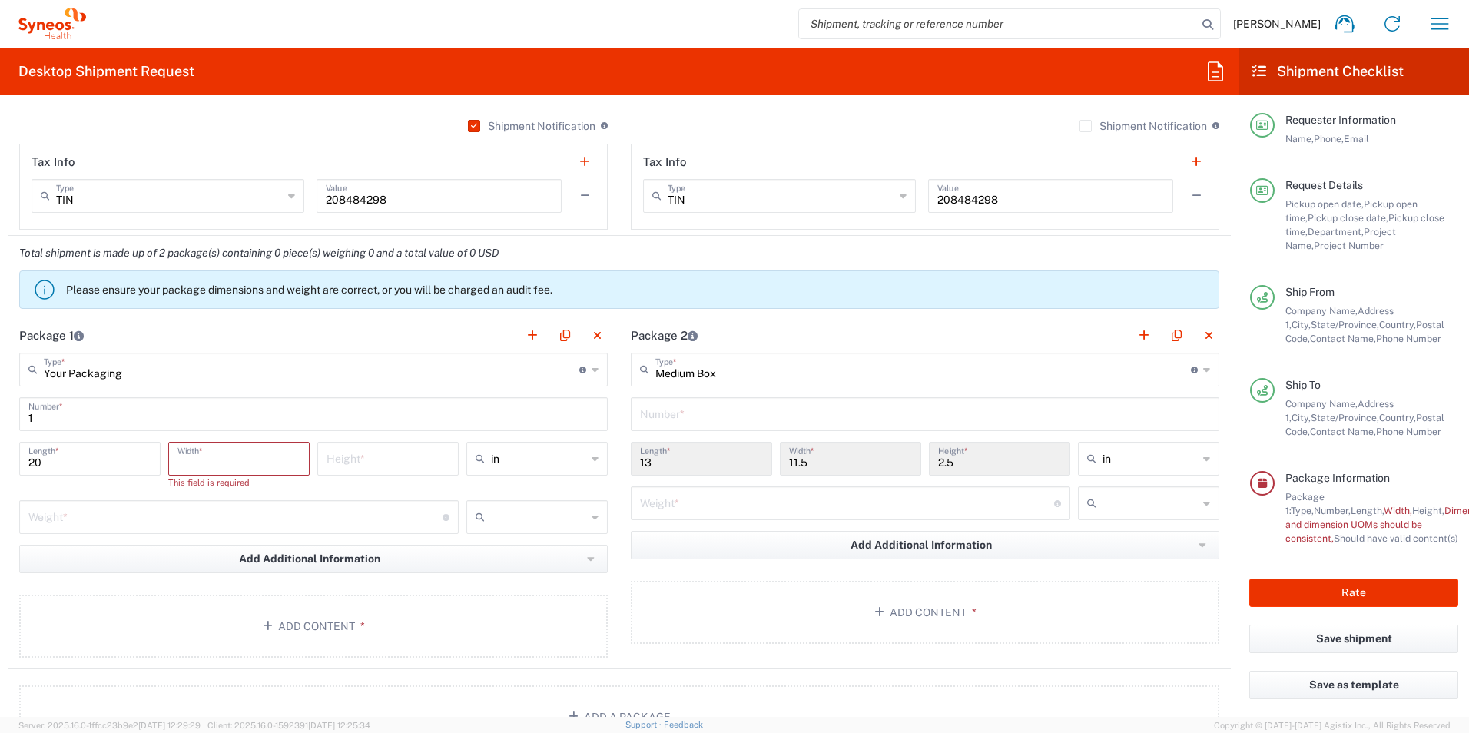
click at [182, 455] on input "number" at bounding box center [238, 457] width 123 height 27
type input "20"
click at [350, 461] on input "number" at bounding box center [387, 457] width 123 height 27
type input "20"
click at [343, 499] on input "number" at bounding box center [235, 502] width 414 height 27
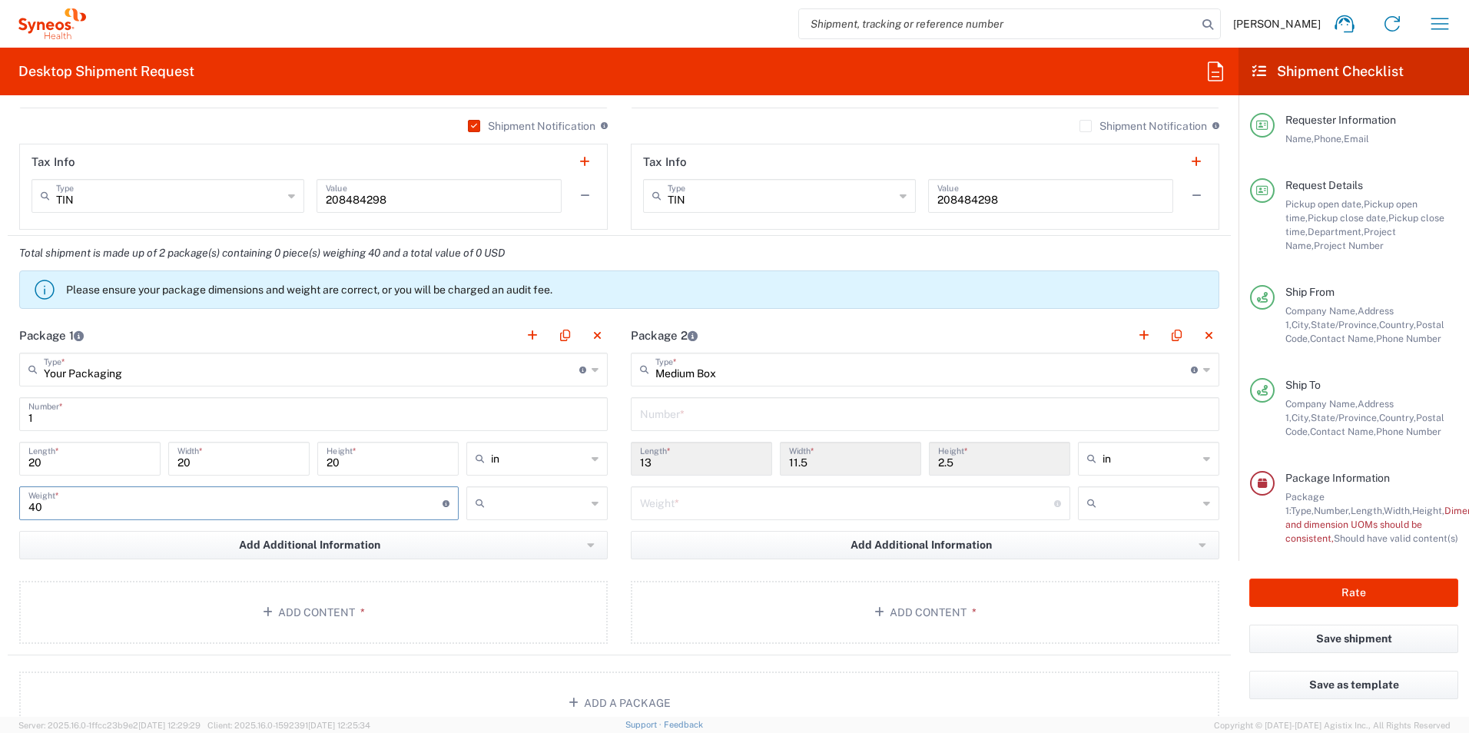
drag, startPoint x: 343, startPoint y: 499, endPoint x: 26, endPoint y: 502, distance: 317.2
click at [26, 502] on div "40 Weight * Total weight of package(s) in pounds or kilograms" at bounding box center [238, 503] width 439 height 34
type input "30"
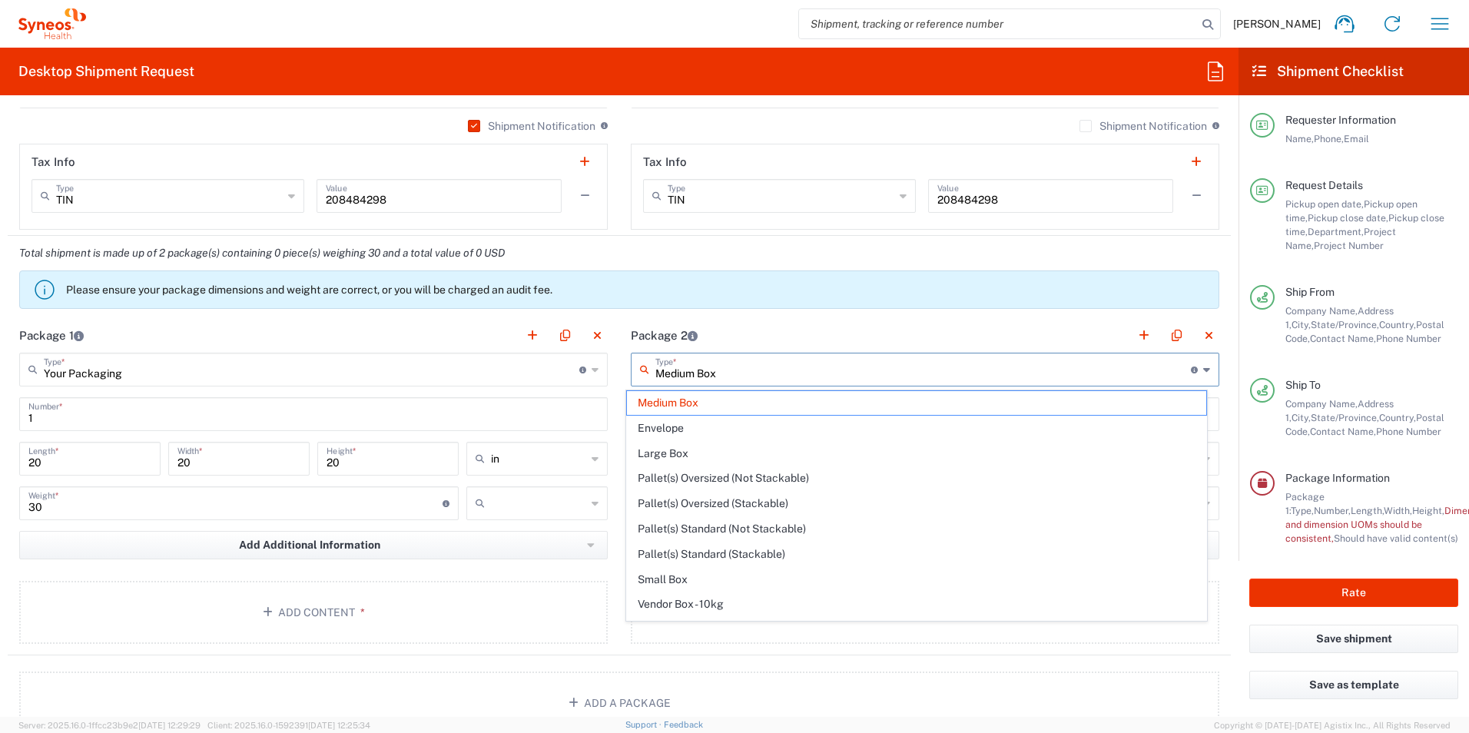
click at [707, 363] on input "Medium Box" at bounding box center [922, 368] width 535 height 27
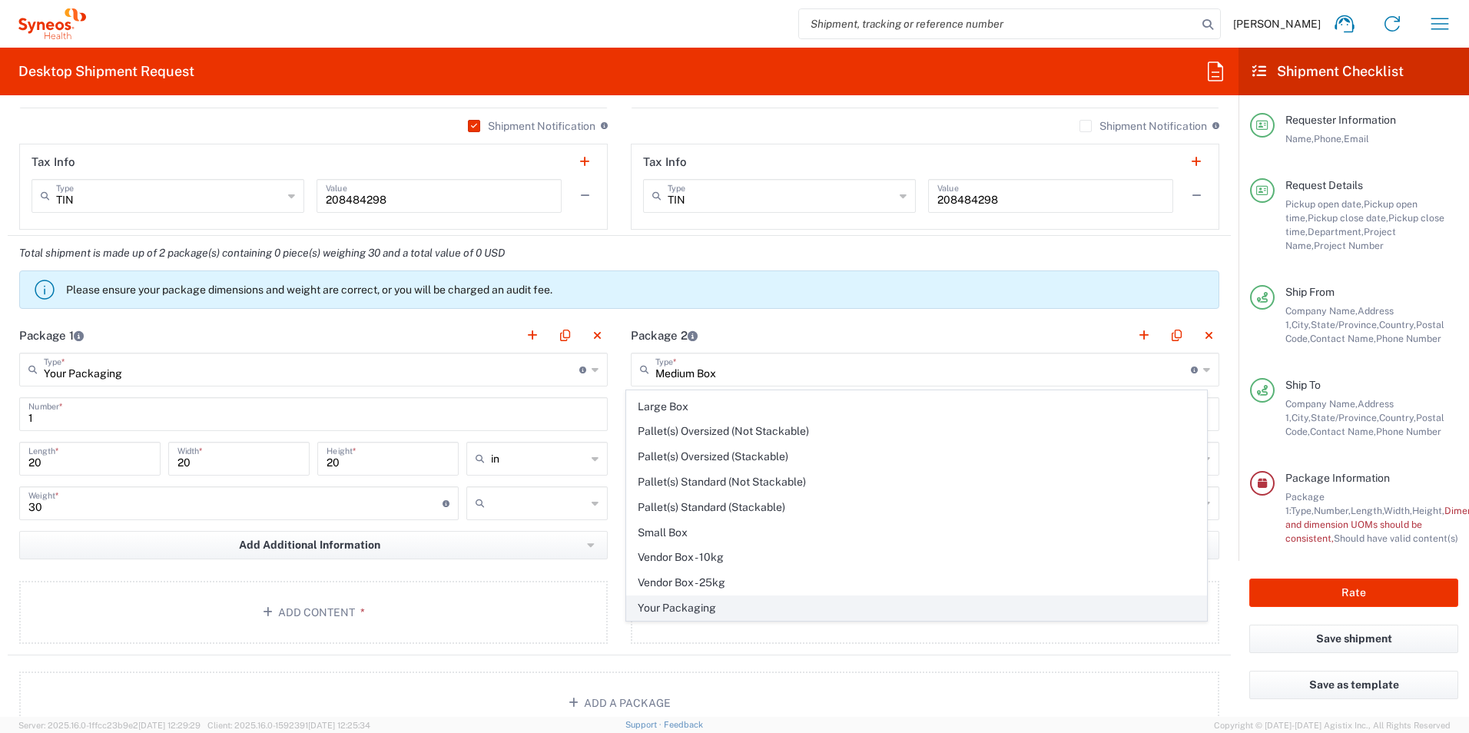
click at [693, 602] on span "Your Packaging" at bounding box center [917, 608] width 580 height 24
type input "Your Packaging"
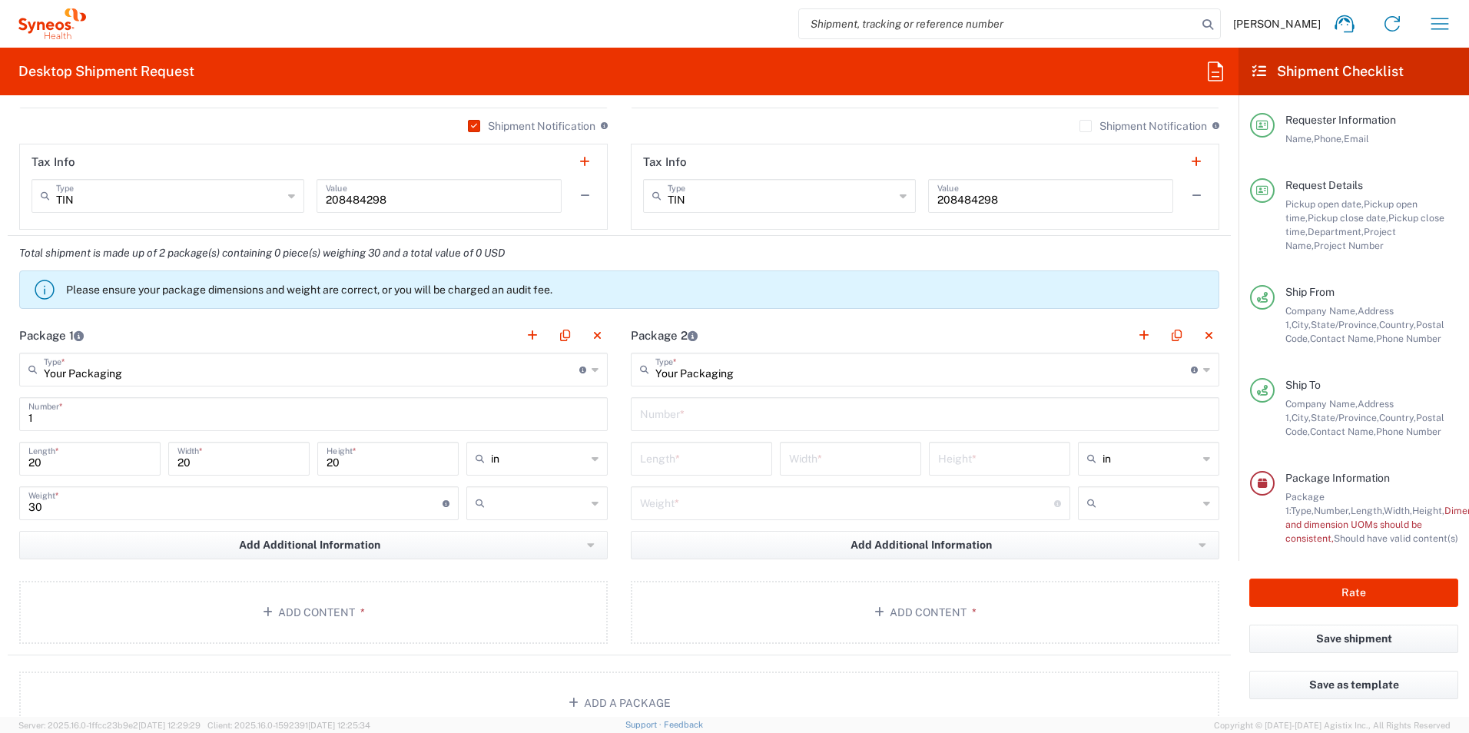
click at [695, 418] on input "text" at bounding box center [925, 412] width 570 height 27
type input "1"
click at [671, 459] on input "number" at bounding box center [701, 457] width 123 height 27
type input "36"
click at [813, 479] on div "Width *" at bounding box center [850, 464] width 149 height 45
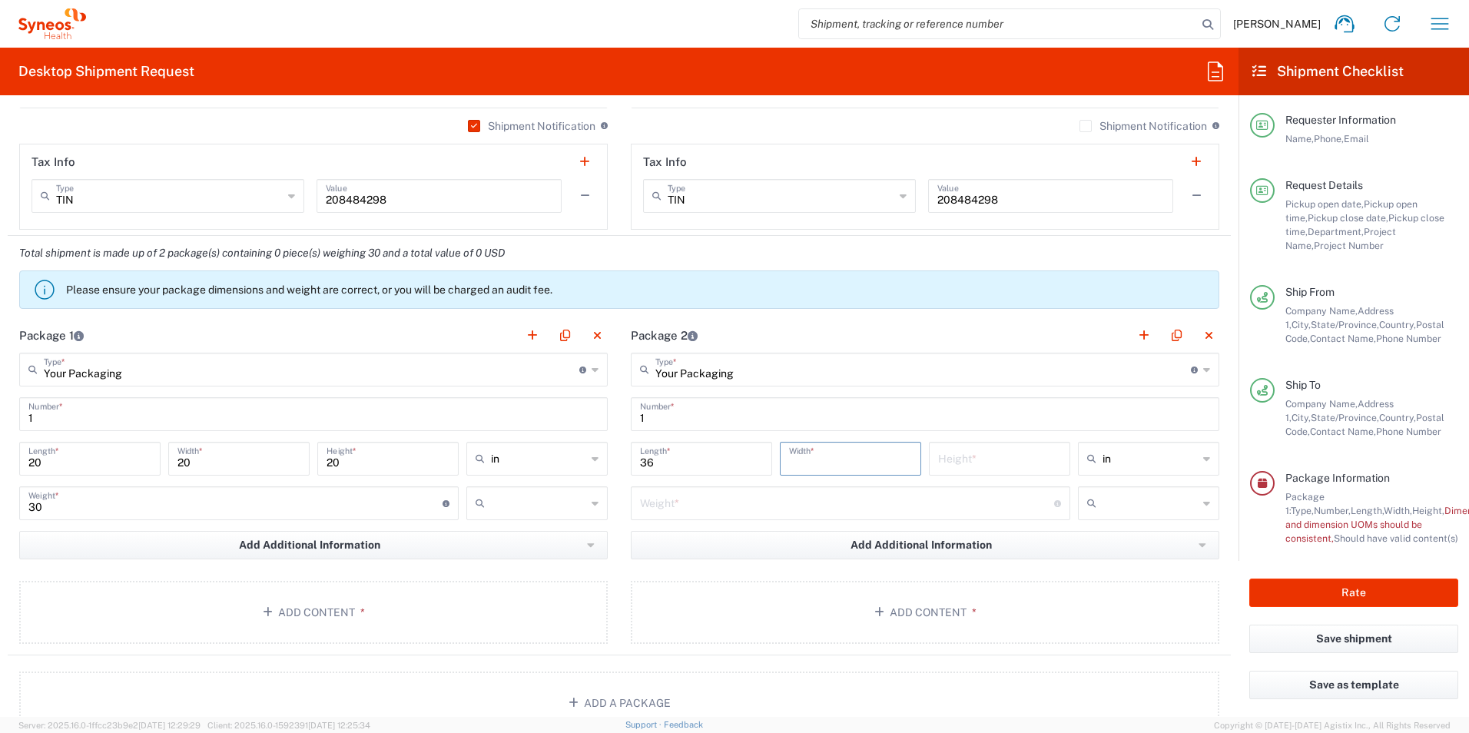
click at [804, 462] on input "number" at bounding box center [850, 457] width 123 height 27
type input "10"
click at [929, 458] on div "Height *" at bounding box center [999, 459] width 141 height 34
click at [969, 462] on input "number" at bounding box center [999, 457] width 123 height 27
type input "10"
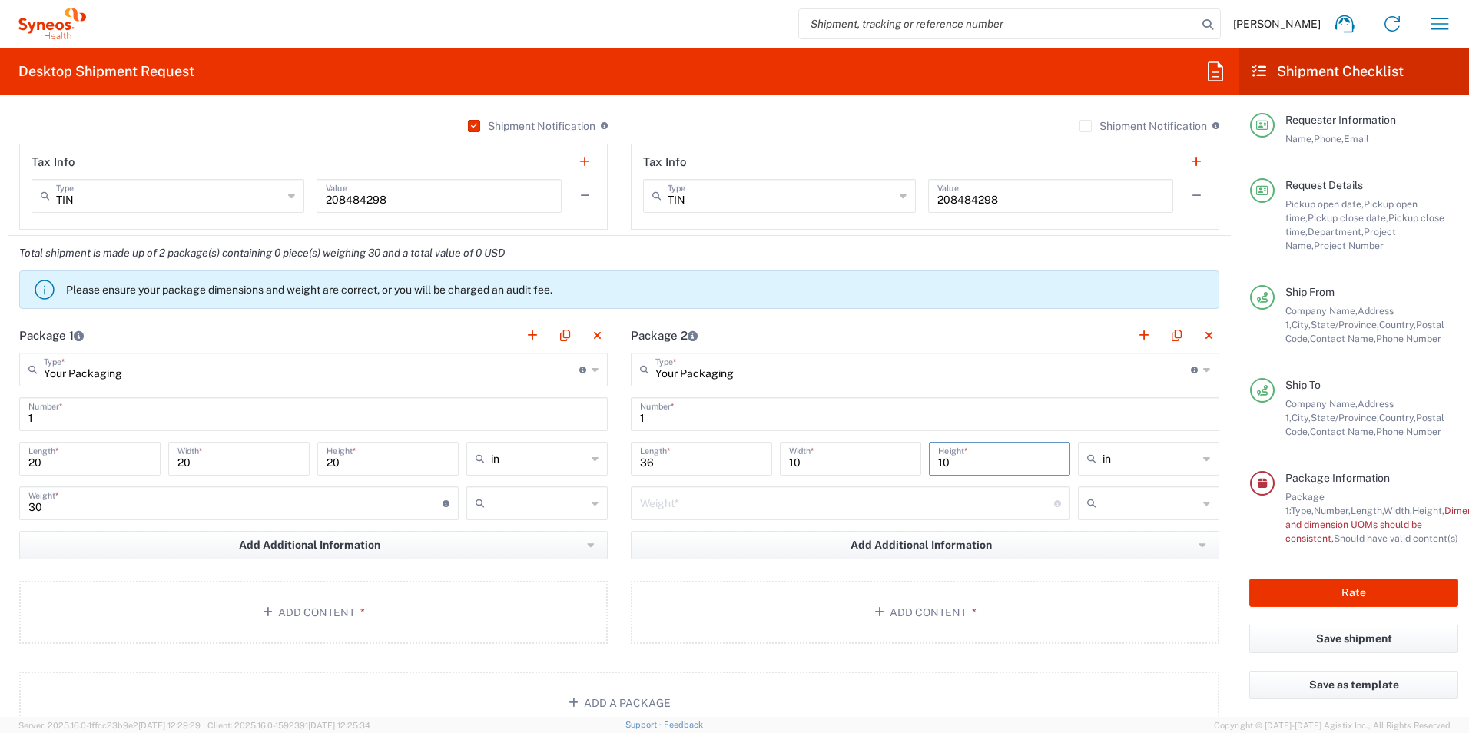
click at [942, 501] on input "number" at bounding box center [847, 502] width 414 height 27
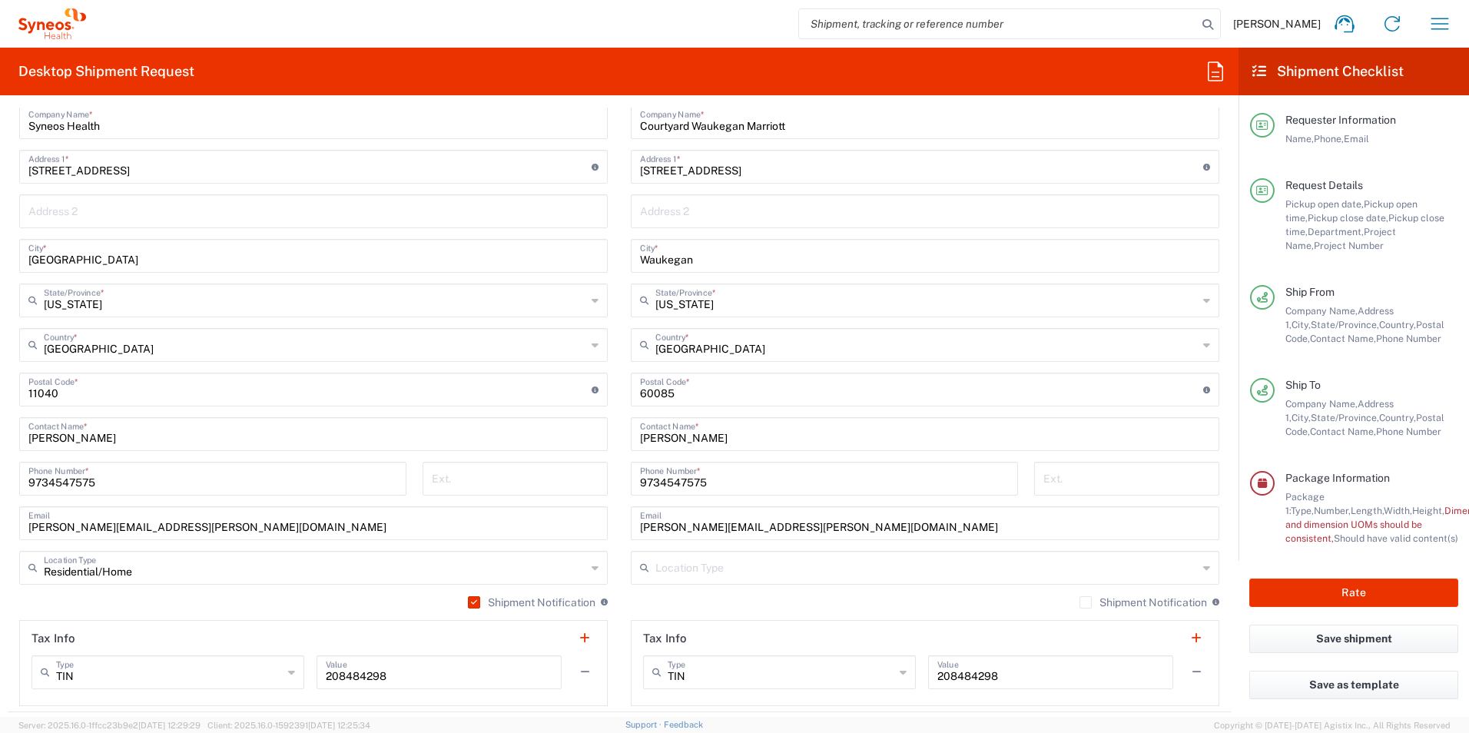
scroll to position [710, 0]
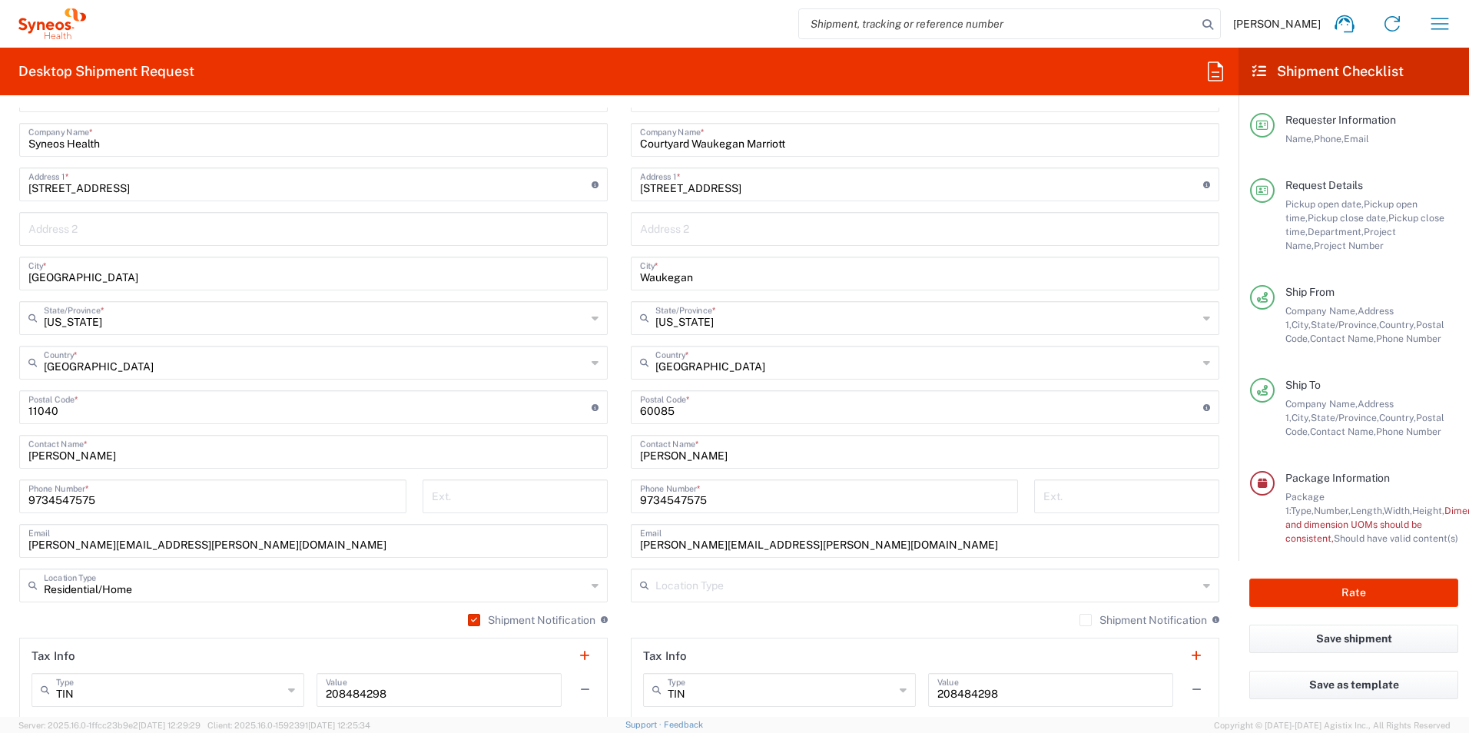
type input "20"
click at [1079, 620] on label "Shipment Notification" at bounding box center [1143, 620] width 128 height 12
click at [1085, 620] on input "Shipment Notification" at bounding box center [1085, 620] width 0 height 0
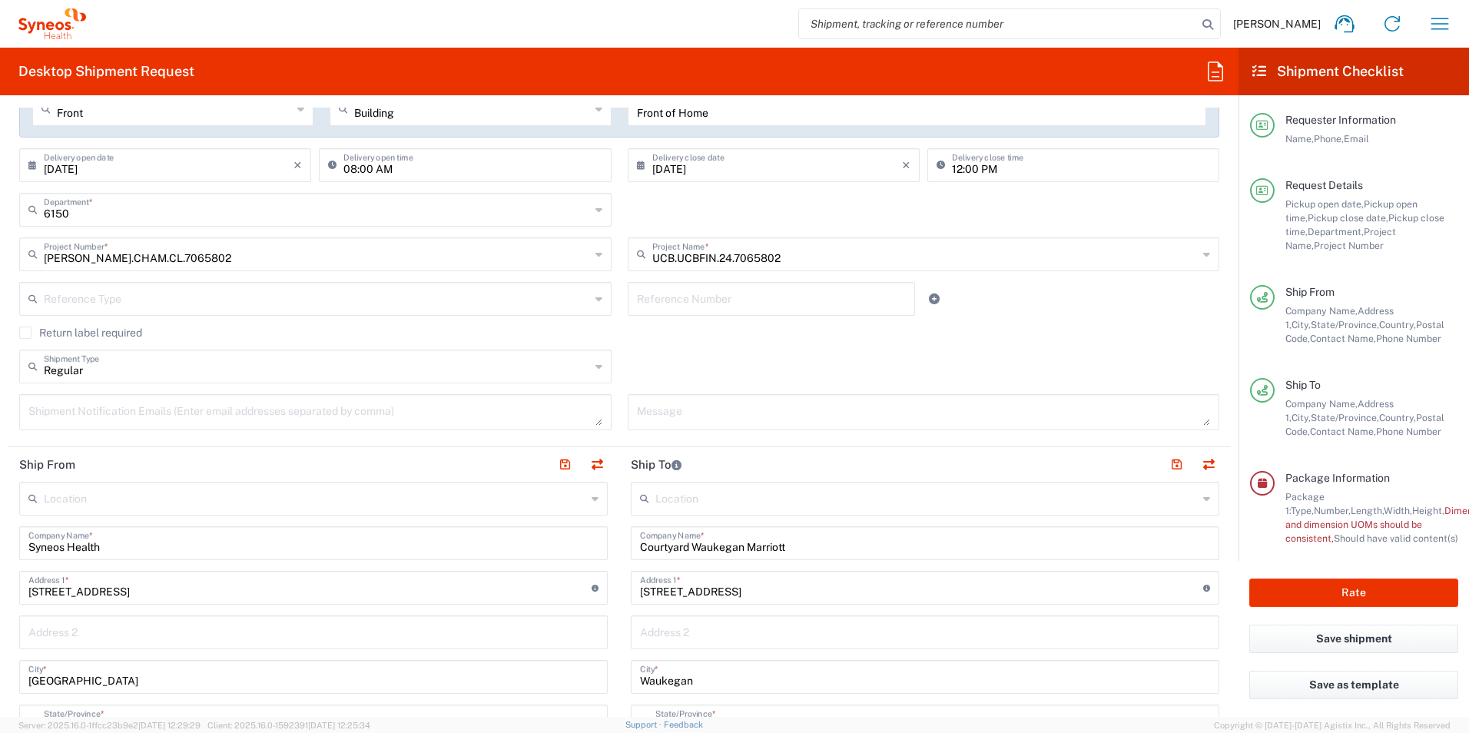
scroll to position [0, 0]
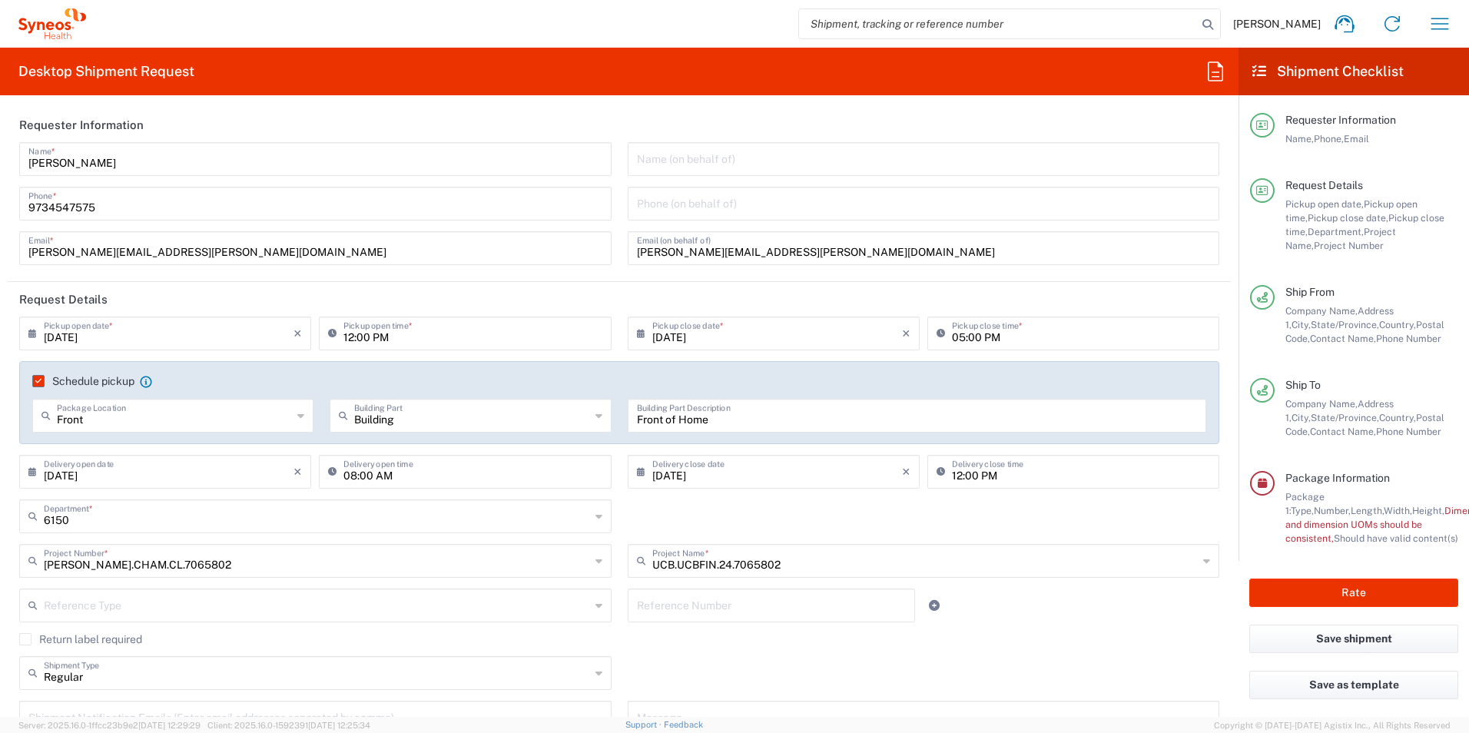
click at [647, 254] on input "[PERSON_NAME][EMAIL_ADDRESS][PERSON_NAME][DOMAIN_NAME]" at bounding box center [924, 246] width 574 height 27
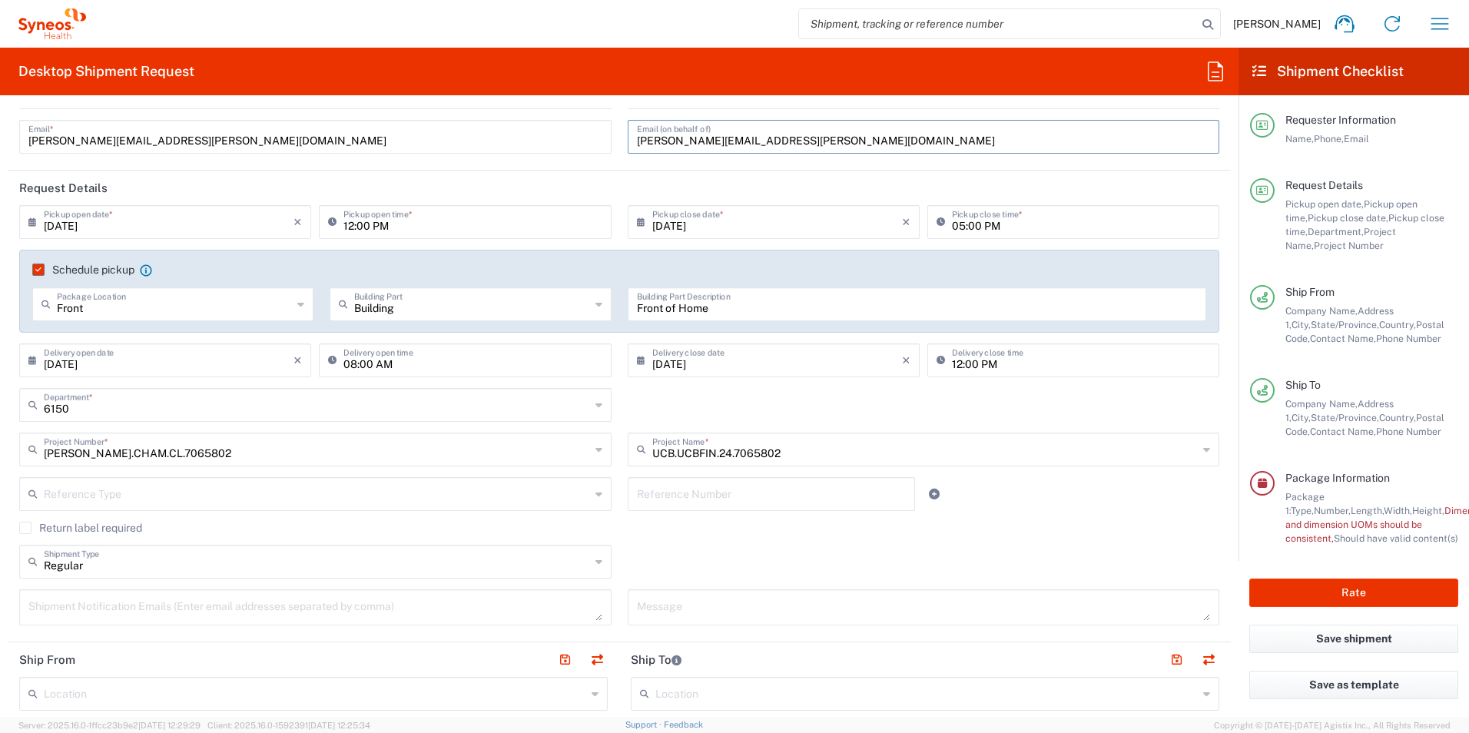
scroll to position [112, 0]
type input "[PERSON_NAME][EMAIL_ADDRESS][PERSON_NAME][DOMAIN_NAME]"
click at [345, 225] on input "12:00 PM" at bounding box center [472, 220] width 258 height 27
click at [383, 228] on input "9:00 PM" at bounding box center [472, 220] width 258 height 27
type input "09:00 AM"
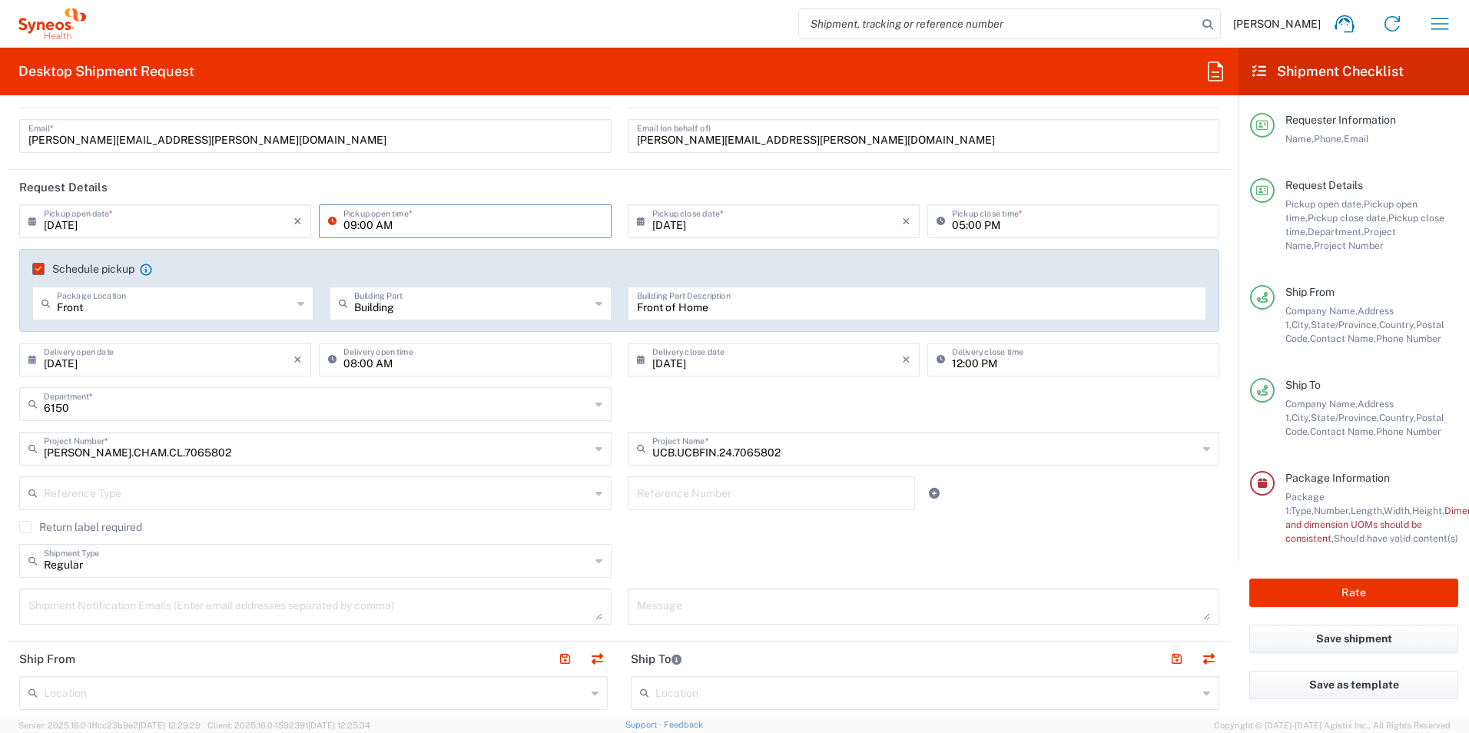
click at [465, 276] on div "Schedule pickup When scheduling a pickup please be sure to meet the following c…" at bounding box center [620, 274] width 1190 height 25
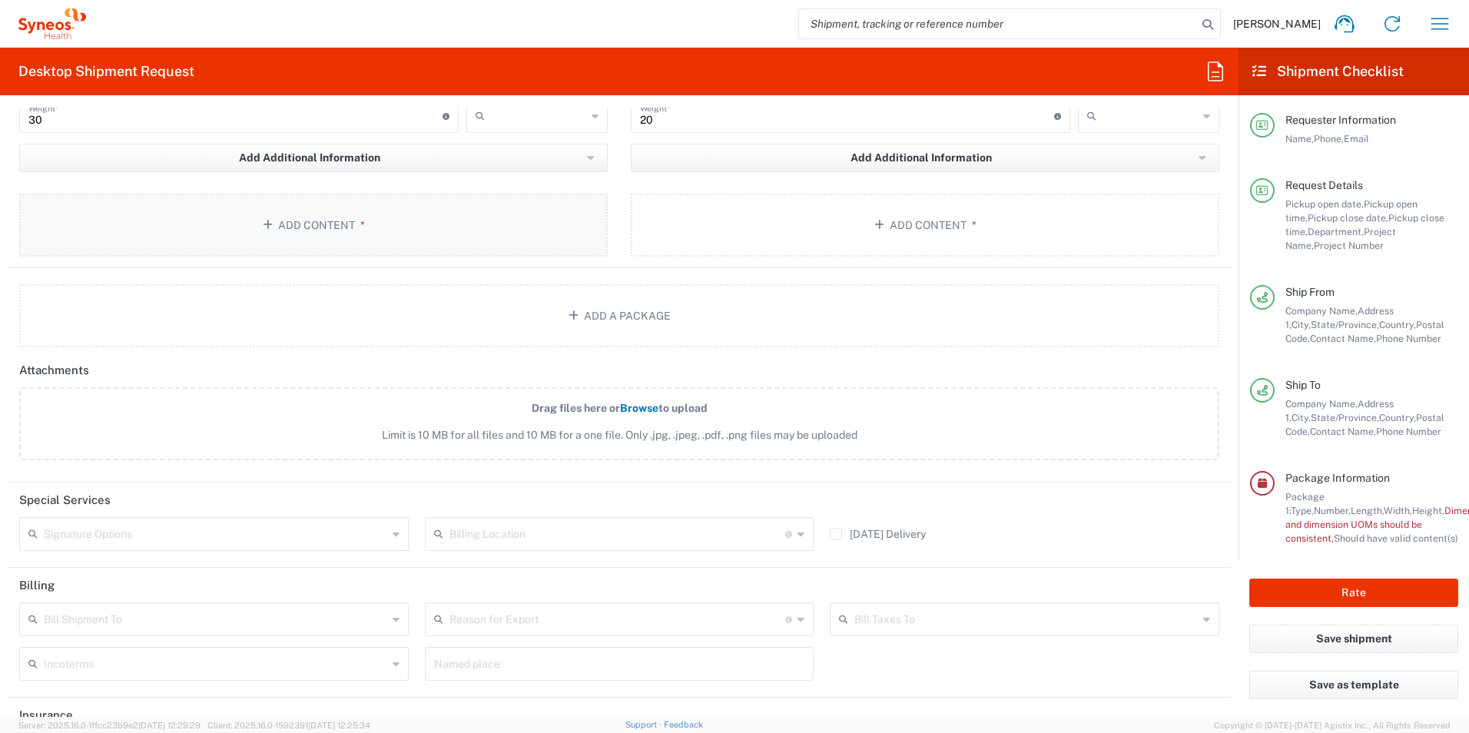
scroll to position [1671, 0]
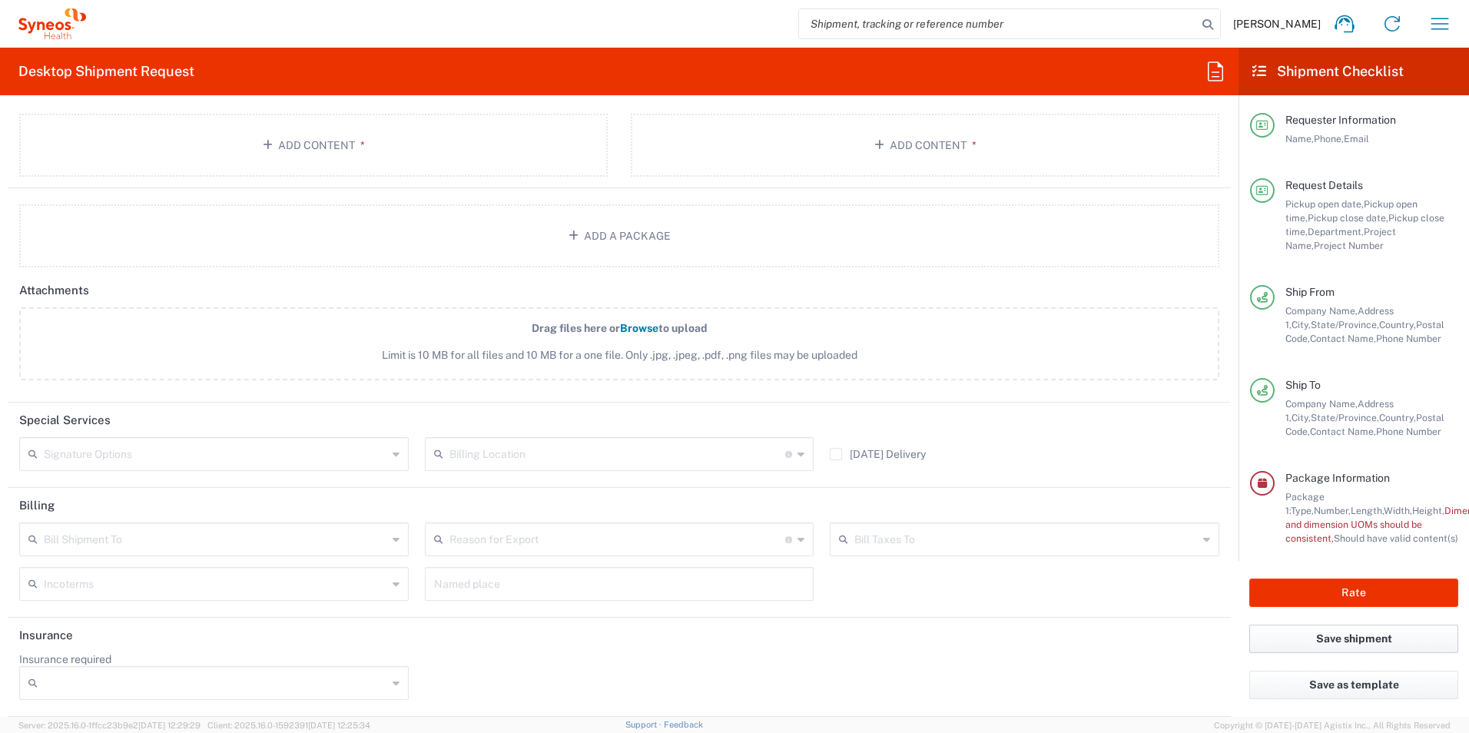
click at [1345, 641] on button "Save shipment" at bounding box center [1353, 638] width 209 height 28
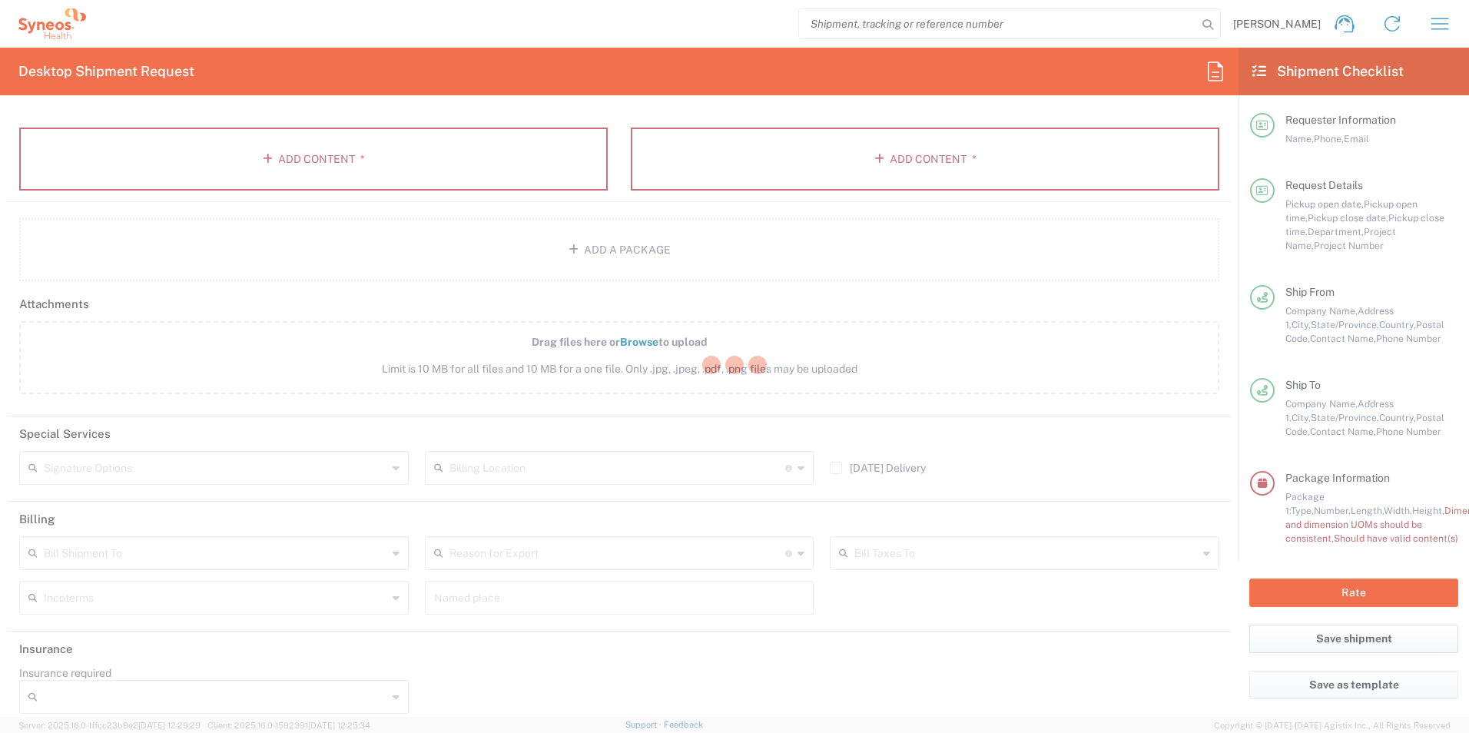
scroll to position [1684, 0]
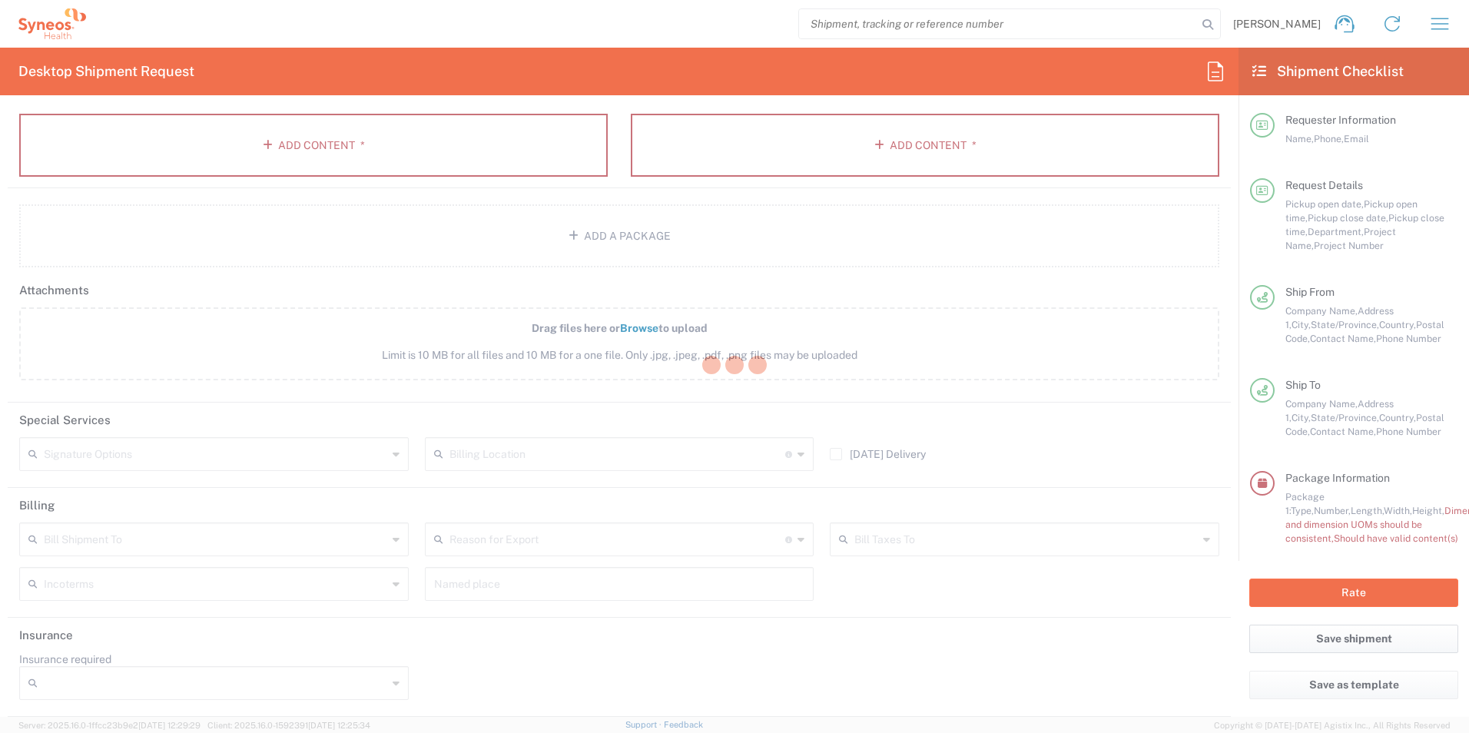
type input "[PERSON_NAME].CHAM.CL.7065802"
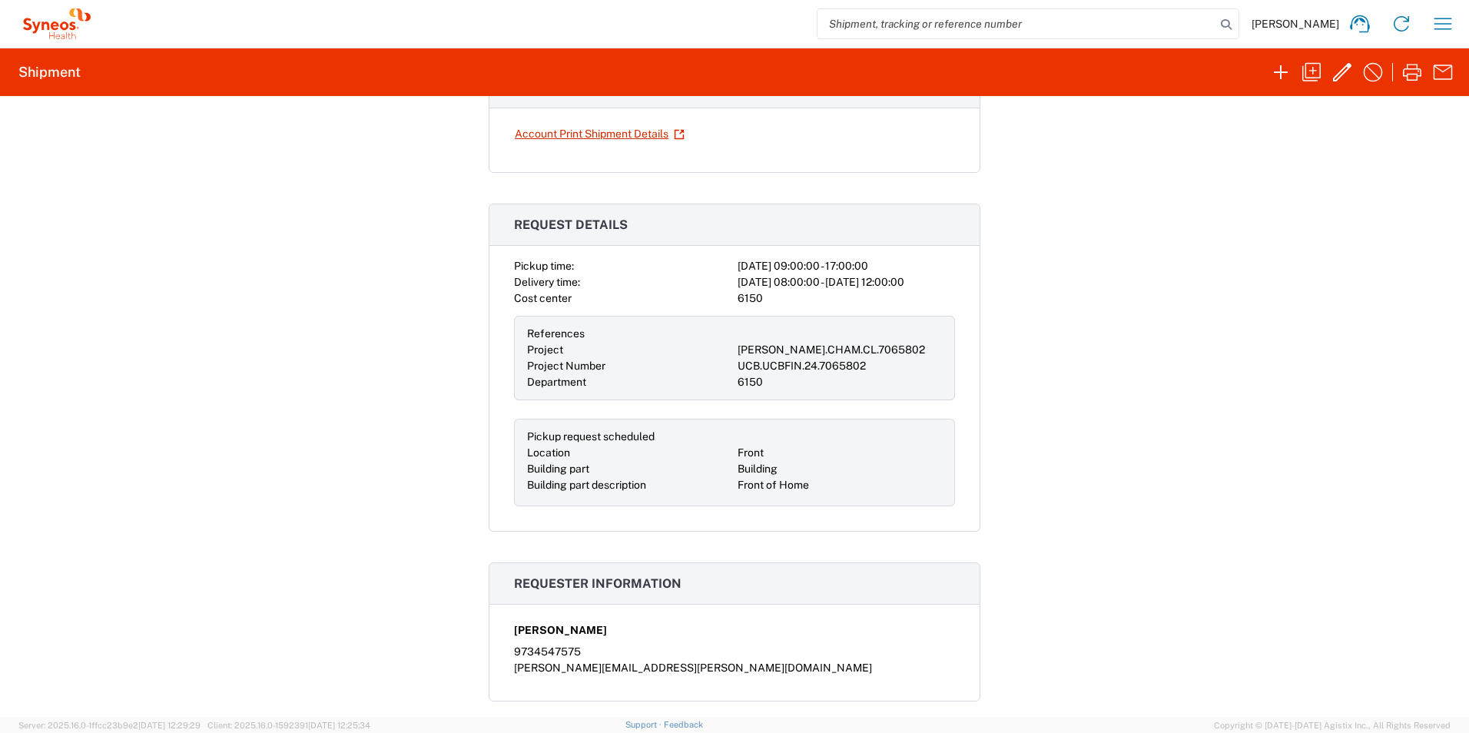
scroll to position [115, 0]
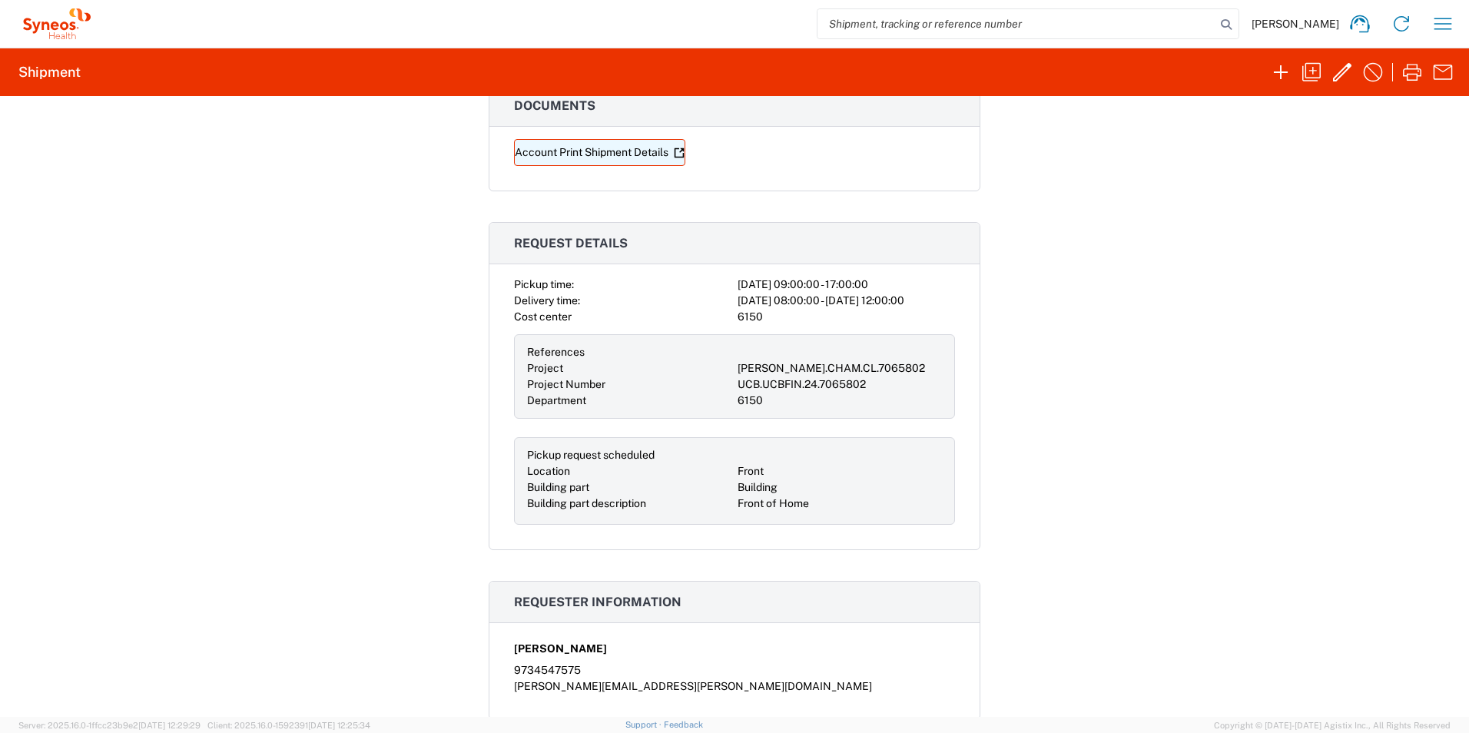
click at [557, 151] on link "Account Print Shipment Details" at bounding box center [599, 152] width 171 height 27
click at [1449, 15] on icon "button" at bounding box center [1442, 24] width 25 height 25
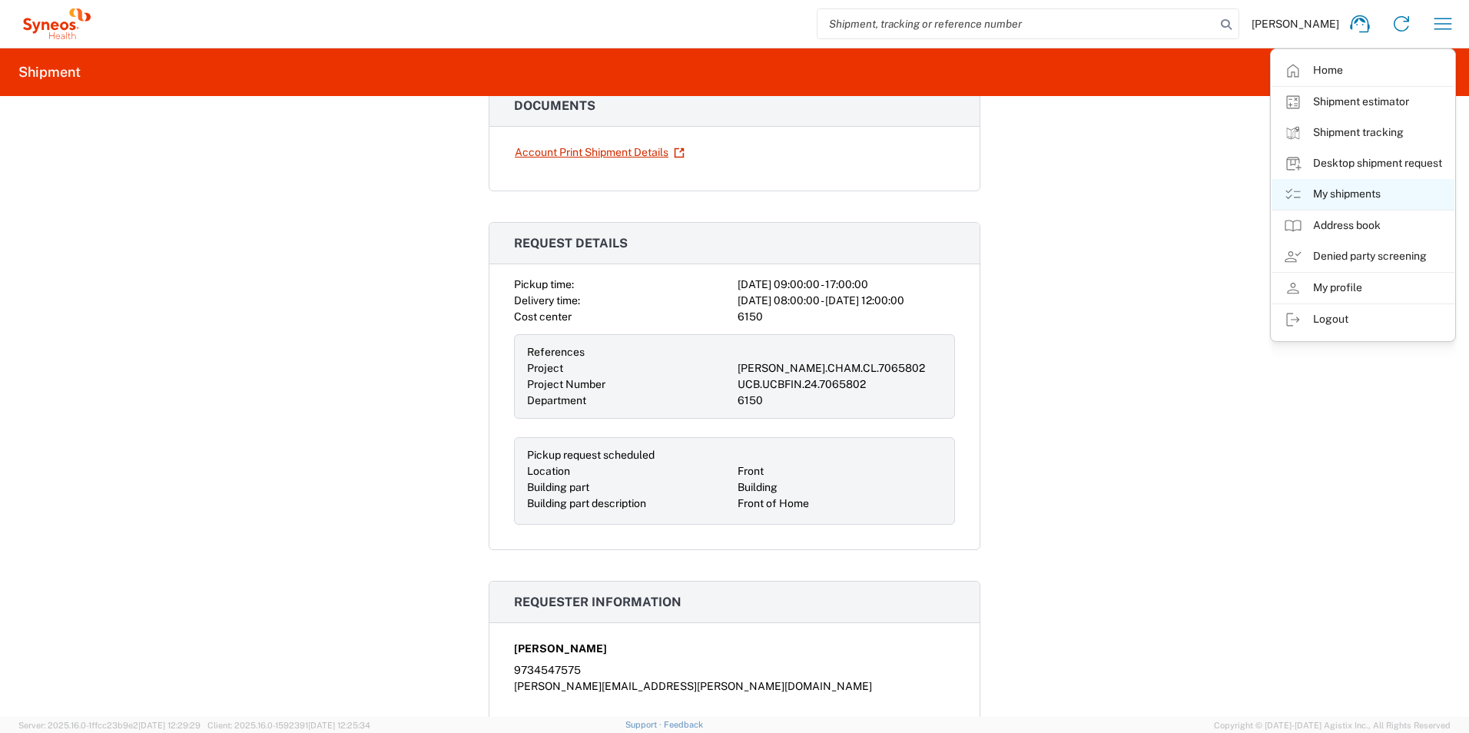
click at [1336, 187] on link "My shipments" at bounding box center [1362, 194] width 183 height 31
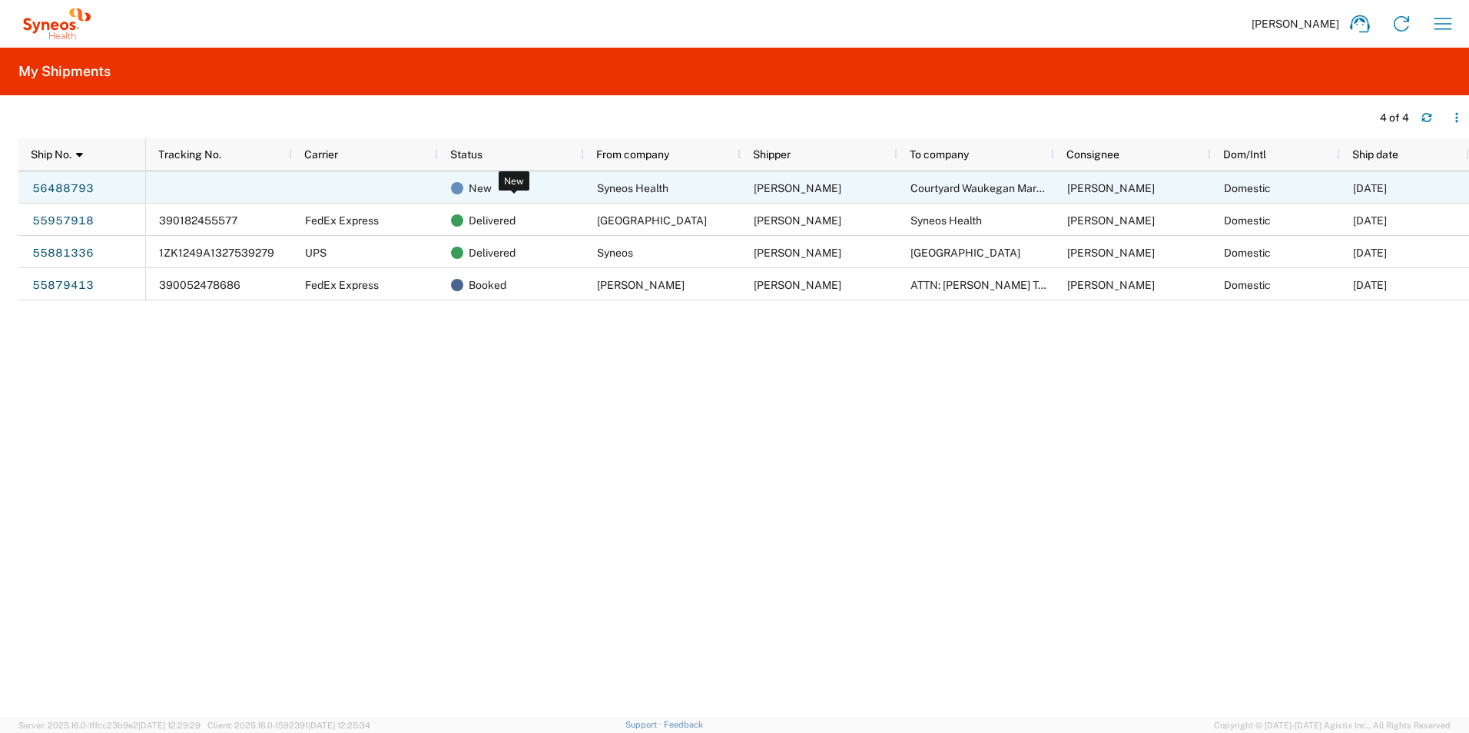
click at [506, 184] on div "New" at bounding box center [514, 188] width 126 height 32
click at [363, 184] on div at bounding box center [365, 187] width 146 height 32
click at [65, 188] on link "56488793" at bounding box center [62, 188] width 63 height 25
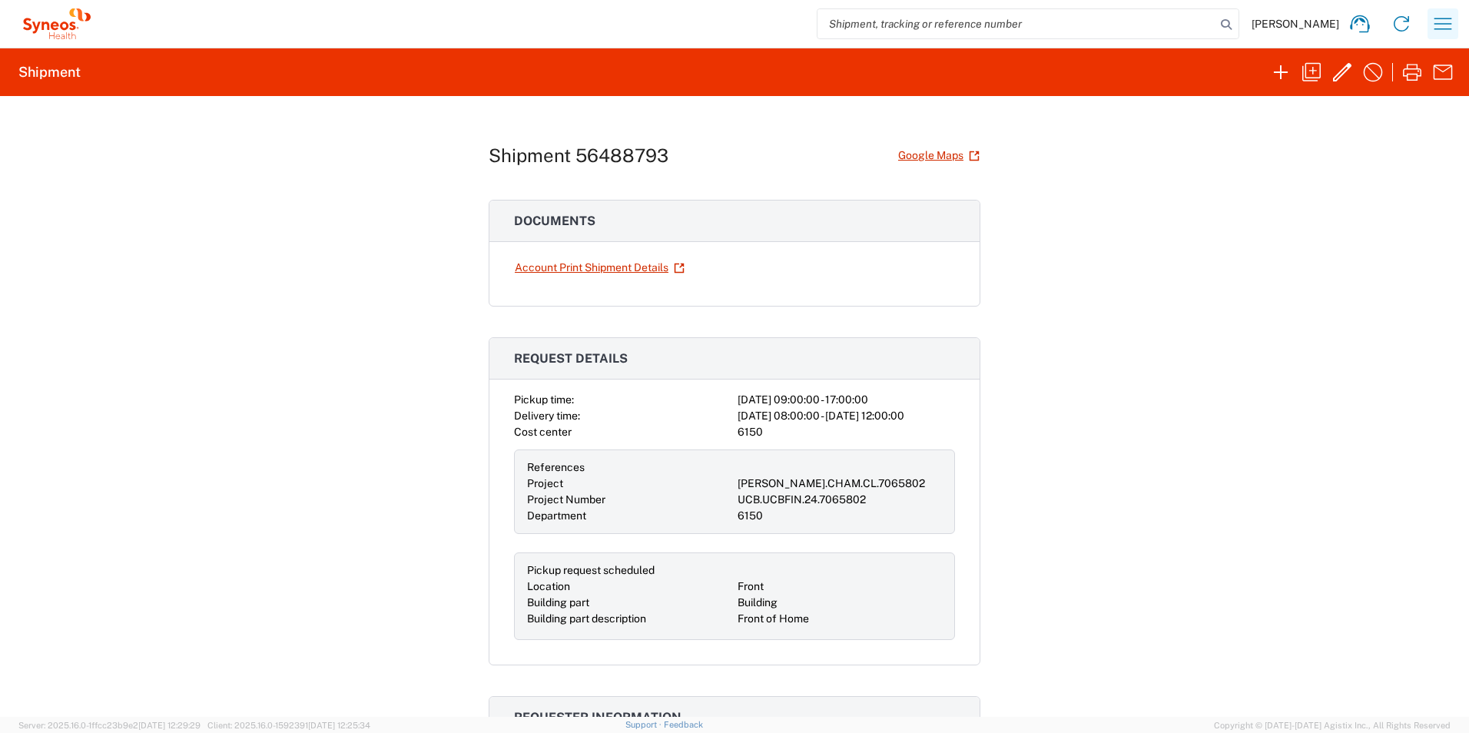
click at [1437, 22] on icon "button" at bounding box center [1442, 24] width 25 height 25
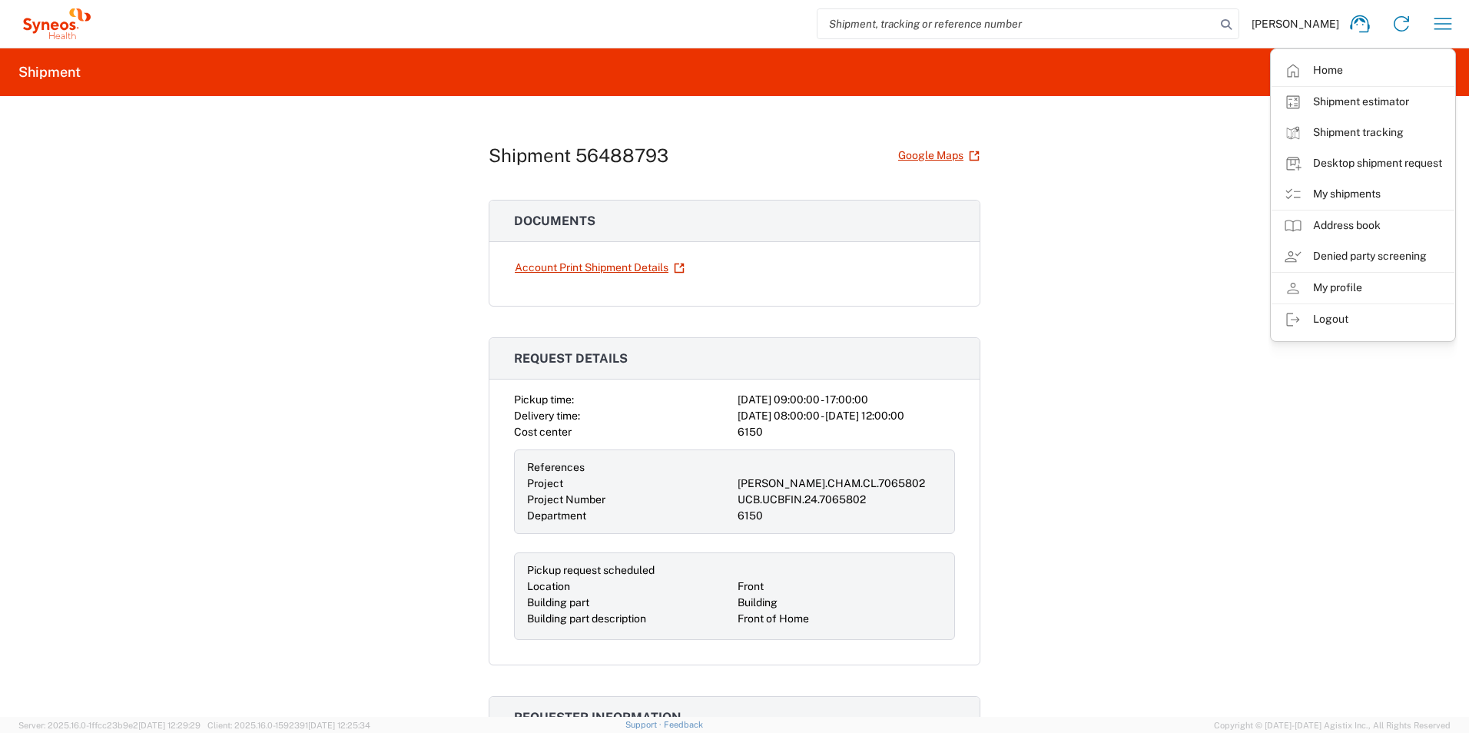
click at [1199, 234] on div "Shipment 56488793 Google Maps Documents Account Print Shipment Details Request …" at bounding box center [734, 406] width 1469 height 621
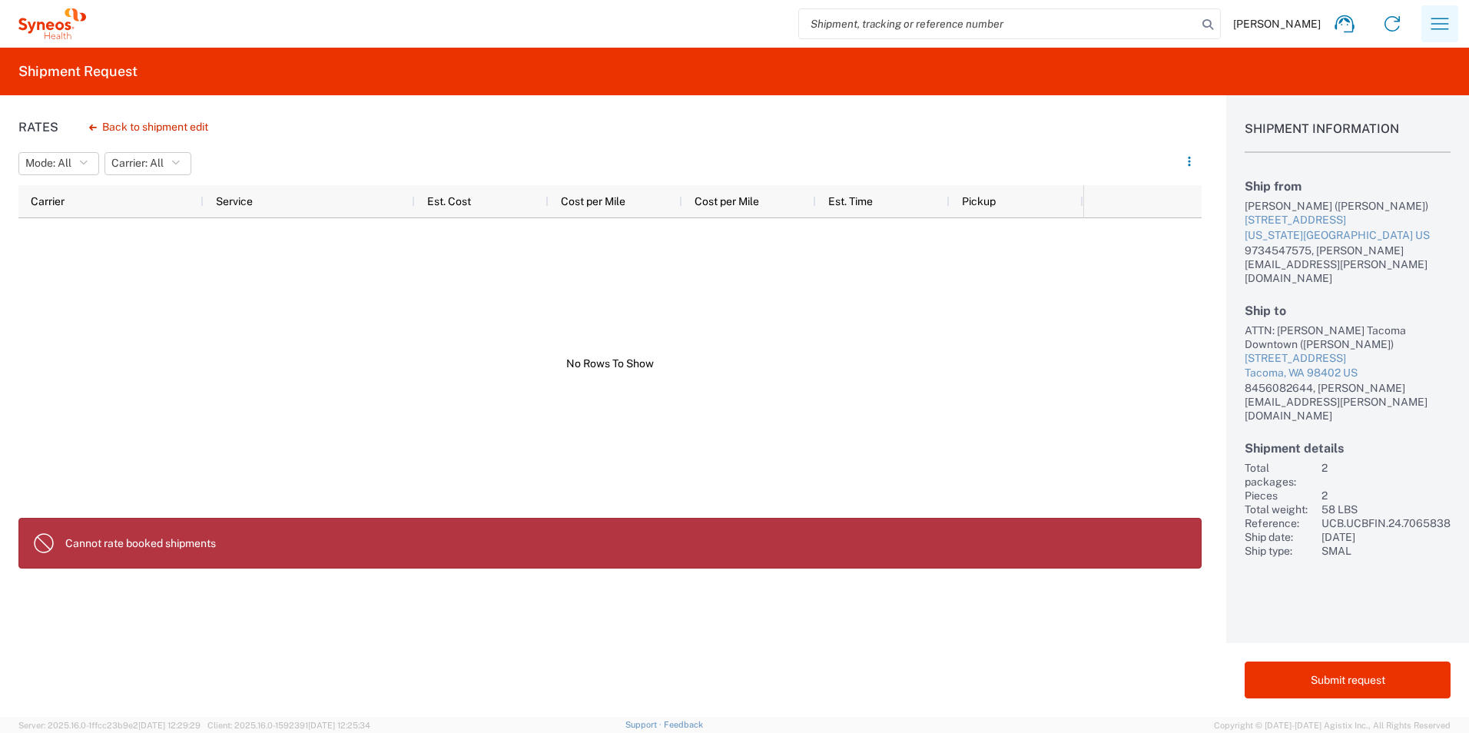
click at [1439, 20] on icon "button" at bounding box center [1439, 24] width 25 height 25
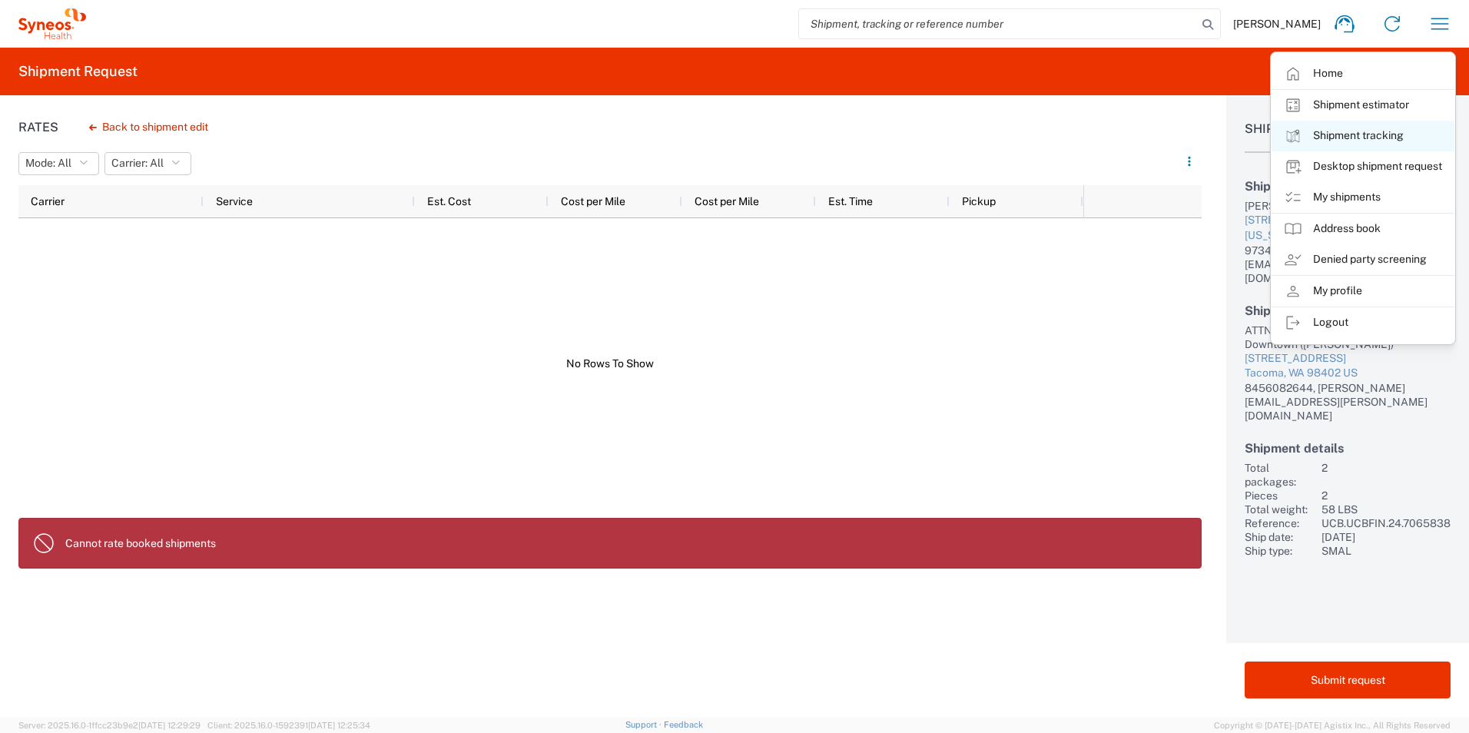
click at [1349, 138] on link "Shipment tracking" at bounding box center [1362, 136] width 183 height 31
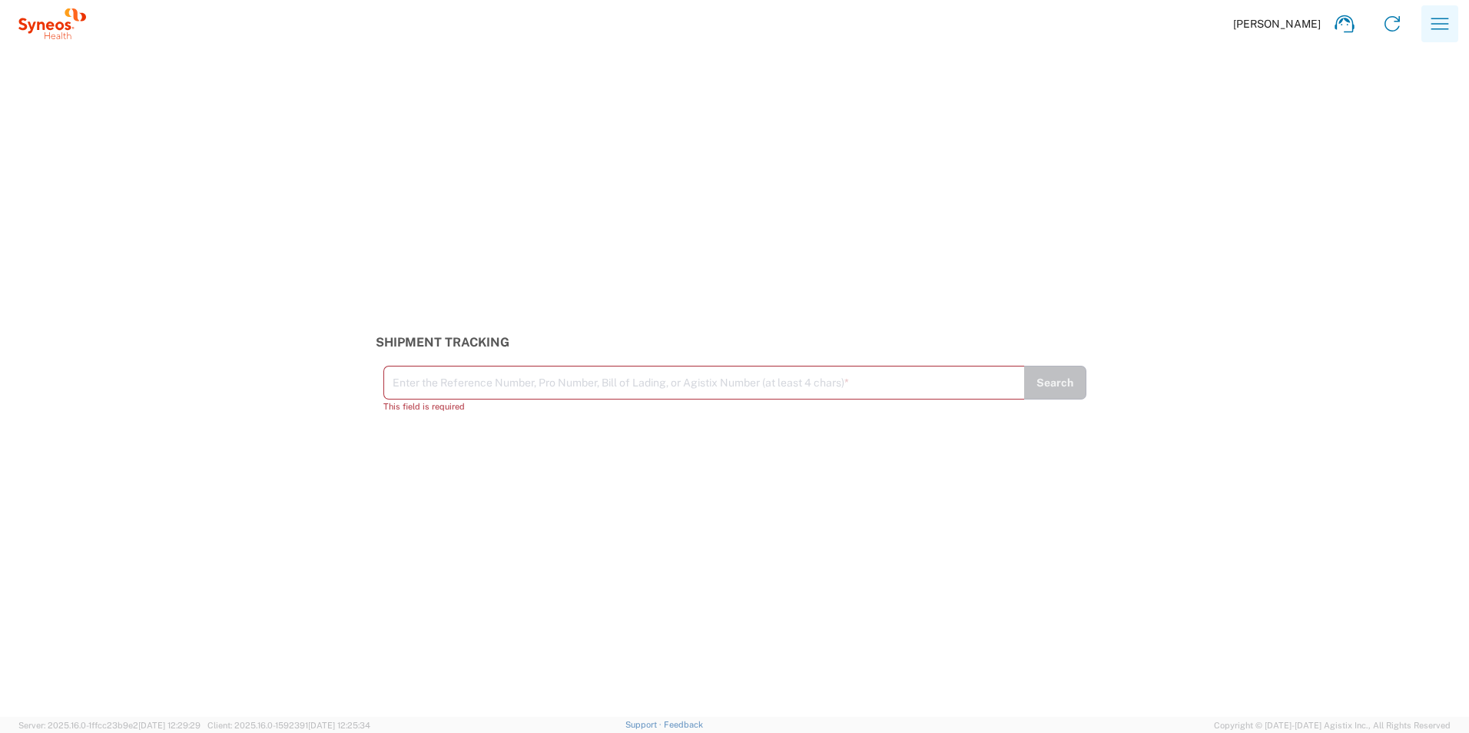
click at [1432, 38] on button "button" at bounding box center [1439, 23] width 37 height 37
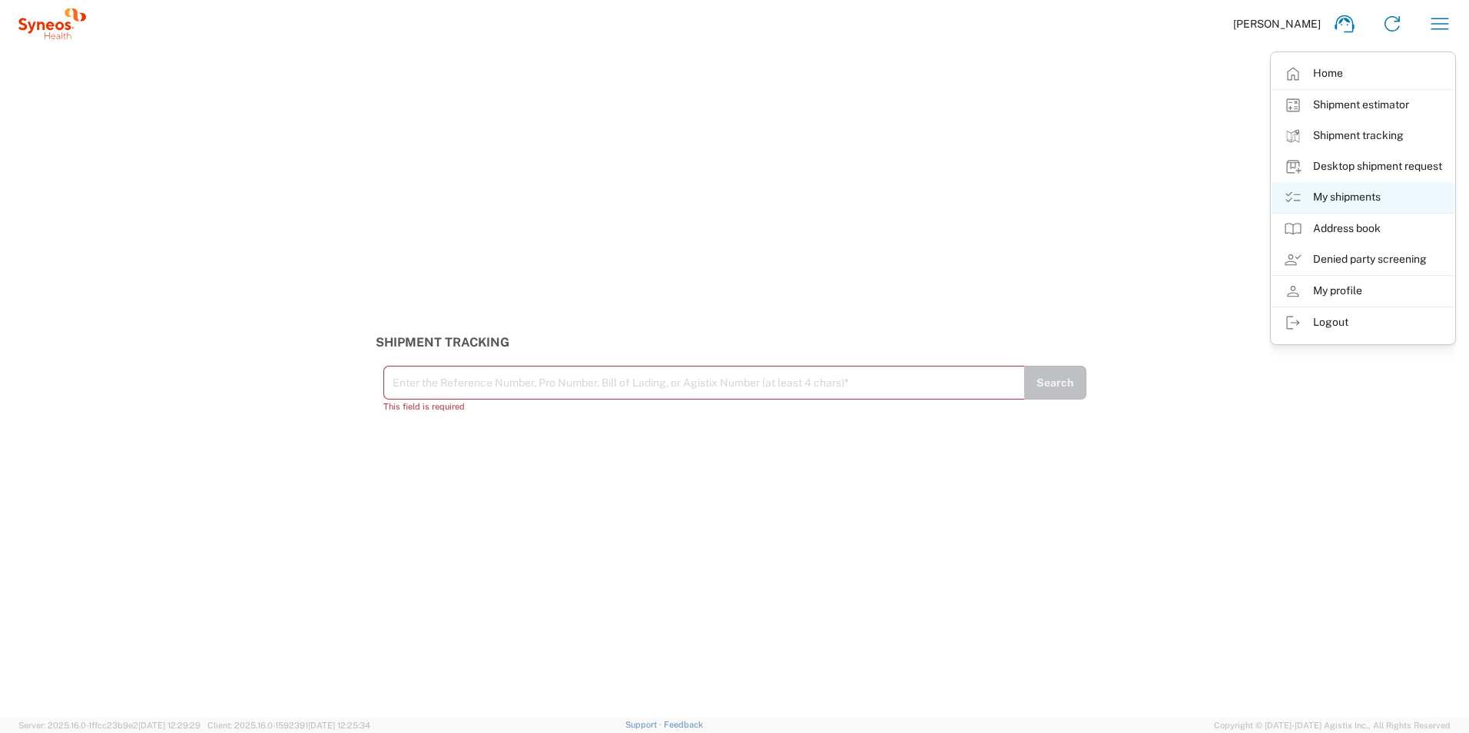
click at [1381, 191] on link "My shipments" at bounding box center [1362, 197] width 183 height 31
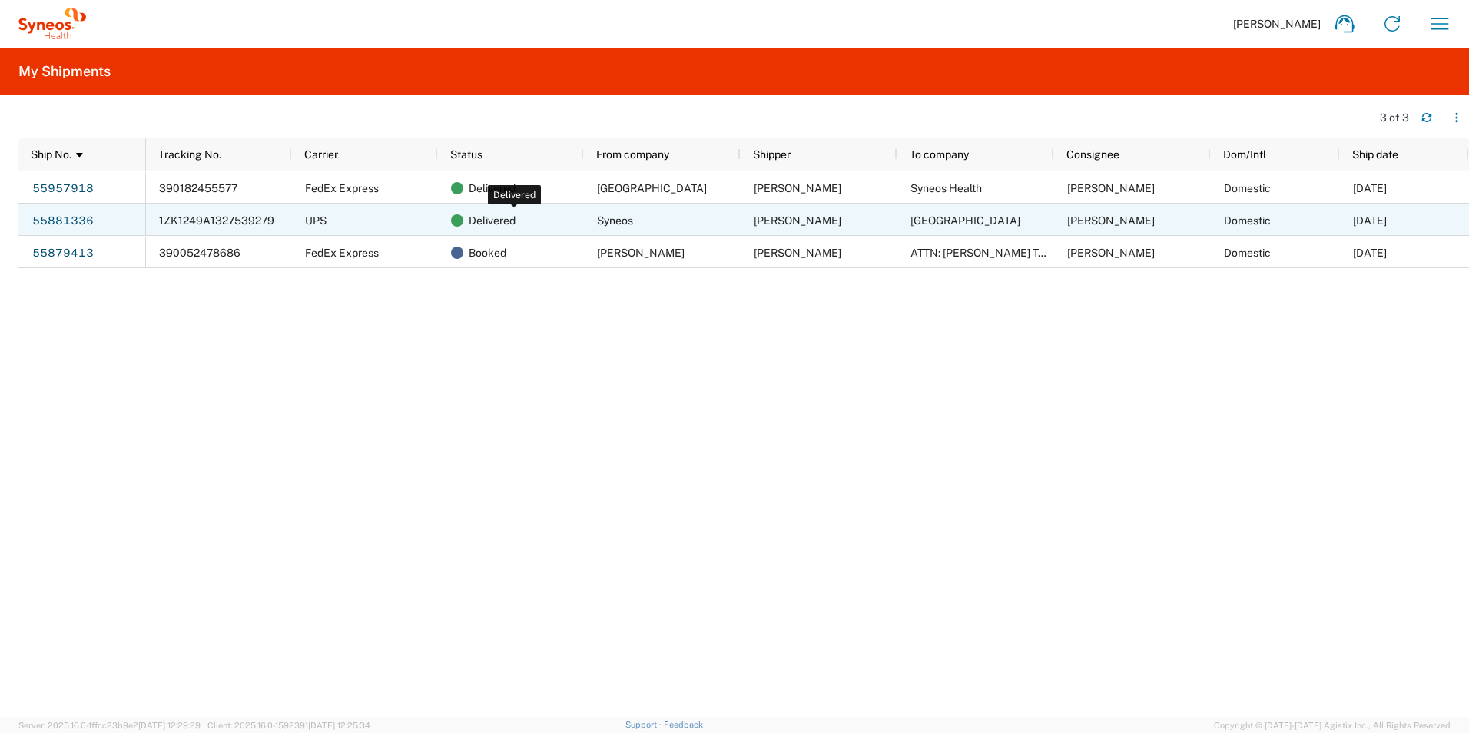
click at [501, 216] on span "Delivered" at bounding box center [492, 220] width 47 height 32
click at [329, 220] on div "UPS" at bounding box center [365, 220] width 146 height 32
drag, startPoint x: 223, startPoint y: 220, endPoint x: 528, endPoint y: 206, distance: 306.0
click at [528, 206] on div "Delivered" at bounding box center [514, 220] width 126 height 32
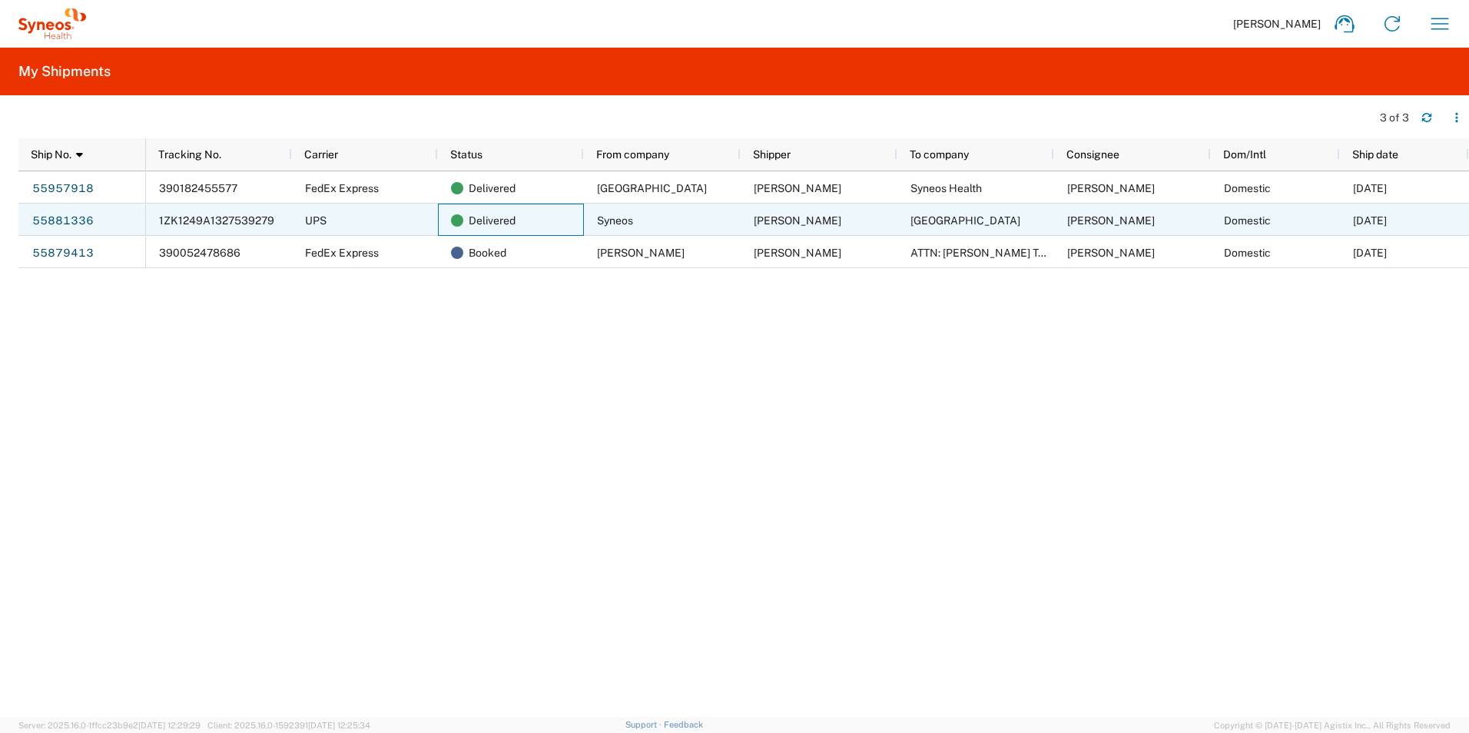
click at [1158, 219] on div "[PERSON_NAME]" at bounding box center [1132, 220] width 157 height 32
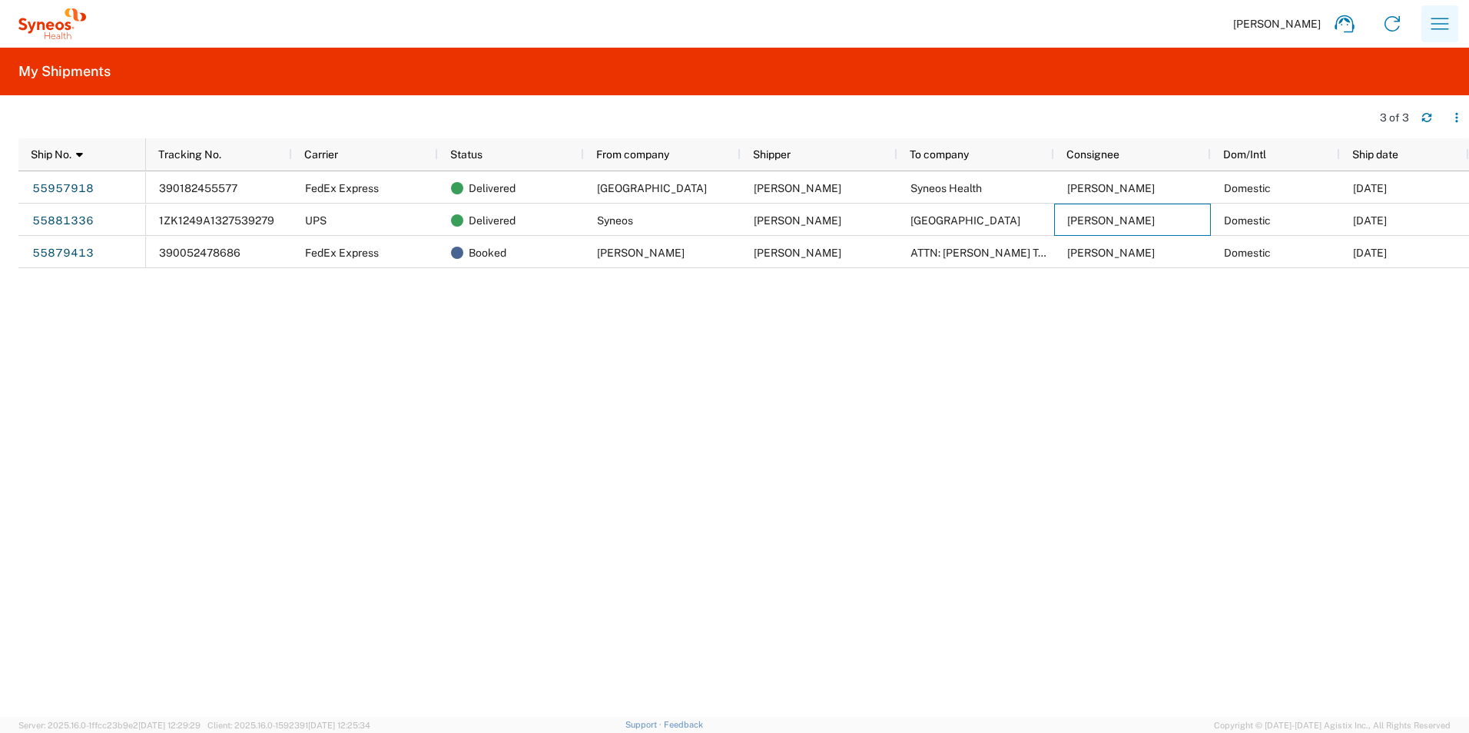
click at [1435, 24] on icon "button" at bounding box center [1440, 24] width 18 height 12
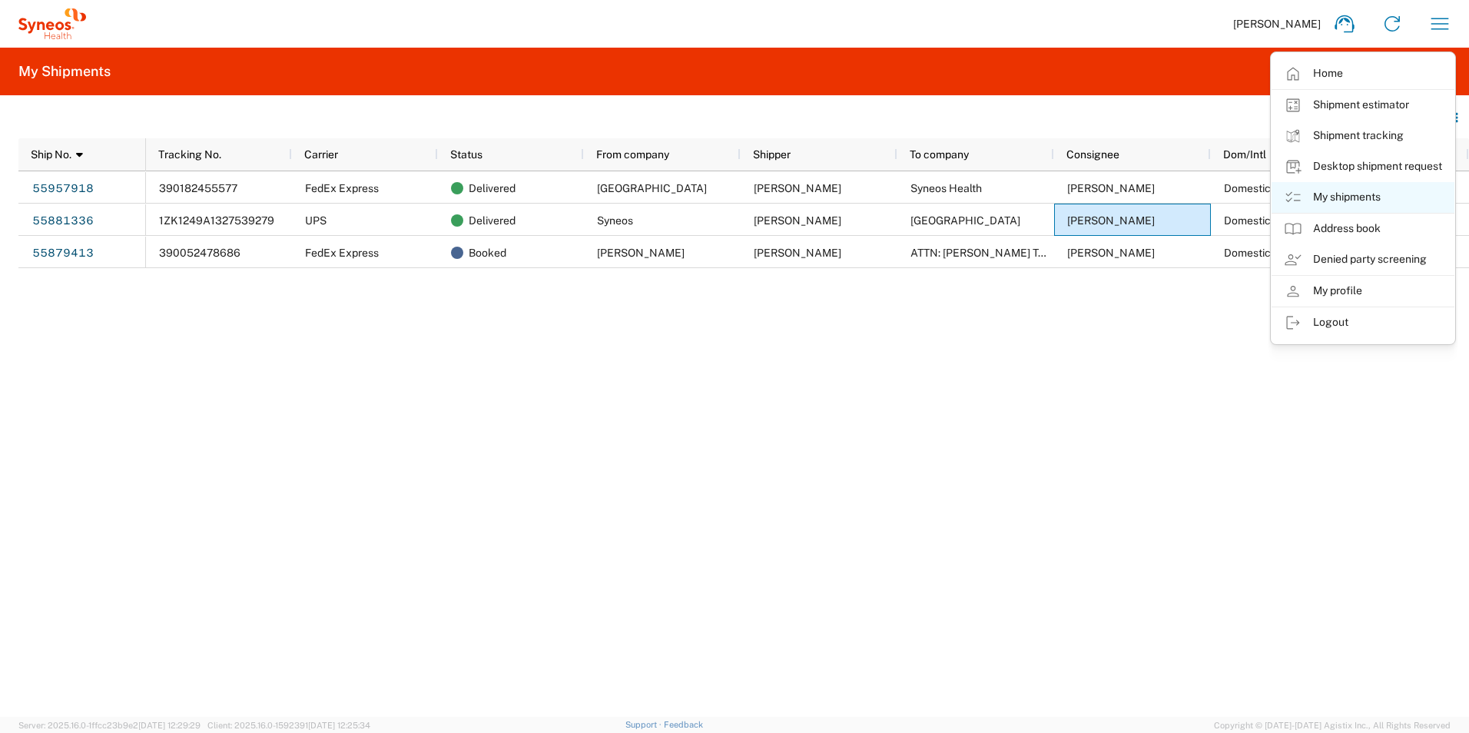
click at [1322, 197] on link "My shipments" at bounding box center [1362, 197] width 183 height 31
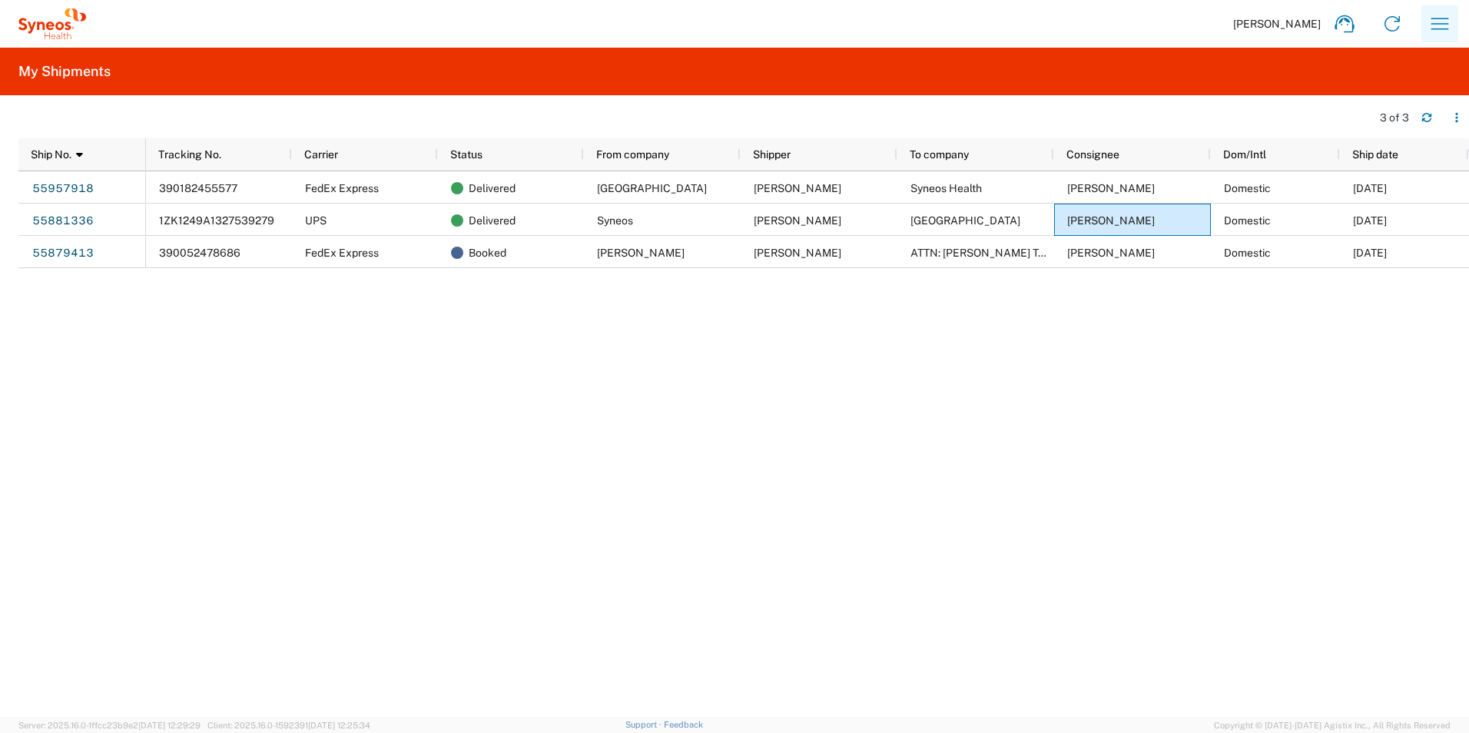
click at [1445, 31] on icon "button" at bounding box center [1439, 24] width 25 height 25
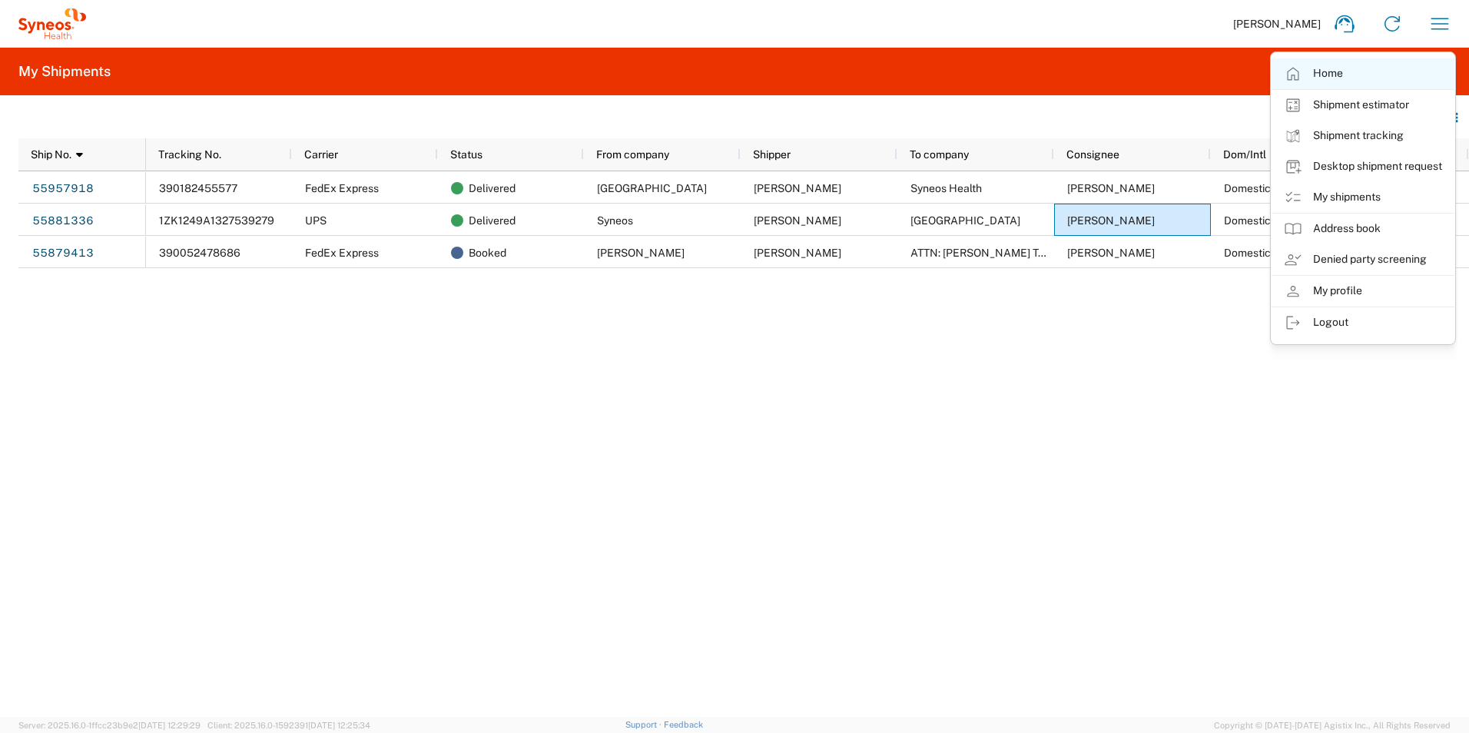
click at [1328, 75] on link "Home" at bounding box center [1362, 73] width 183 height 31
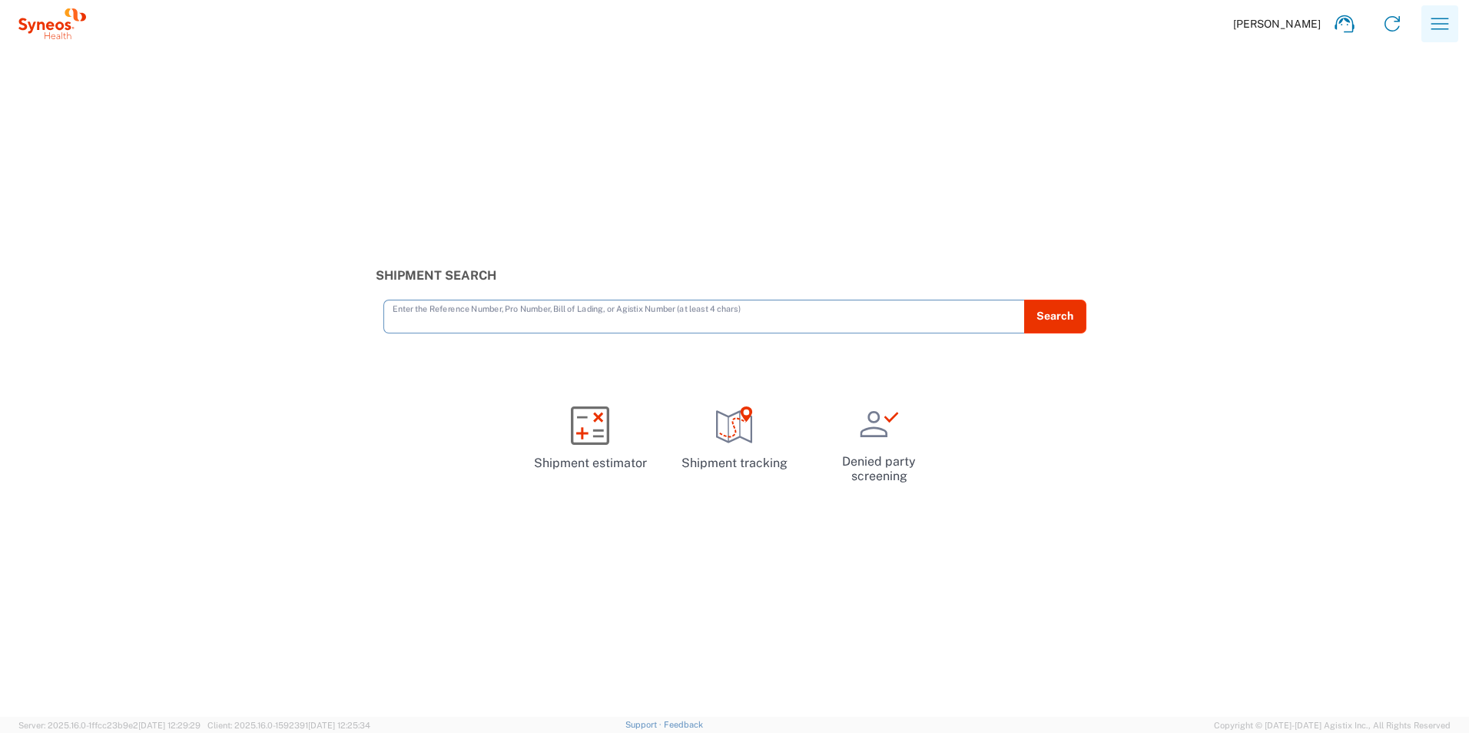
click at [1444, 26] on icon "button" at bounding box center [1439, 24] width 25 height 25
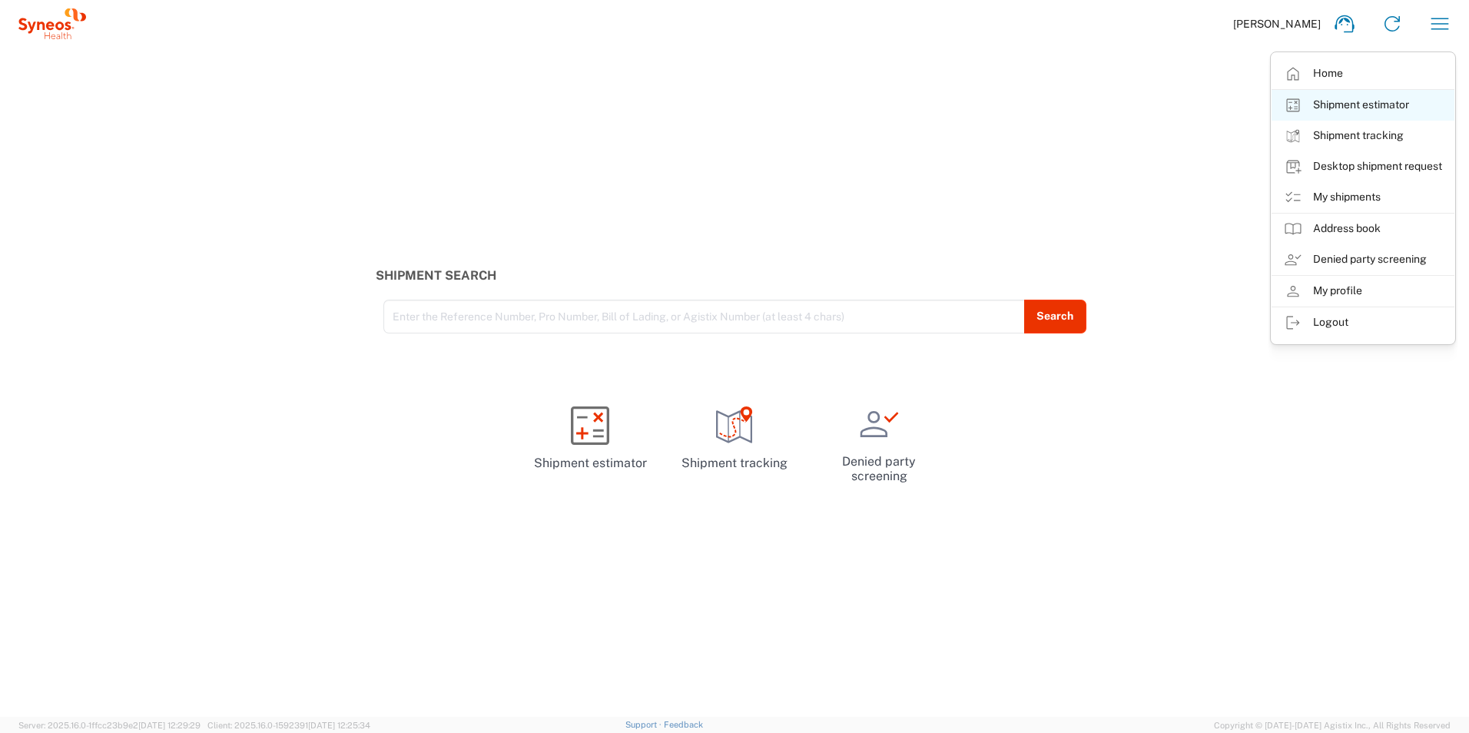
click at [1369, 104] on link "Shipment estimator" at bounding box center [1362, 105] width 183 height 31
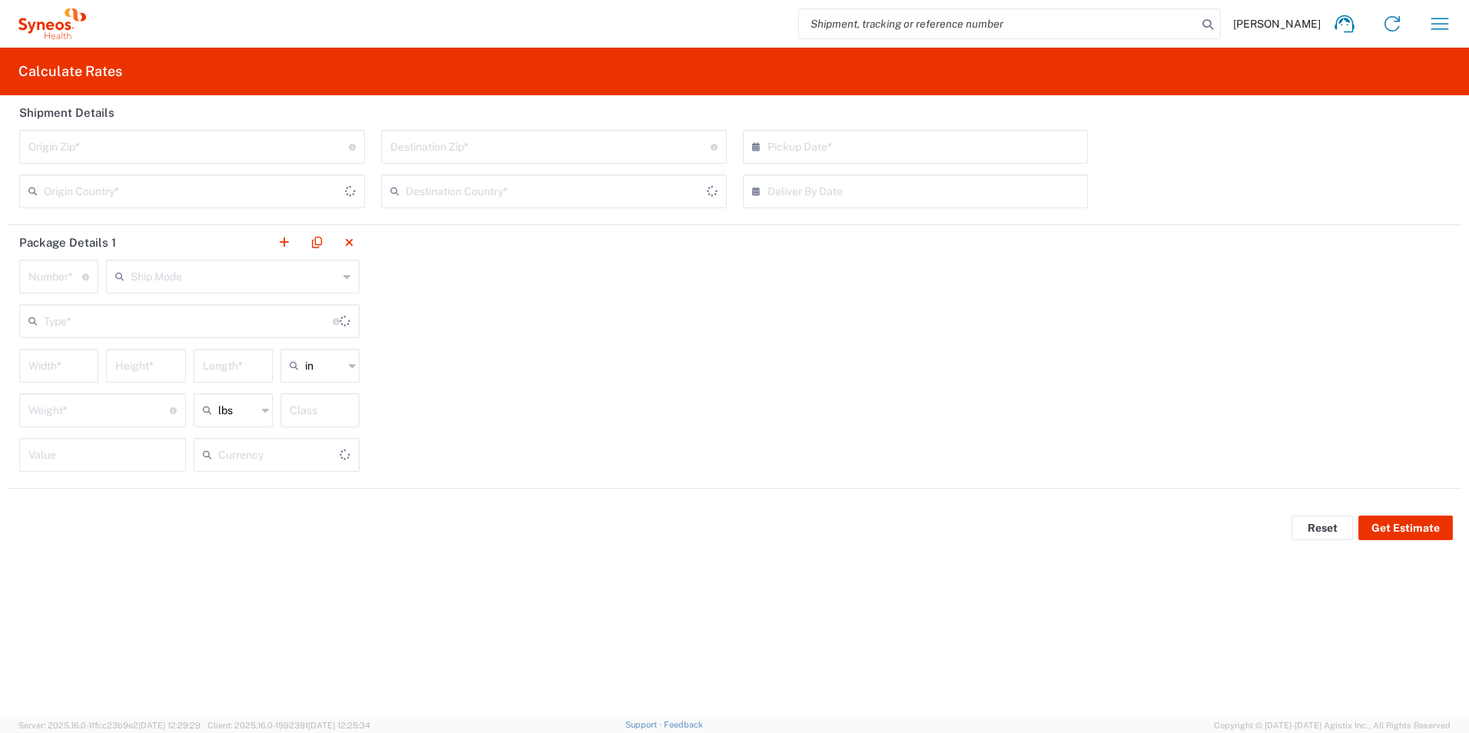
type input "US Dollar"
type input "[GEOGRAPHIC_DATA]"
click at [1449, 26] on icon "button" at bounding box center [1439, 24] width 25 height 25
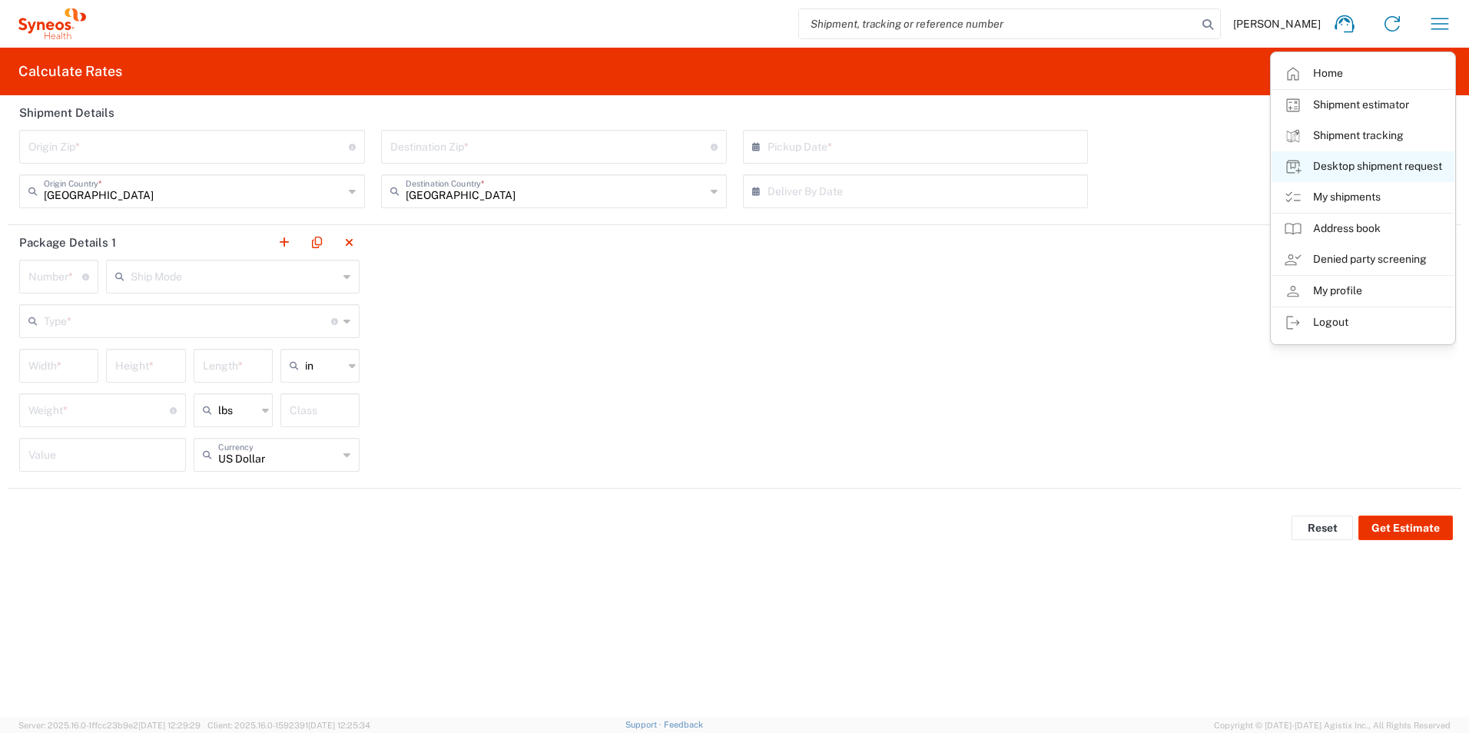
click at [1366, 168] on link "Desktop shipment request" at bounding box center [1362, 166] width 183 height 31
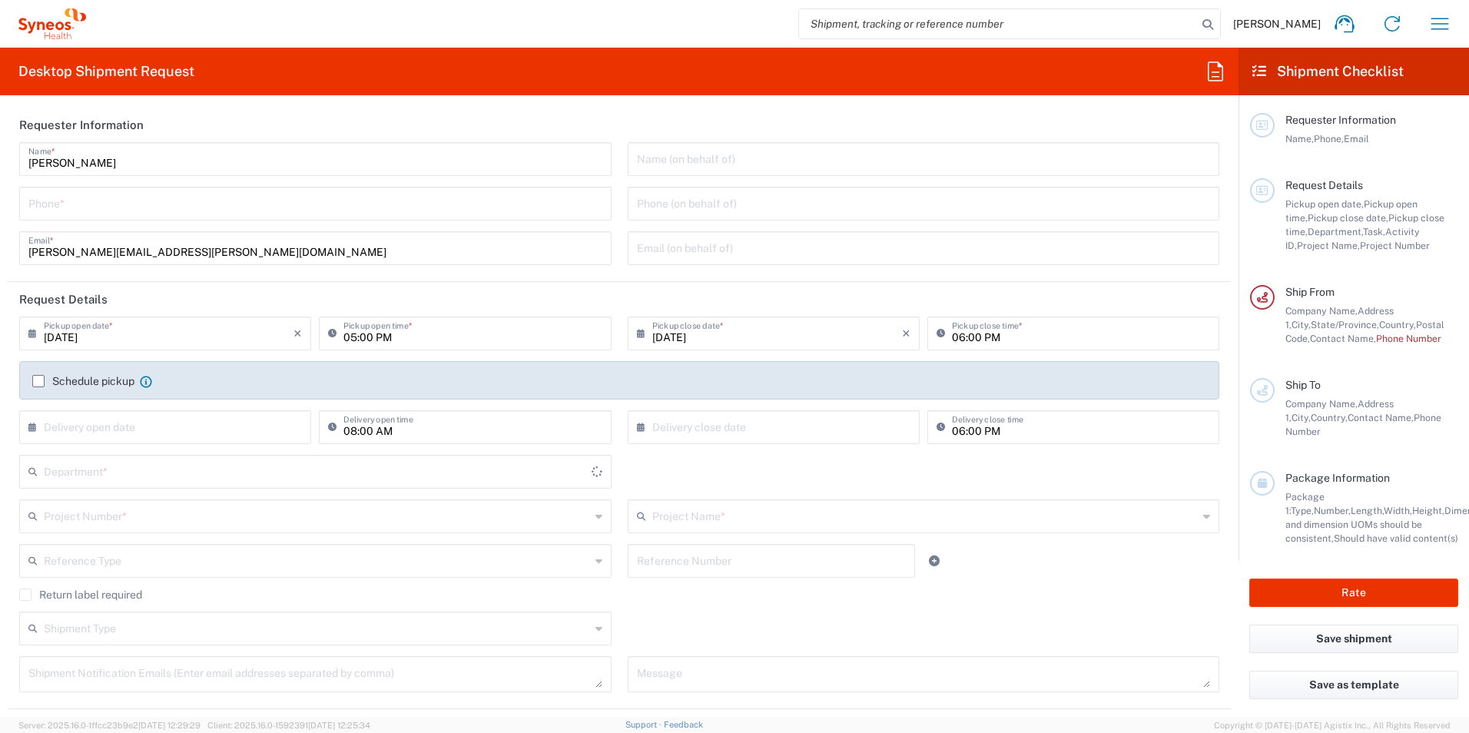
type input "[US_STATE]"
type input "6150"
type input "[PERSON_NAME] Communications LLC-[US_STATE] [GEOGRAPHIC_DATA]"
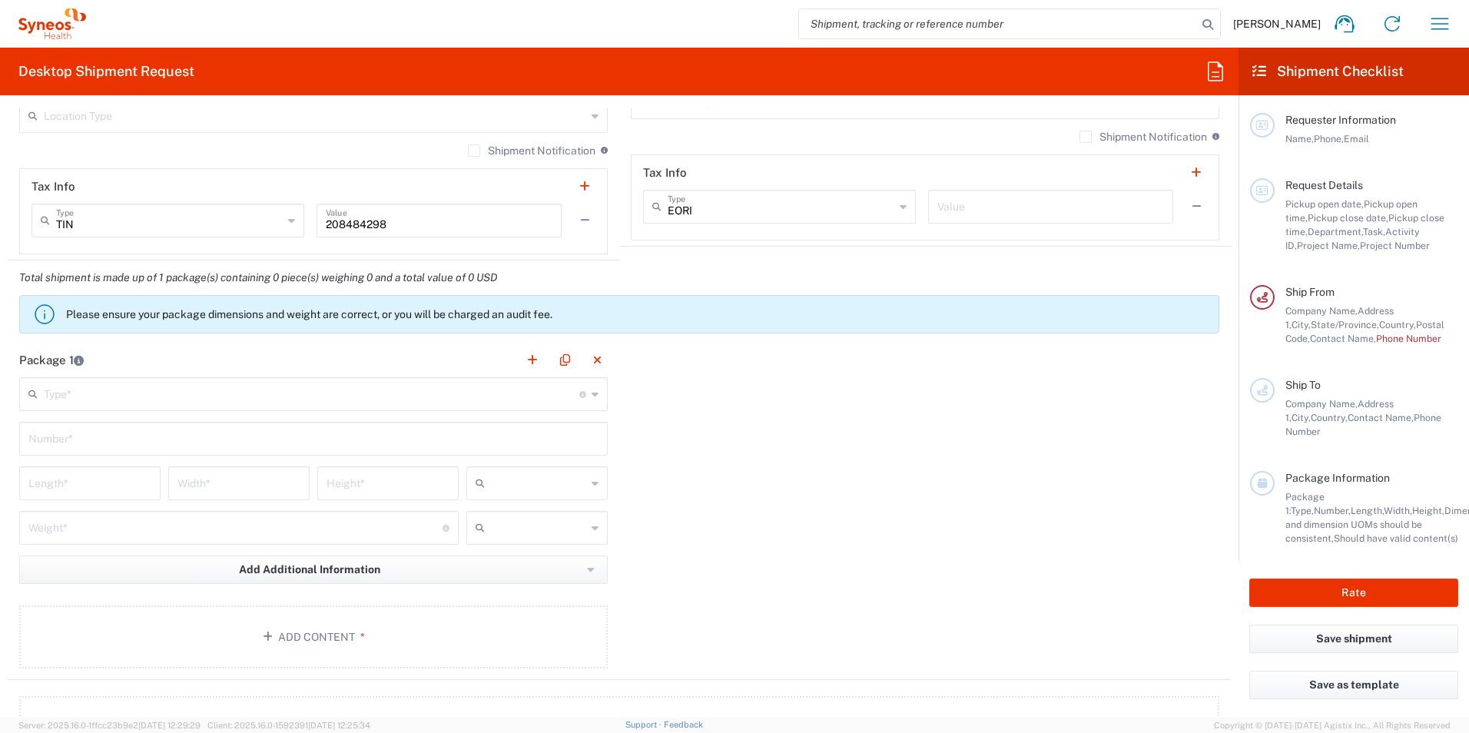
scroll to position [1300, 0]
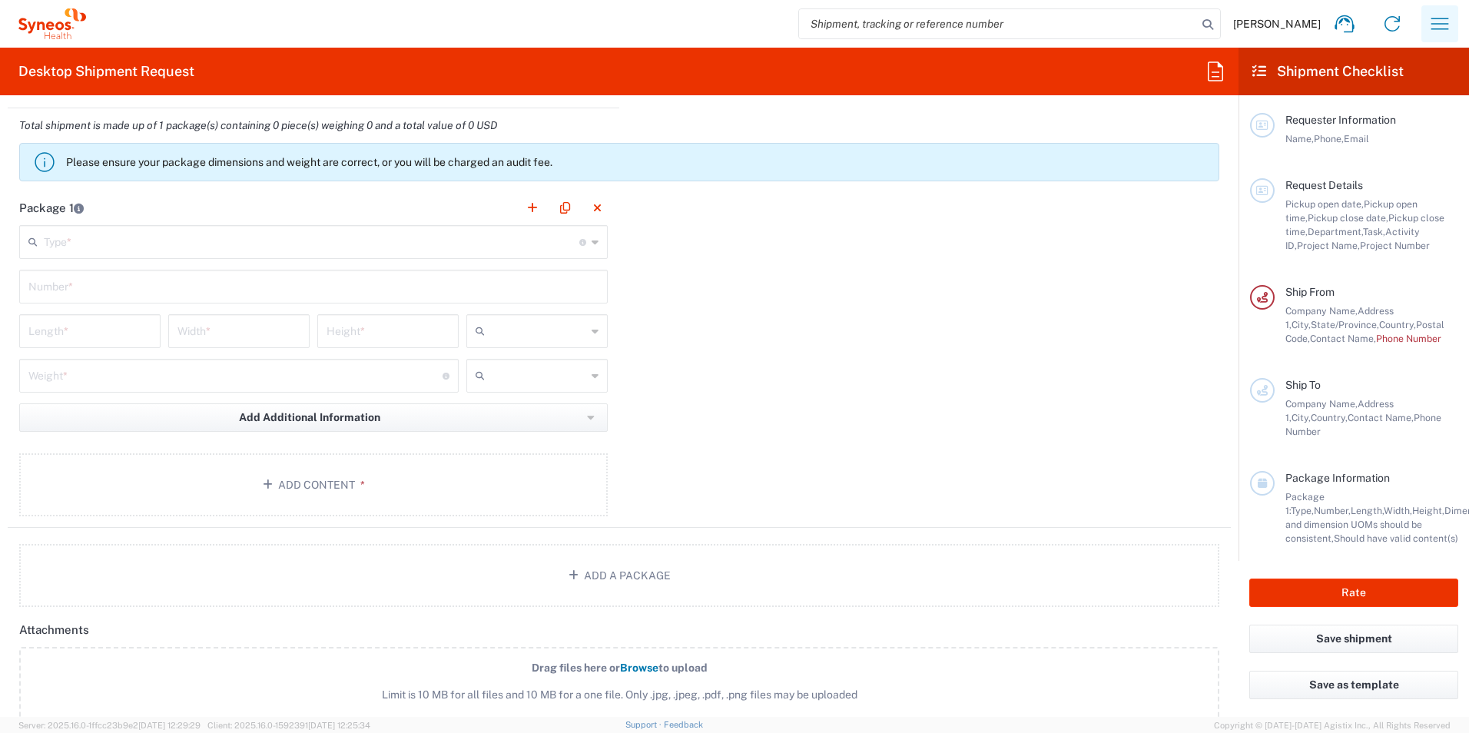
click at [1438, 35] on icon "button" at bounding box center [1439, 24] width 25 height 25
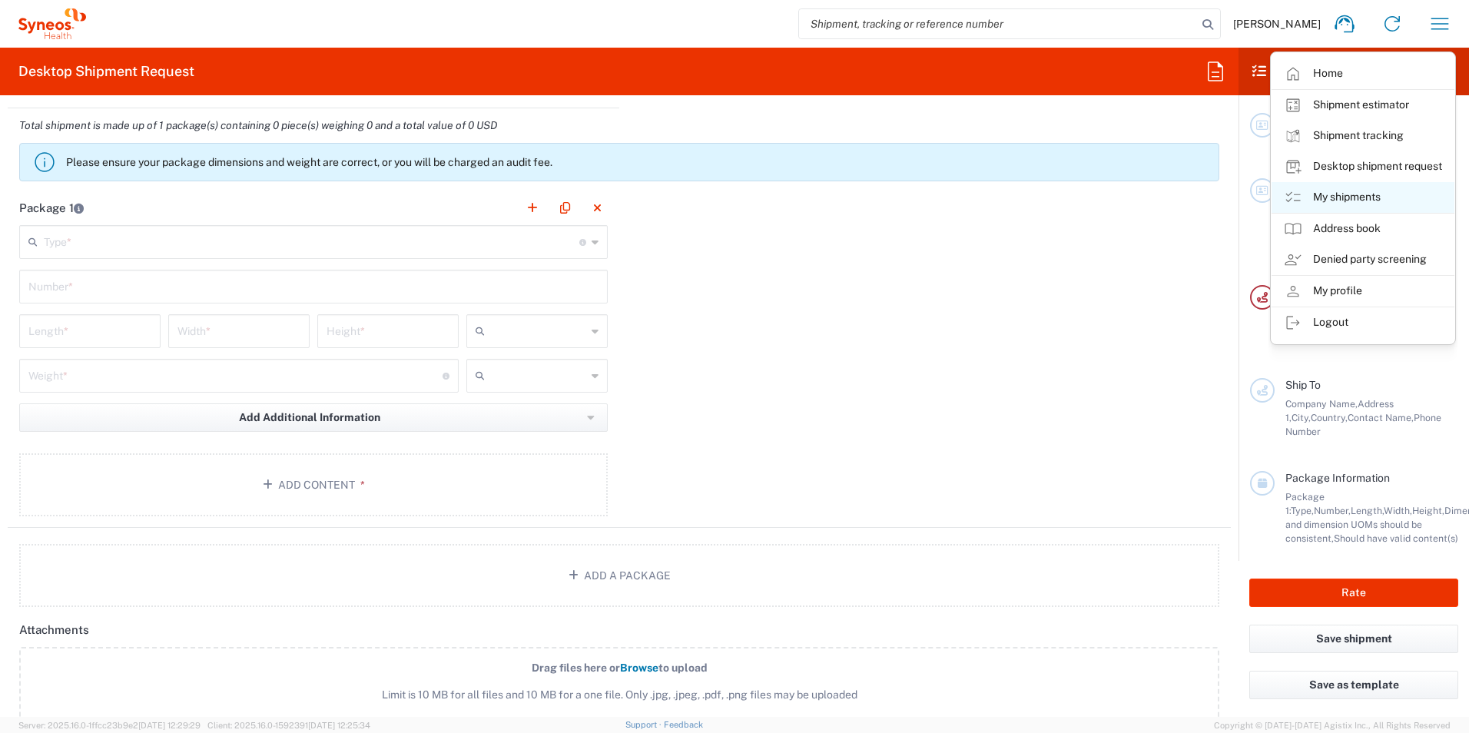
click at [1307, 187] on link "My shipments" at bounding box center [1362, 197] width 183 height 31
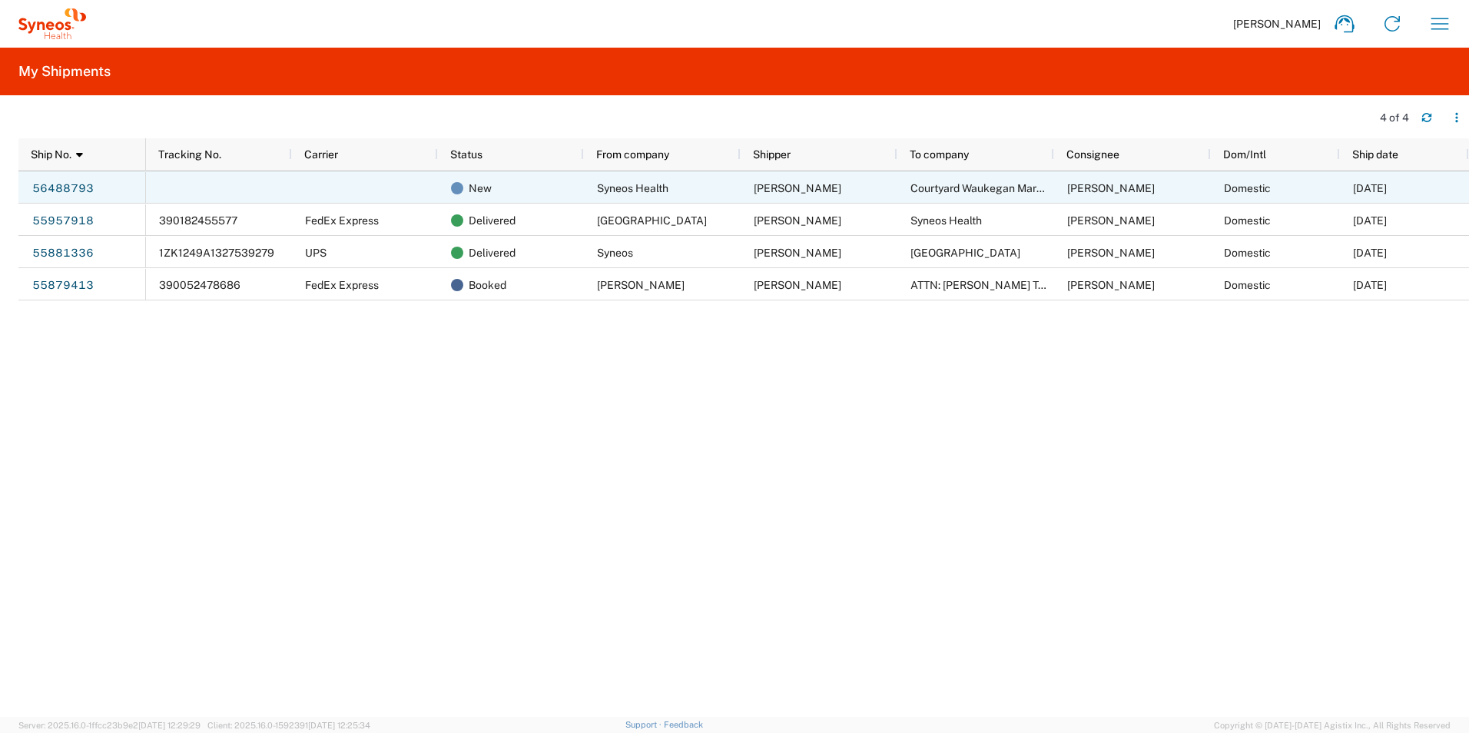
click at [703, 183] on div "Syneos Health" at bounding box center [662, 187] width 157 height 32
click at [84, 188] on link "56488793" at bounding box center [62, 188] width 63 height 25
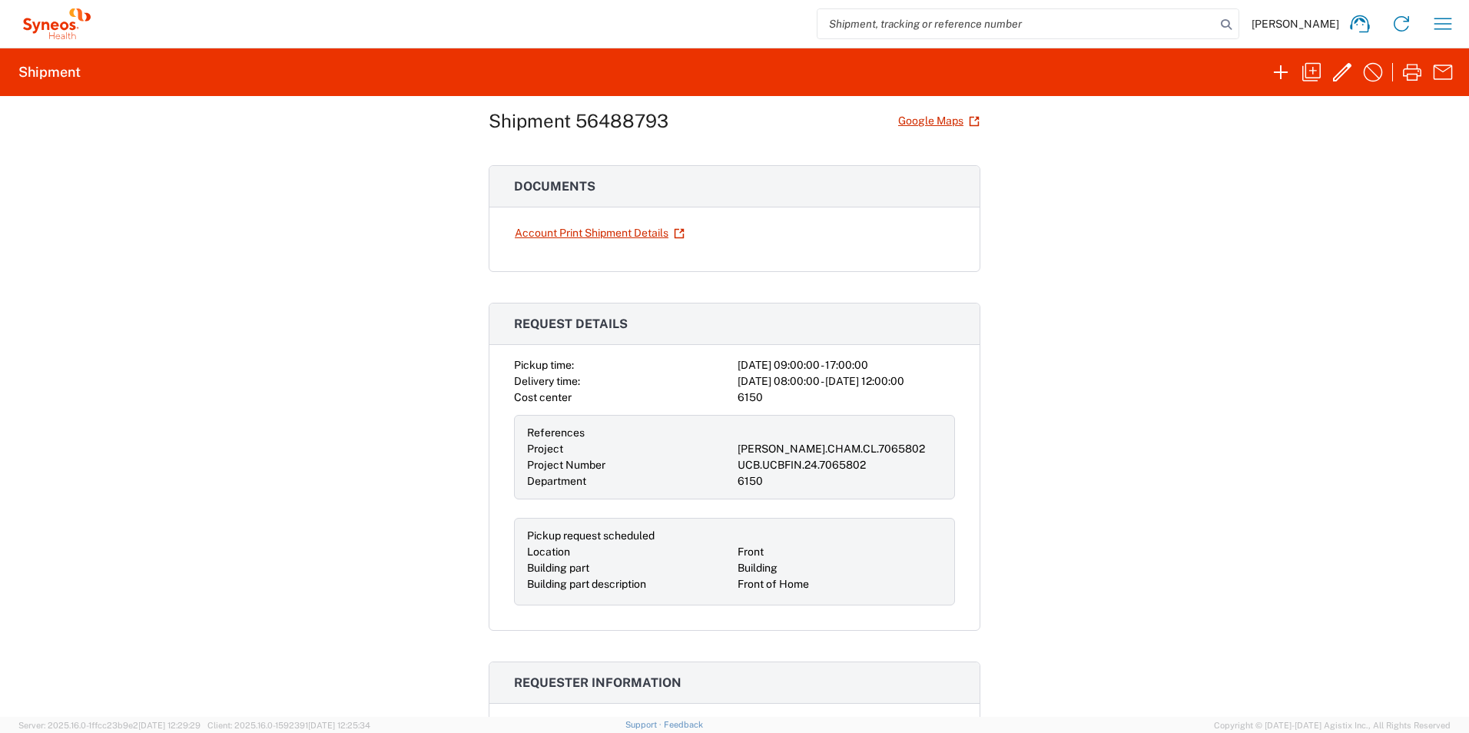
scroll to position [34, 0]
click at [1342, 69] on icon "button" at bounding box center [1342, 72] width 18 height 18
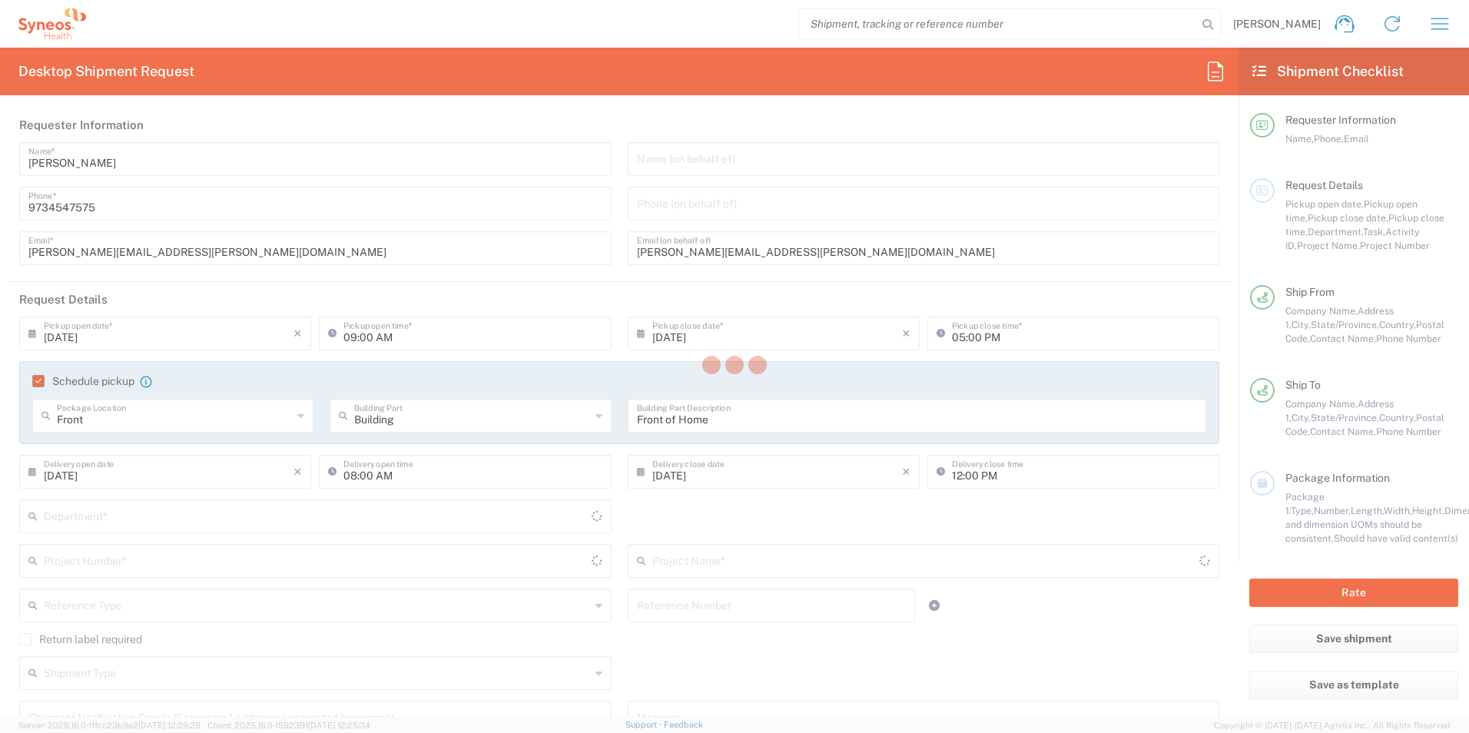
type input "[US_STATE]"
type input "Your Packaging"
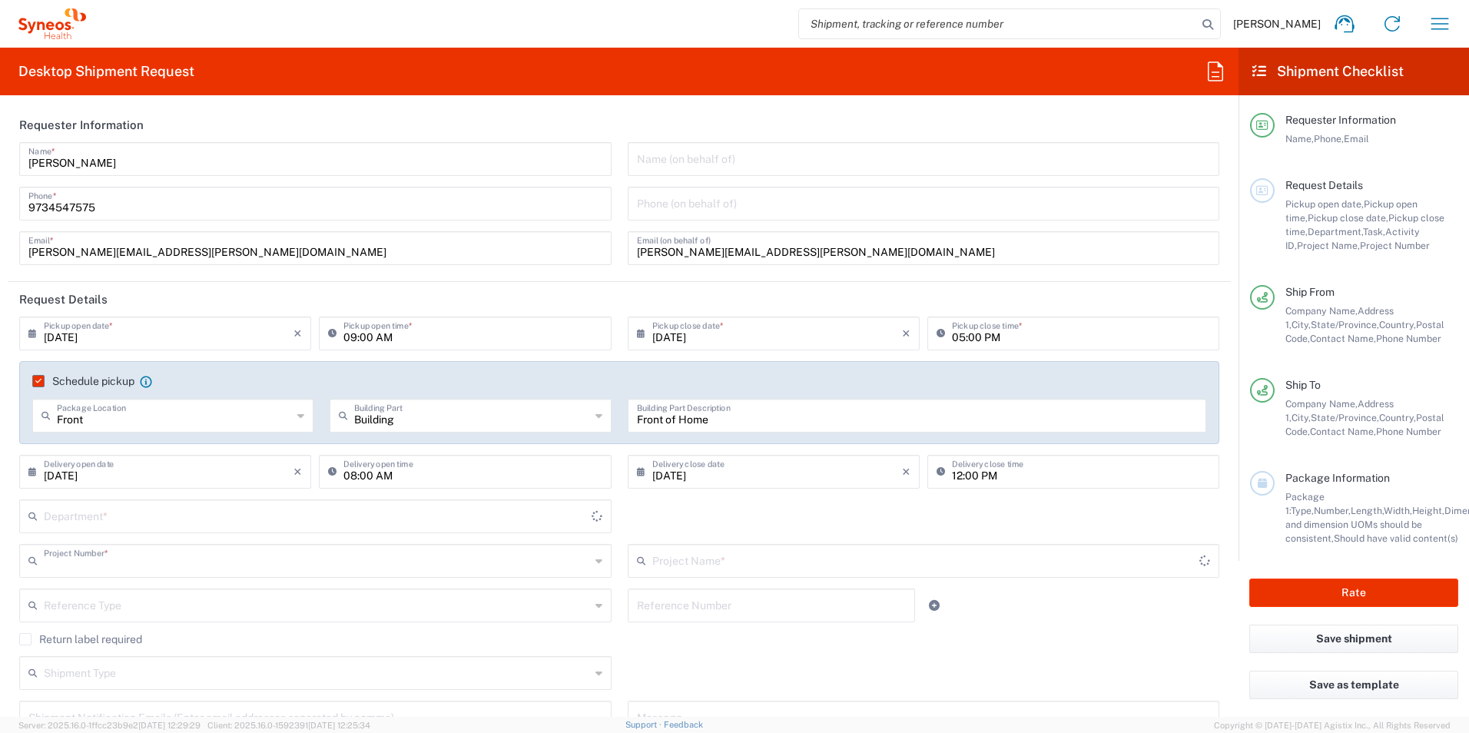
type input "[PERSON_NAME].CHAM.CL.7065802"
type input "Your Packaging"
type input "UCB.UCBFIN.24.7065802"
type input "6150"
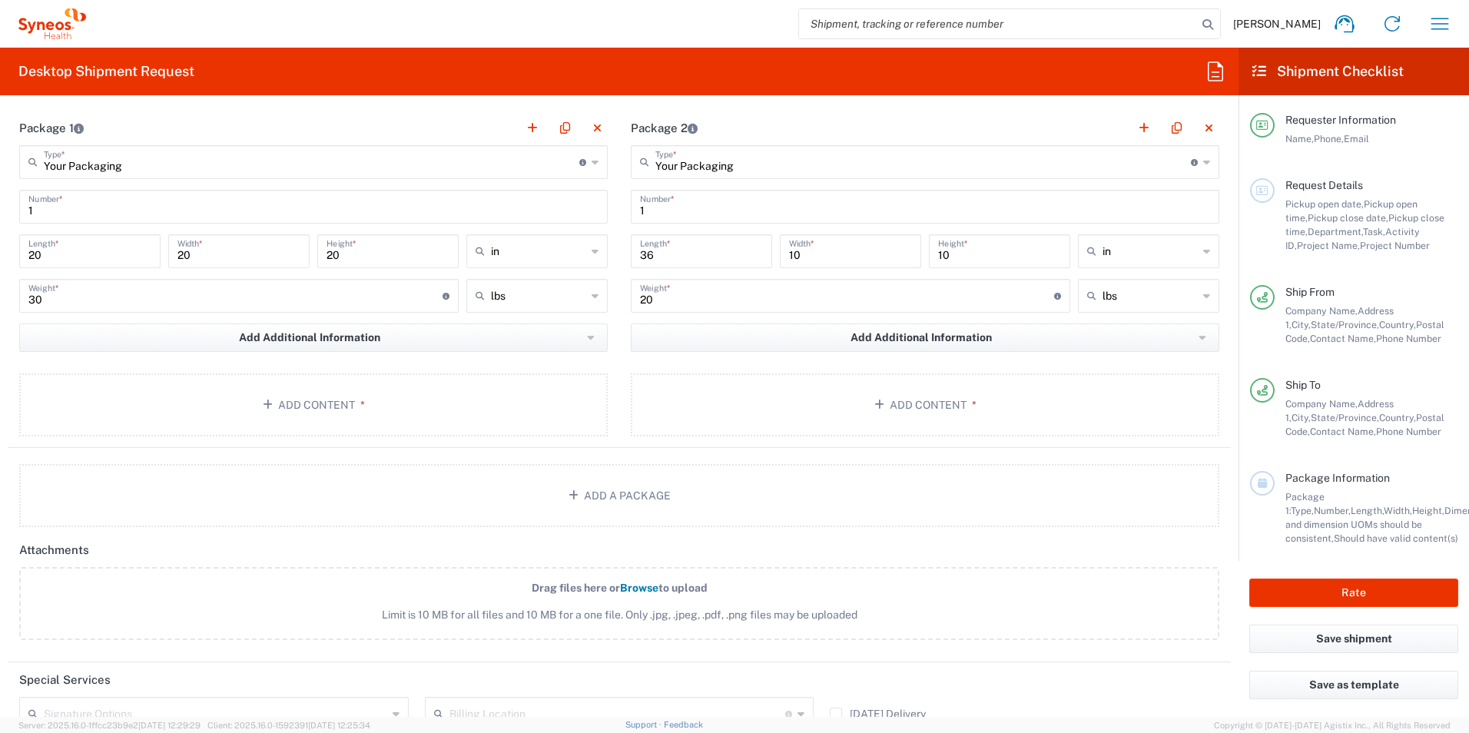
scroll to position [1671, 0]
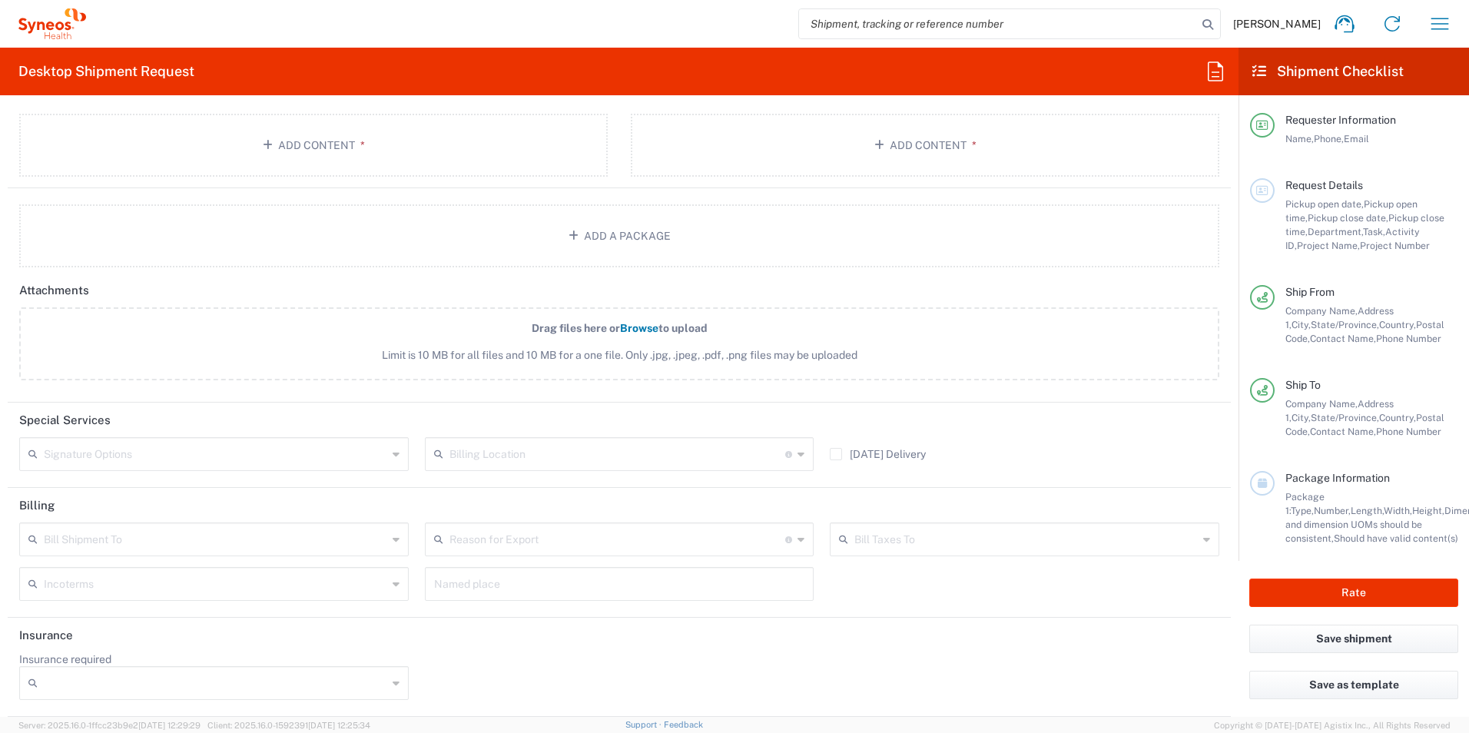
click at [243, 694] on input "Insurance required" at bounding box center [215, 683] width 343 height 25
click at [224, 659] on span "Yes" at bounding box center [212, 653] width 383 height 24
type input "Yes"
click at [505, 674] on input "Insurance Value" at bounding box center [619, 683] width 371 height 25
type input "2"
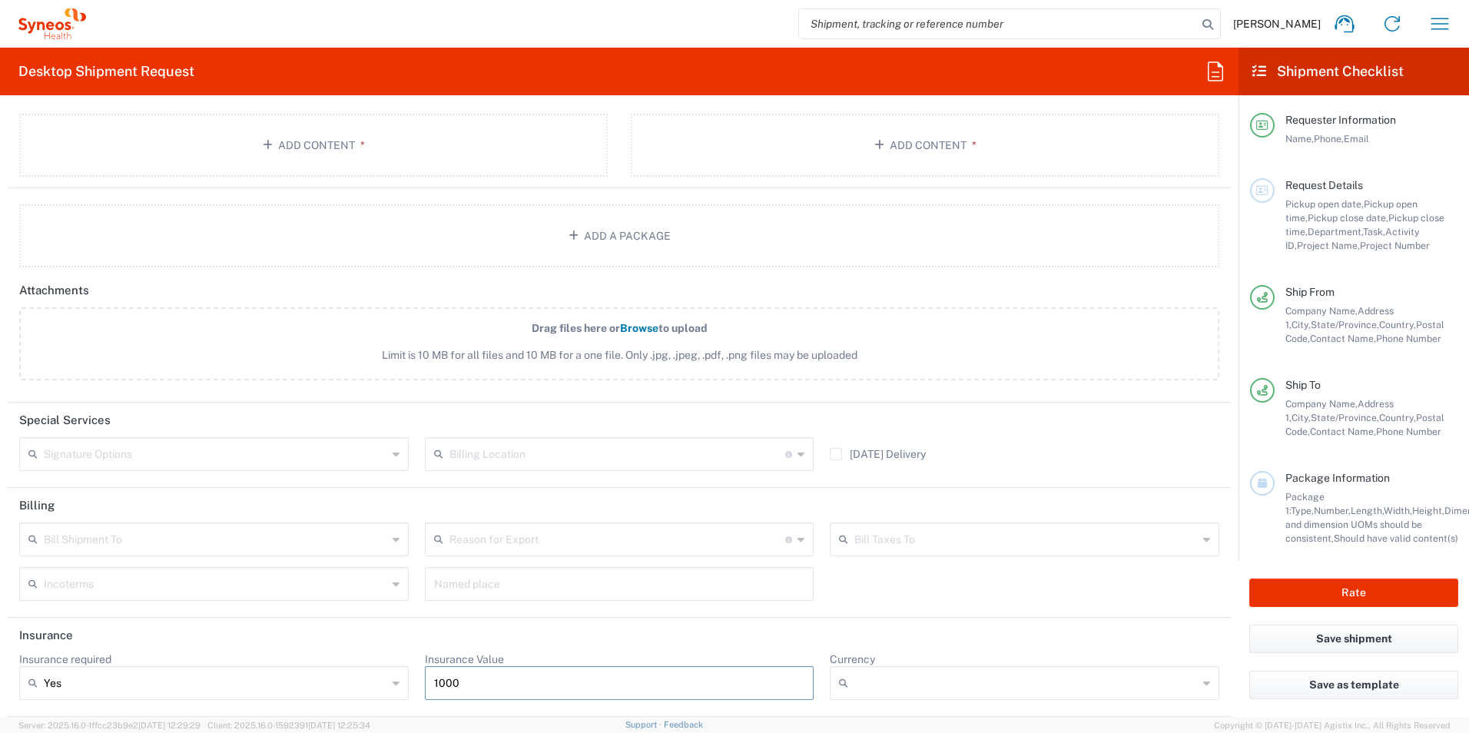
type input "1000"
click at [139, 543] on input "text" at bounding box center [215, 538] width 343 height 27
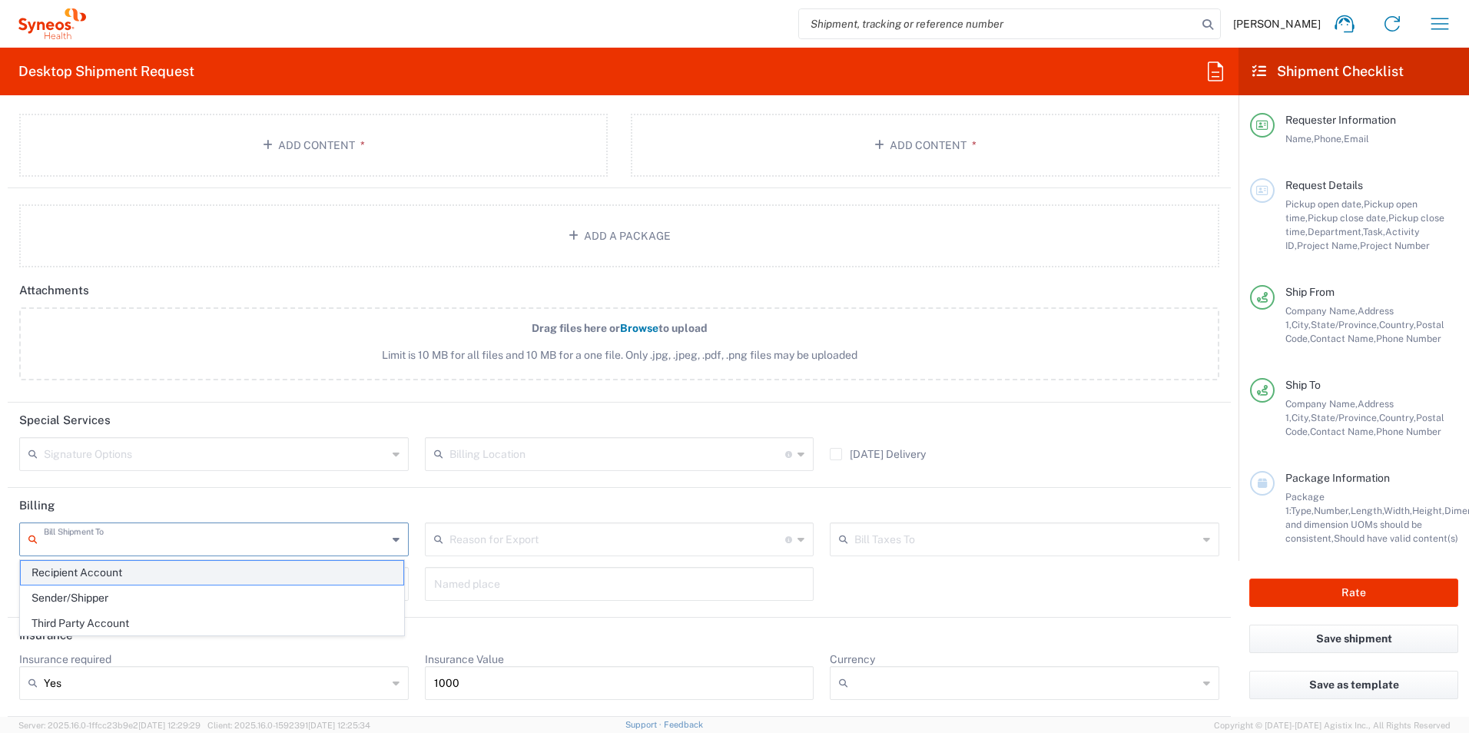
click at [142, 571] on span "Recipient Account" at bounding box center [212, 573] width 383 height 24
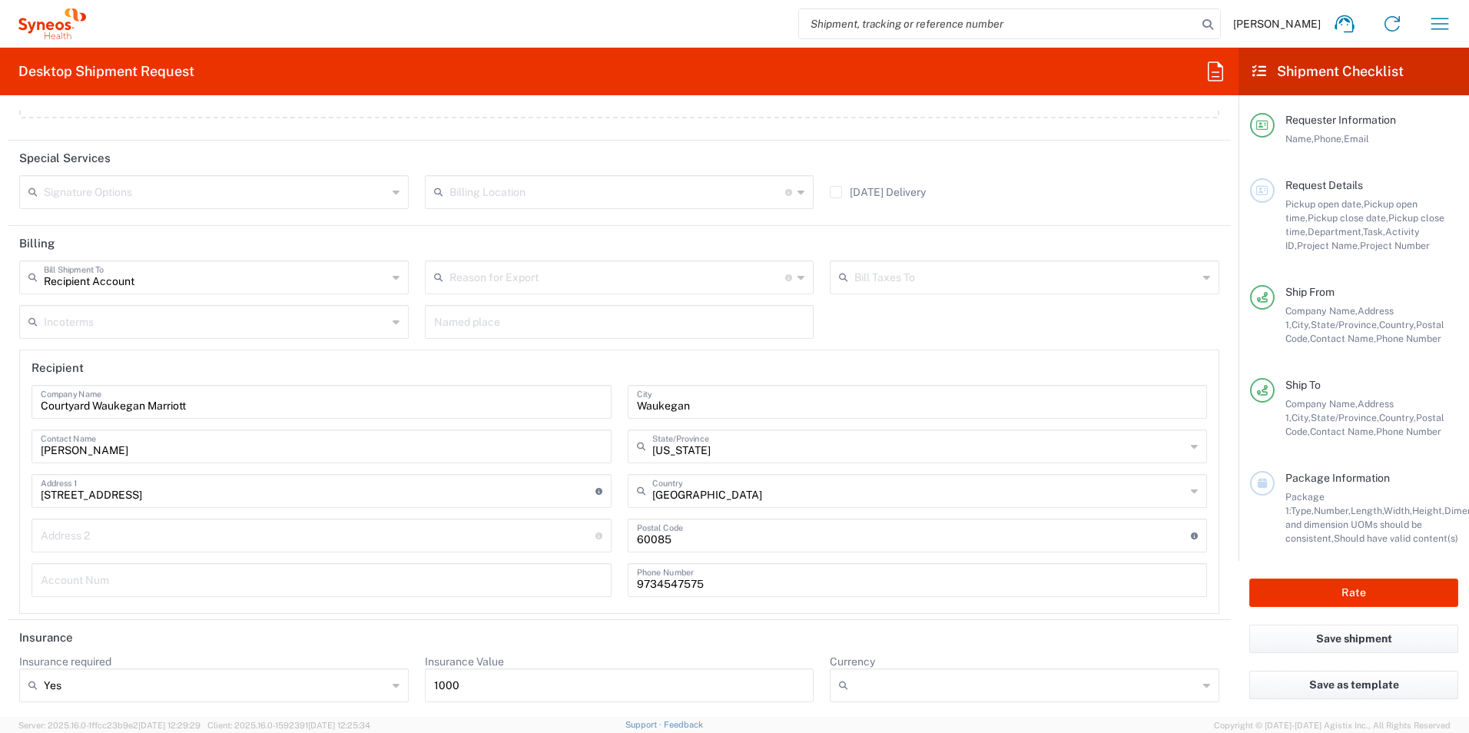
scroll to position [1843, 0]
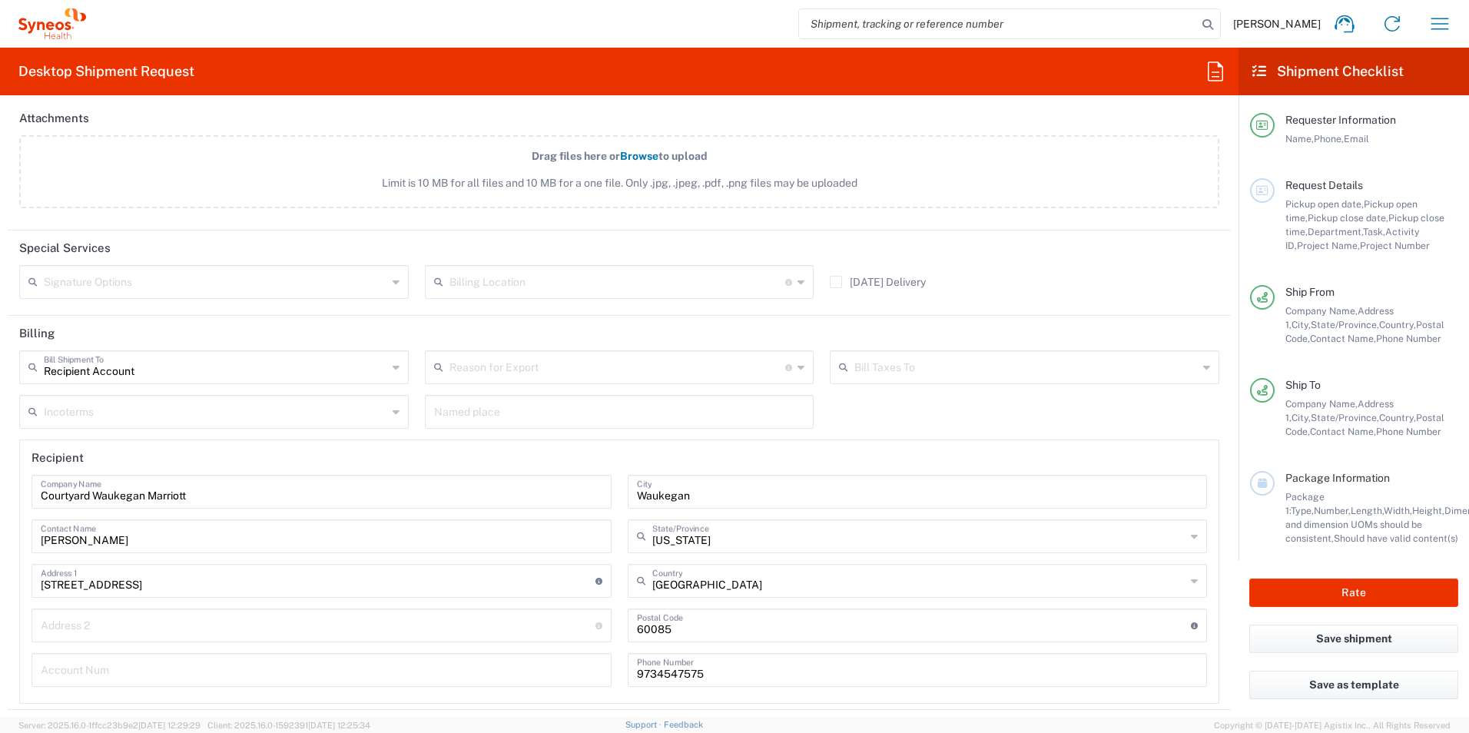
click at [301, 359] on input "Recipient Account" at bounding box center [215, 366] width 343 height 27
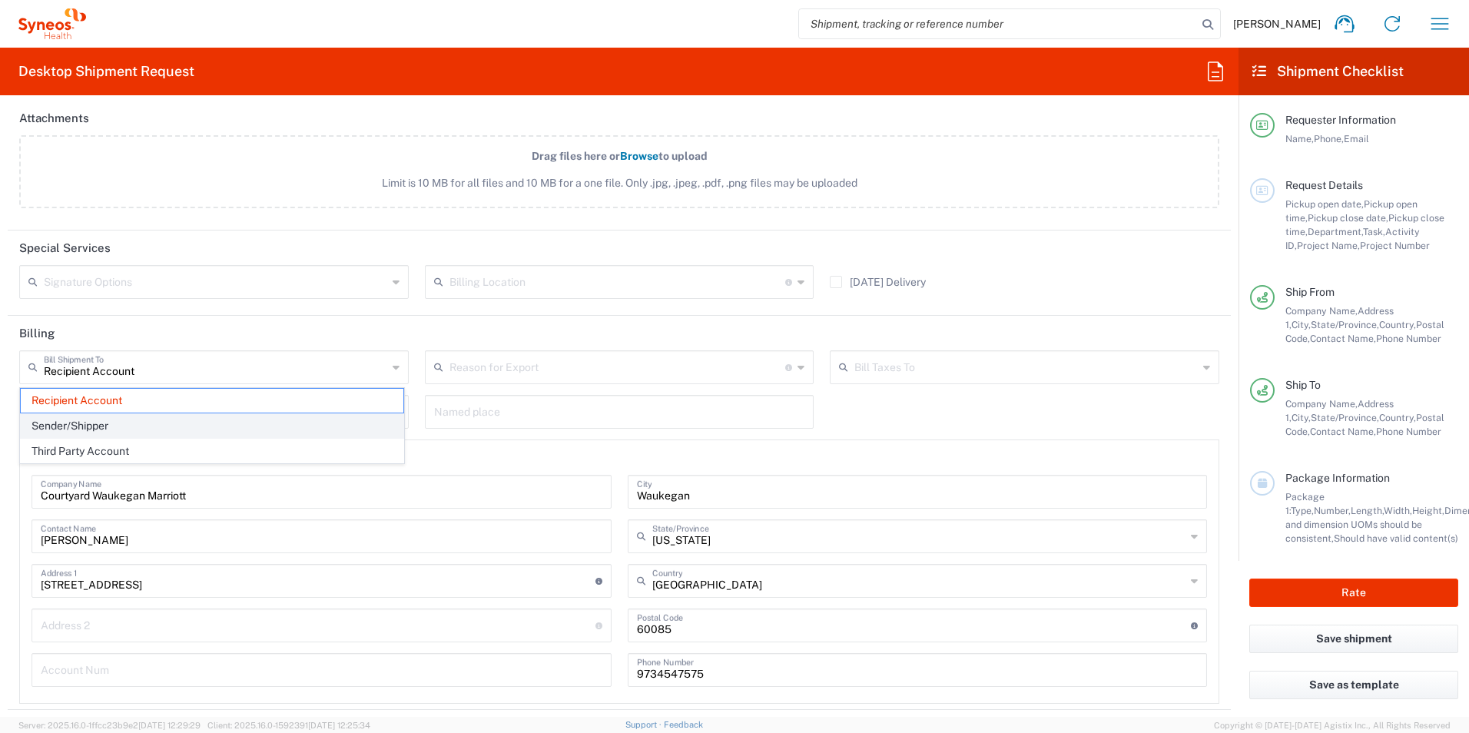
click at [159, 428] on span "Sender/Shipper" at bounding box center [212, 426] width 383 height 24
type input "Sender/Shipper"
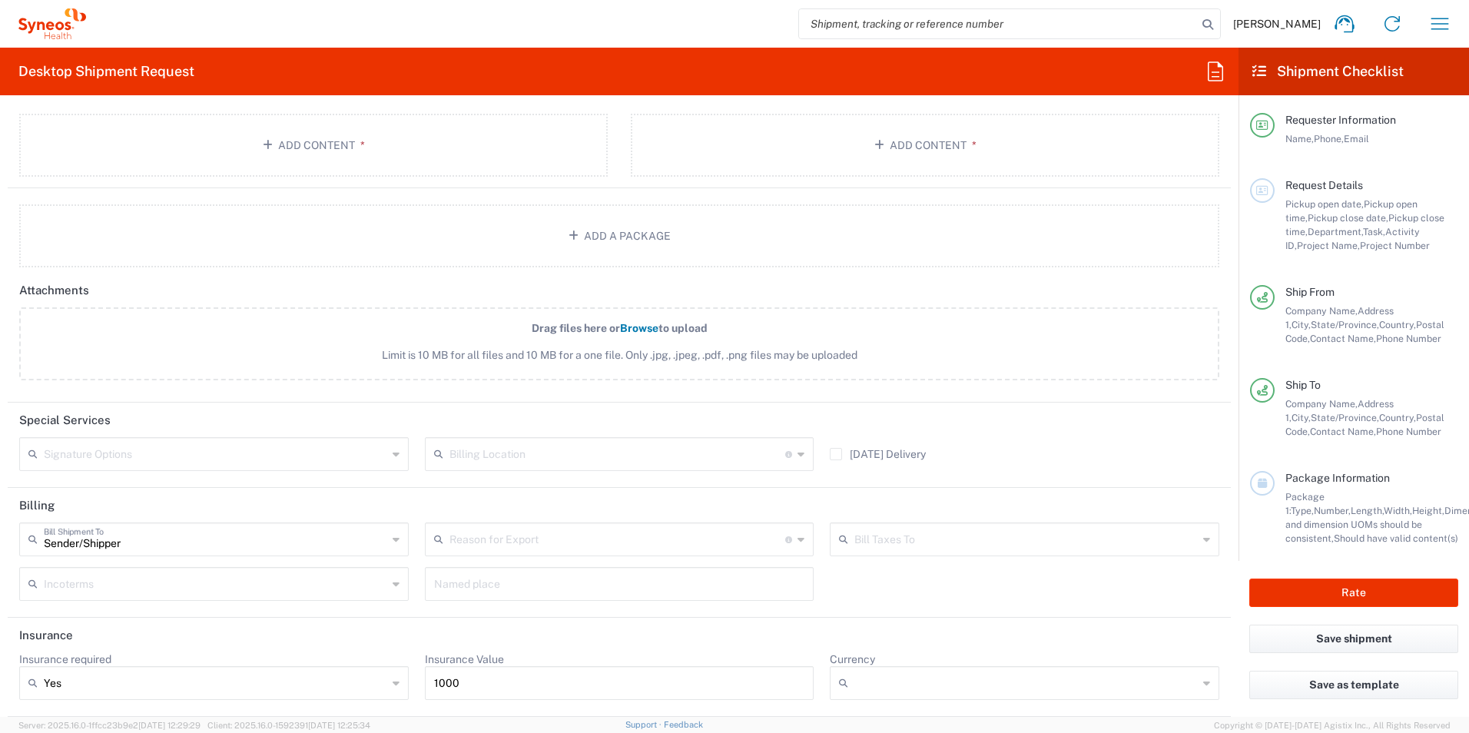
scroll to position [1671, 0]
click at [480, 538] on input "text" at bounding box center [617, 538] width 336 height 27
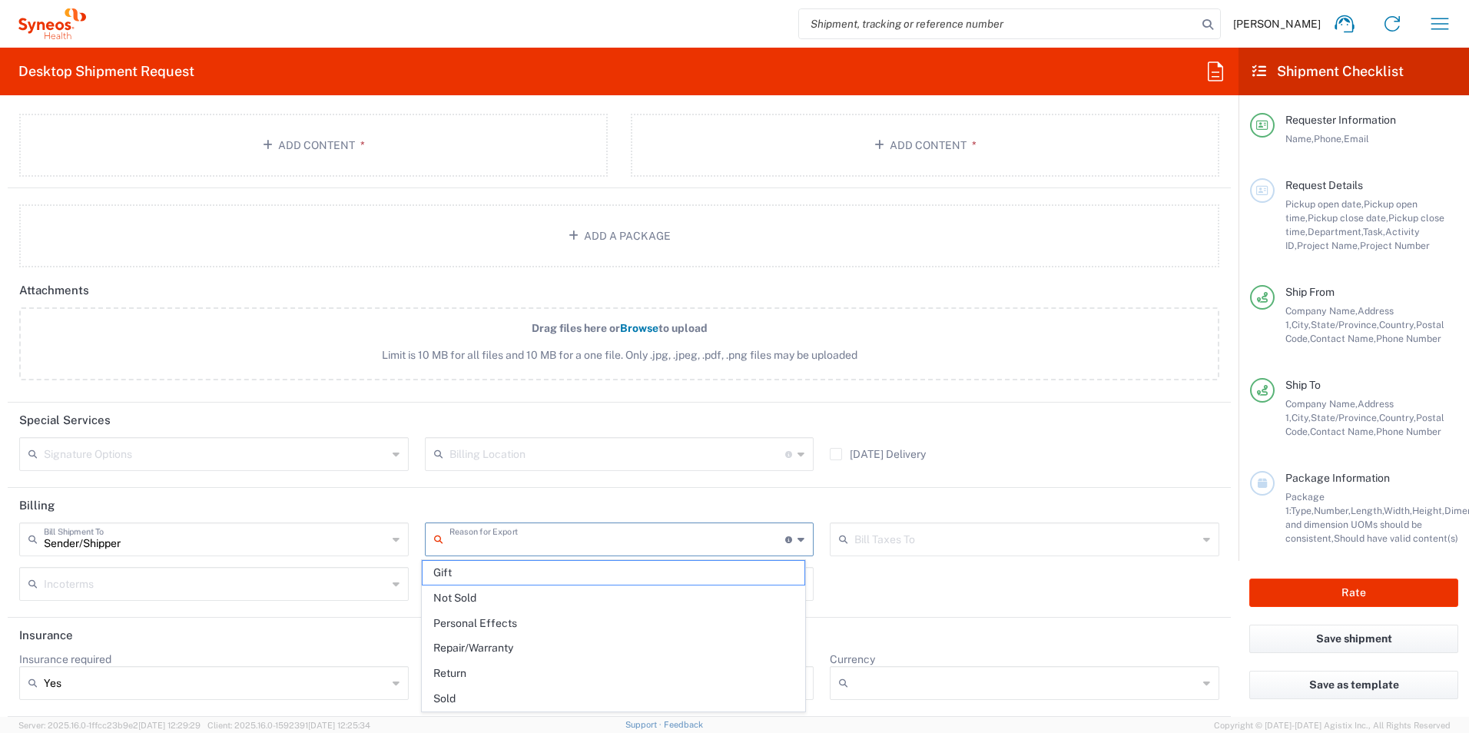
click at [347, 637] on header "Insurance" at bounding box center [619, 635] width 1223 height 35
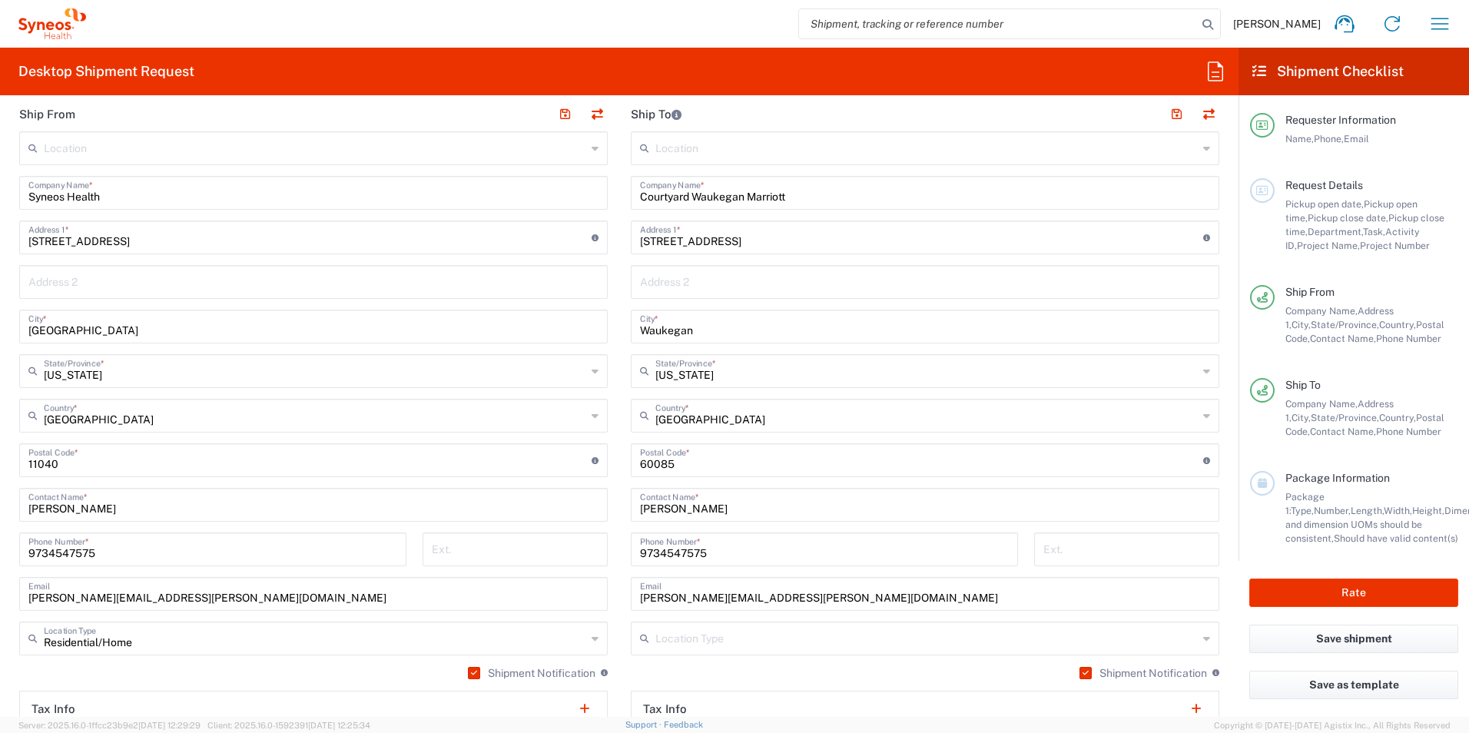
scroll to position [657, 0]
drag, startPoint x: 240, startPoint y: 452, endPoint x: 376, endPoint y: 406, distance: 143.3
click at [376, 406] on div "Location Addison Whitney LLC-Morrisvile NC US Barcelona-Syneos Health BioSector…" at bounding box center [313, 453] width 588 height 645
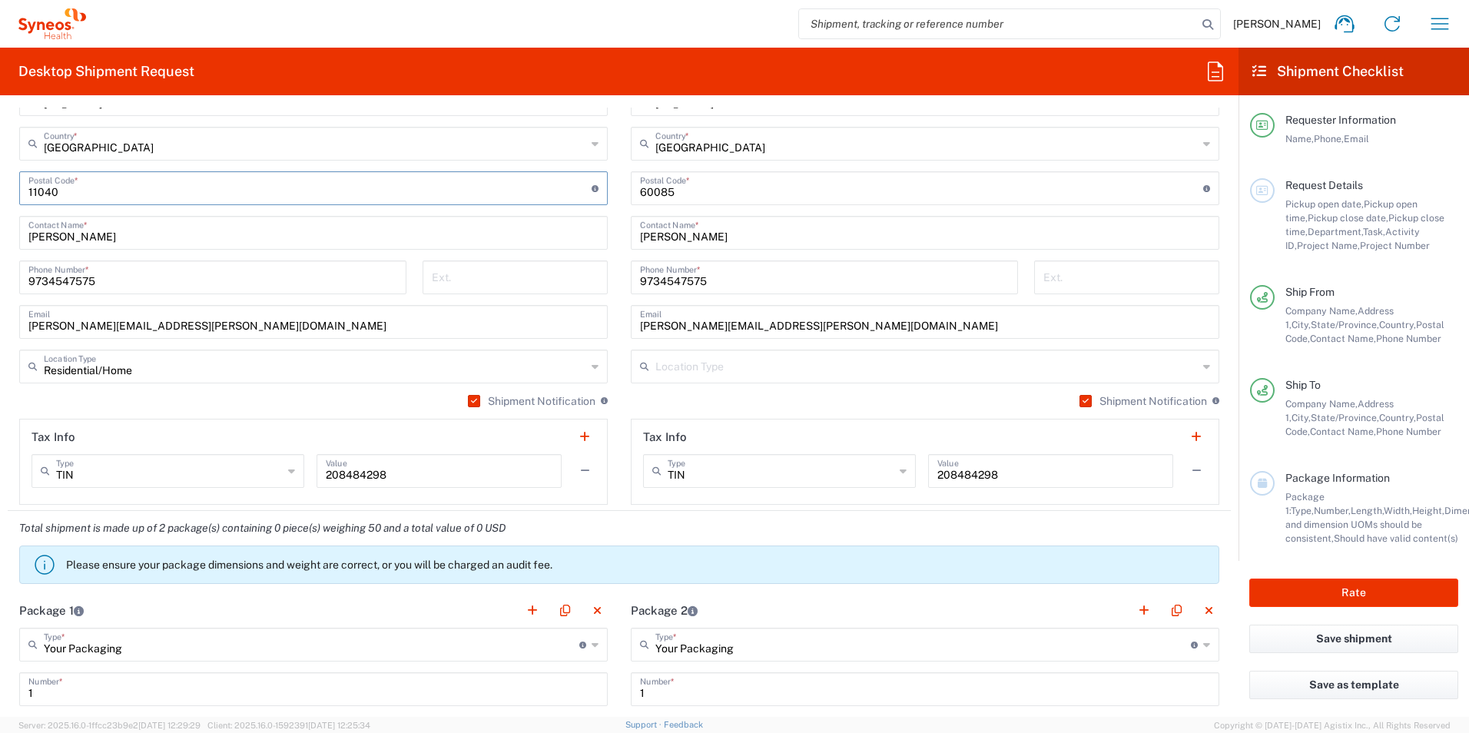
scroll to position [929, 0]
click at [1373, 585] on button "Rate" at bounding box center [1353, 592] width 209 height 28
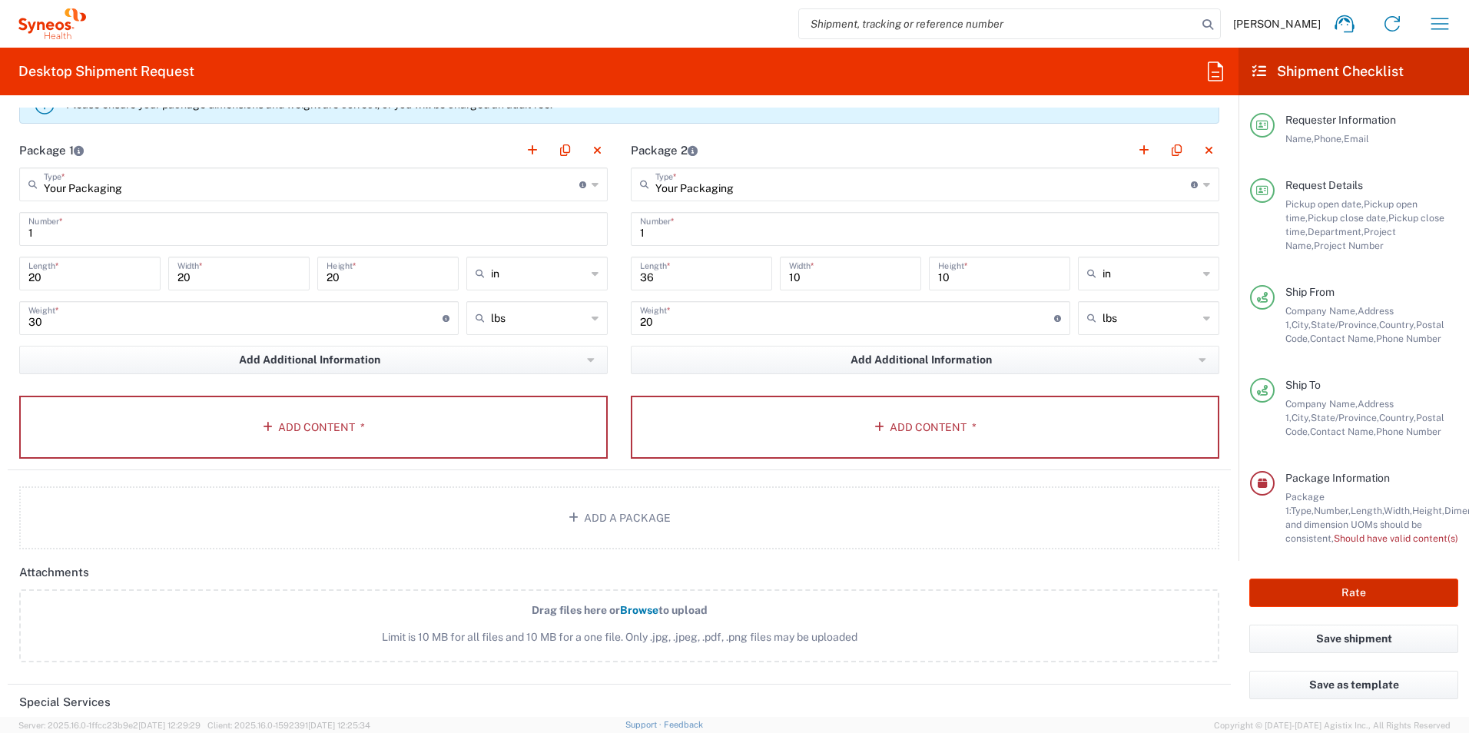
scroll to position [1389, 0]
click at [257, 415] on button "Add Content *" at bounding box center [313, 426] width 588 height 63
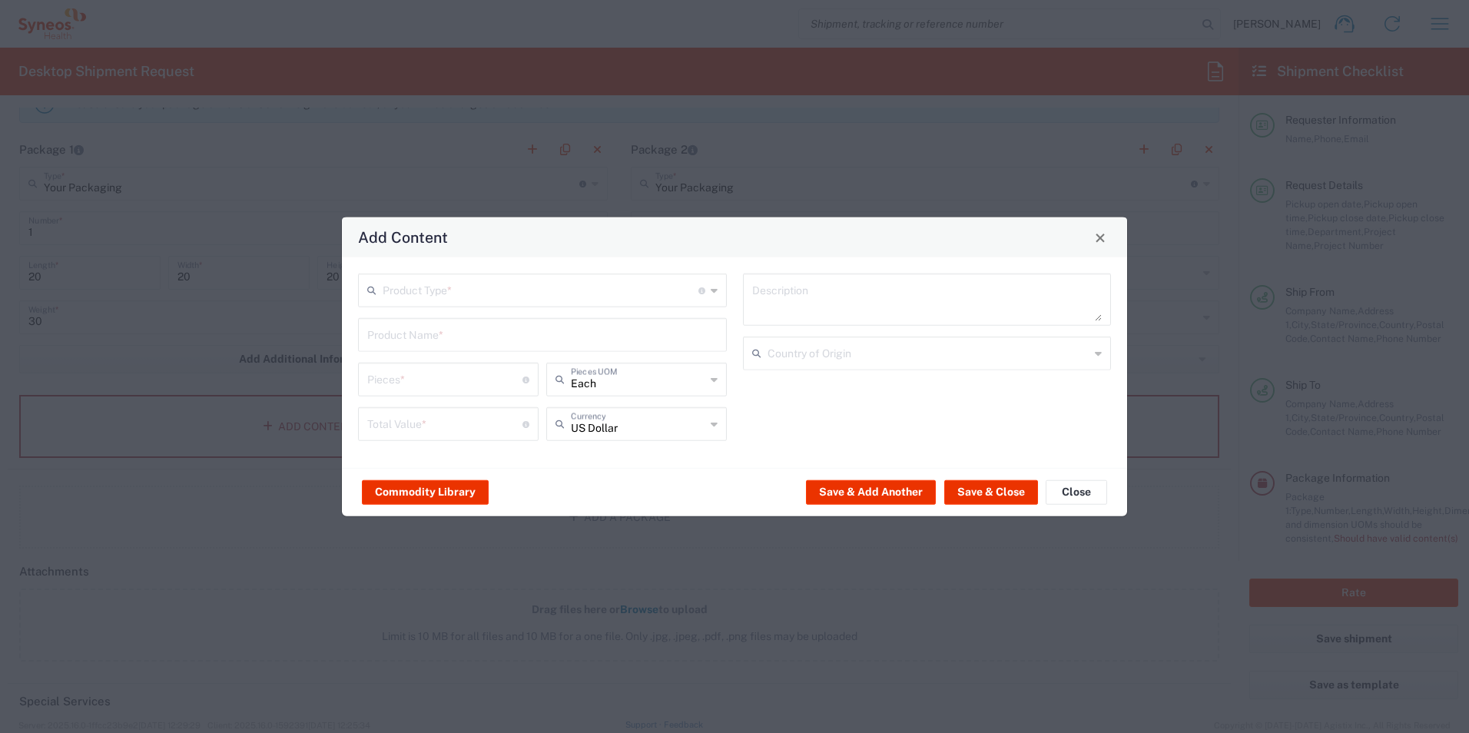
click at [551, 283] on input "text" at bounding box center [541, 289] width 316 height 27
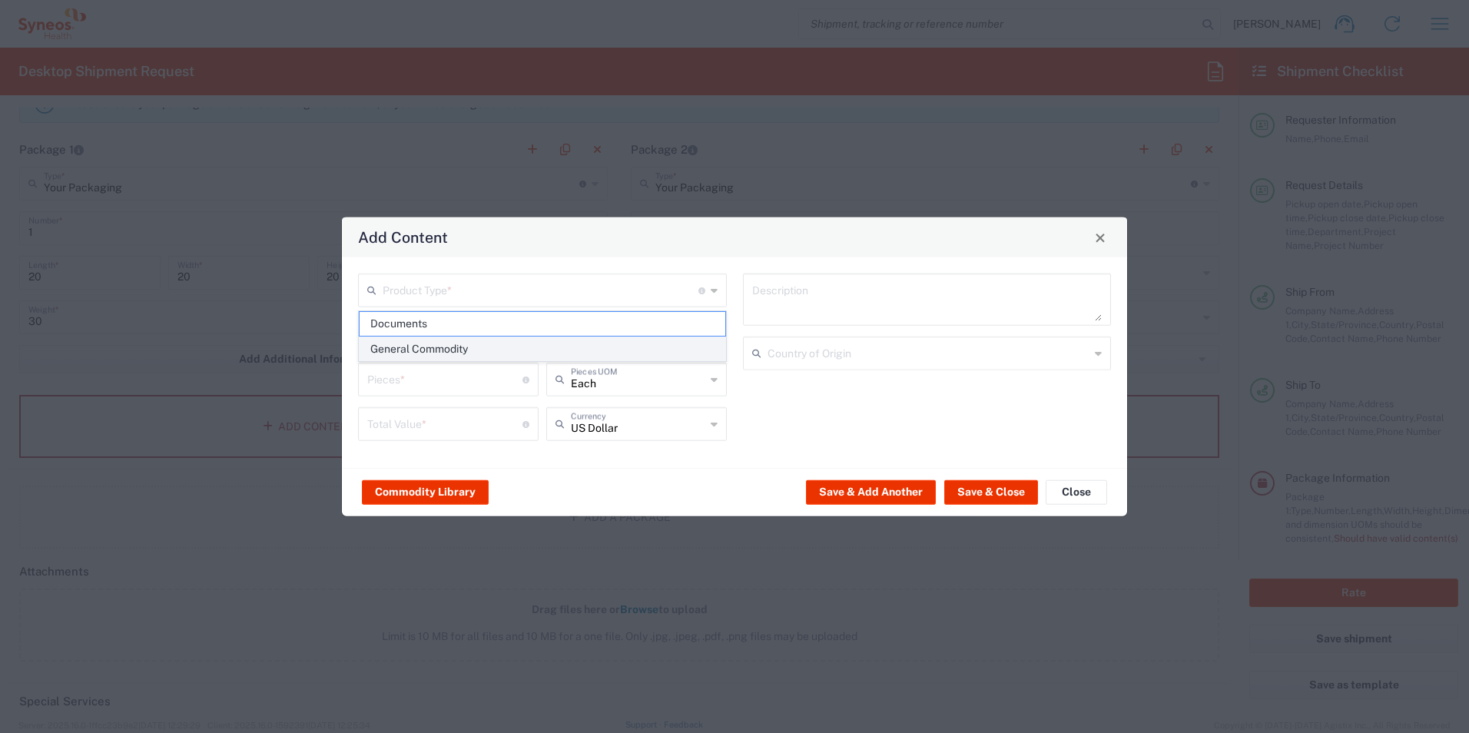
click at [524, 339] on span "General Commodity" at bounding box center [542, 349] width 366 height 24
type input "General Commodity"
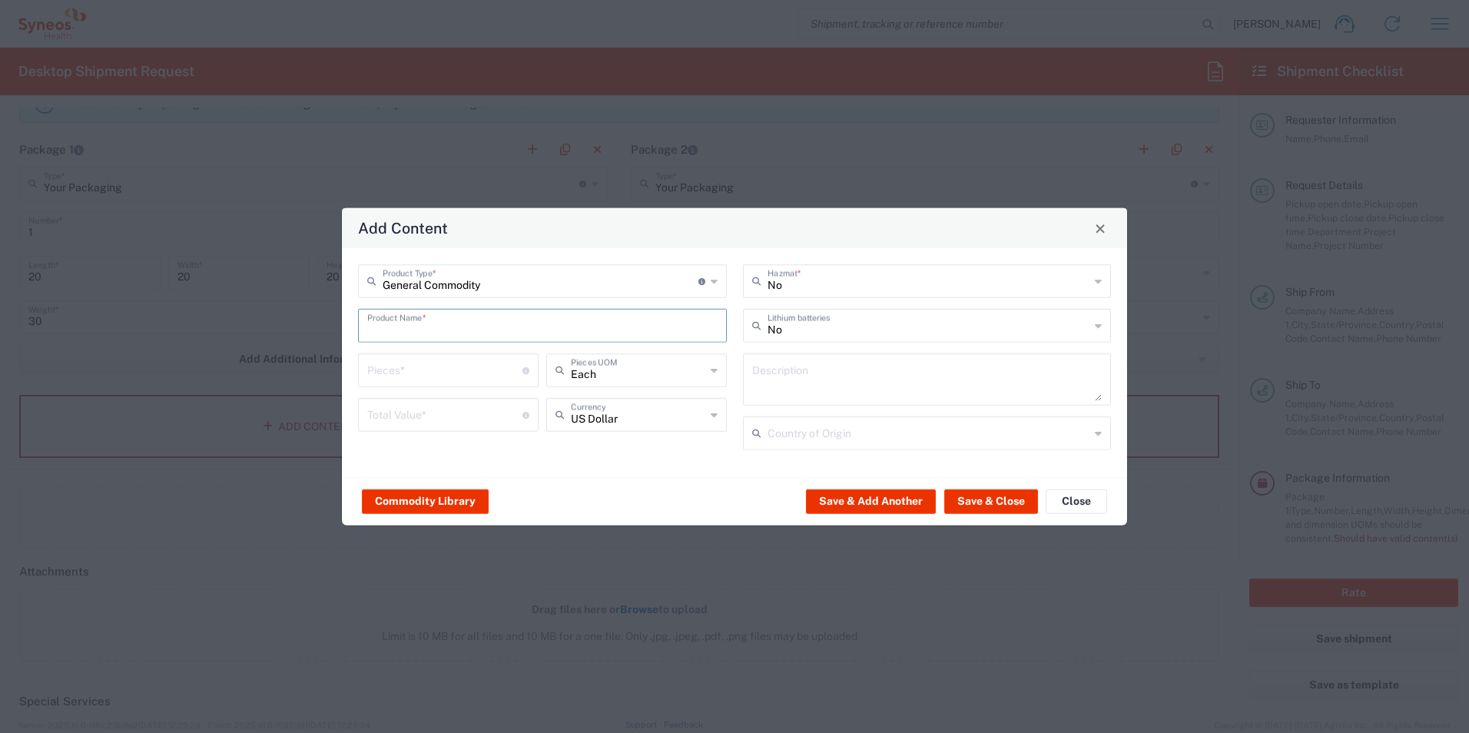
click at [637, 323] on input "text" at bounding box center [542, 324] width 350 height 27
type input "iPads and Materials"
click at [426, 358] on input "number" at bounding box center [444, 369] width 155 height 27
type input "1"
click at [430, 411] on input "number" at bounding box center [444, 413] width 155 height 27
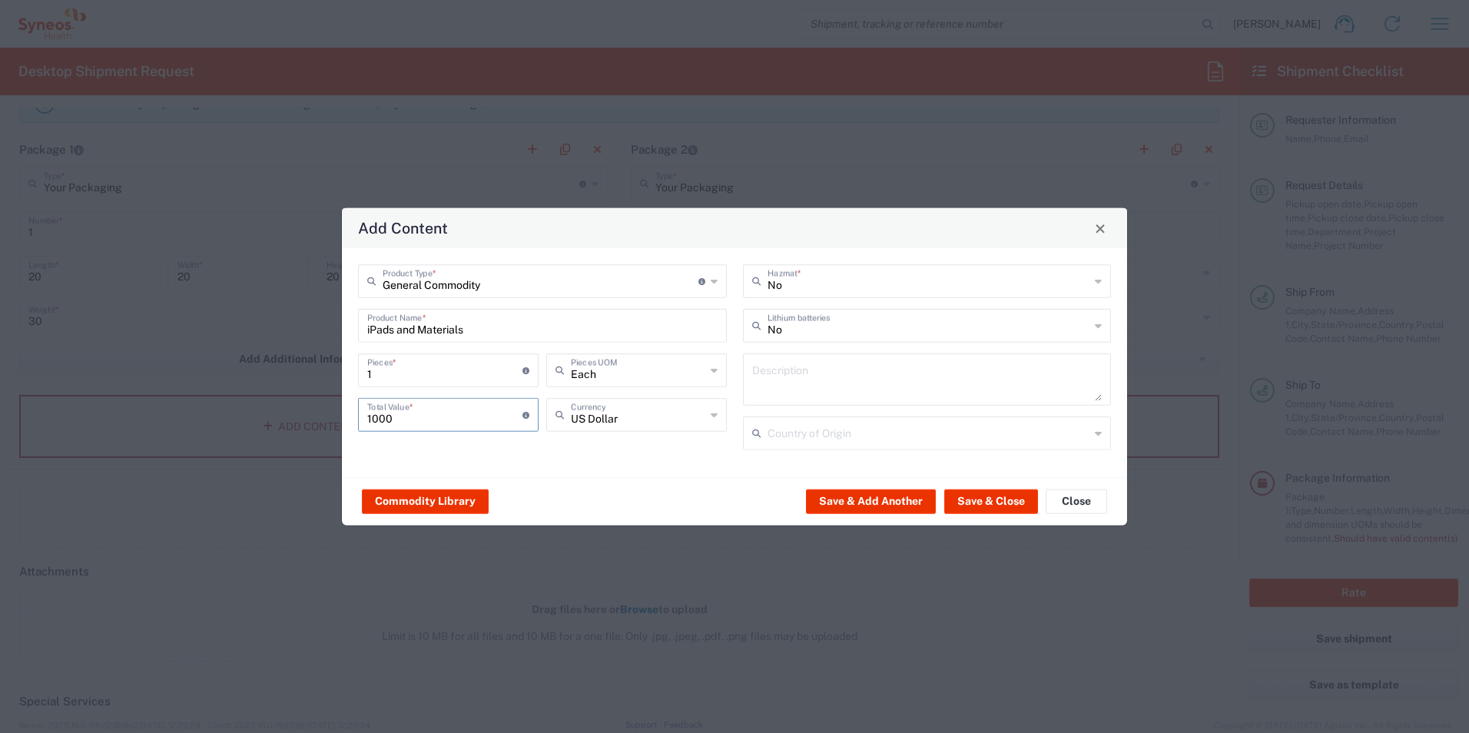
type input "1000"
click at [774, 387] on textarea at bounding box center [927, 379] width 350 height 43
type textarea "iPads and materials for Day of Dravet"
click at [792, 441] on input "text" at bounding box center [928, 432] width 323 height 27
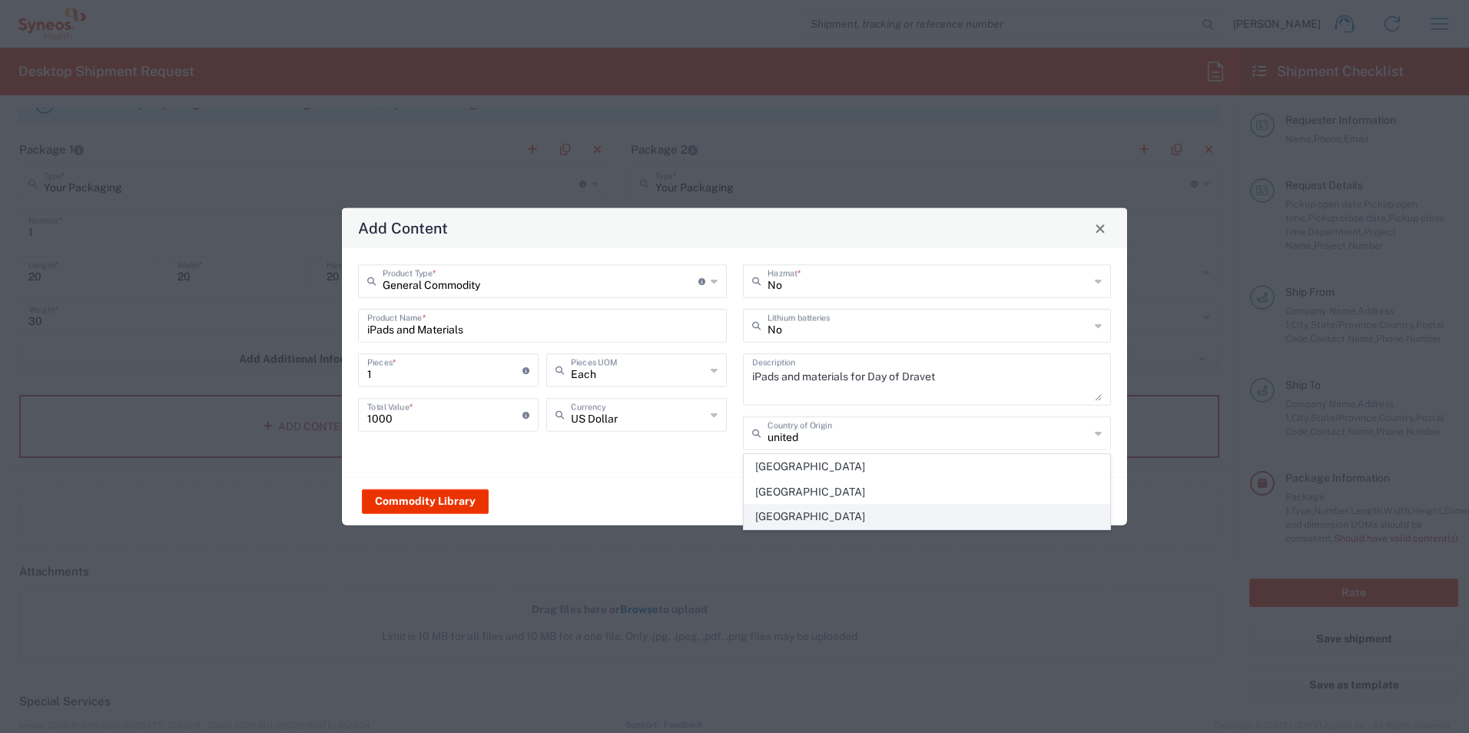
click at [797, 510] on span "[GEOGRAPHIC_DATA]" at bounding box center [927, 517] width 366 height 24
type input "[GEOGRAPHIC_DATA]"
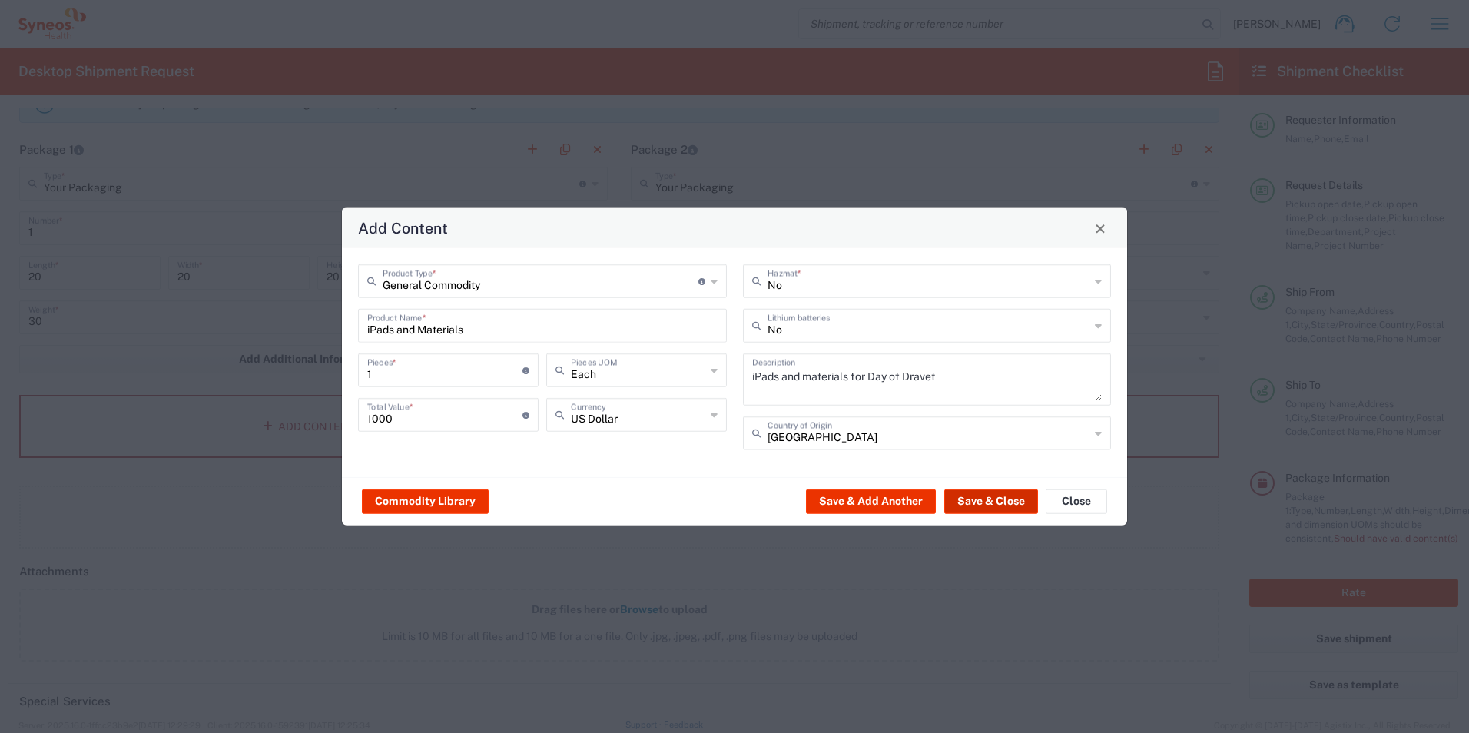
click at [990, 499] on button "Save & Close" at bounding box center [991, 501] width 94 height 25
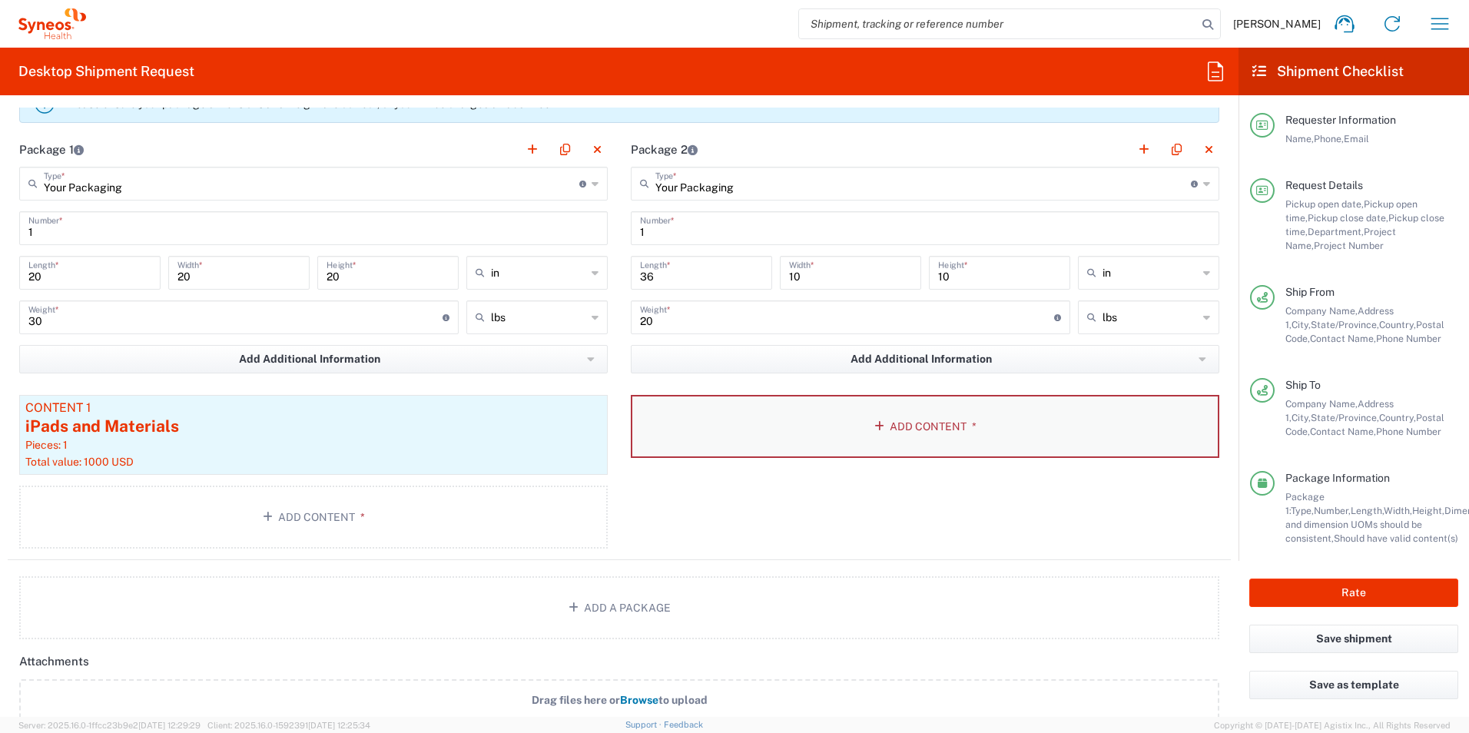
click at [901, 422] on button "Add Content *" at bounding box center [925, 426] width 588 height 63
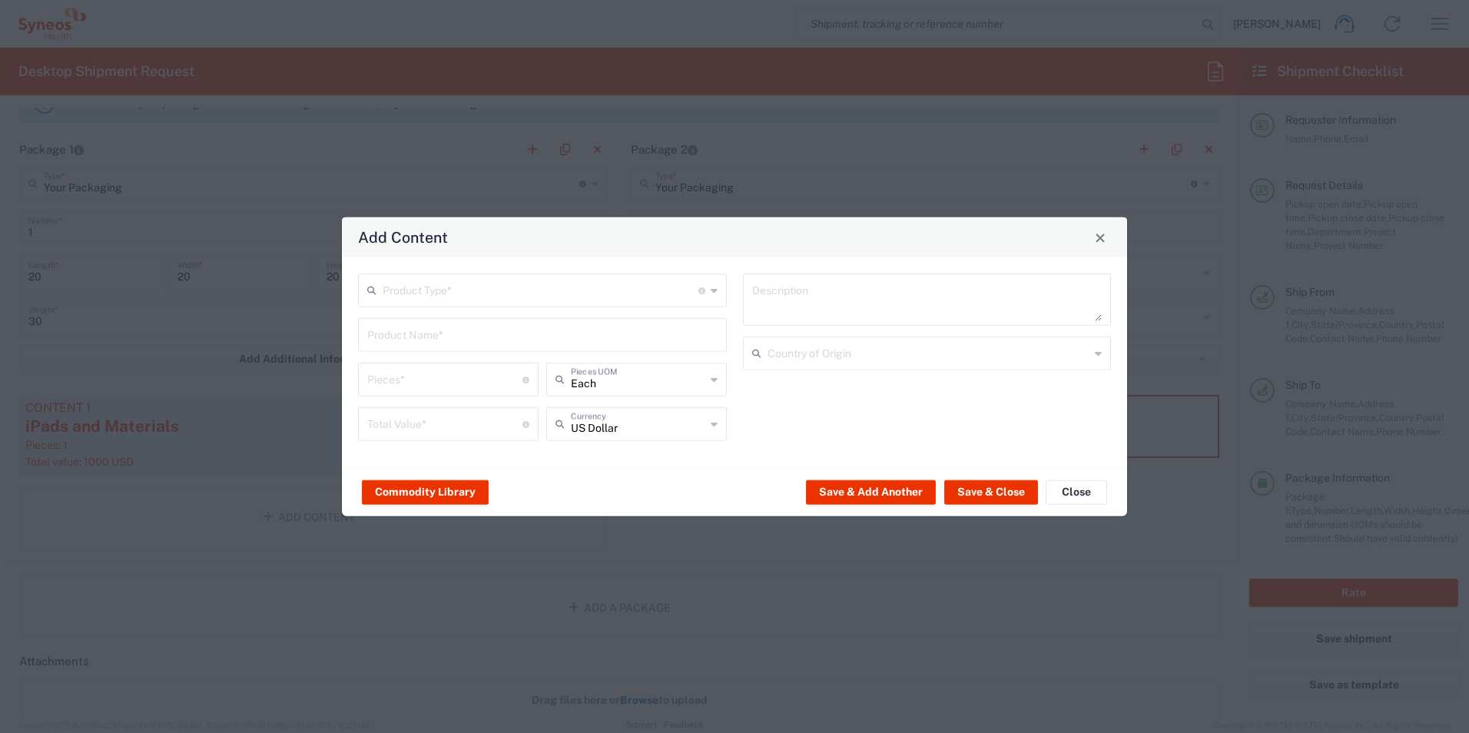
click at [505, 290] on input "text" at bounding box center [541, 289] width 316 height 27
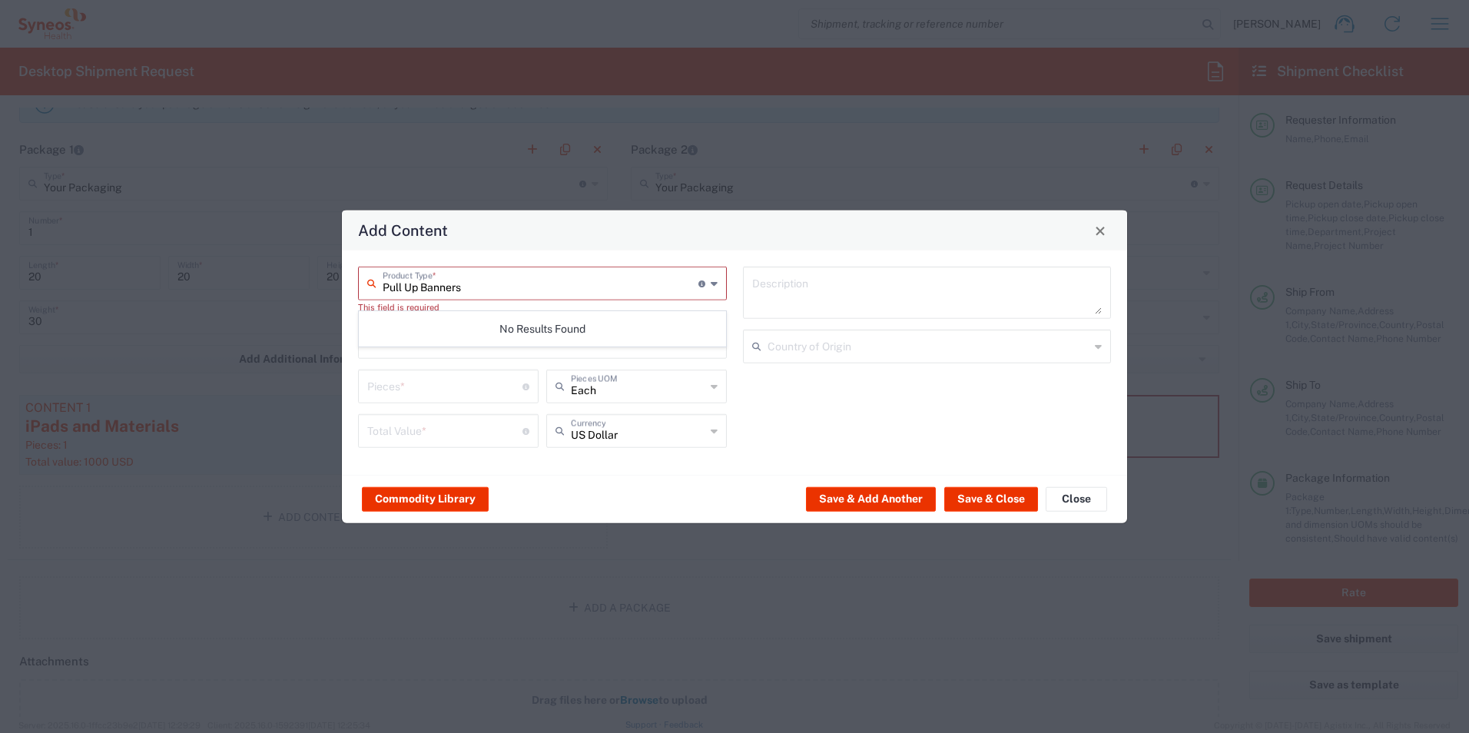
click at [446, 288] on input "Pull Up Banners" at bounding box center [541, 282] width 316 height 27
type input "Pull Up Banners"
click at [766, 264] on div "Pull Up Banners Product Type * Document: Paper document generated internally by…" at bounding box center [734, 362] width 785 height 224
click at [591, 286] on input "text" at bounding box center [541, 282] width 316 height 27
click at [551, 313] on span "Documents" at bounding box center [542, 317] width 366 height 24
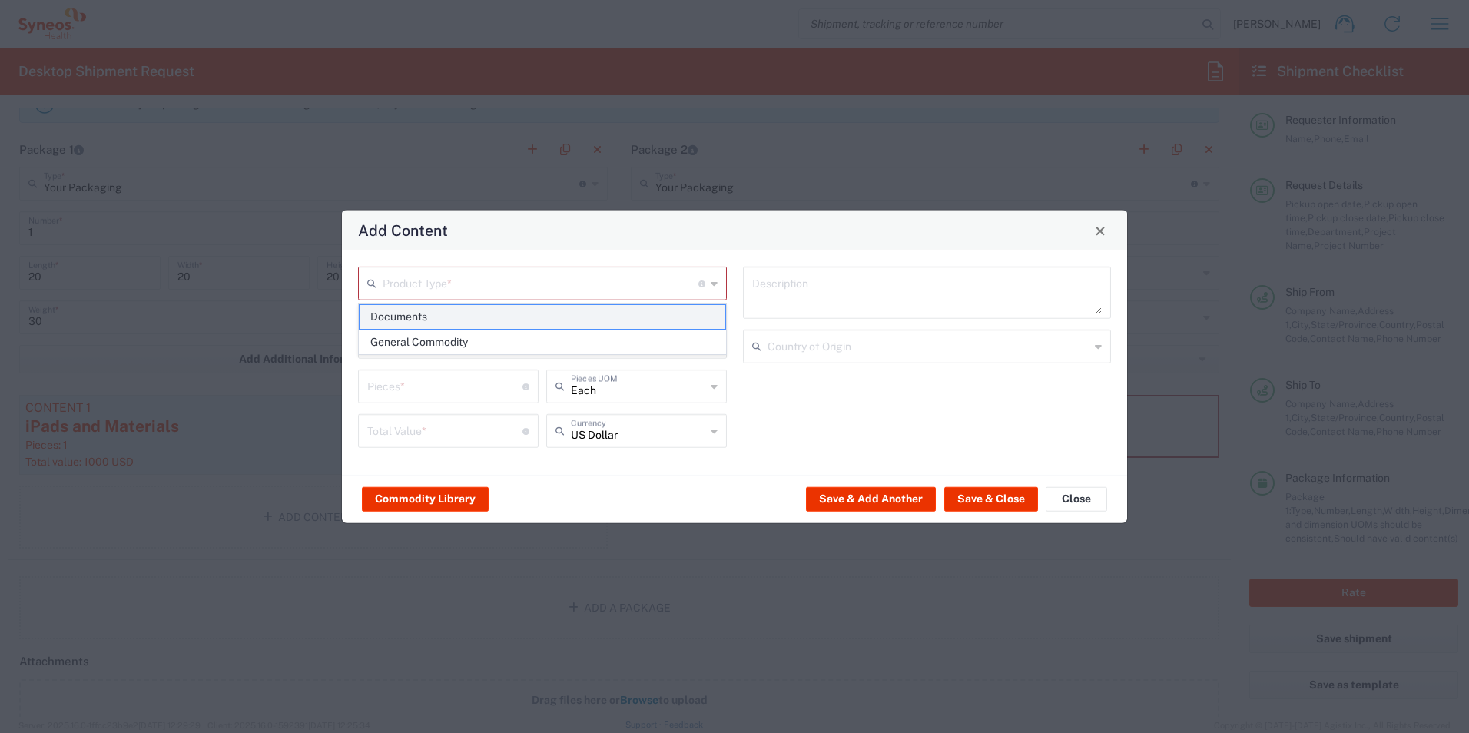
type input "Documents"
type input "1"
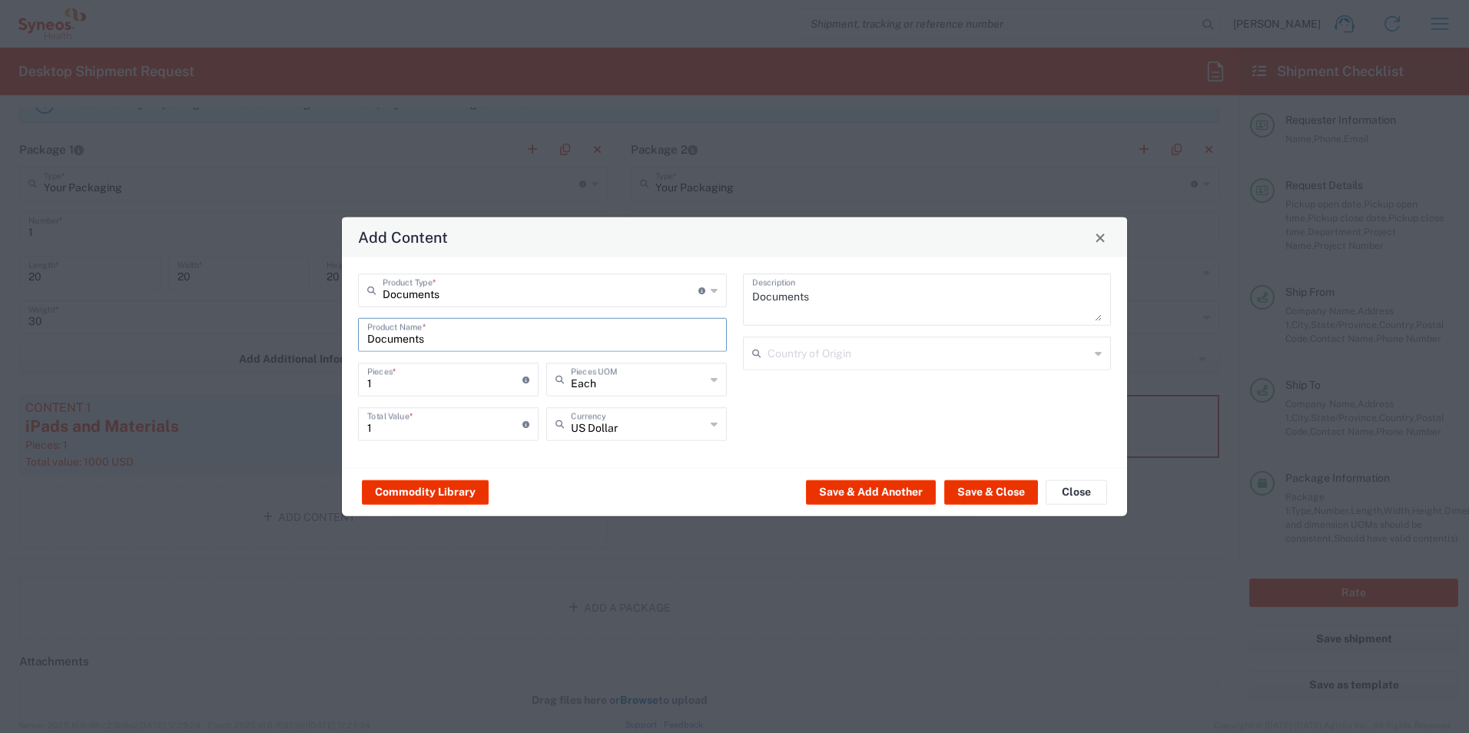
click at [493, 330] on input "Documents" at bounding box center [542, 333] width 350 height 27
click at [845, 300] on textarea "Documents" at bounding box center [927, 299] width 350 height 43
click at [800, 293] on textarea "Documents" at bounding box center [927, 299] width 350 height 43
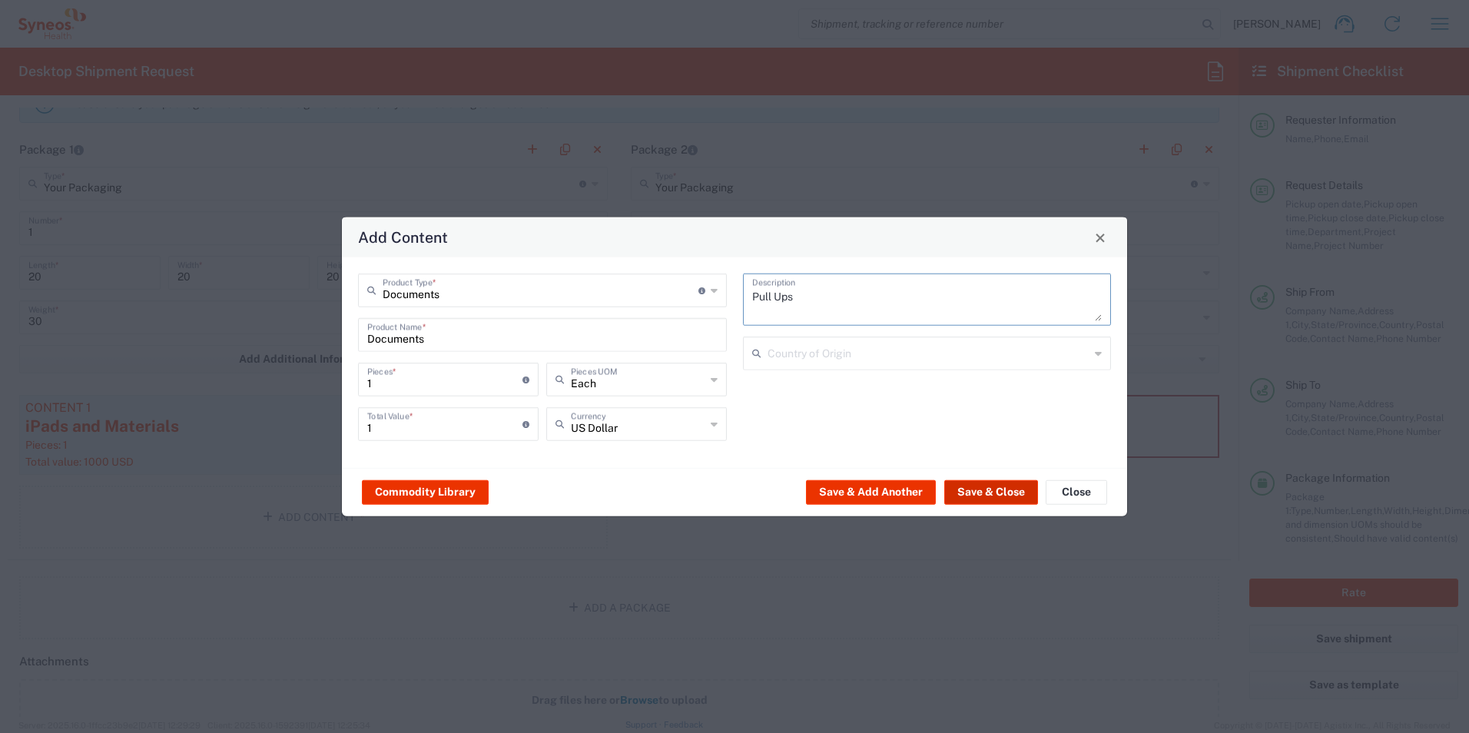
type textarea "Pull Ups"
click at [1001, 488] on button "Save & Close" at bounding box center [991, 491] width 94 height 25
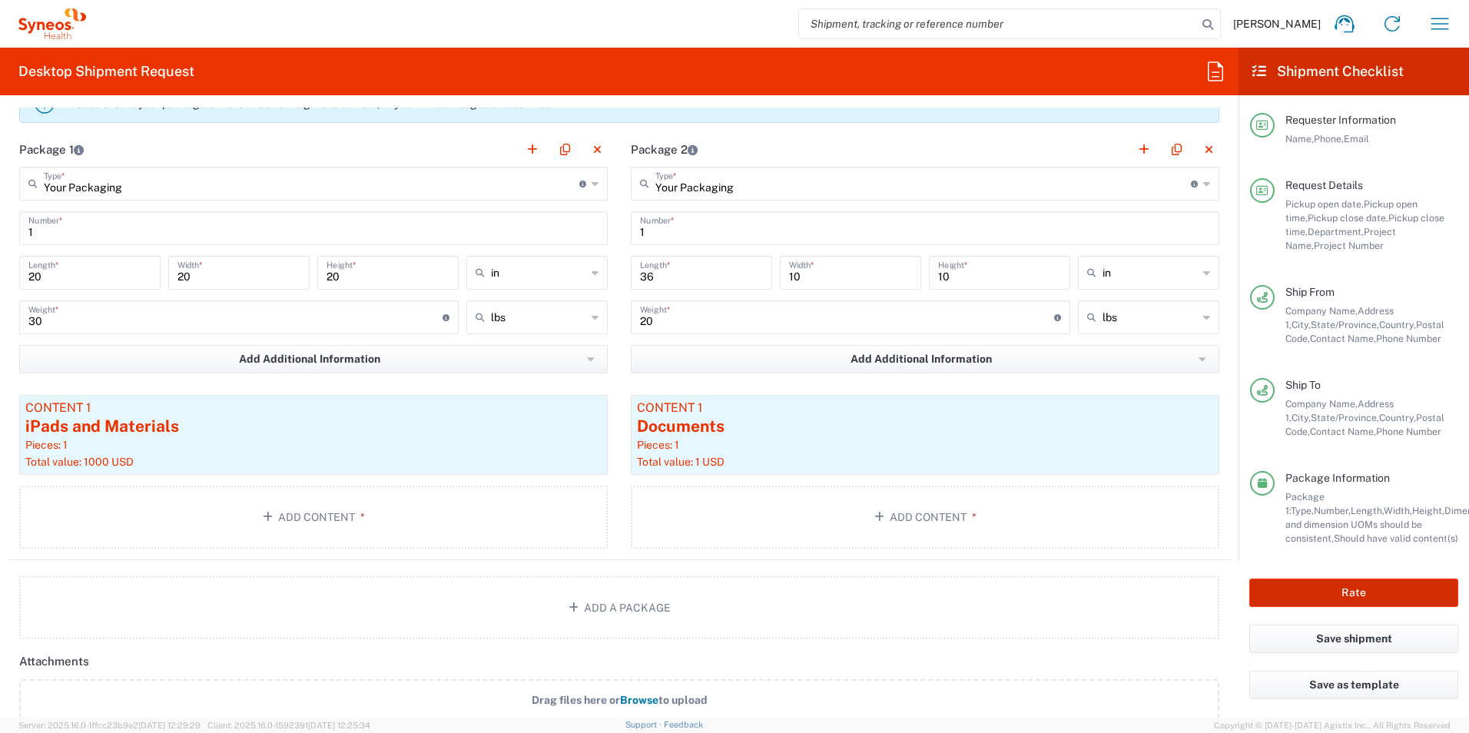
click at [1300, 589] on button "Rate" at bounding box center [1353, 592] width 209 height 28
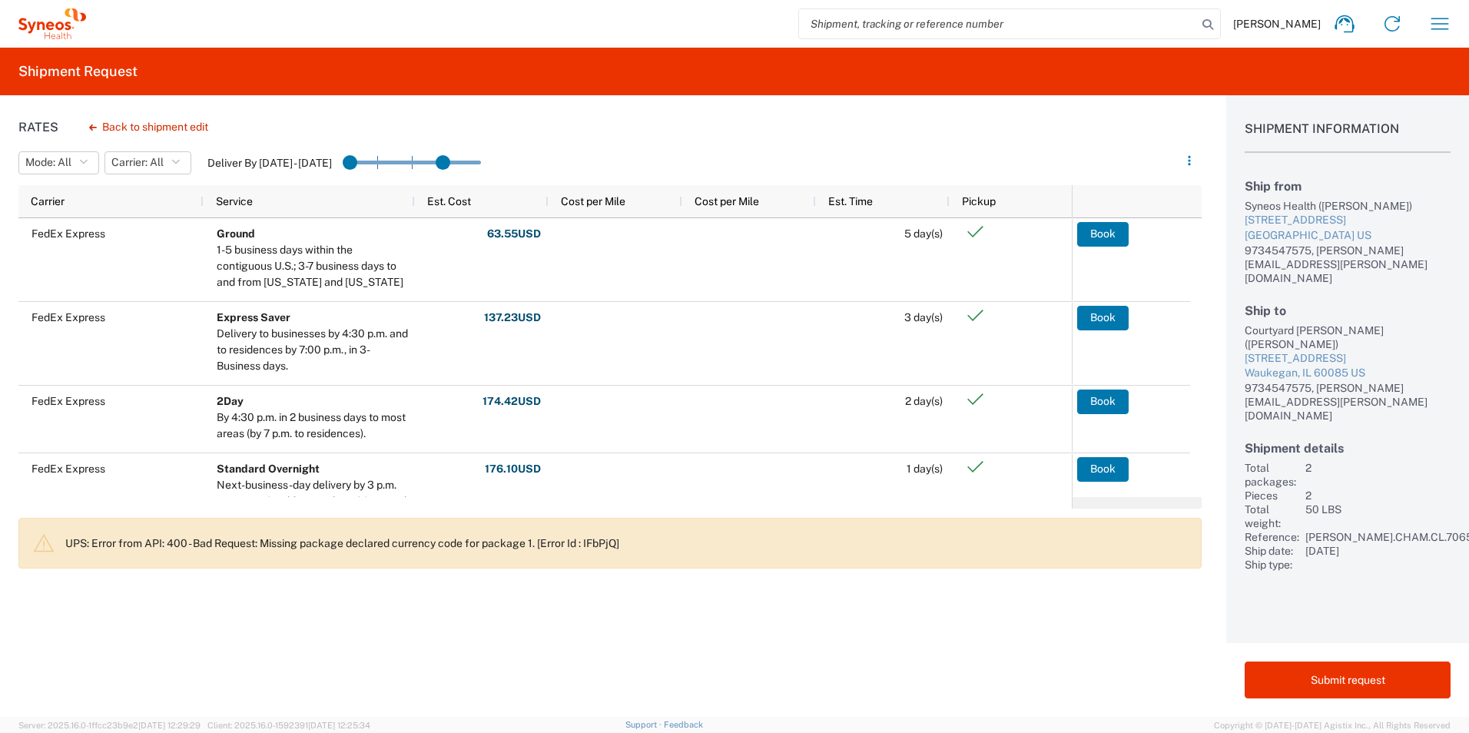
drag, startPoint x: 475, startPoint y: 164, endPoint x: 453, endPoint y: 164, distance: 21.5
drag, startPoint x: 453, startPoint y: 164, endPoint x: 426, endPoint y: 164, distance: 26.9
drag, startPoint x: 416, startPoint y: 161, endPoint x: 356, endPoint y: 154, distance: 61.1
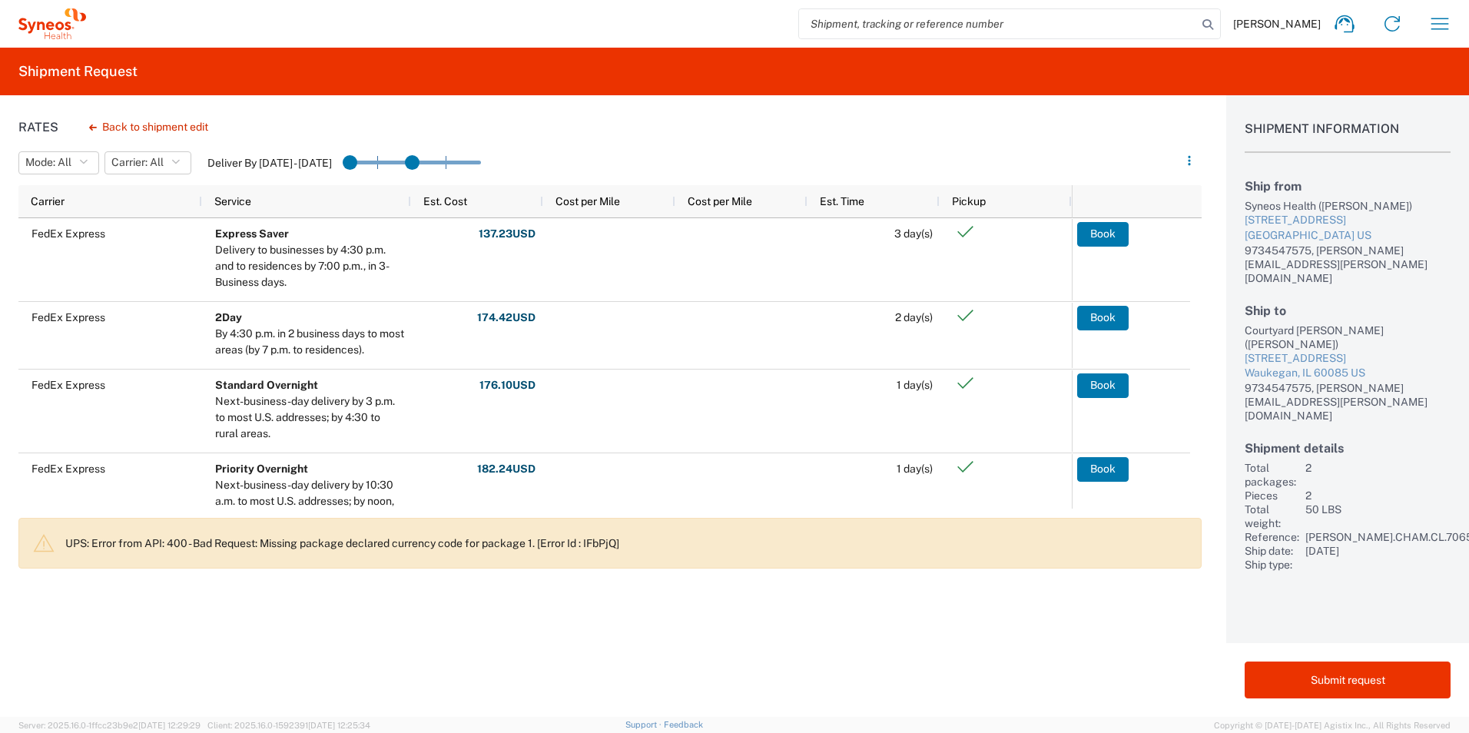
drag, startPoint x: 392, startPoint y: 157, endPoint x: 420, endPoint y: 154, distance: 27.9
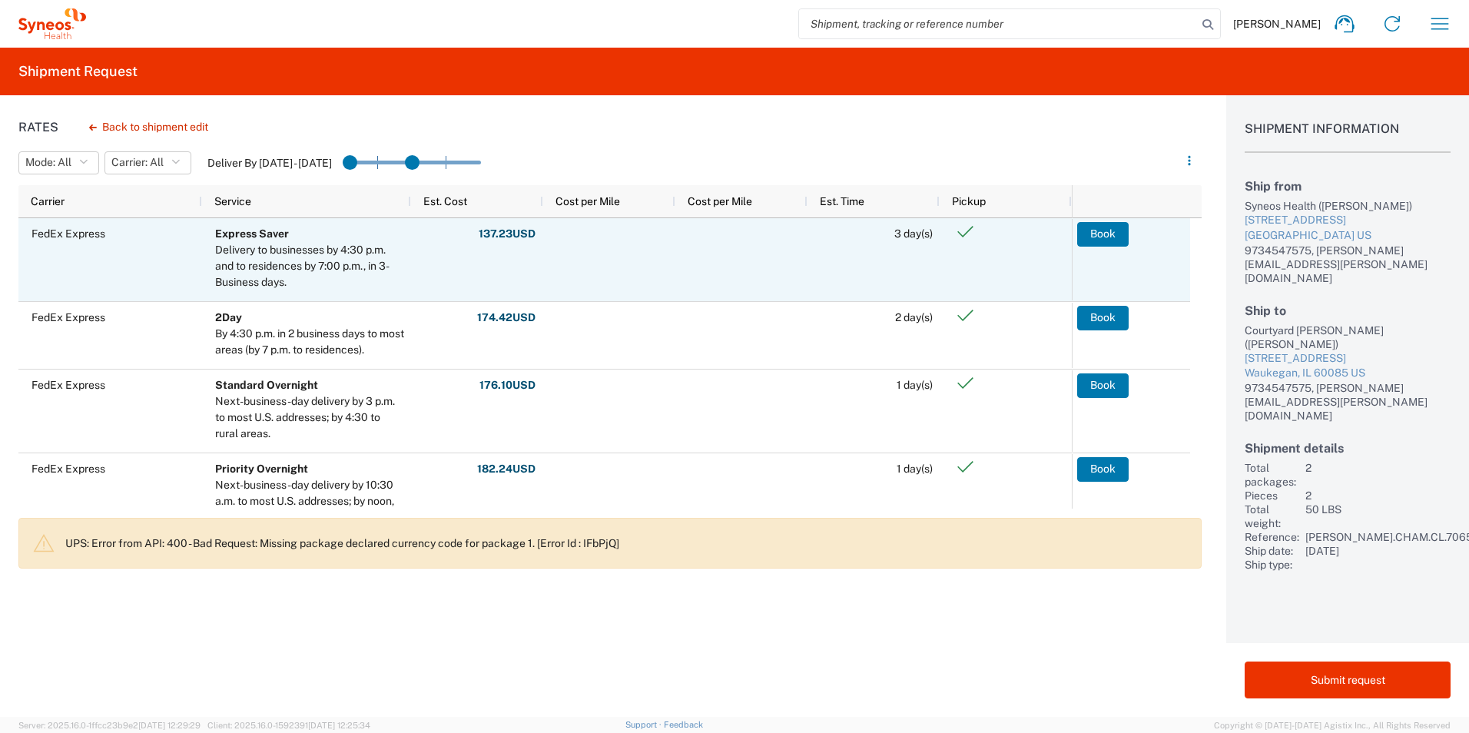
scroll to position [96, 0]
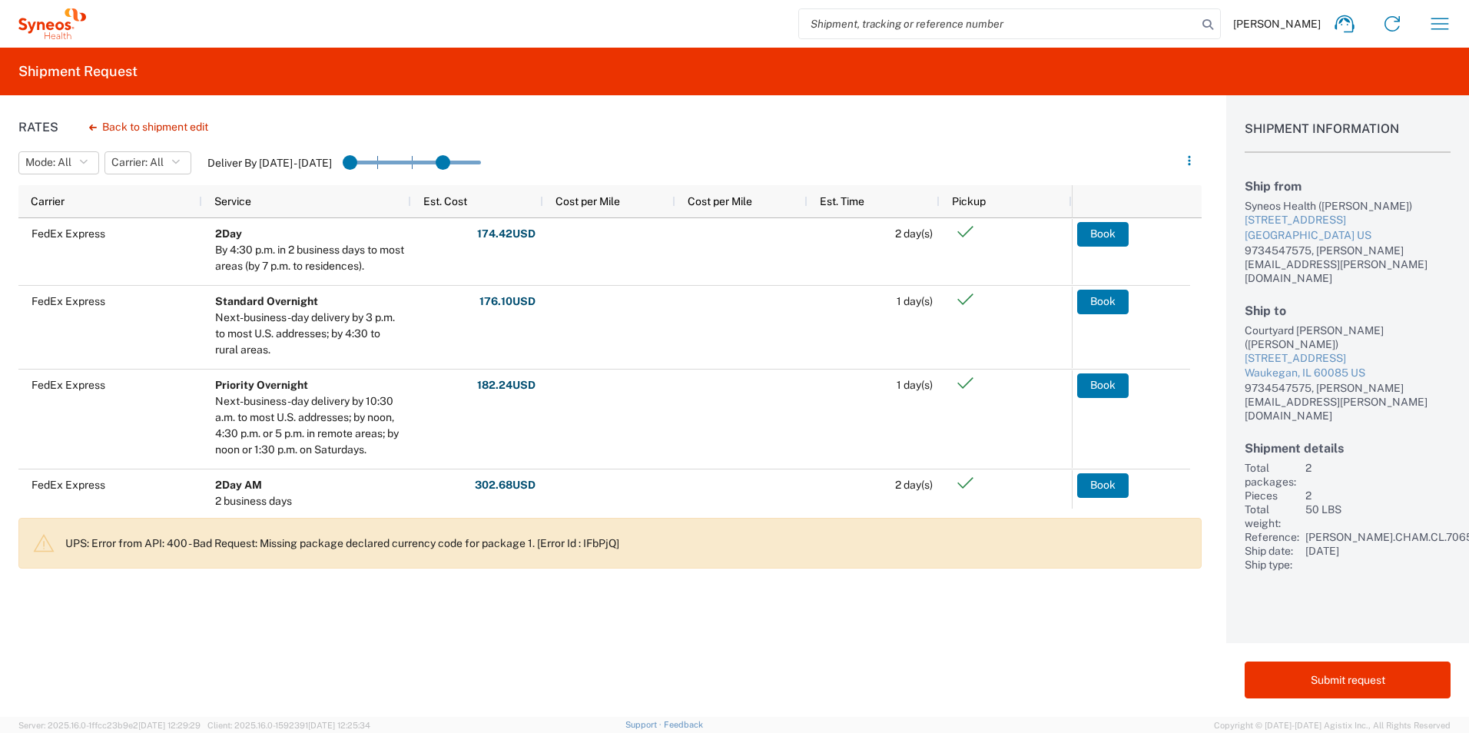
drag, startPoint x: 417, startPoint y: 161, endPoint x: 438, endPoint y: 157, distance: 21.1
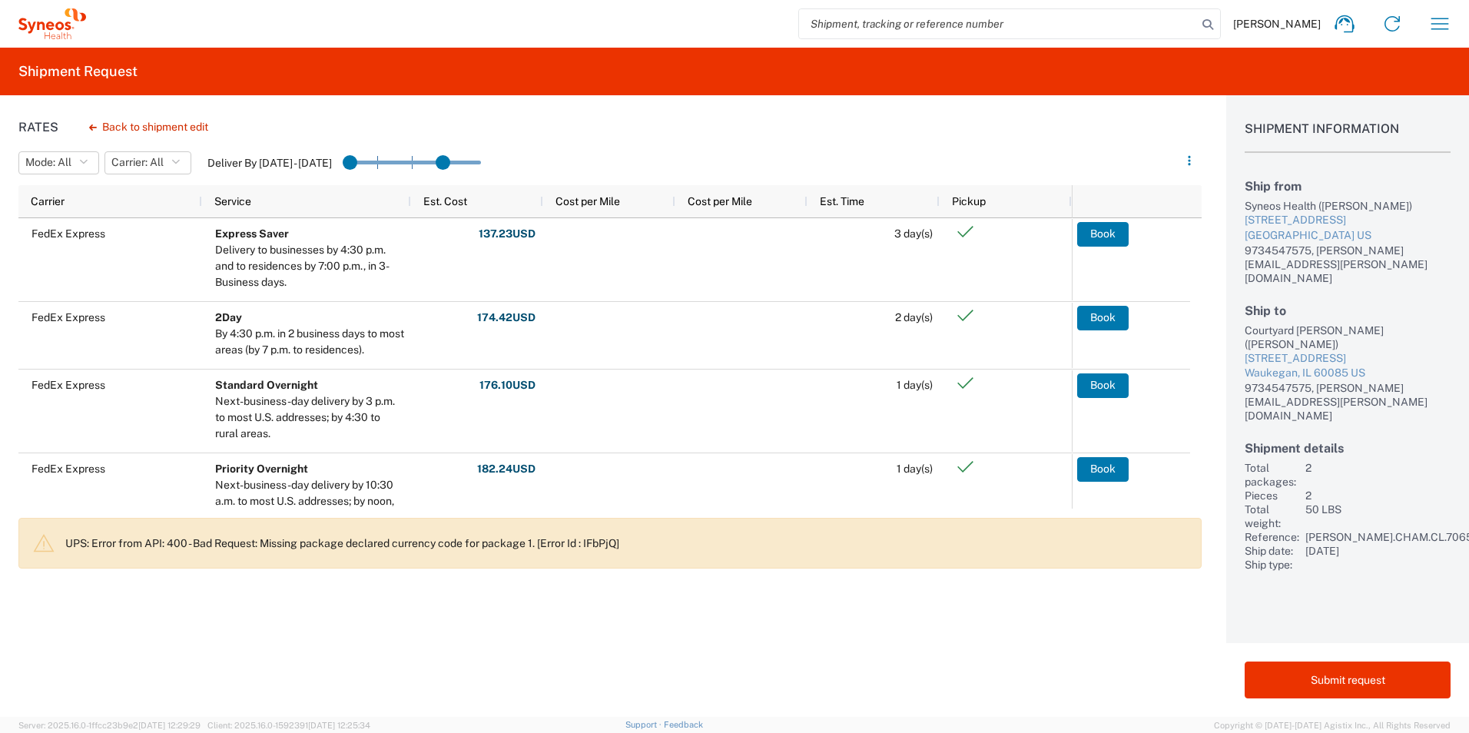
drag, startPoint x: 438, startPoint y: 156, endPoint x: 422, endPoint y: 162, distance: 17.3
click at [422, 162] on agx-slider-range-input at bounding box center [412, 163] width 138 height 26
drag, startPoint x: 455, startPoint y: 163, endPoint x: 423, endPoint y: 163, distance: 31.5
